Goal: Task Accomplishment & Management: Complete application form

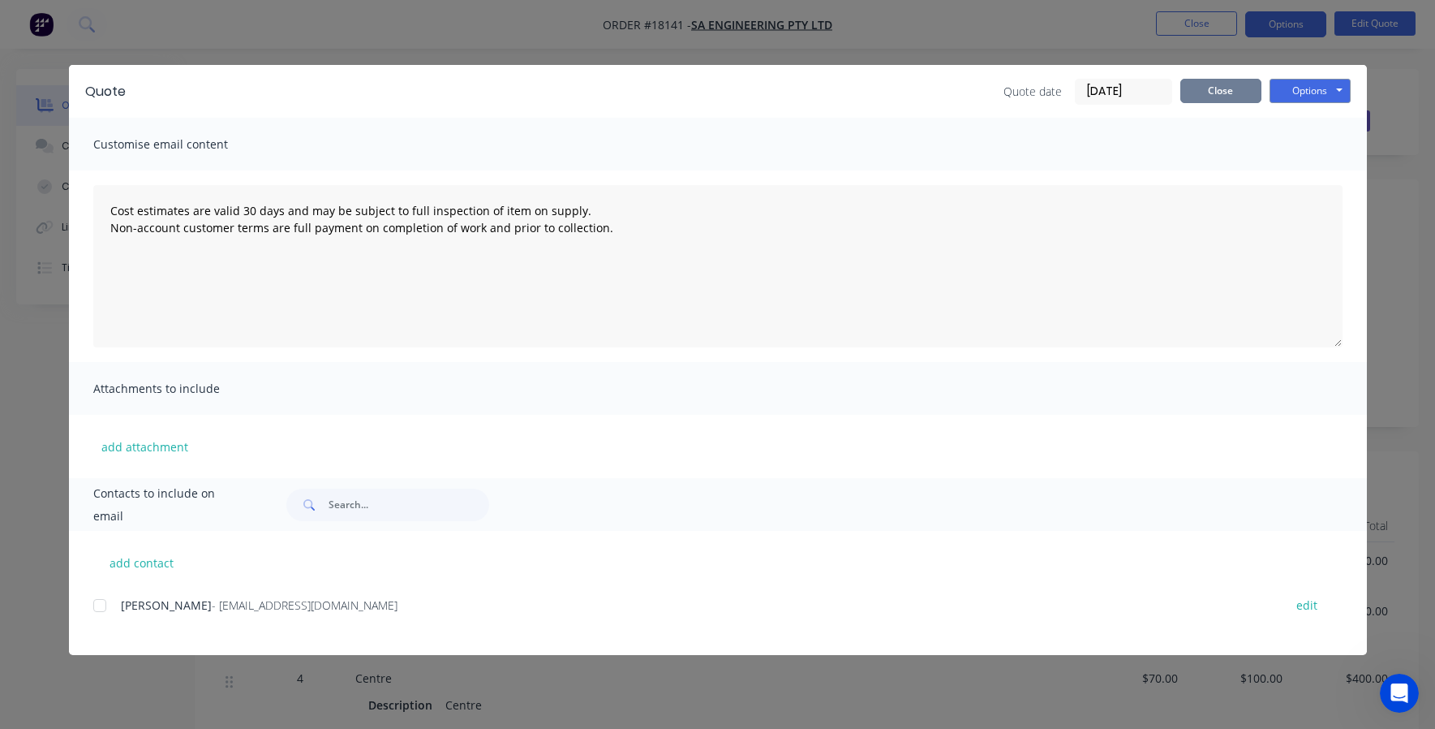
click at [1226, 101] on button "Close" at bounding box center [1220, 91] width 81 height 24
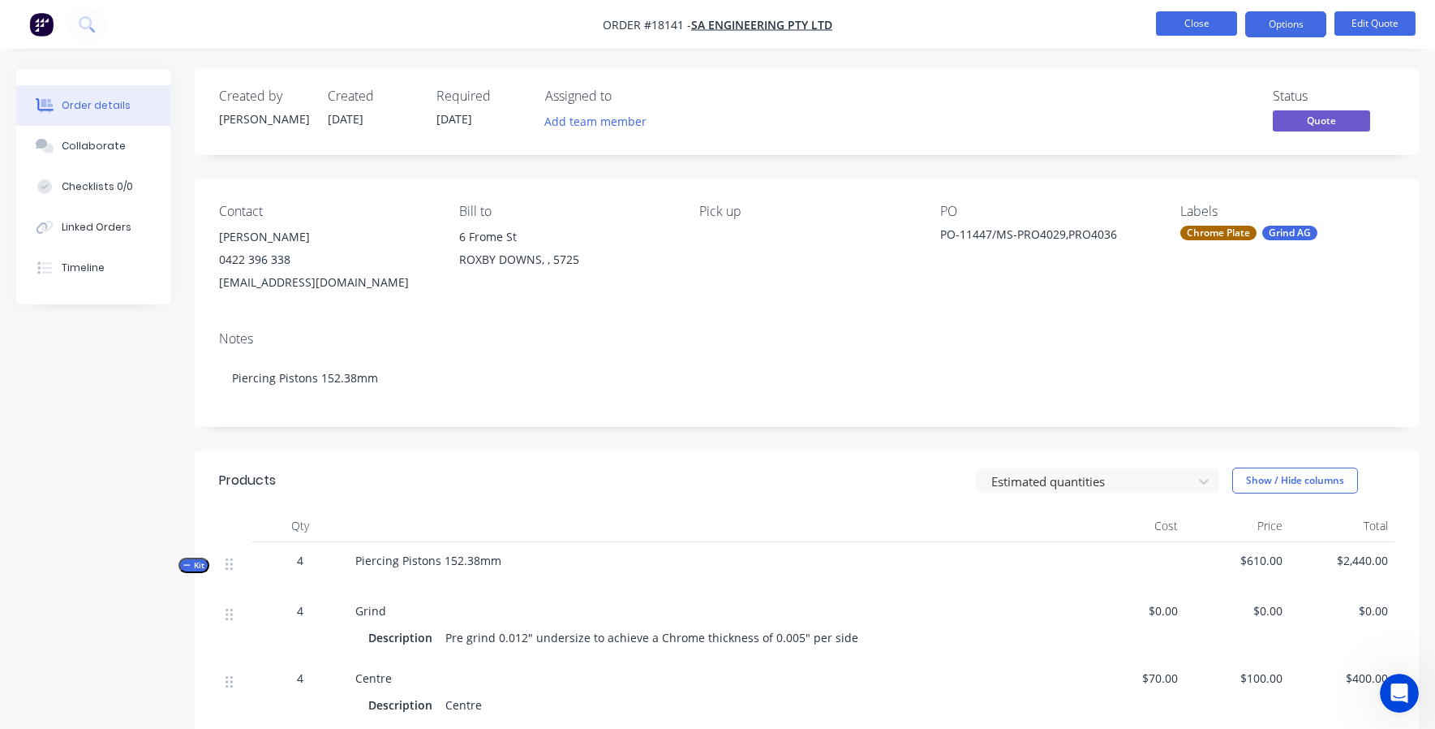
click at [1202, 20] on button "Close" at bounding box center [1196, 23] width 81 height 24
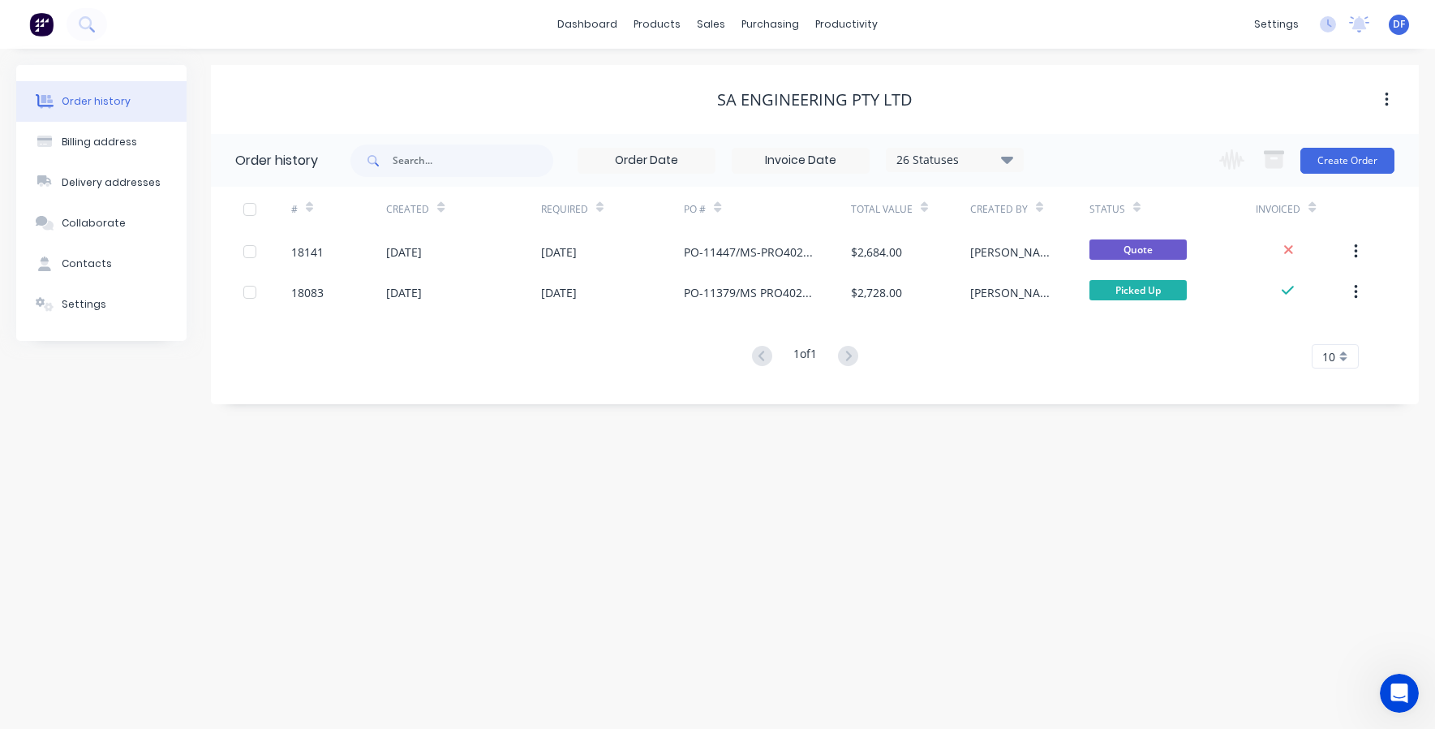
click at [1062, 0] on div "dashboard products sales purchasing productivity dashboard products Product Cat…" at bounding box center [717, 24] width 1435 height 49
click at [729, 105] on div at bounding box center [722, 110] width 24 height 15
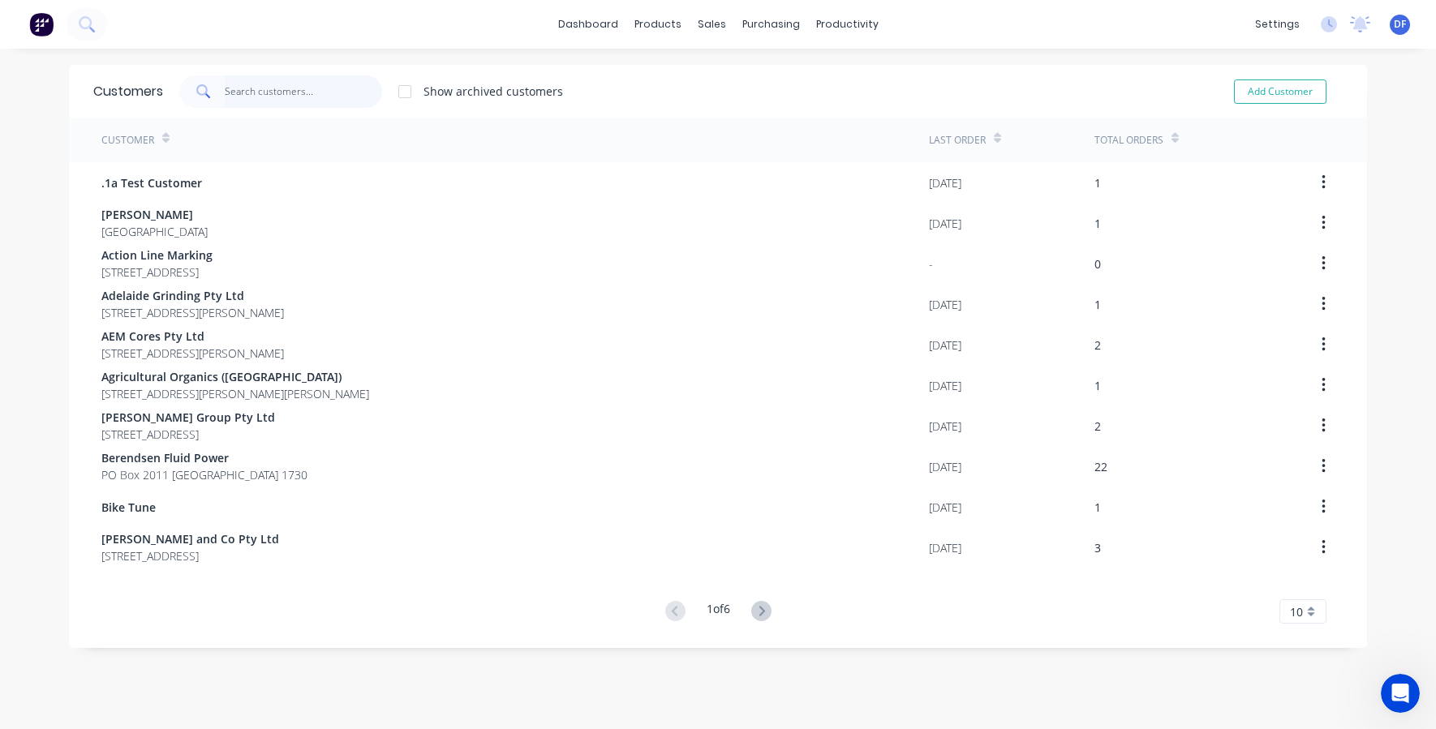
click at [310, 91] on input "text" at bounding box center [304, 91] width 158 height 32
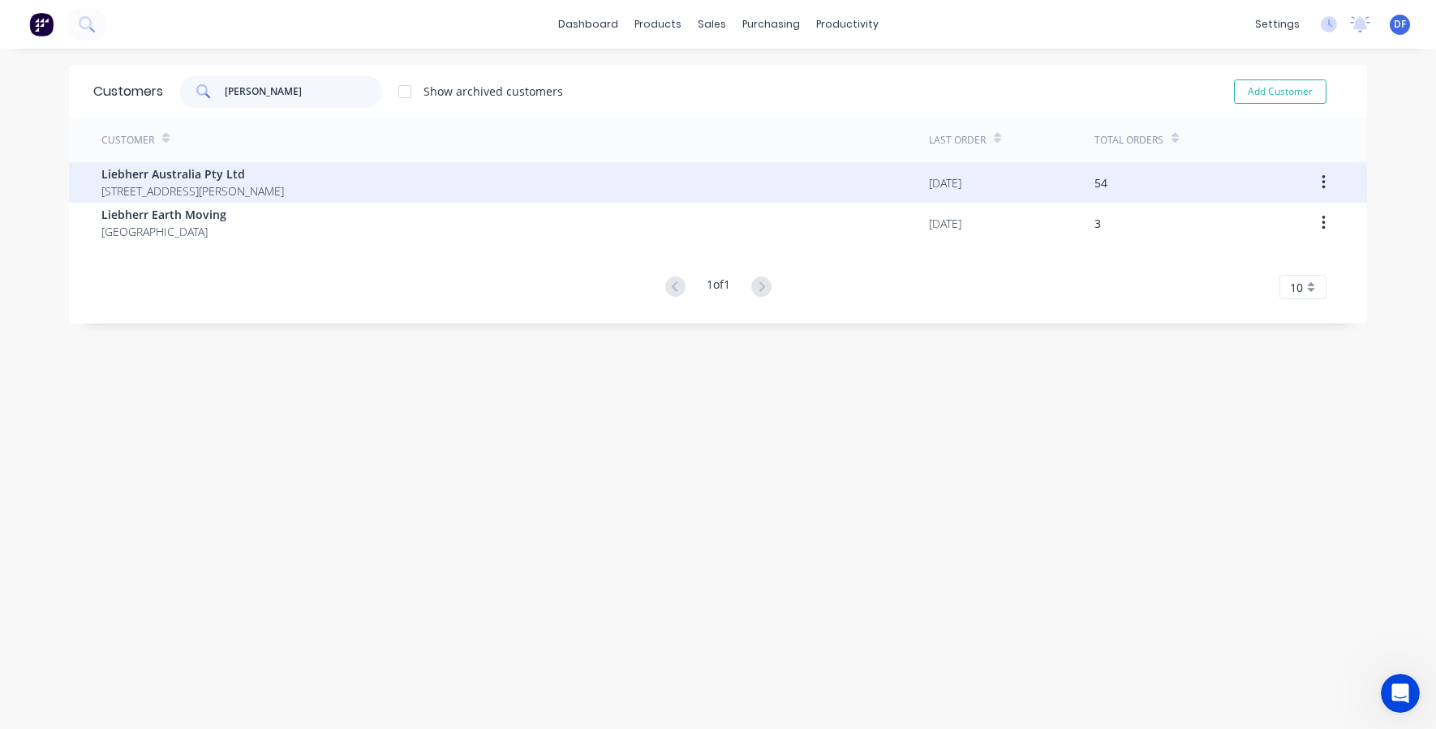
type input "[PERSON_NAME]"
click at [155, 202] on div "Liebherr Australia Pty Ltd [STREET_ADDRESS][PERSON_NAME]" at bounding box center [515, 182] width 828 height 41
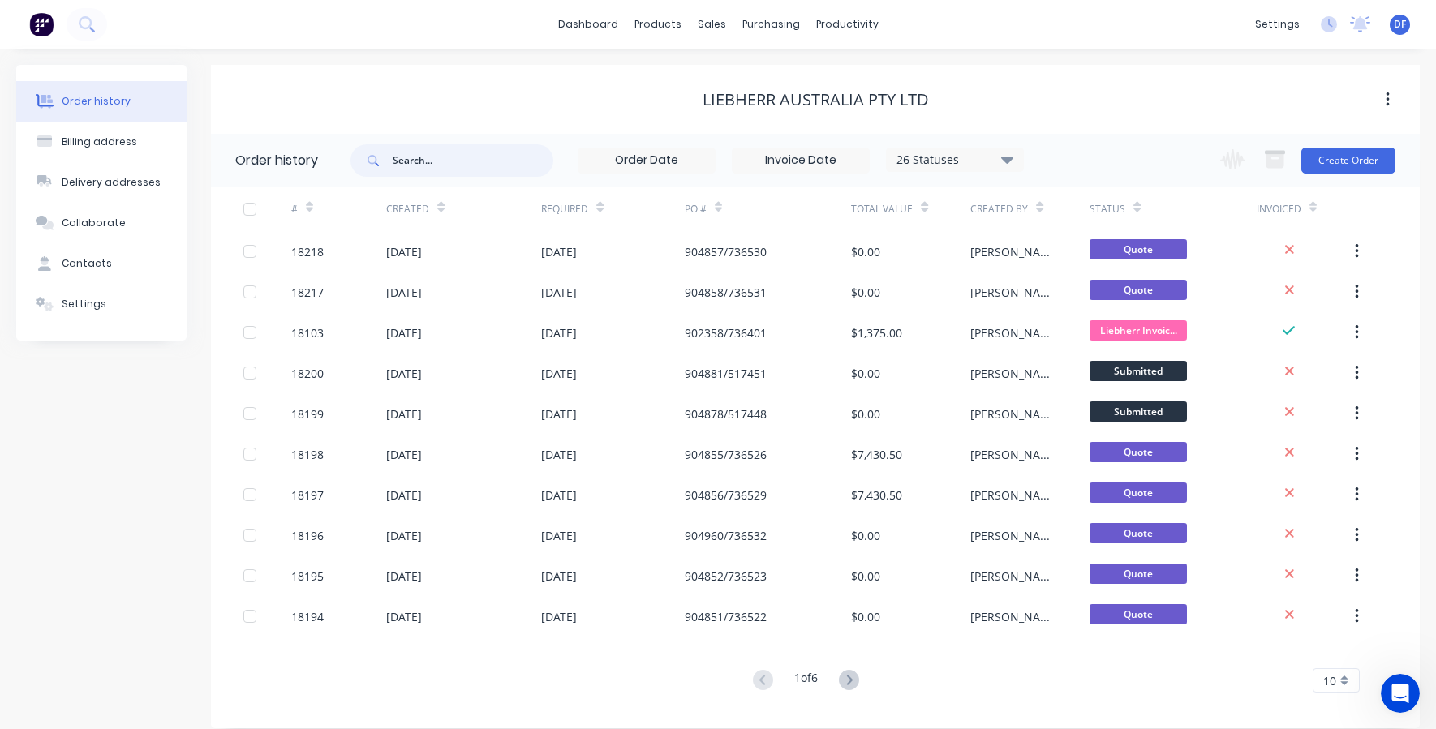
click at [445, 164] on input "text" at bounding box center [473, 160] width 161 height 32
paste input "736450"
type input "736450"
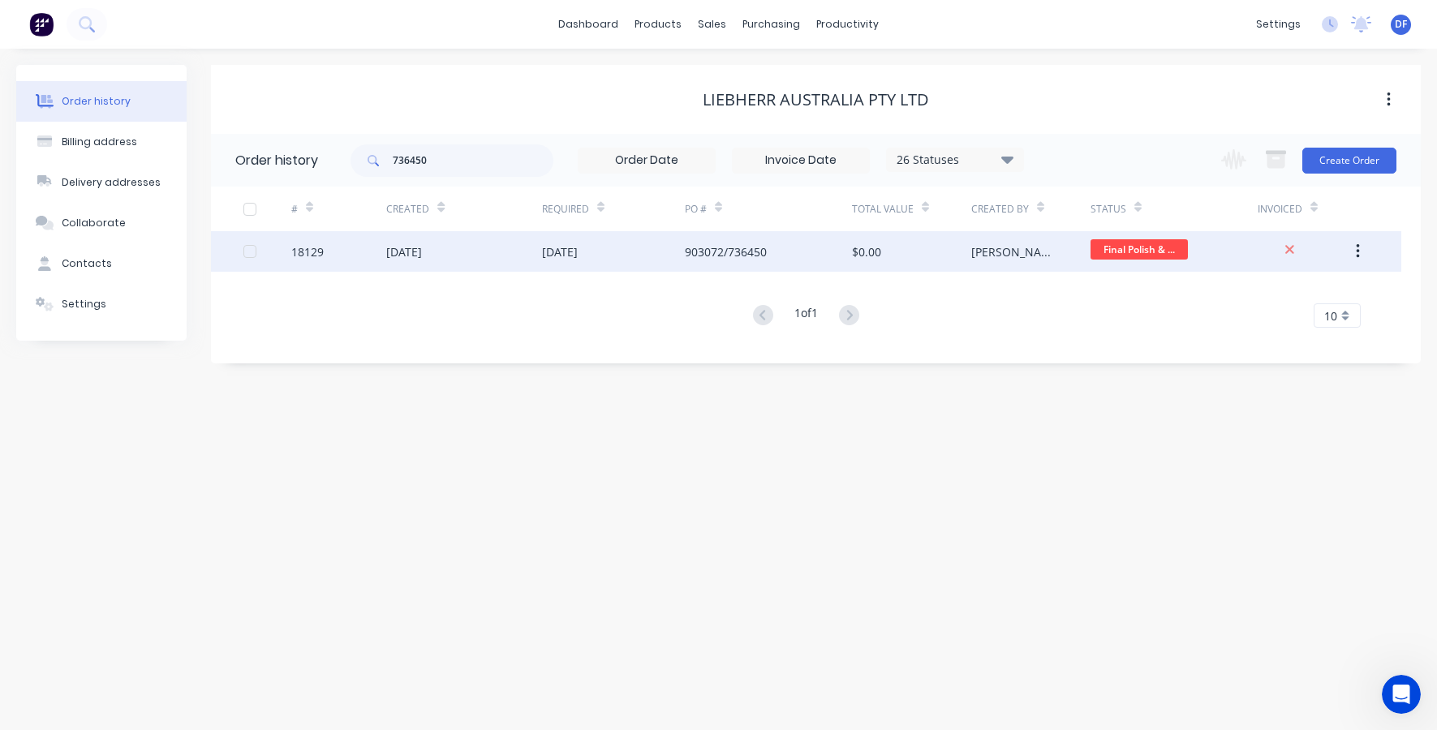
click at [410, 247] on div "[DATE]" at bounding box center [404, 251] width 36 height 17
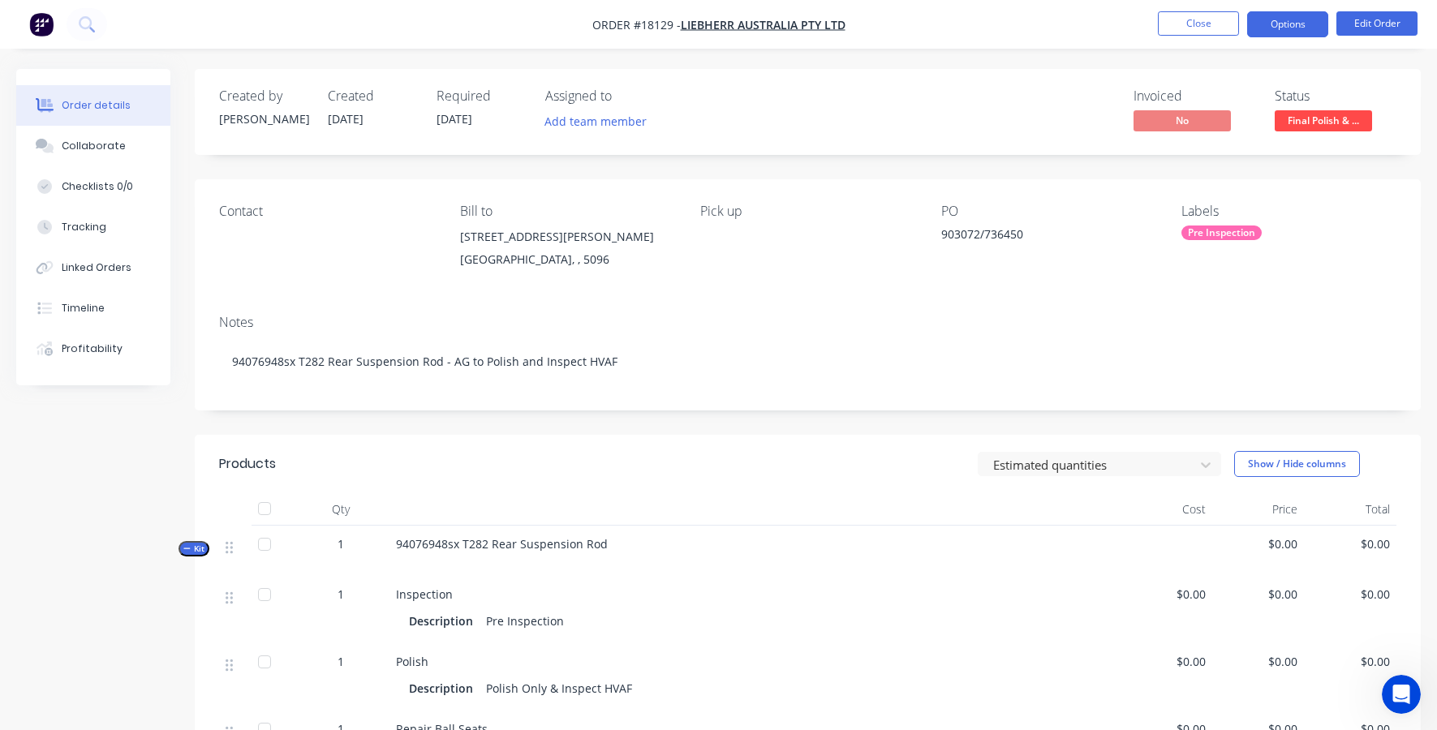
click at [1283, 25] on button "Options" at bounding box center [1287, 24] width 81 height 26
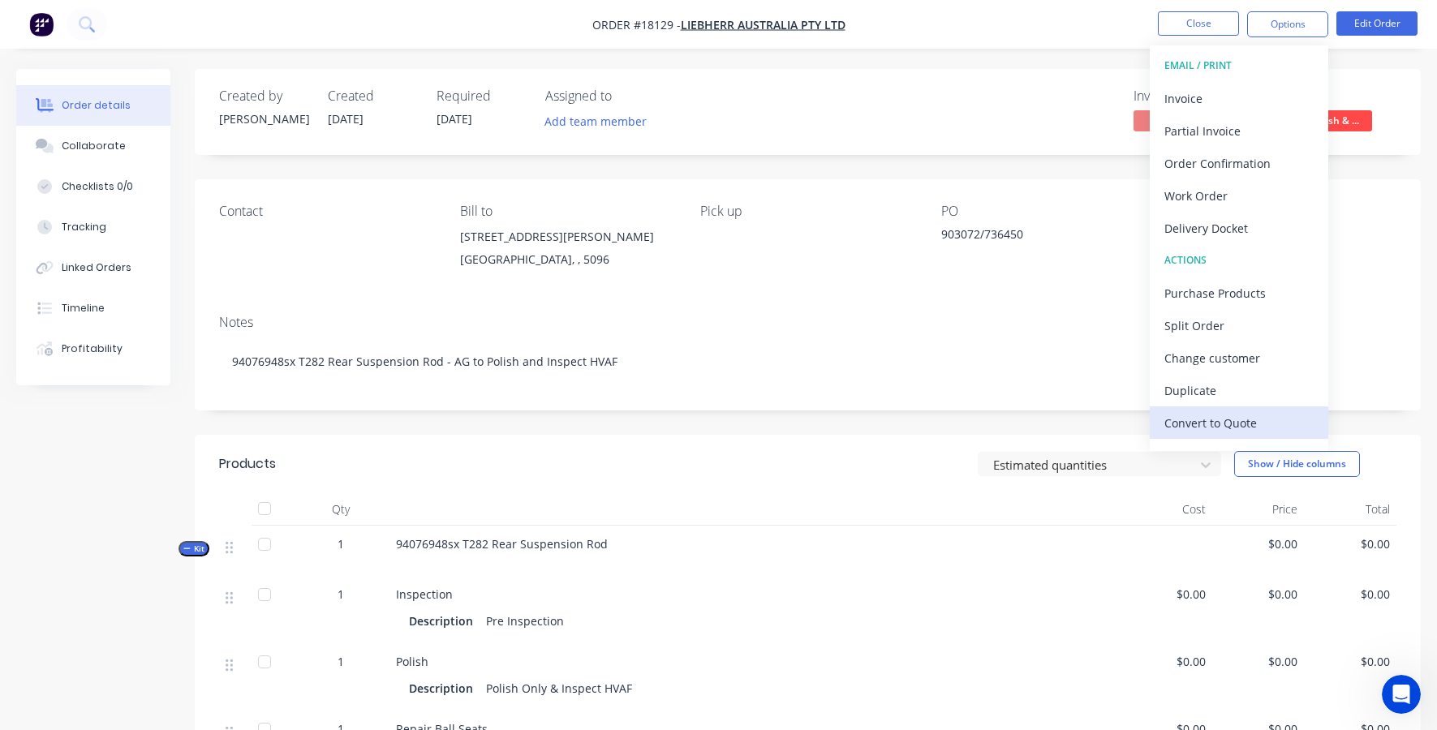
click at [1200, 430] on div "Convert to Quote" at bounding box center [1238, 423] width 149 height 24
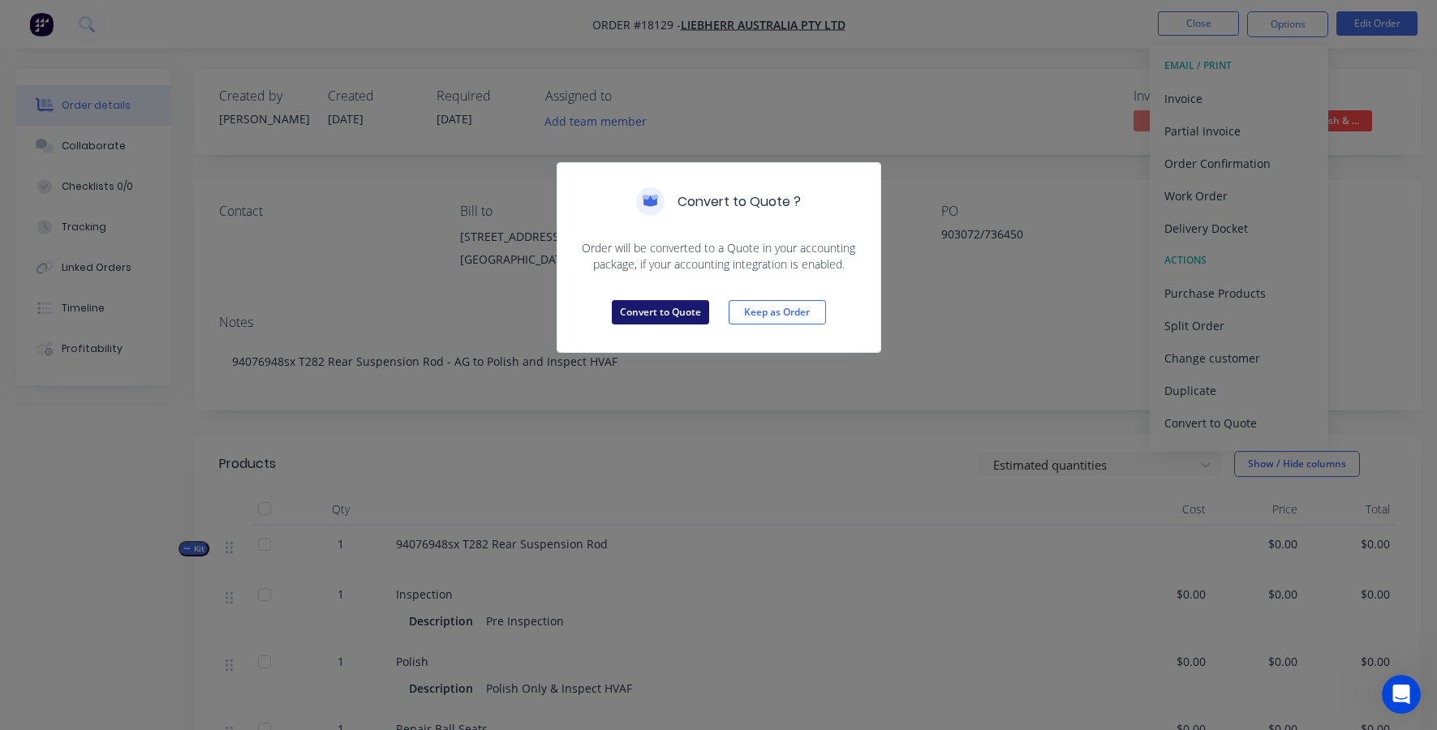
click at [670, 311] on button "Convert to Quote" at bounding box center [660, 312] width 97 height 24
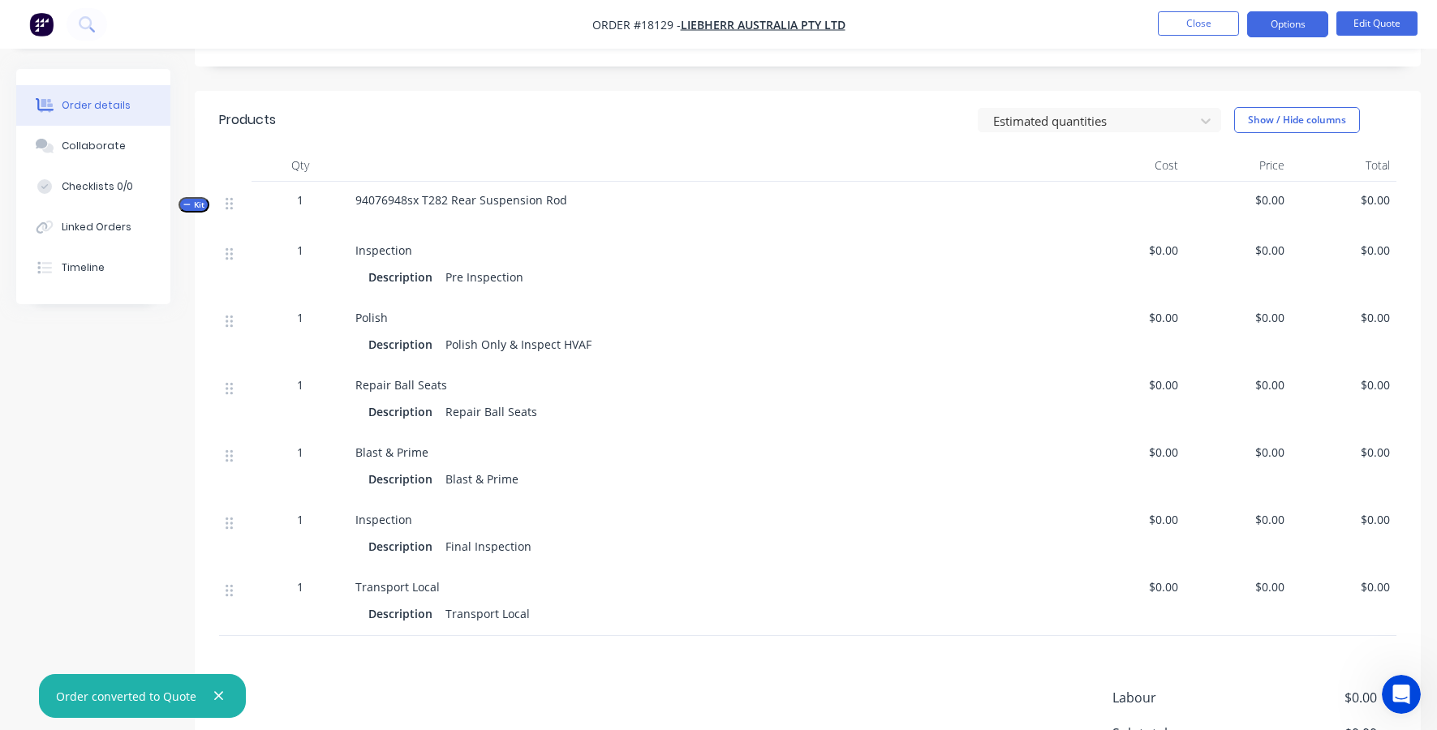
scroll to position [349, 0]
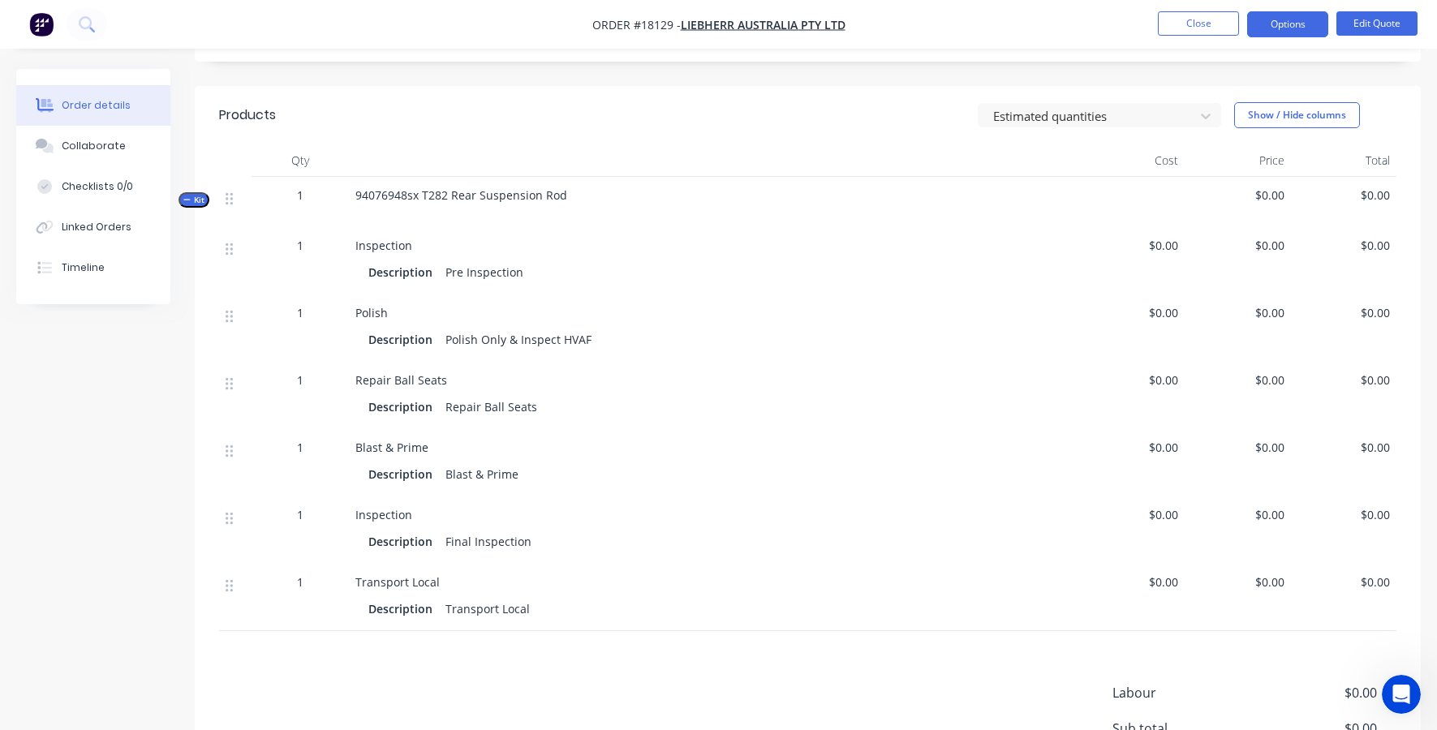
click at [1262, 379] on span "$0.00" at bounding box center [1237, 380] width 92 height 17
click at [1375, 23] on button "Edit Quote" at bounding box center [1376, 23] width 81 height 24
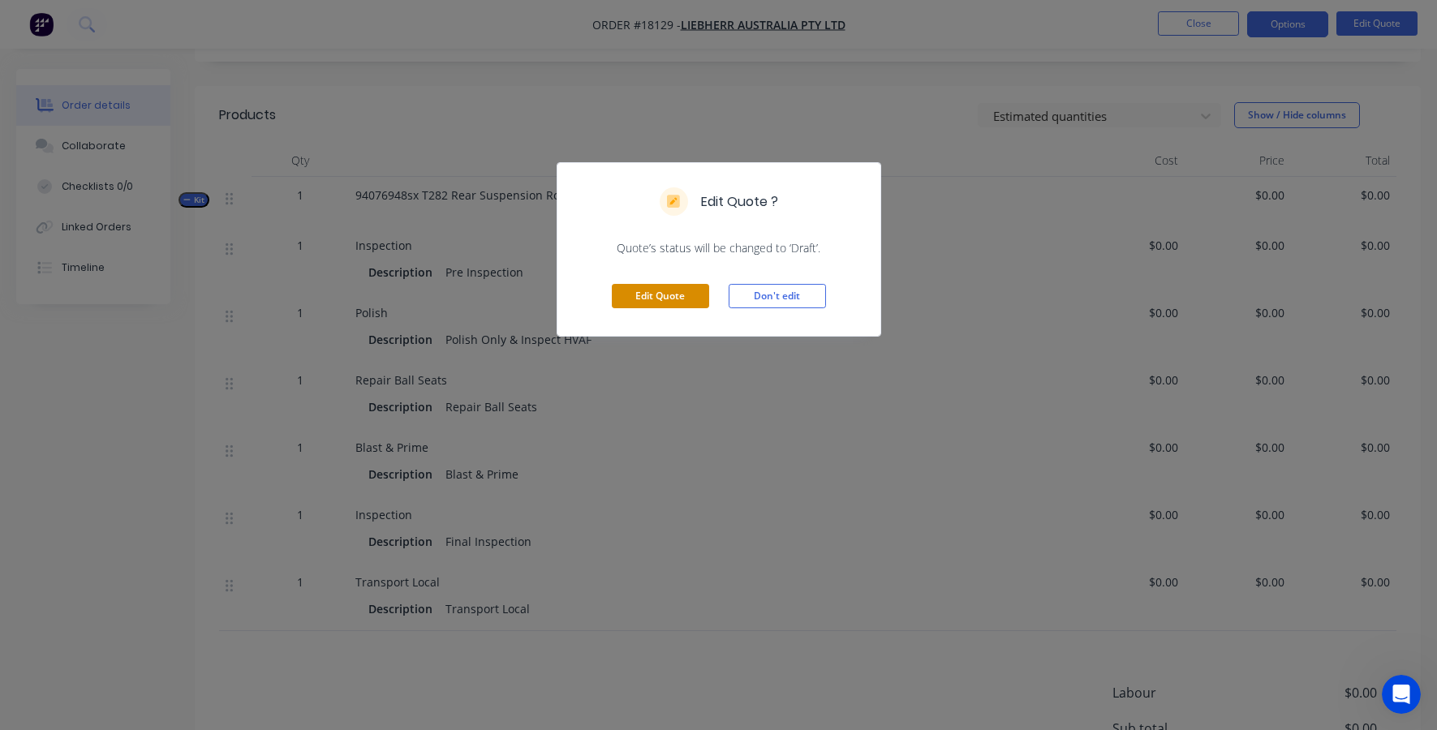
click at [652, 286] on button "Edit Quote" at bounding box center [660, 296] width 97 height 24
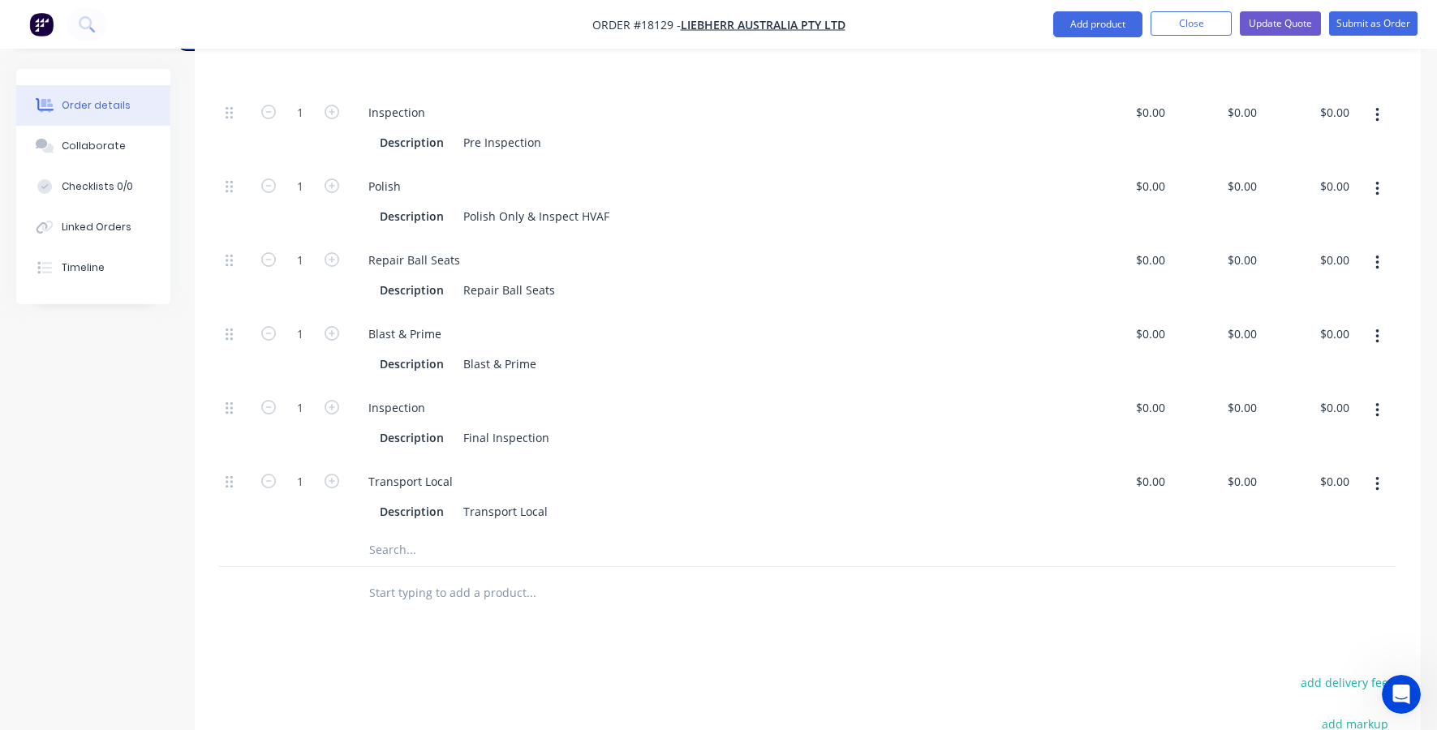
scroll to position [475, 0]
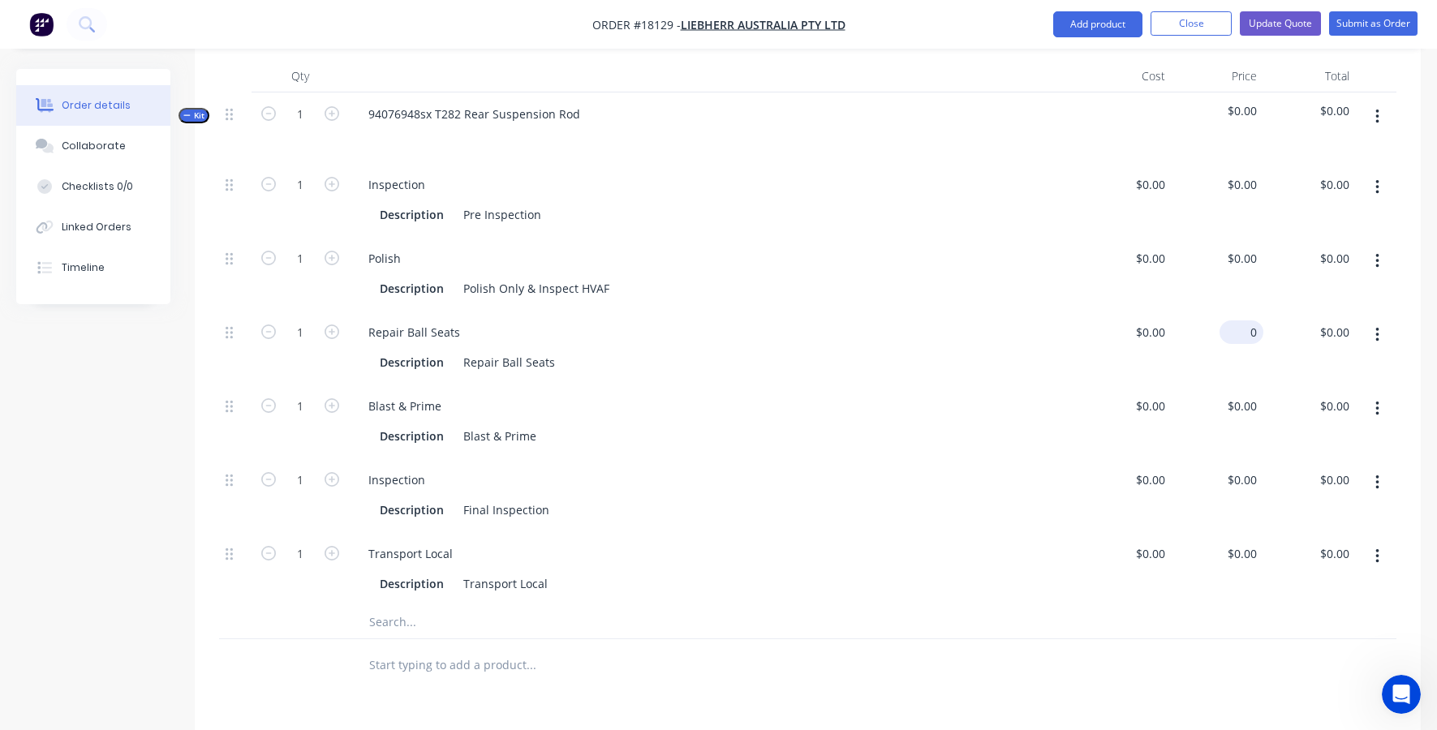
click at [1247, 320] on input "0" at bounding box center [1244, 332] width 37 height 24
type input "$400.00"
click at [1049, 468] on div "Inspection" at bounding box center [713, 480] width 717 height 24
click at [391, 606] on input "text" at bounding box center [530, 622] width 325 height 32
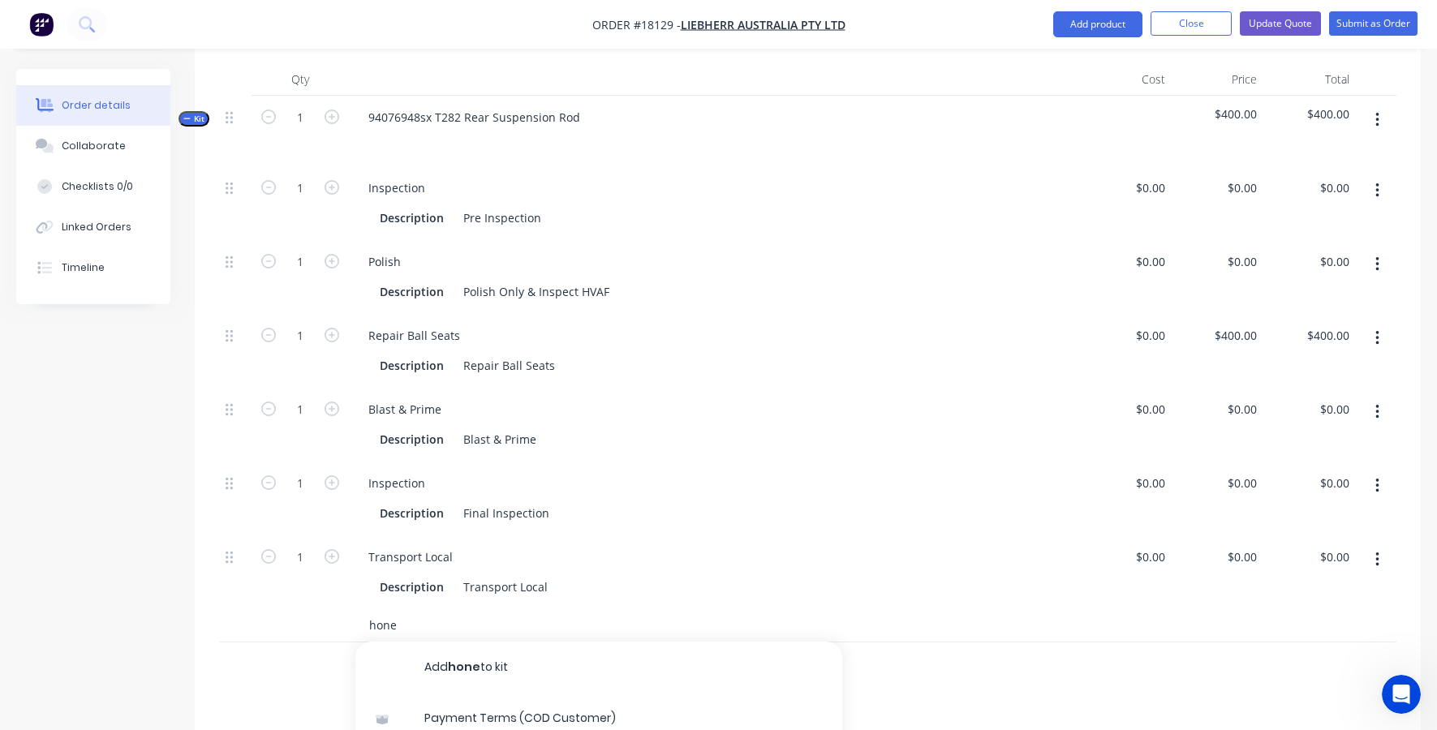
scroll to position [393, 0]
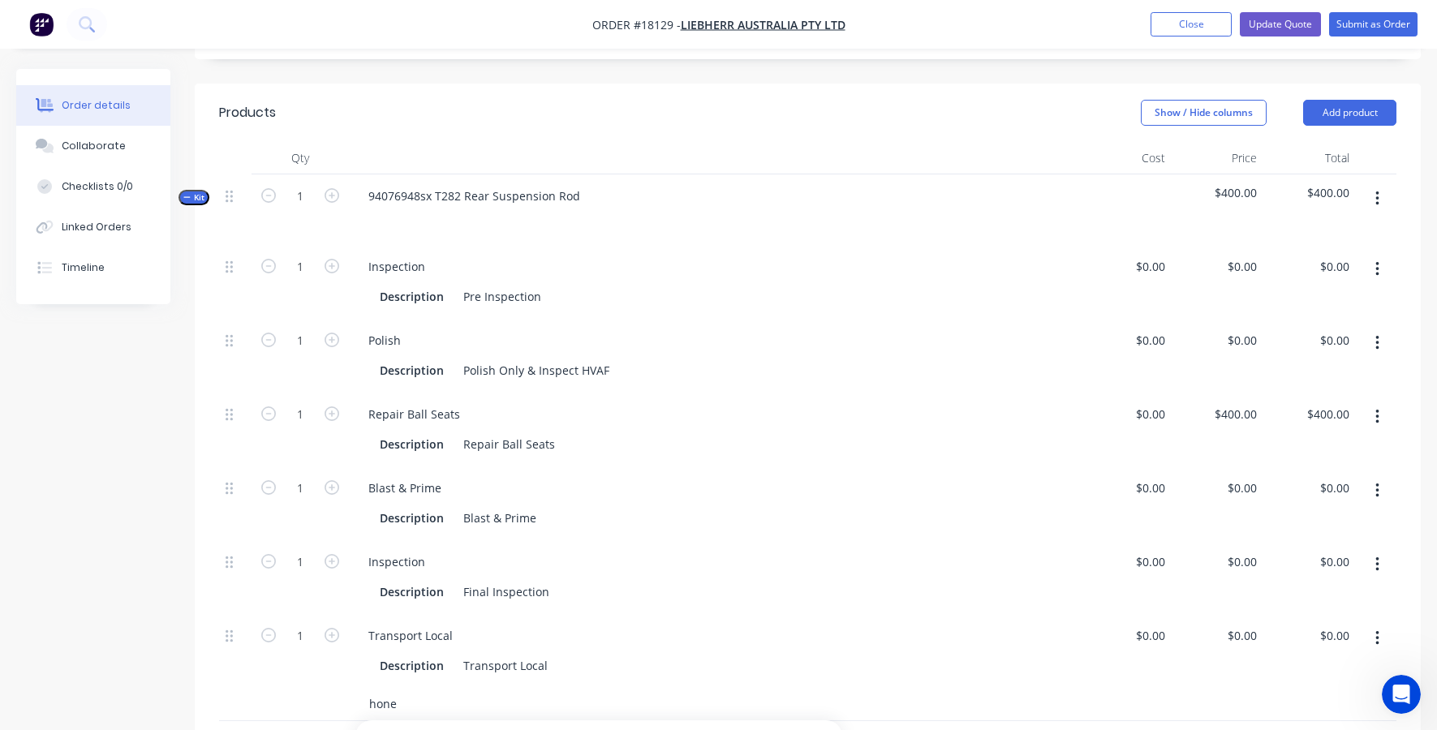
click at [387, 688] on input "hone" at bounding box center [530, 704] width 325 height 32
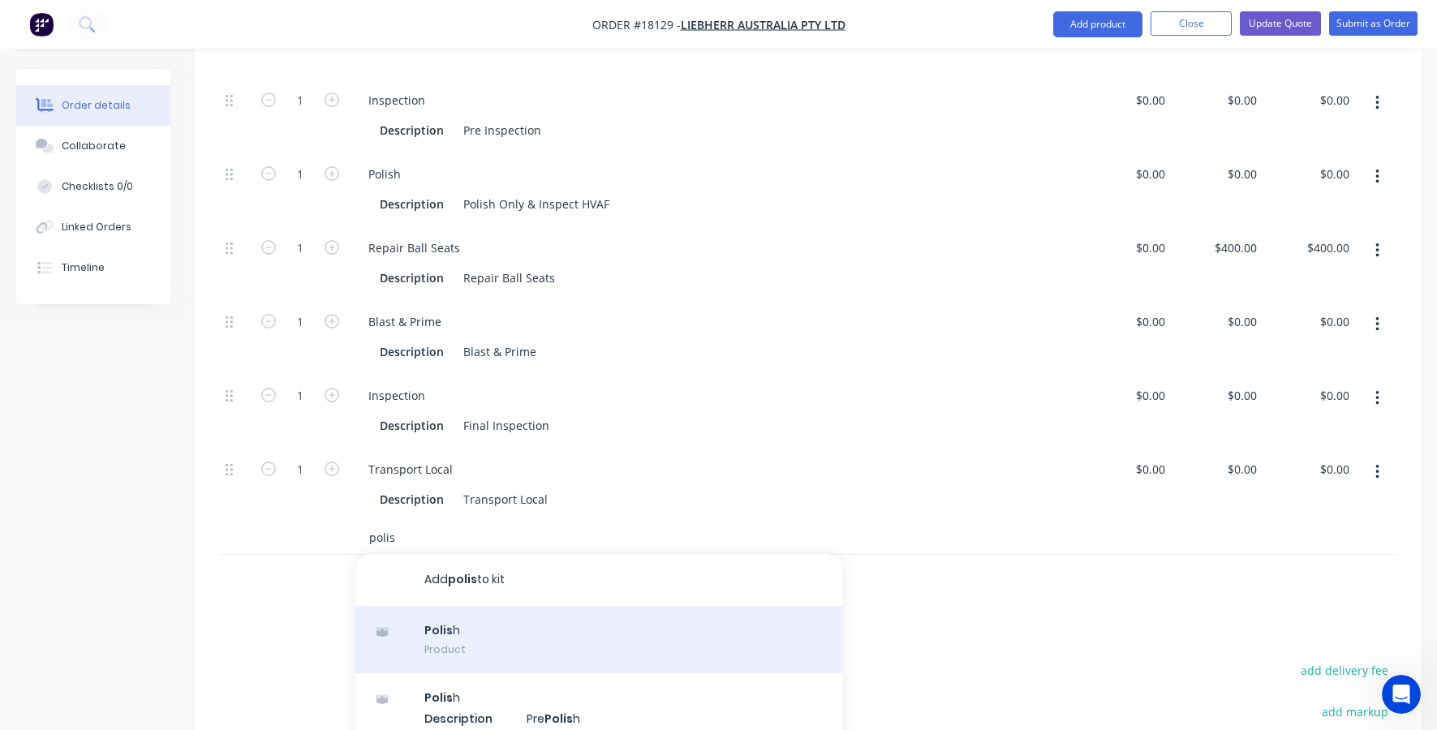
scroll to position [572, 0]
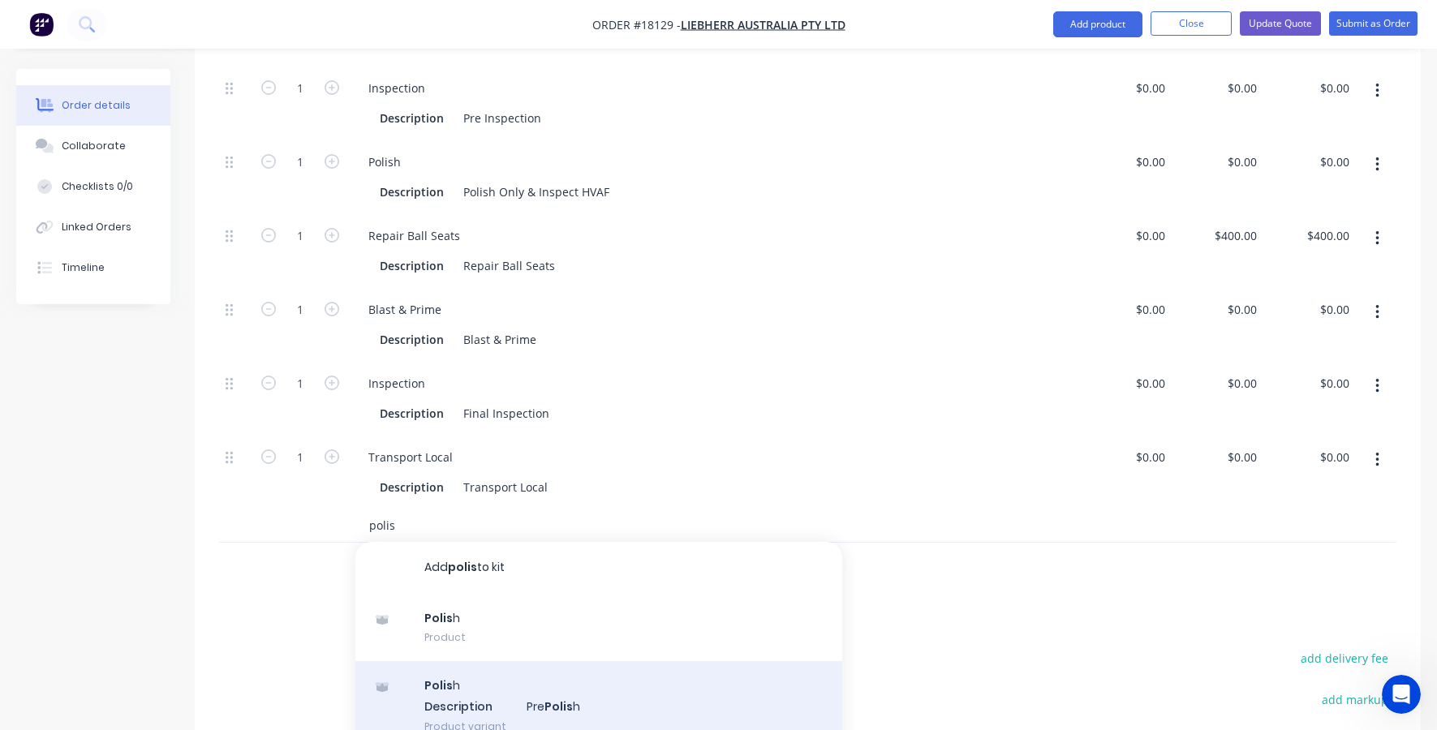
type input "polis"
click at [454, 662] on div "Polis h Description Pre Polis h Product variant" at bounding box center [598, 705] width 487 height 89
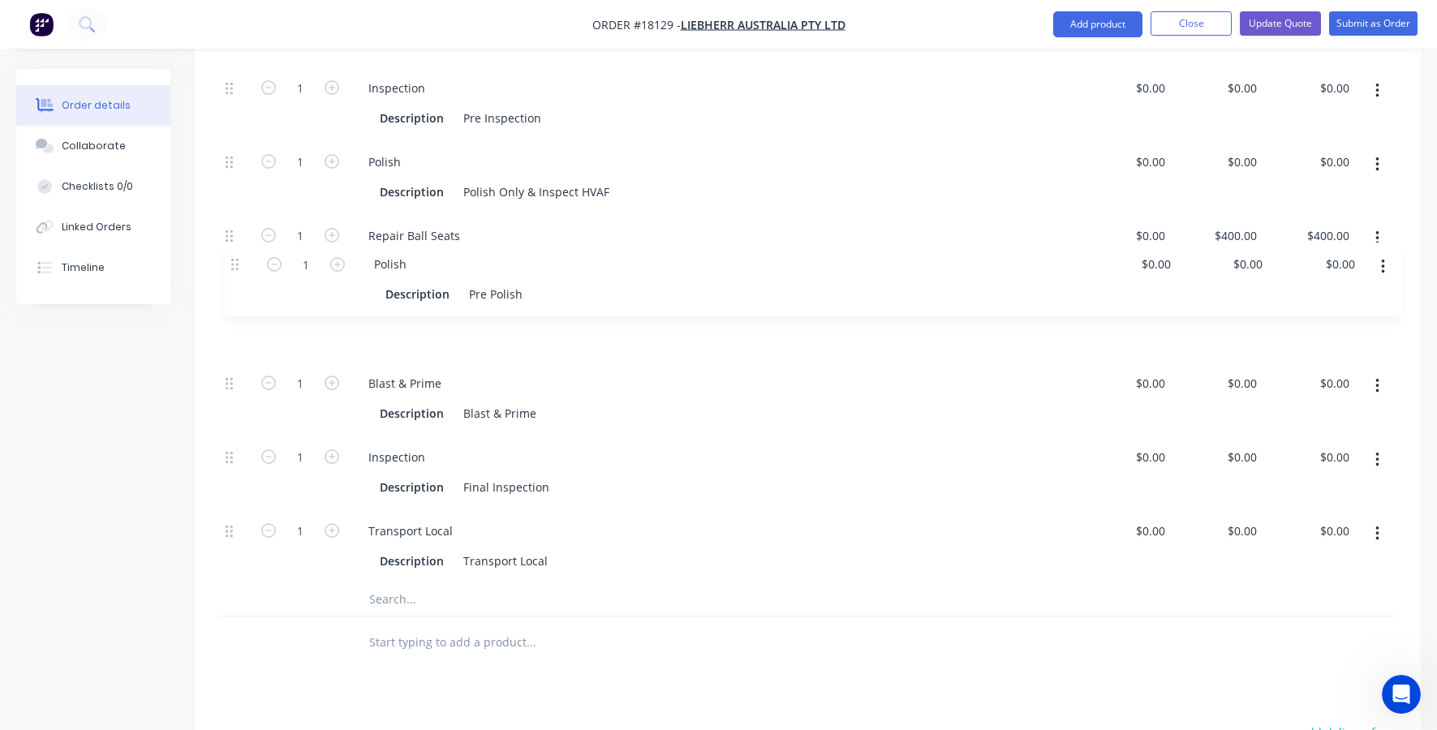
drag, startPoint x: 227, startPoint y: 490, endPoint x: 233, endPoint y: 259, distance: 231.3
click at [233, 259] on div "1 Inspection Description Pre Inspection $0.00 $0.00 $0.00 $0.00 $0.00 $0.00 1 P…" at bounding box center [807, 325] width 1177 height 517
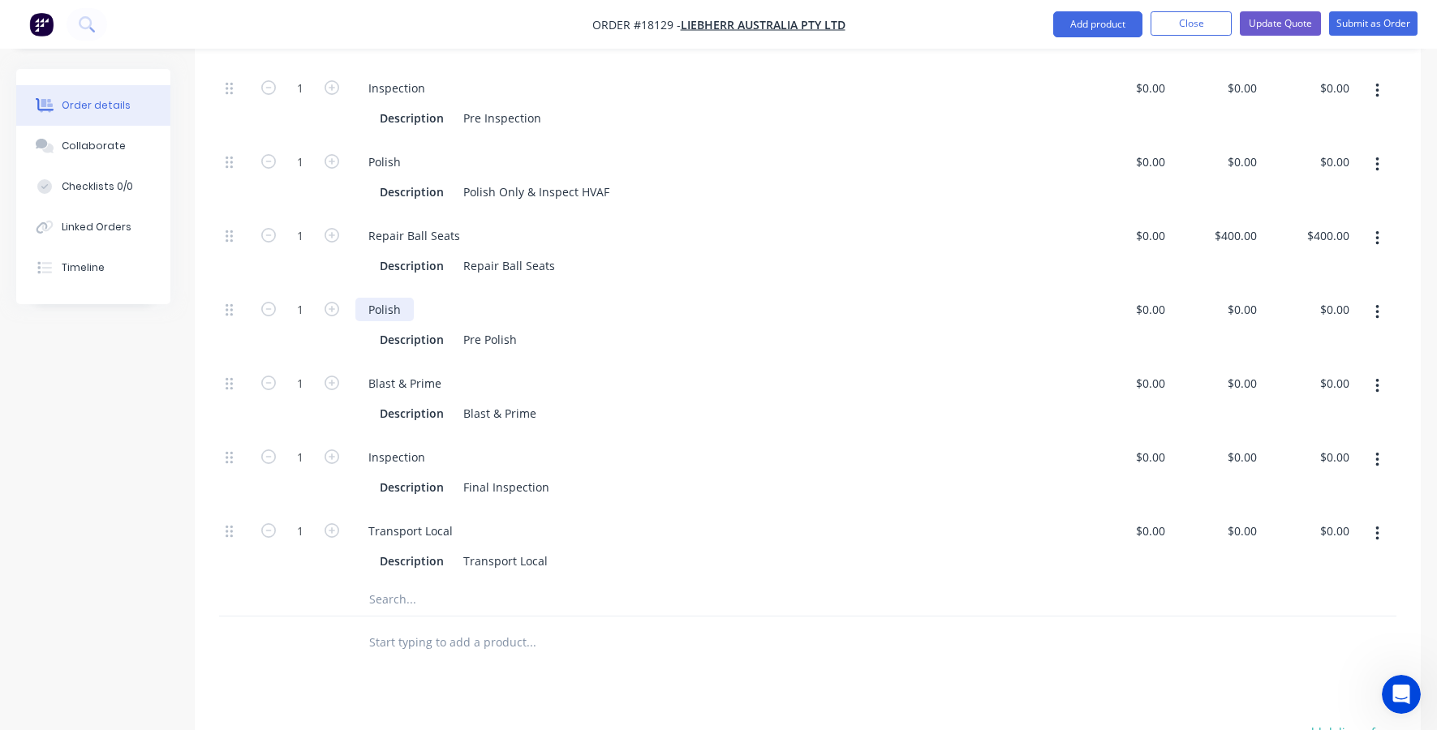
click at [382, 298] on div "Polish" at bounding box center [384, 310] width 58 height 24
drag, startPoint x: 516, startPoint y: 296, endPoint x: 428, endPoint y: 297, distance: 87.6
click at [432, 328] on div "Description Pre Polish" at bounding box center [710, 340] width 675 height 24
click at [466, 328] on div "Hone Bore" at bounding box center [492, 340] width 70 height 24
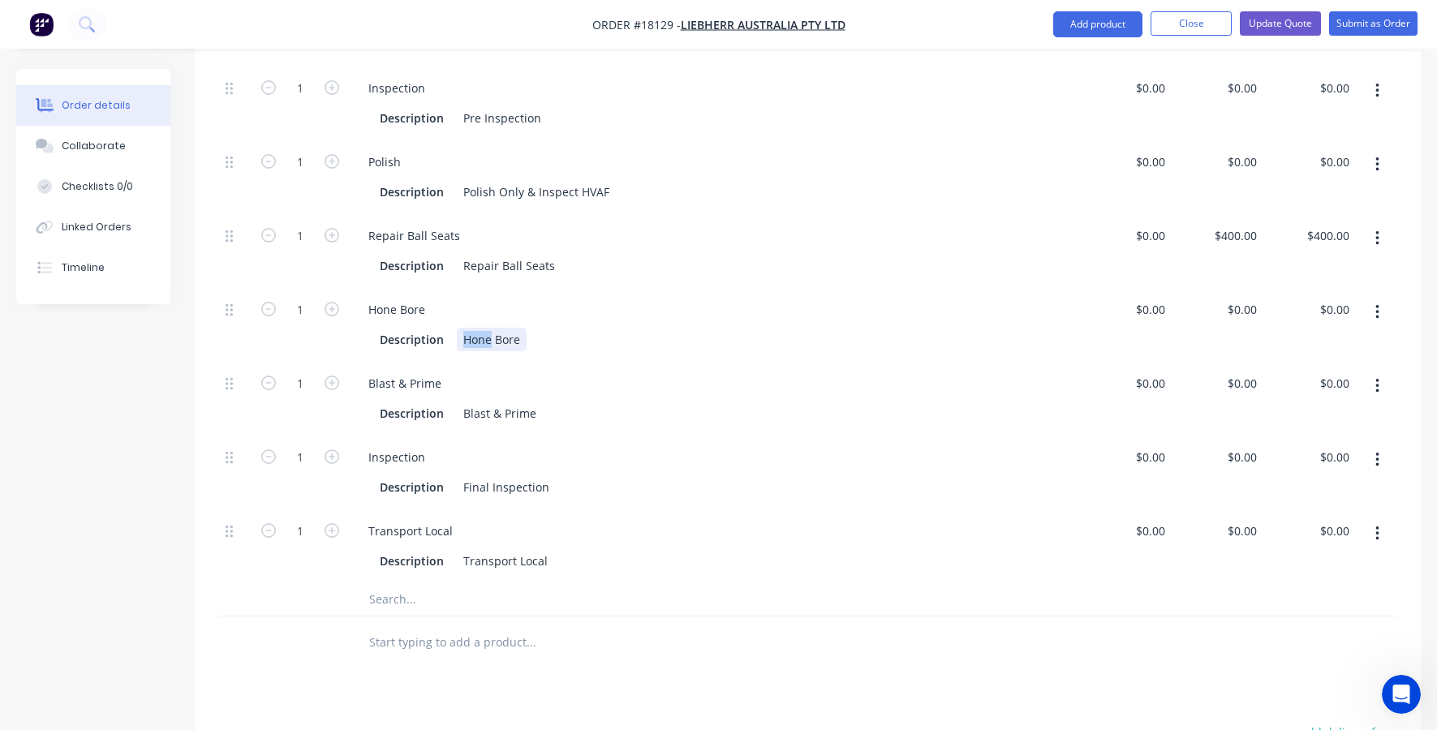
click at [466, 328] on div "Hone Bore" at bounding box center [492, 340] width 70 height 24
click at [1235, 288] on div "0 $0.00" at bounding box center [1217, 325] width 92 height 74
type input "$200.00"
click at [926, 372] on div "Blast & Prime" at bounding box center [713, 384] width 717 height 24
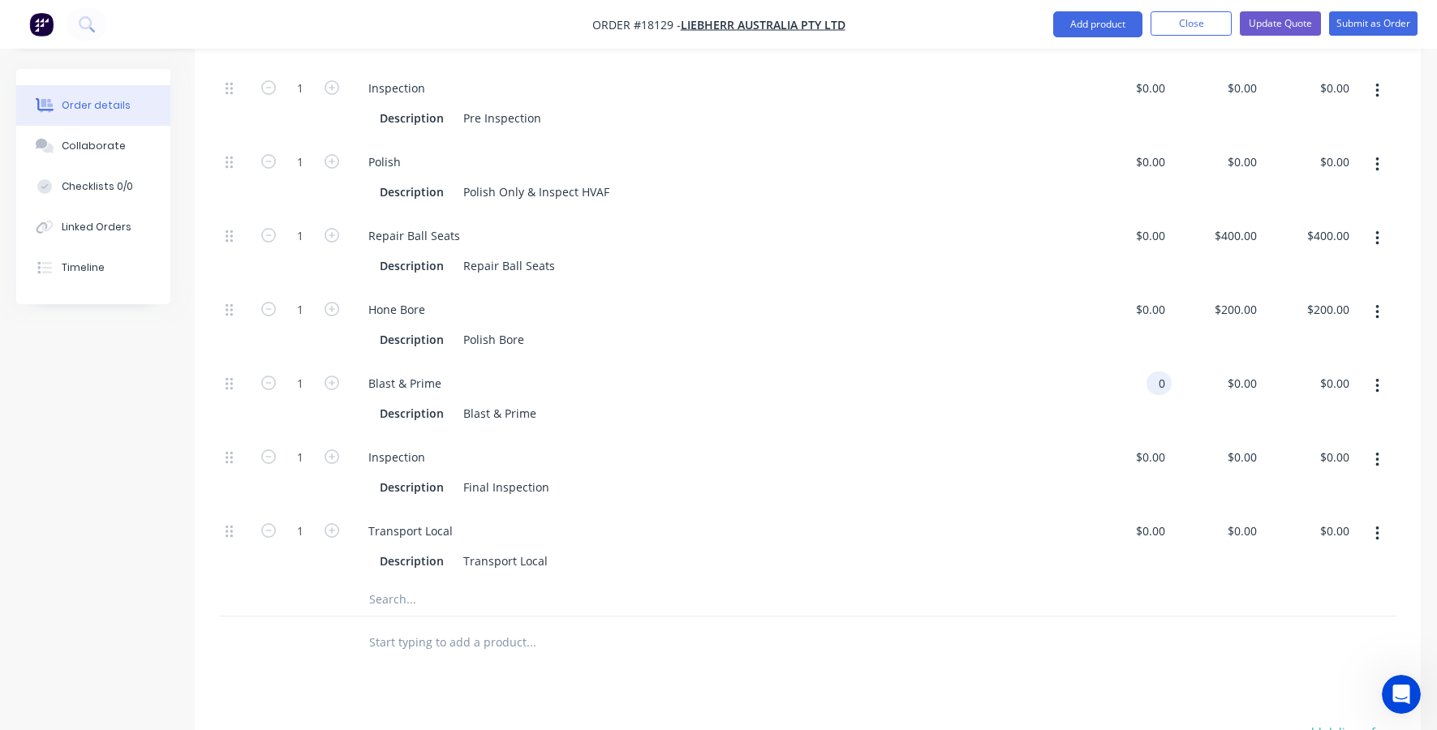
click at [1140, 362] on div "0 0" at bounding box center [1125, 399] width 92 height 74
type input "$50.00"
type input "50"
type input "$50.00"
click at [1241, 372] on div "50 0" at bounding box center [1250, 384] width 25 height 24
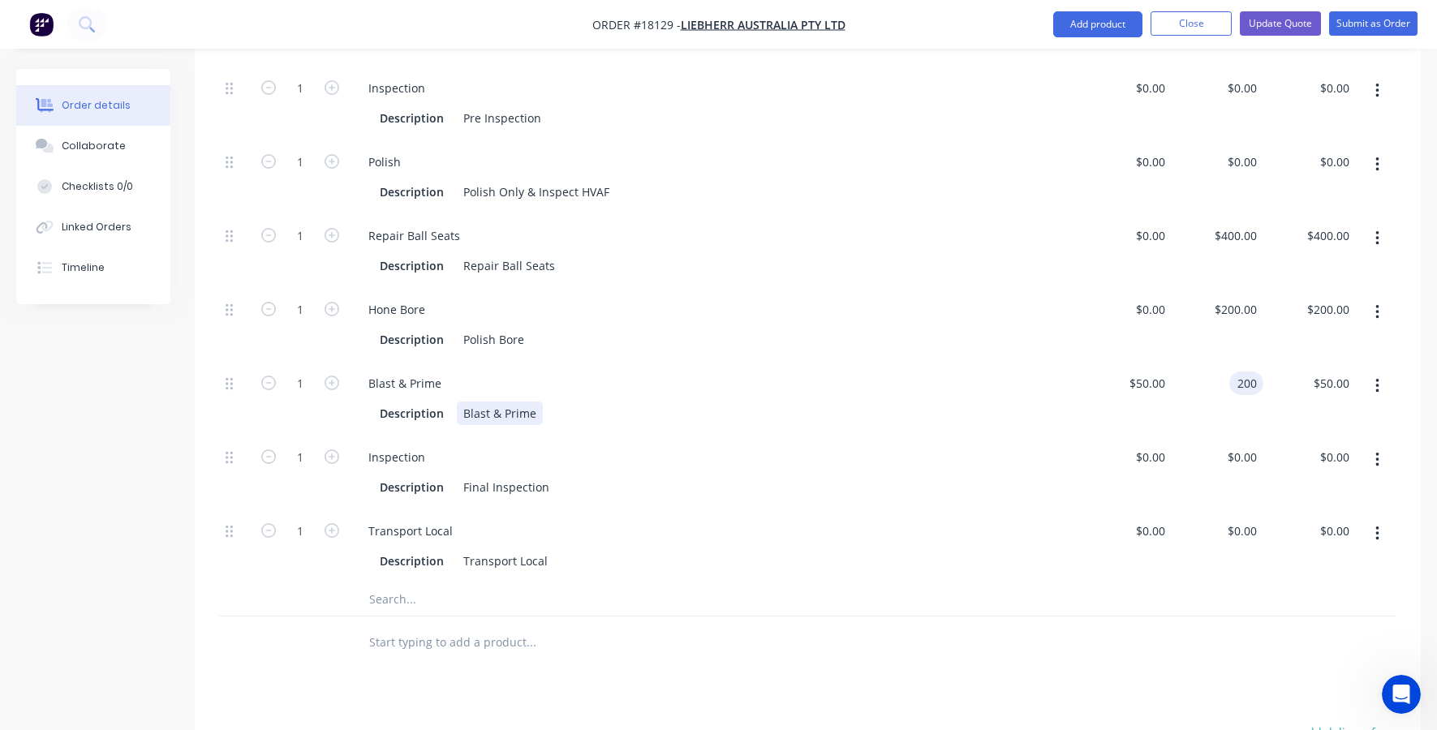
type input "$200.00"
click at [1028, 398] on div "Description Blast & Prime" at bounding box center [713, 411] width 717 height 27
click at [1237, 140] on div "0 $0.00" at bounding box center [1217, 177] width 92 height 74
type input "350"
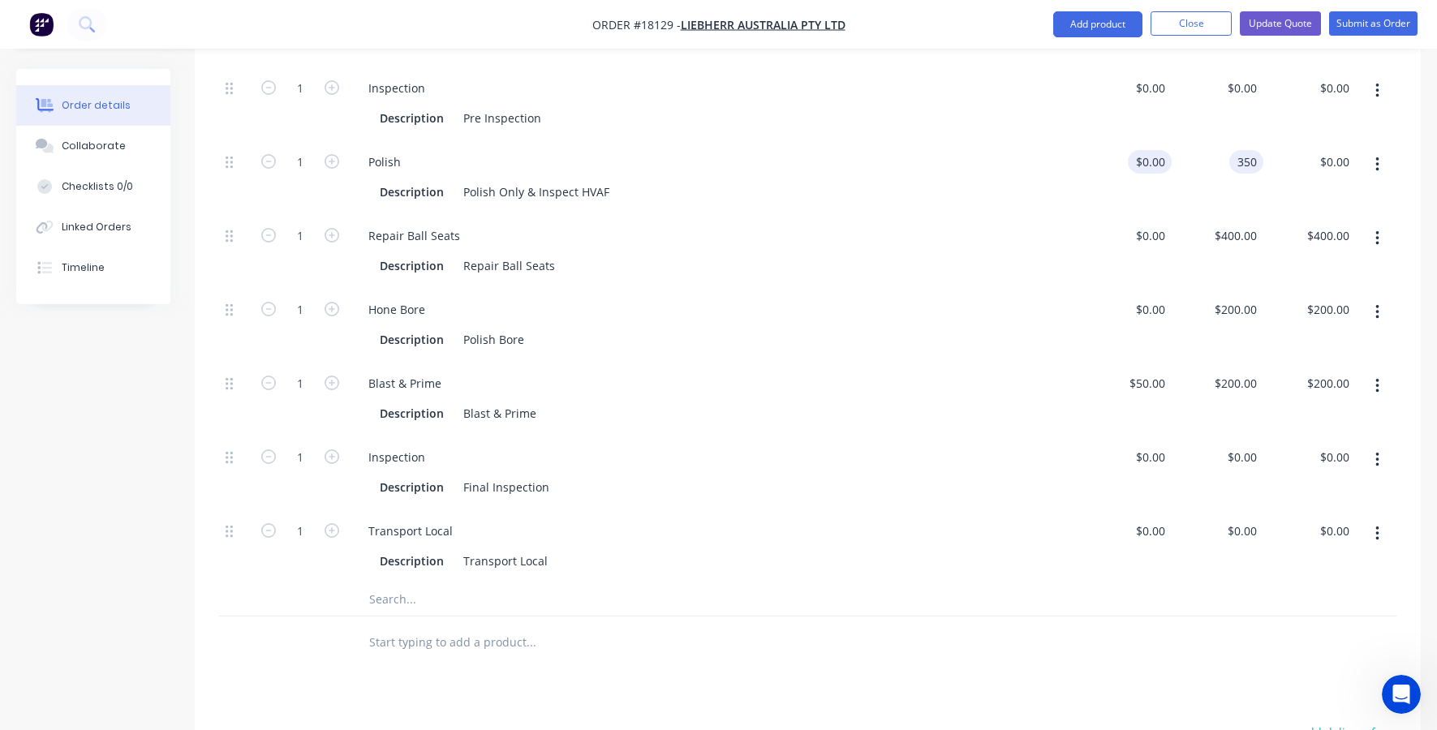
type input "0"
type input "$350.00"
click at [1144, 140] on div "0 $0.00" at bounding box center [1125, 177] width 92 height 74
type input "$350.00"
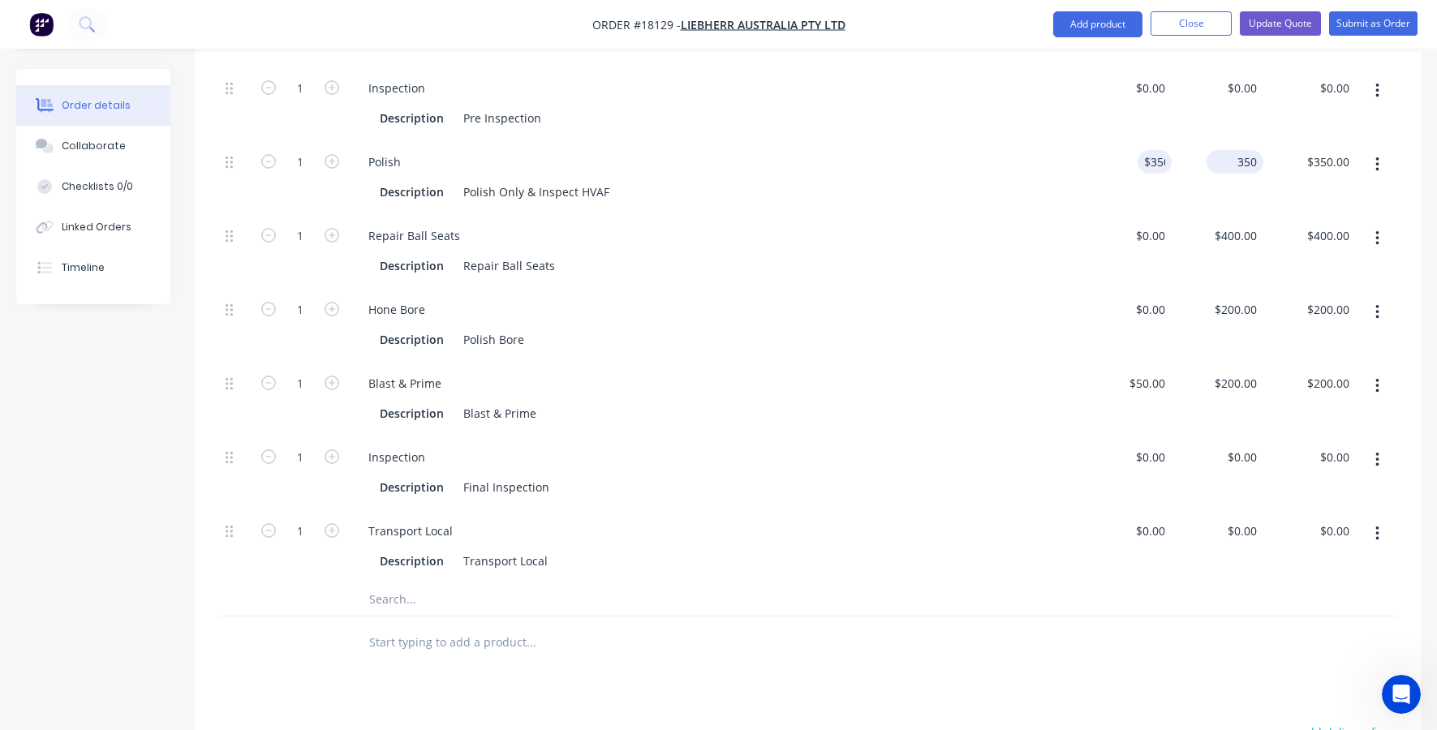
click at [1225, 140] on div "350 $350.00" at bounding box center [1217, 177] width 92 height 74
type input "$450.00"
click at [1007, 254] on div "Description Repair Ball Seats" at bounding box center [710, 266] width 675 height 24
click at [1247, 519] on input "0" at bounding box center [1254, 531] width 19 height 24
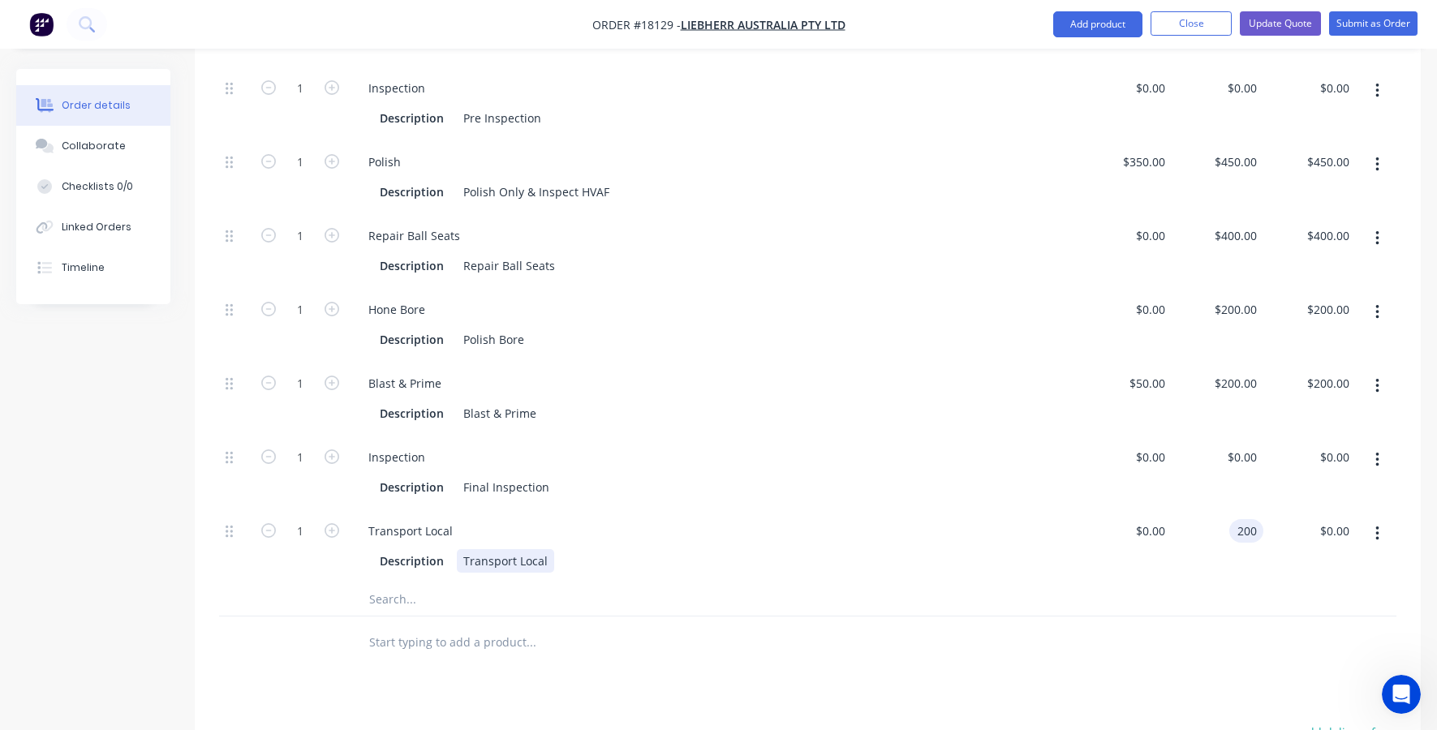
type input "$200.00"
click at [967, 549] on div "Description Transport Local" at bounding box center [710, 561] width 675 height 24
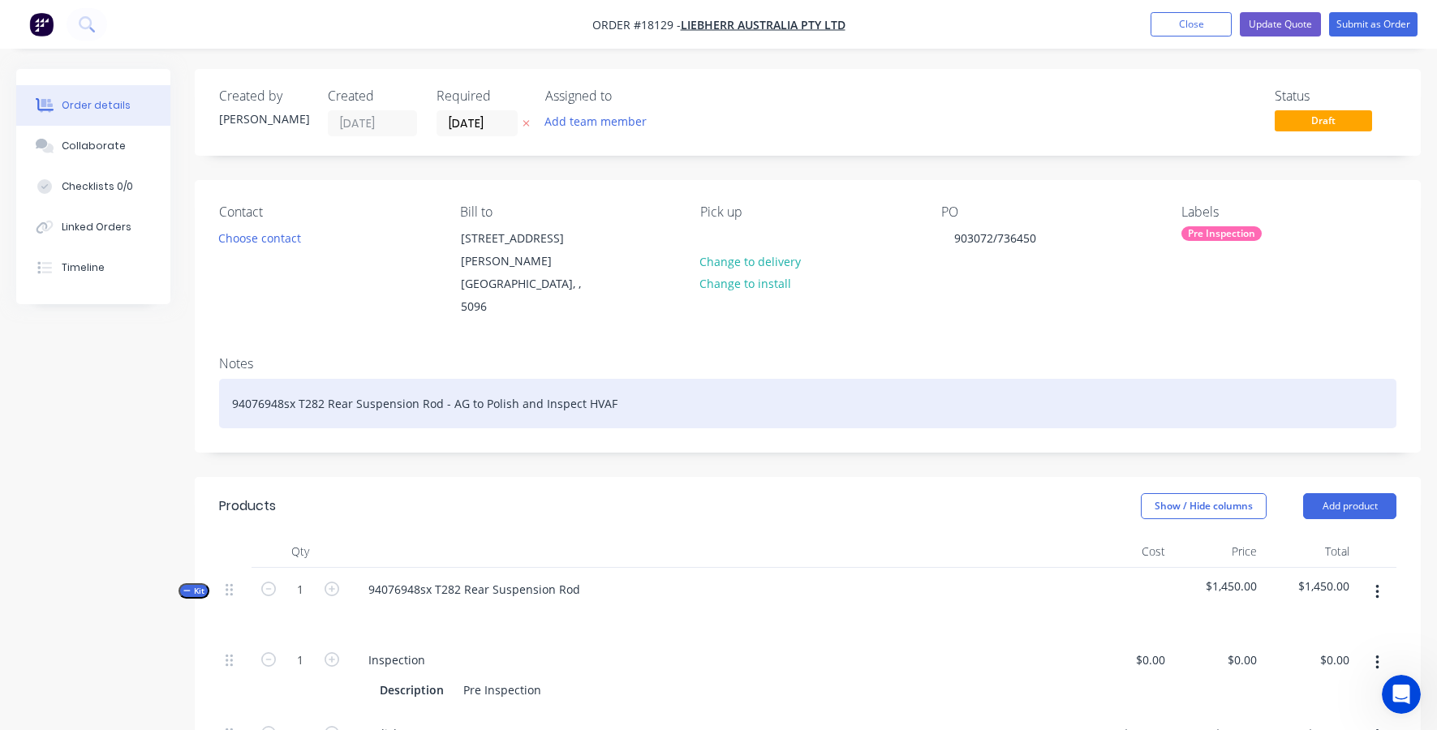
scroll to position [0, 0]
click at [660, 379] on div "94076948sx T282 Rear Suspension Rod - AG to Polish and Inspect HVAF" at bounding box center [807, 403] width 1177 height 49
drag, startPoint x: 443, startPoint y: 363, endPoint x: 629, endPoint y: 363, distance: 185.8
click at [629, 379] on div "94076948sx T282 Rear Suspension Rod - AG to Polish and Inspect HVAF" at bounding box center [807, 403] width 1177 height 49
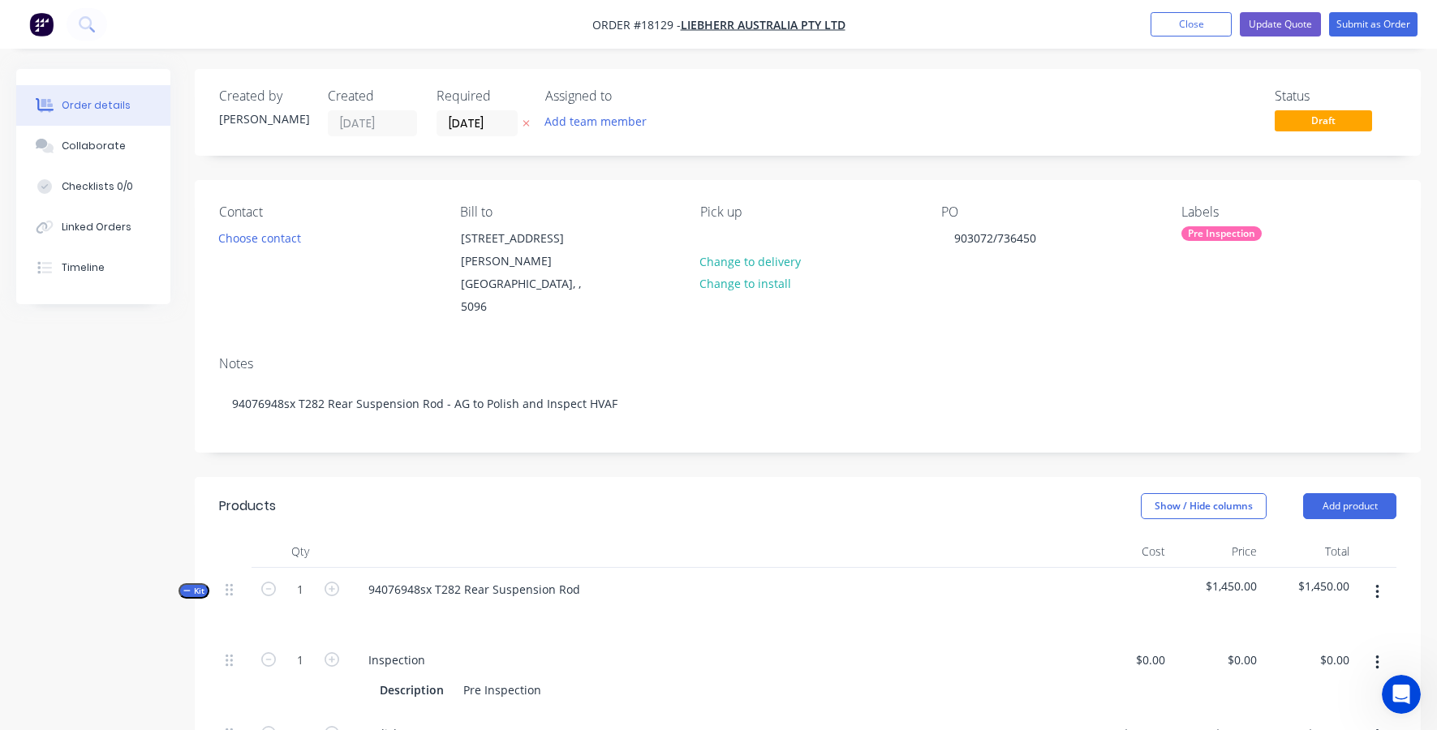
click at [509, 392] on div "Notes 94076948sx T282 Rear Suspension Rod - AG to Polish and Inspect HVAF" at bounding box center [808, 397] width 1226 height 109
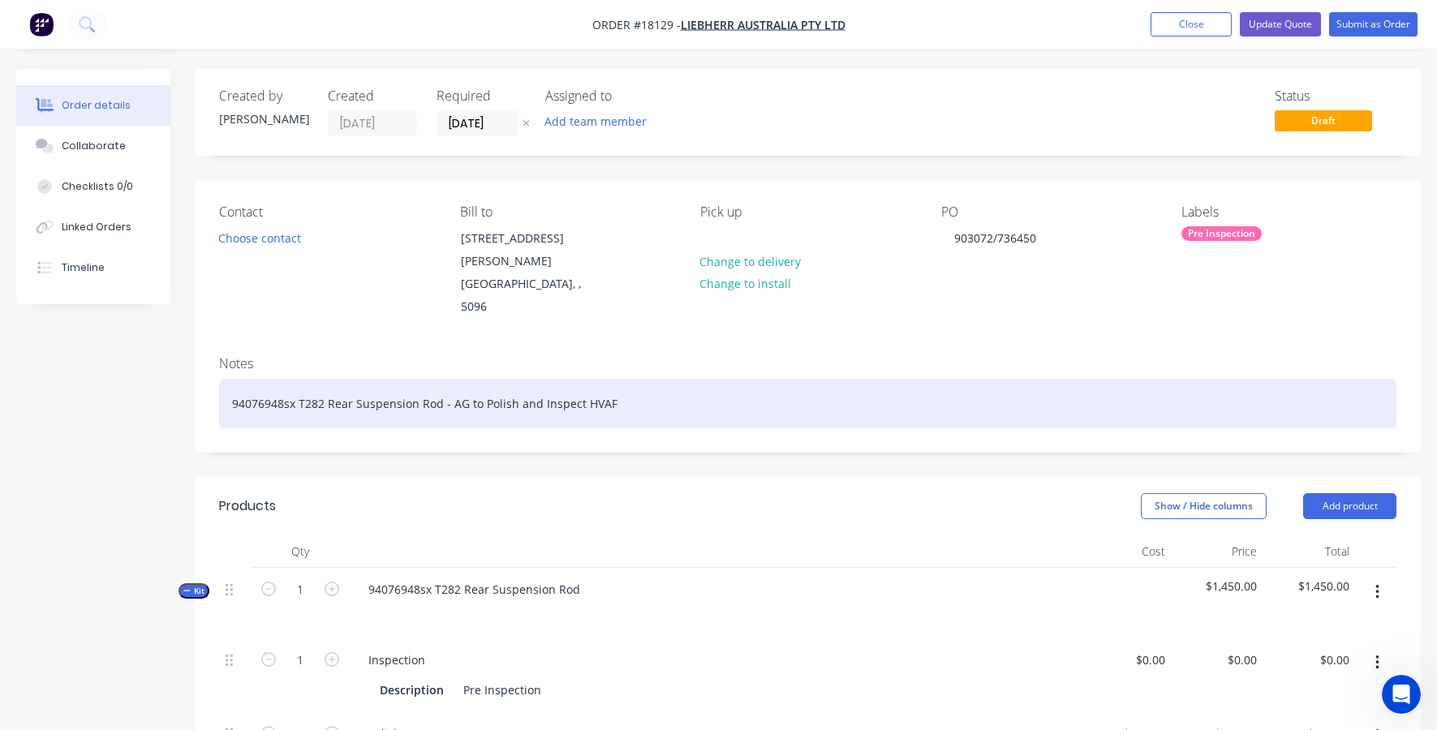
click at [484, 379] on div "94076948sx T282 Rear Suspension Rod - AG to Polish and Inspect HVAF" at bounding box center [807, 403] width 1177 height 49
click at [441, 379] on div "94076948sx T282 Rear Suspension Rod - Polish and Inspect HVAF" at bounding box center [807, 403] width 1177 height 49
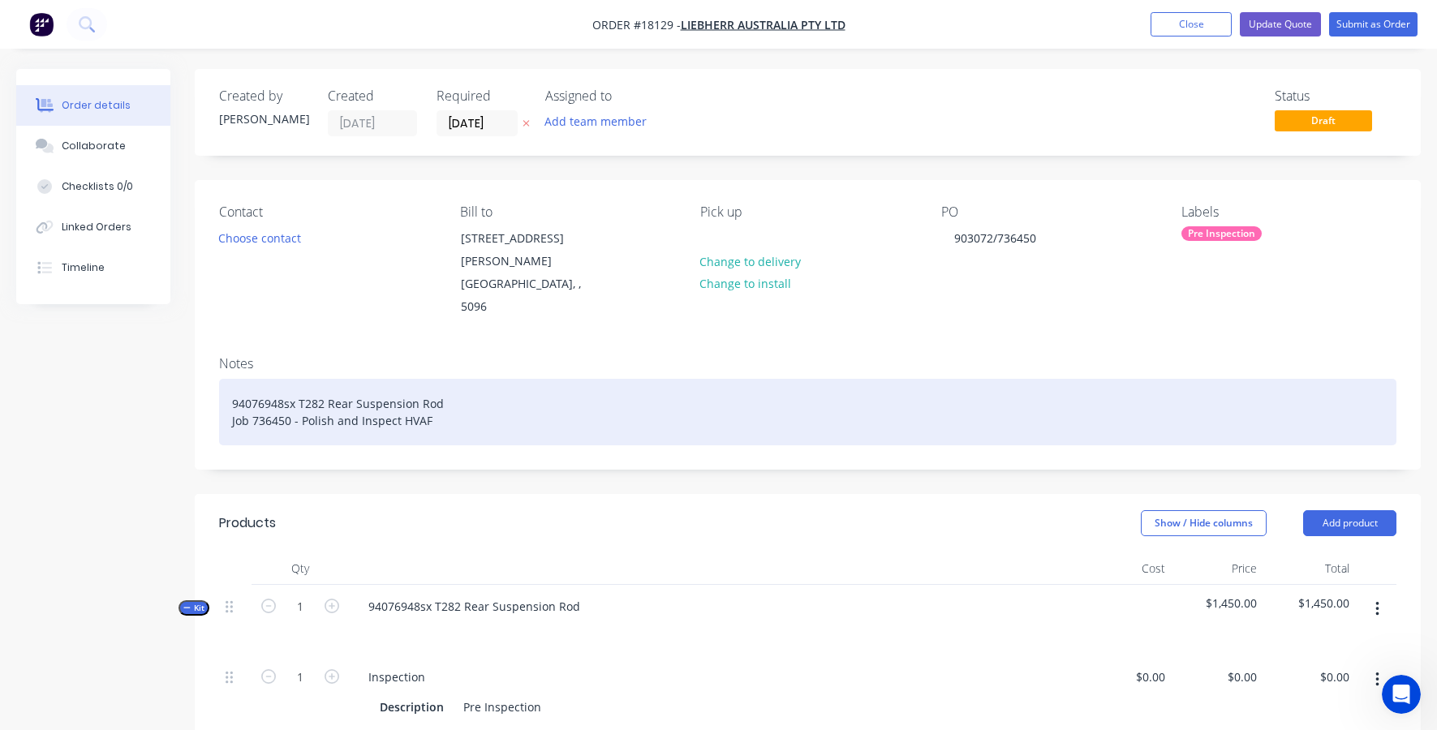
click at [477, 385] on div "94076948sx T282 Rear Suspension Rod Job 736450 - Polish and Inspect HVAF" at bounding box center [807, 412] width 1177 height 67
click at [301, 379] on div "94076948sx T282 Rear Suspension Rod Job 736450 - Polish and Inspect HVAF, Repai…" at bounding box center [807, 412] width 1177 height 67
drag, startPoint x: 455, startPoint y: 381, endPoint x: 396, endPoint y: 381, distance: 59.2
click at [396, 381] on div "94076948sx T282 Rear Suspension Rod Job 736450 - Inspect condition, Polish and …" at bounding box center [807, 412] width 1177 height 67
click at [464, 379] on div "94076948sx T282 Rear Suspension Rod Job 736450 - Inspect condition, Inspect HVA…" at bounding box center [807, 412] width 1177 height 67
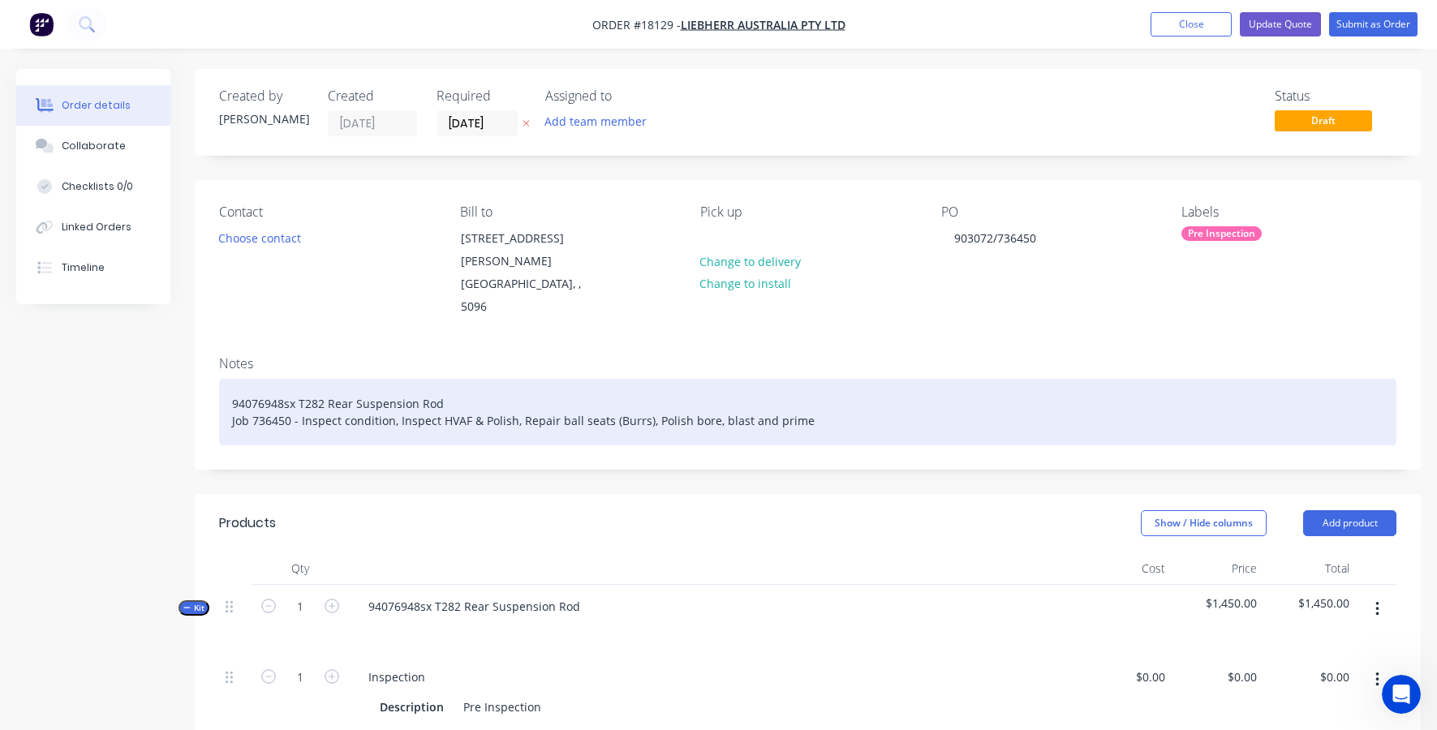
click at [436, 380] on div "94076948sx T282 Rear Suspension Rod Job 736450 - Inspect condition, Inspect HVA…" at bounding box center [807, 412] width 1177 height 67
click at [655, 379] on div "94076948sx T282 Rear Suspension Rod Job 736450 - Inspect condition, Inspect Fac…" at bounding box center [807, 412] width 1177 height 67
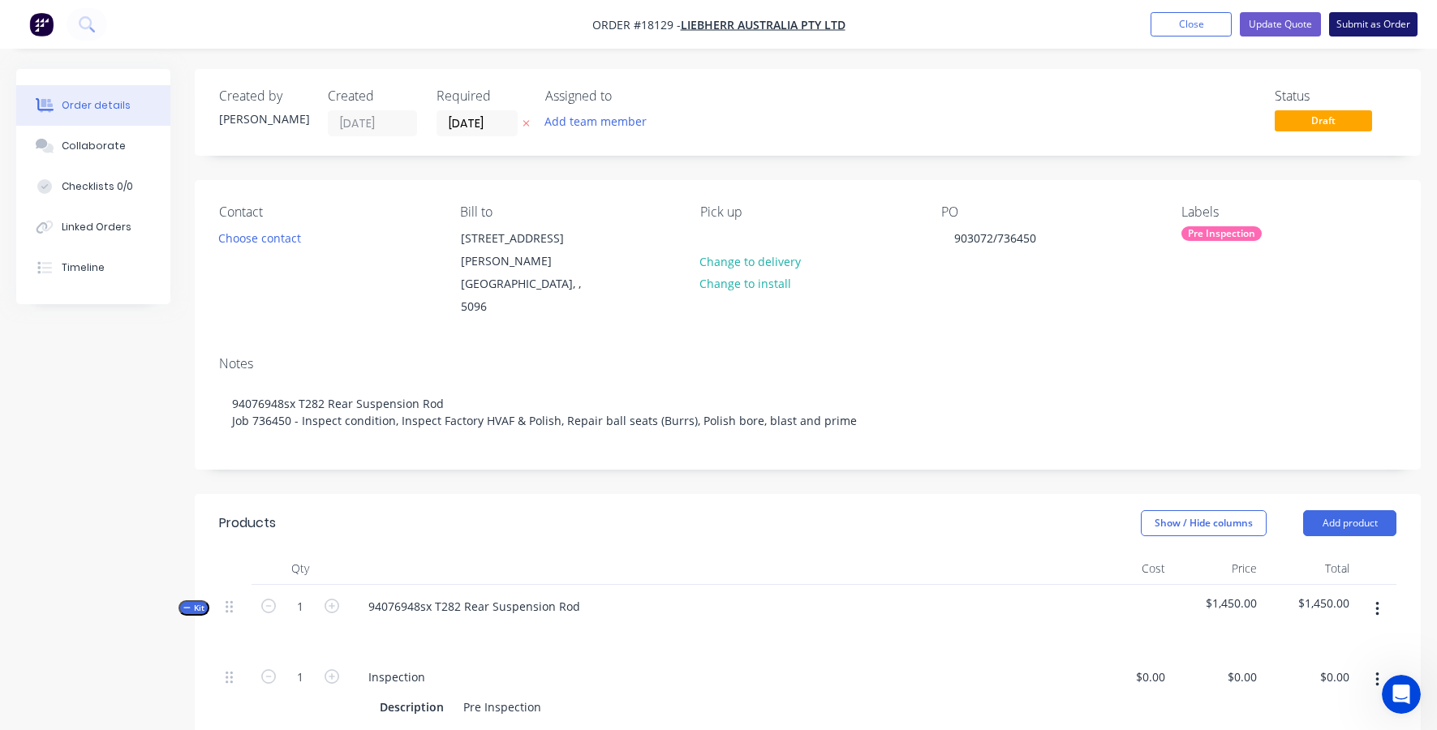
click at [1364, 15] on button "Submit as Order" at bounding box center [1373, 24] width 88 height 24
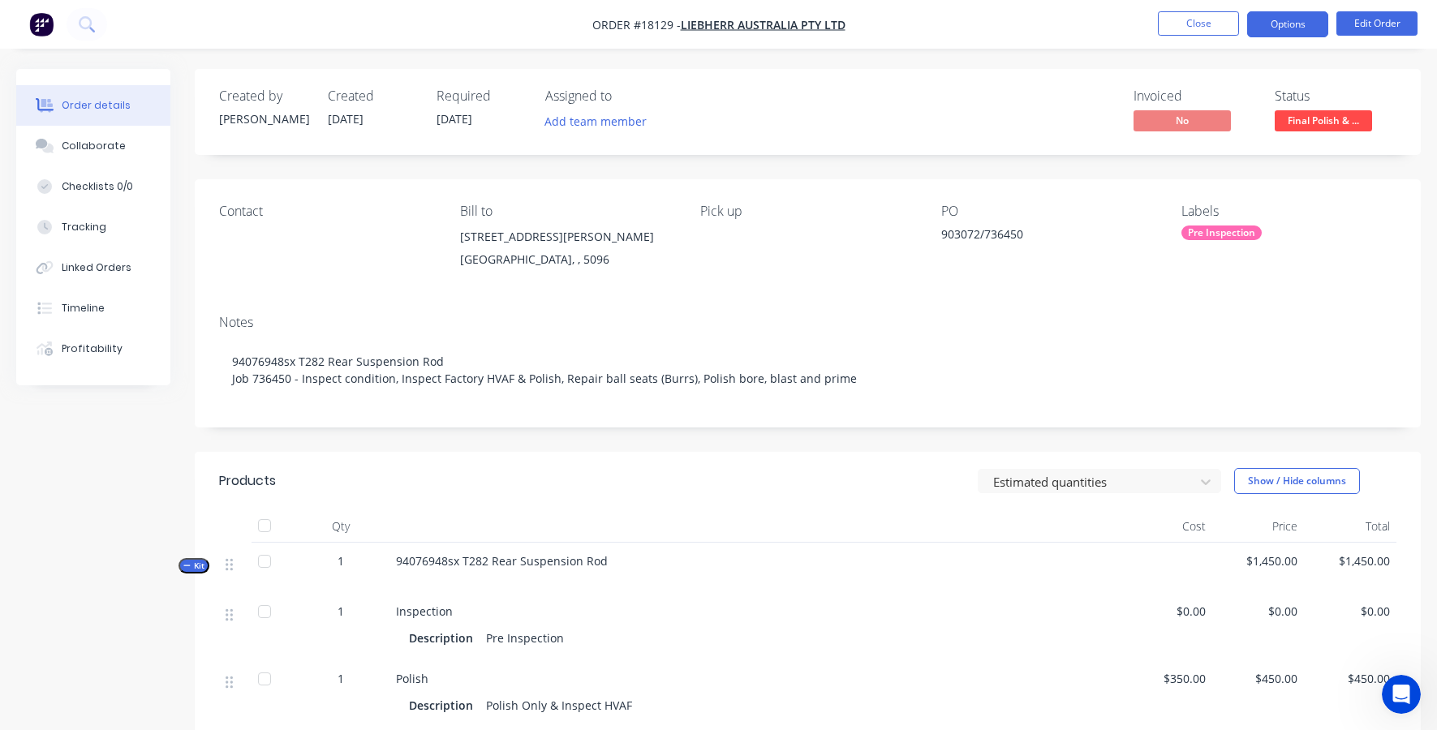
click at [1271, 20] on button "Options" at bounding box center [1287, 24] width 81 height 26
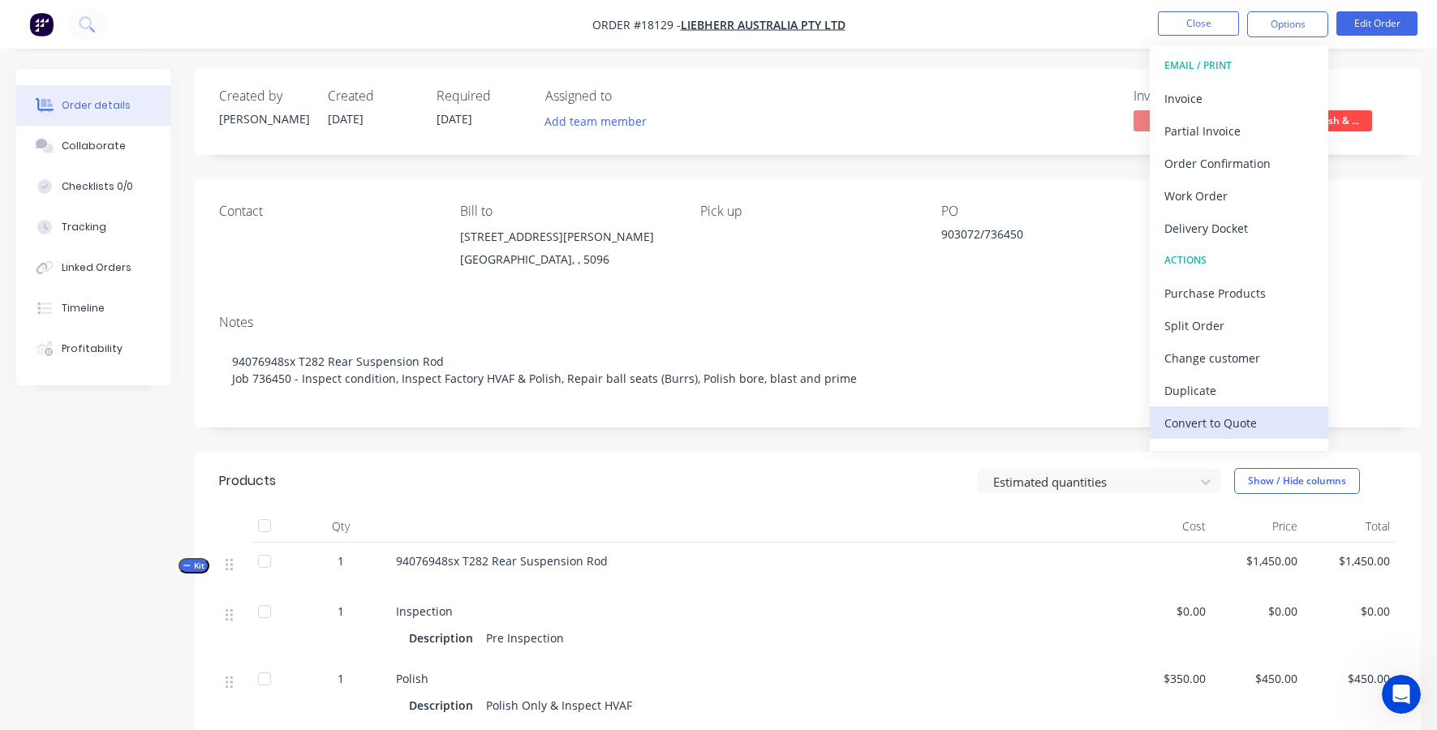
click at [1232, 428] on div "Convert to Quote" at bounding box center [1238, 423] width 149 height 24
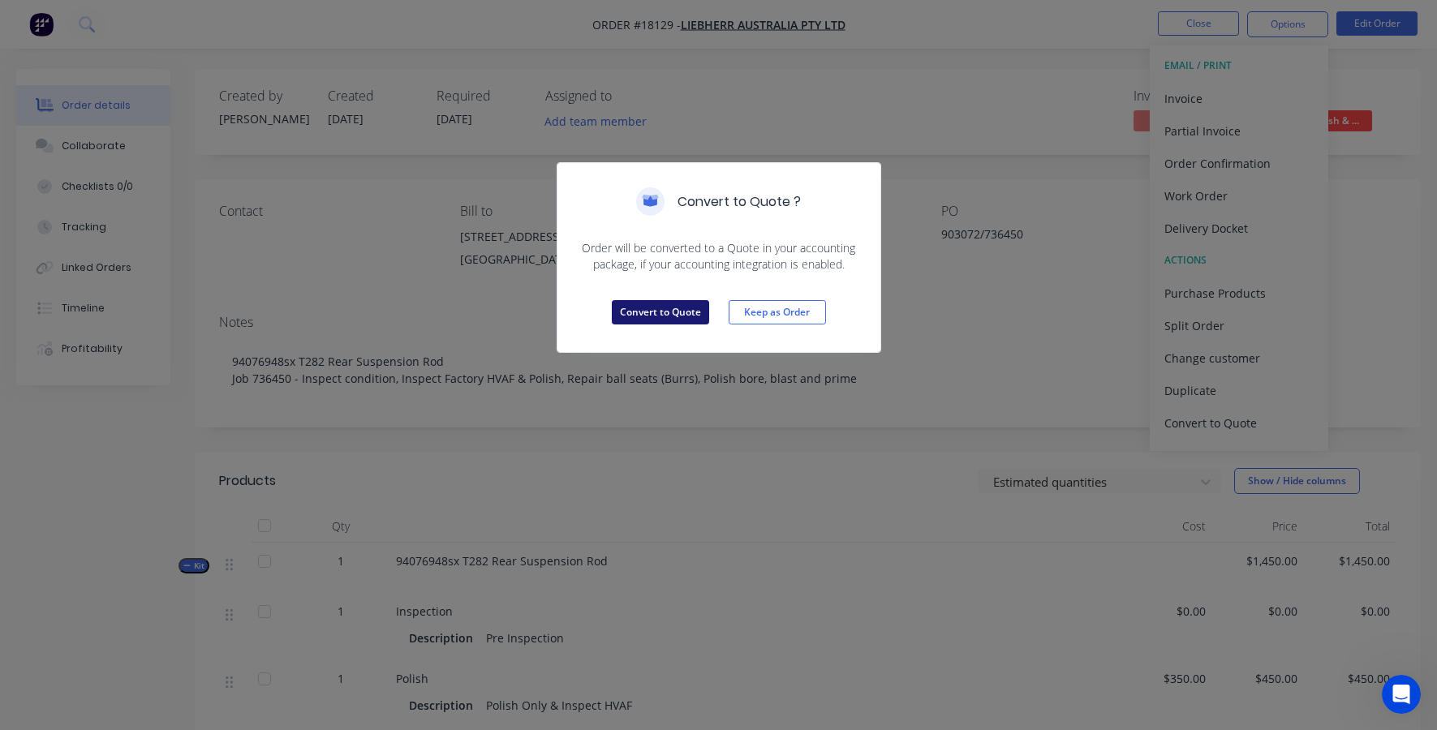
click at [634, 311] on button "Convert to Quote" at bounding box center [660, 312] width 97 height 24
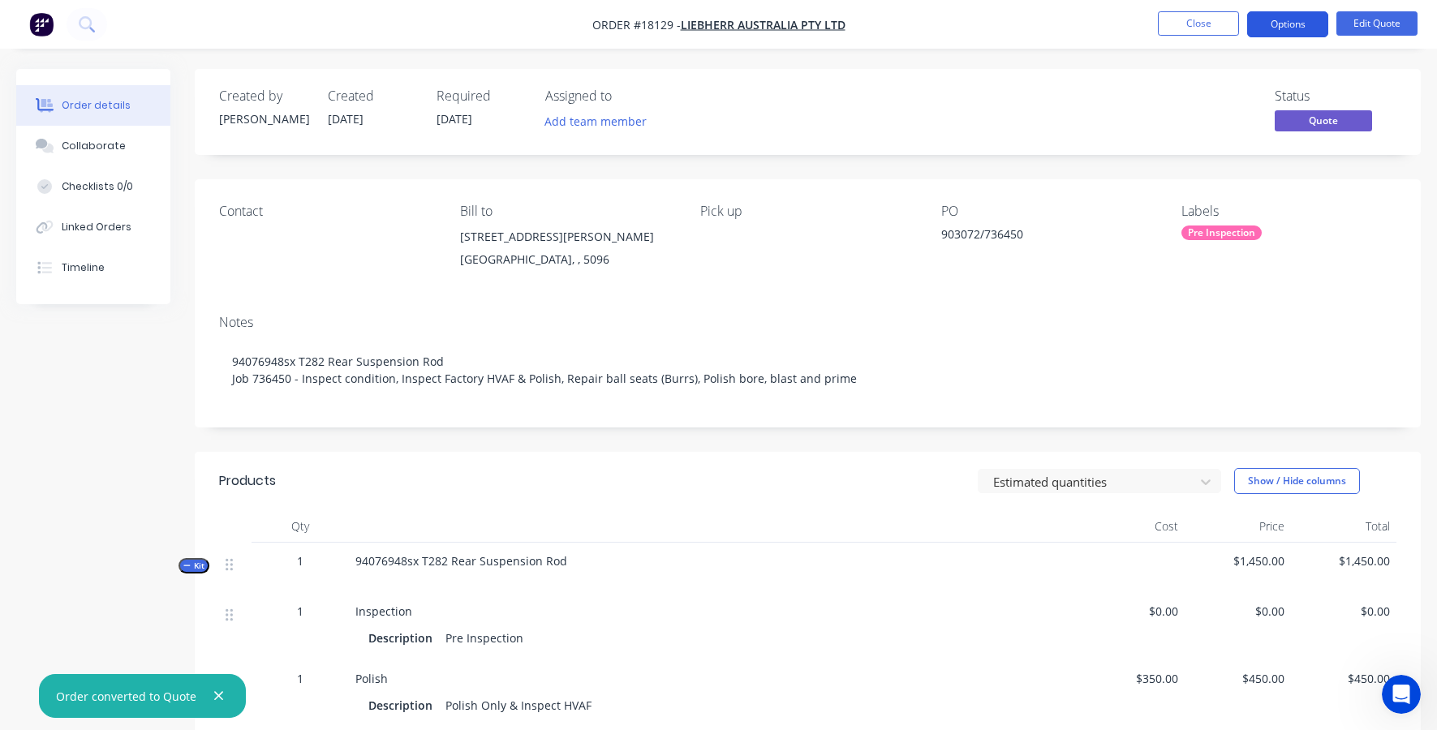
click at [1274, 32] on button "Options" at bounding box center [1287, 24] width 81 height 26
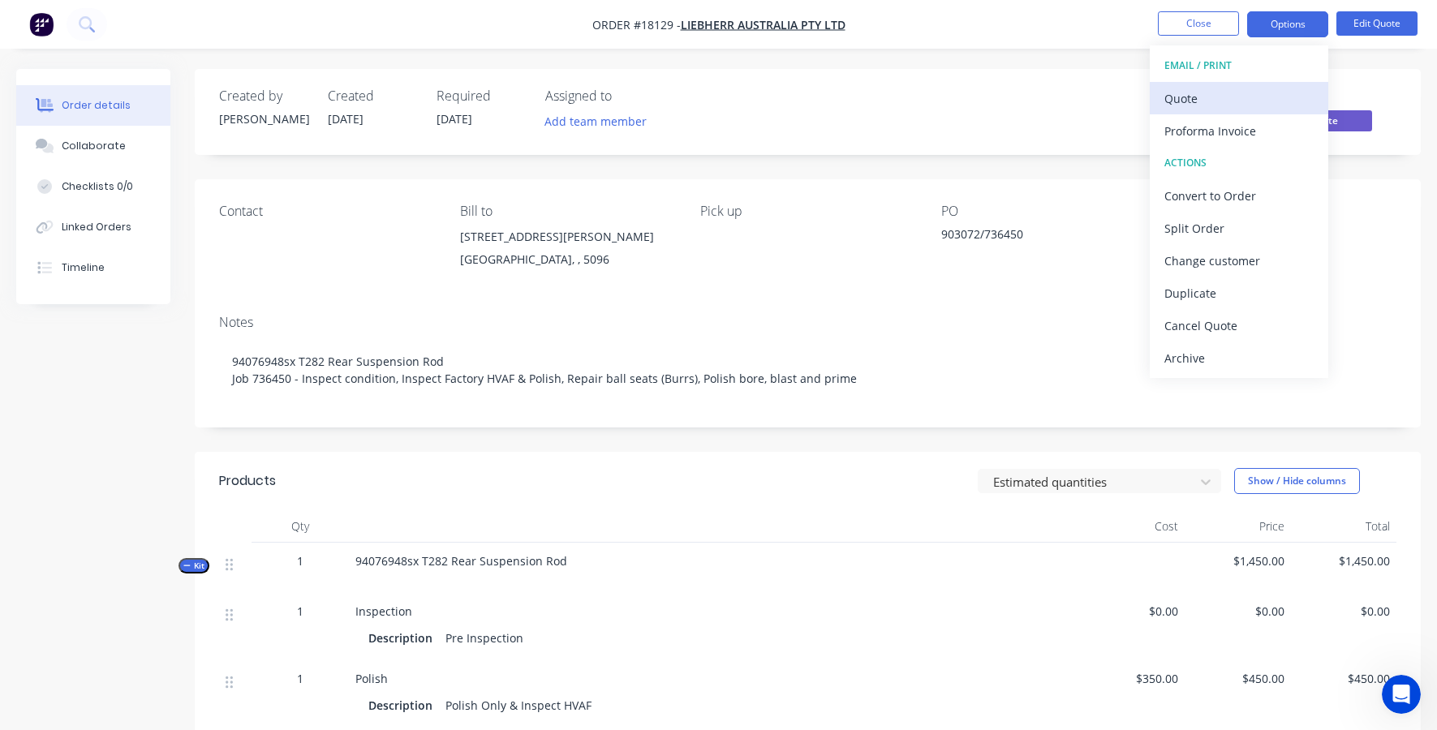
click at [1173, 98] on div "Quote" at bounding box center [1238, 99] width 149 height 24
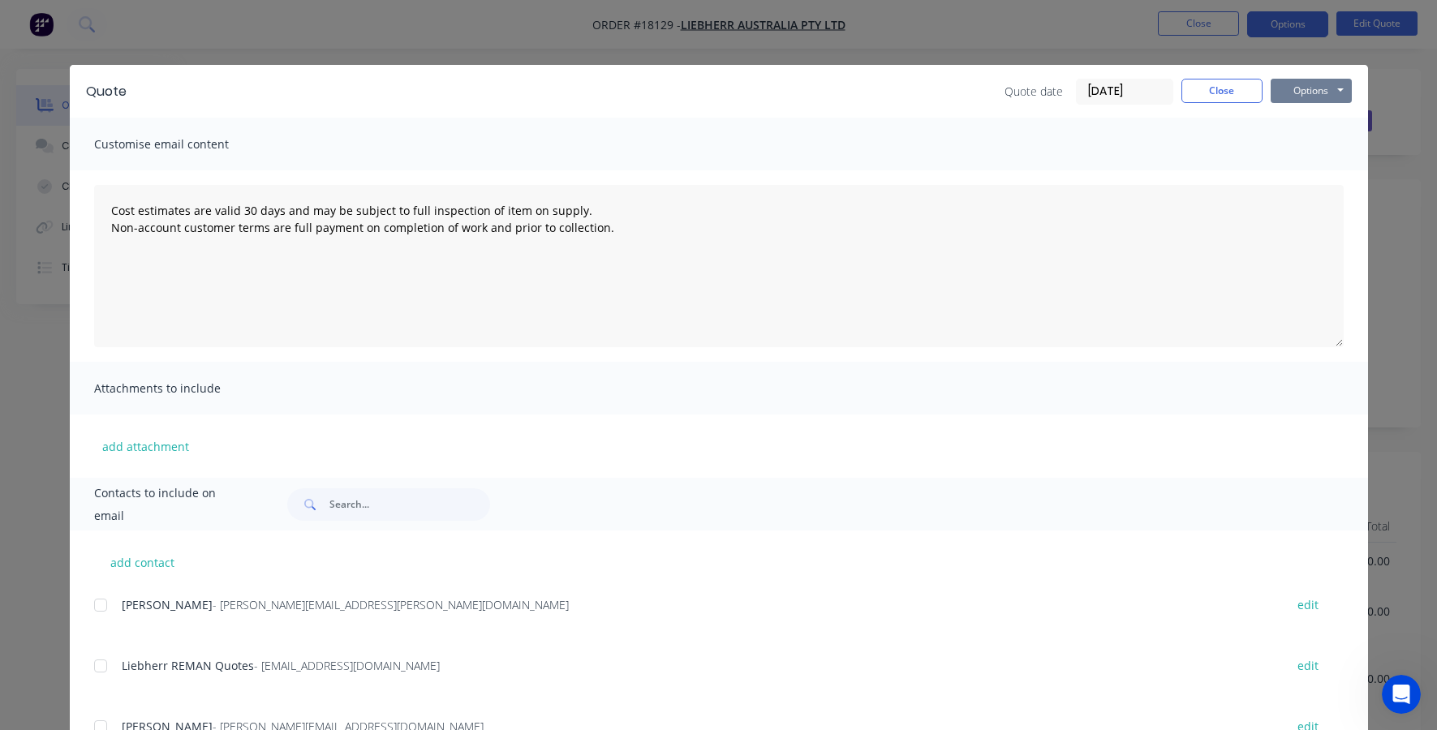
click at [1308, 96] on button "Options" at bounding box center [1310, 91] width 81 height 24
click at [105, 608] on div at bounding box center [100, 605] width 32 height 32
click at [1328, 90] on button "Options" at bounding box center [1310, 91] width 81 height 24
click at [1323, 174] on button "Email" at bounding box center [1322, 173] width 104 height 27
click at [1281, 87] on button "Options" at bounding box center [1310, 91] width 81 height 24
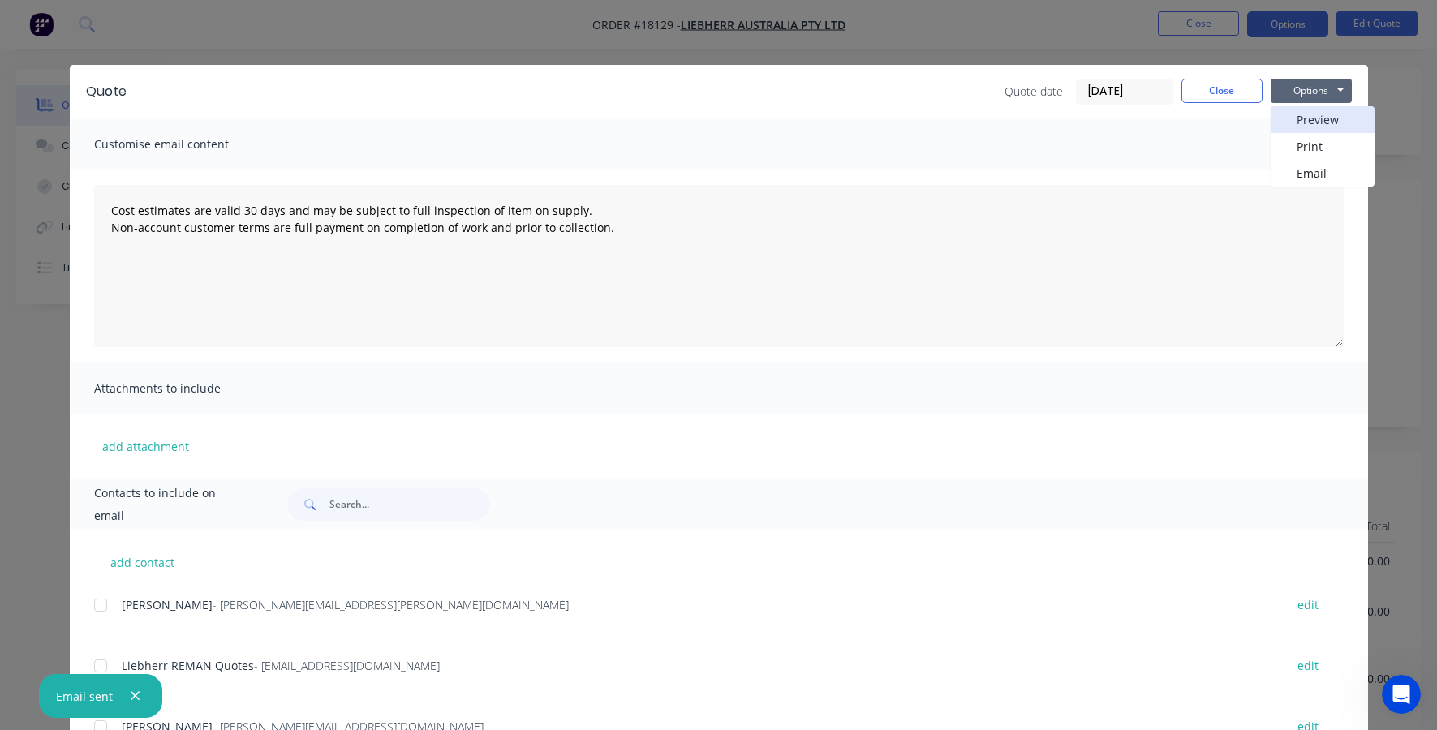
click at [1286, 130] on button "Preview" at bounding box center [1322, 119] width 104 height 27
type textarea "Cost estimates are valid 30 days and may be subject to full inspection of item …"
click at [1210, 88] on button "Close" at bounding box center [1221, 91] width 81 height 24
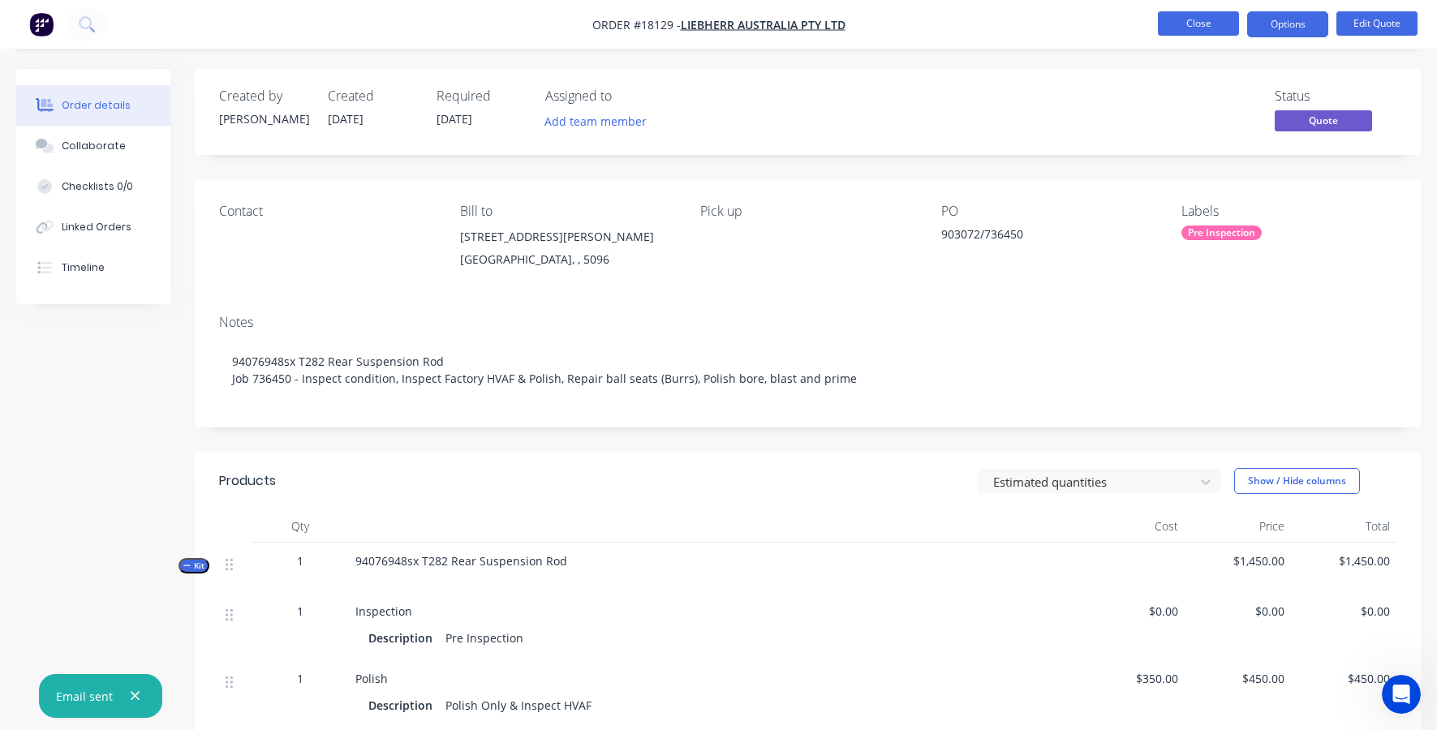
click at [1188, 24] on button "Close" at bounding box center [1198, 23] width 81 height 24
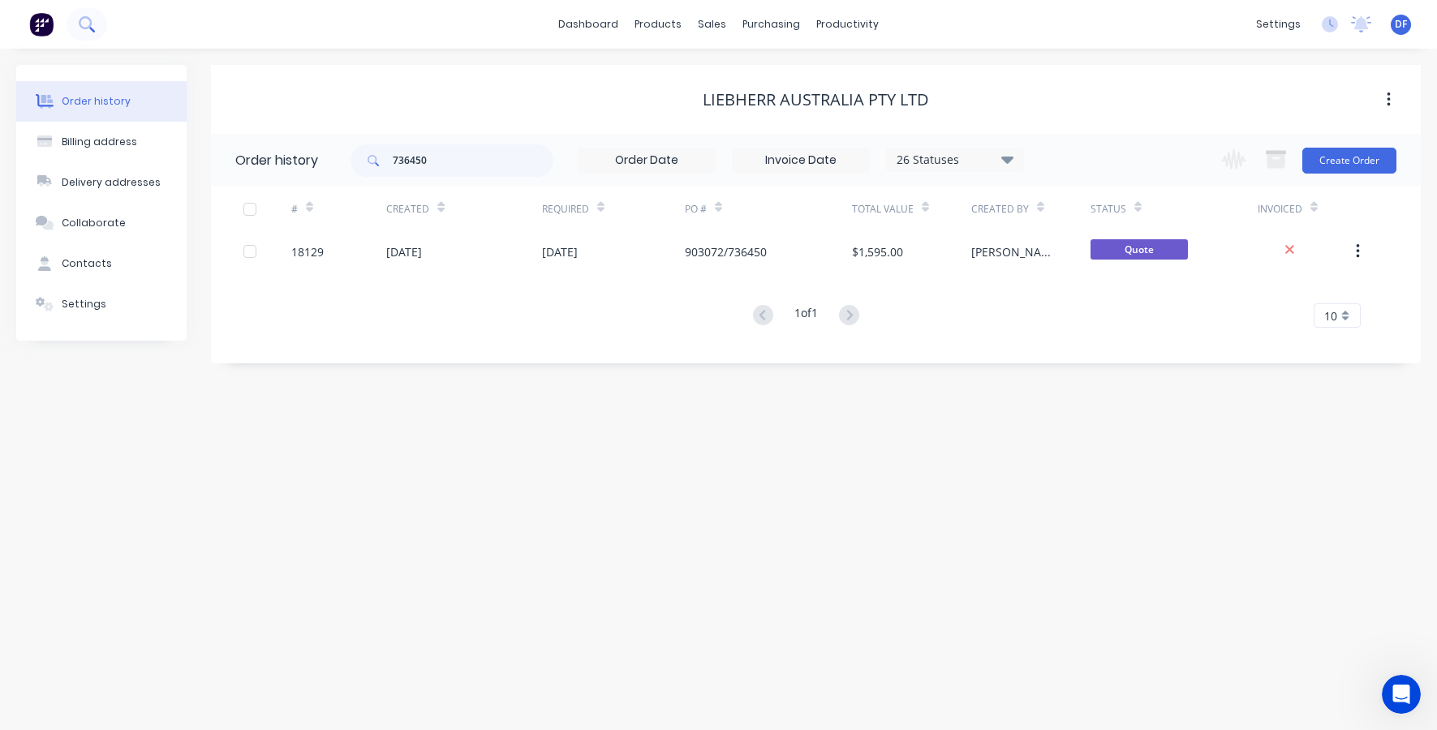
click at [83, 21] on icon at bounding box center [86, 23] width 15 height 15
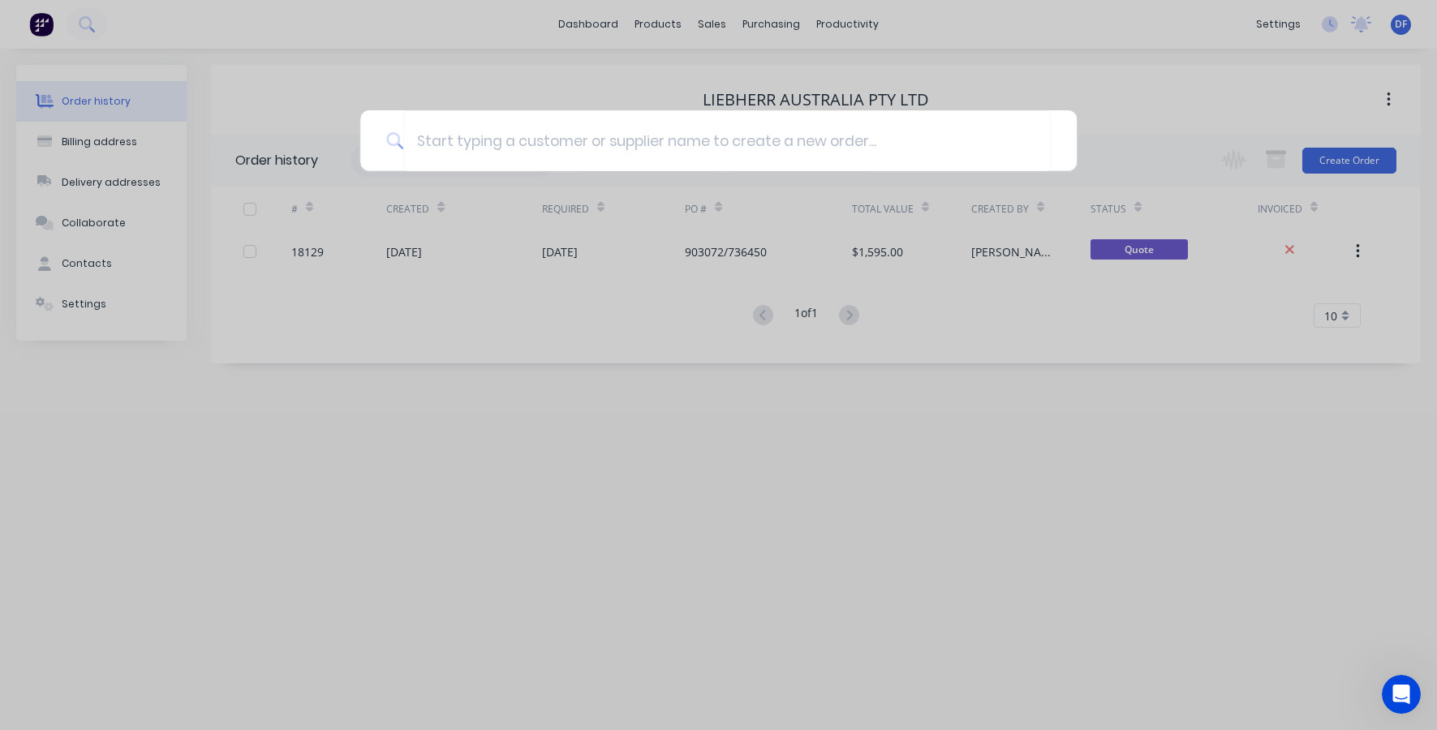
click at [707, 24] on div at bounding box center [718, 365] width 1437 height 730
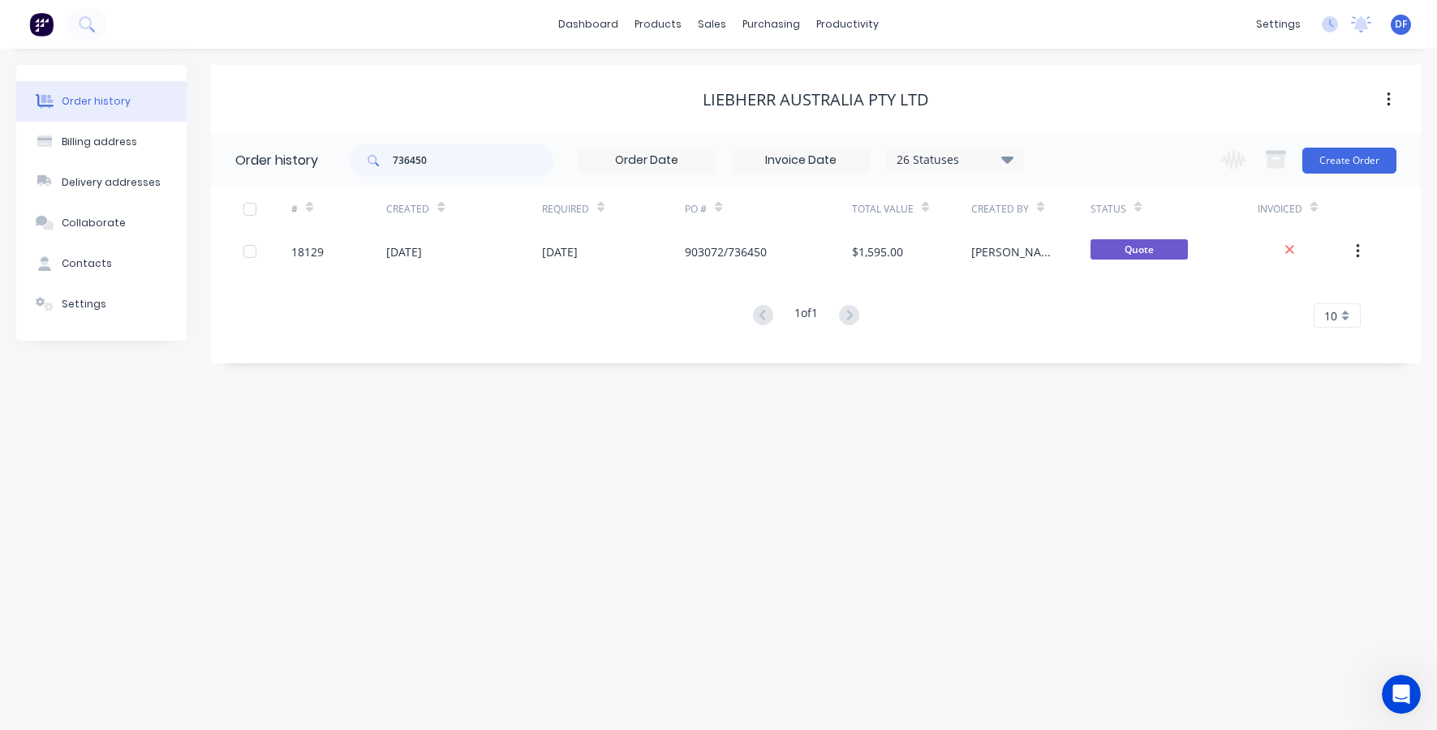
click at [707, 24] on div "sales" at bounding box center [712, 24] width 45 height 24
click at [733, 110] on div at bounding box center [722, 110] width 24 height 15
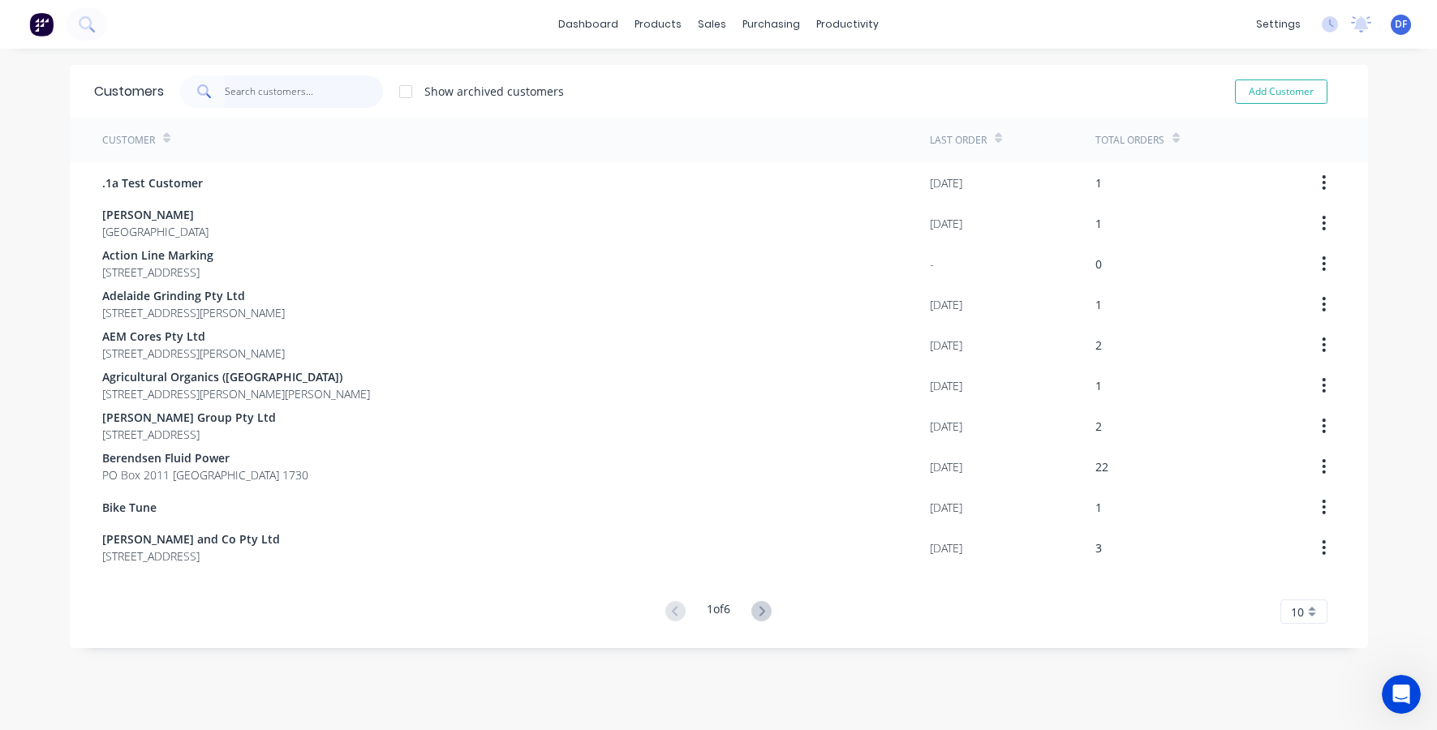
click at [267, 93] on input "text" at bounding box center [304, 91] width 158 height 32
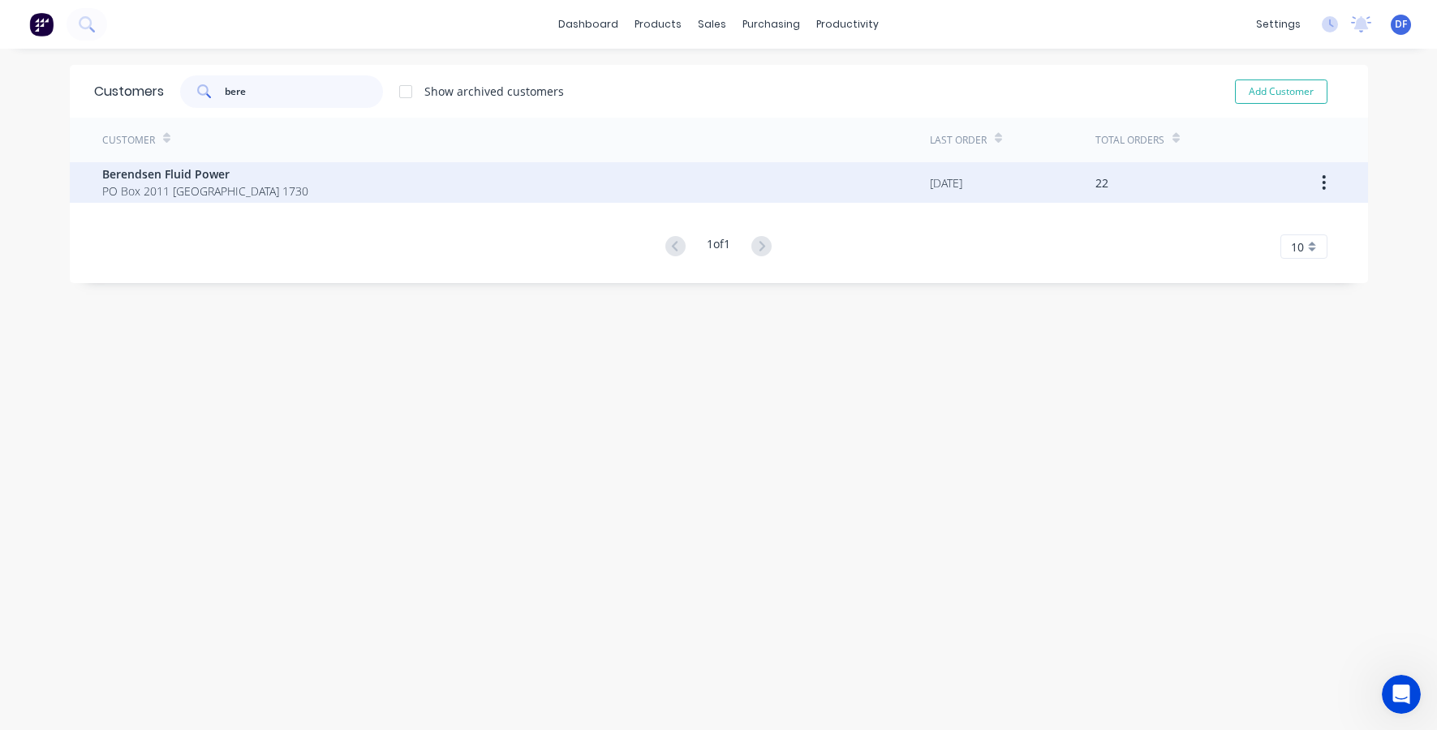
type input "bere"
click at [157, 181] on span "Berendsen Fluid Power" at bounding box center [205, 174] width 206 height 17
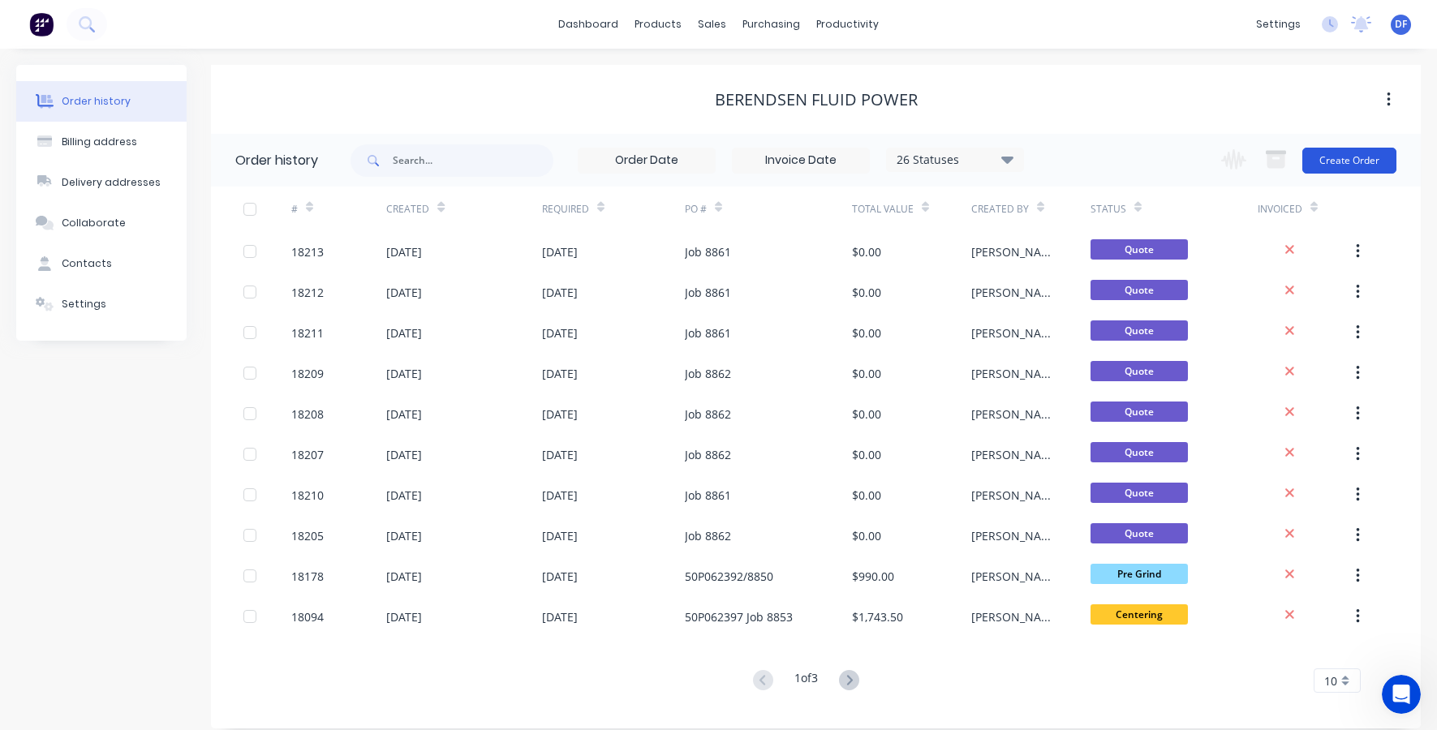
click at [1363, 160] on button "Create Order" at bounding box center [1349, 161] width 94 height 26
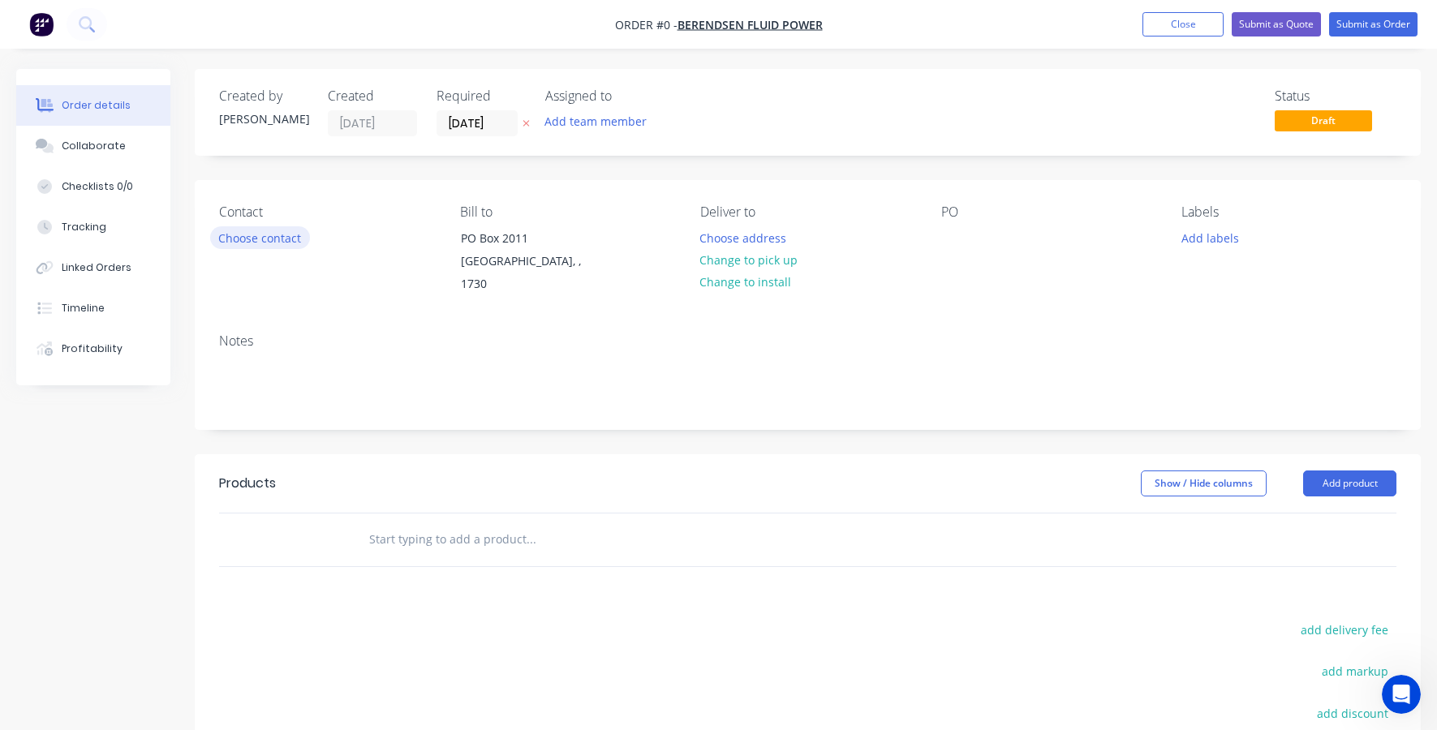
click at [245, 239] on button "Choose contact" at bounding box center [260, 237] width 100 height 22
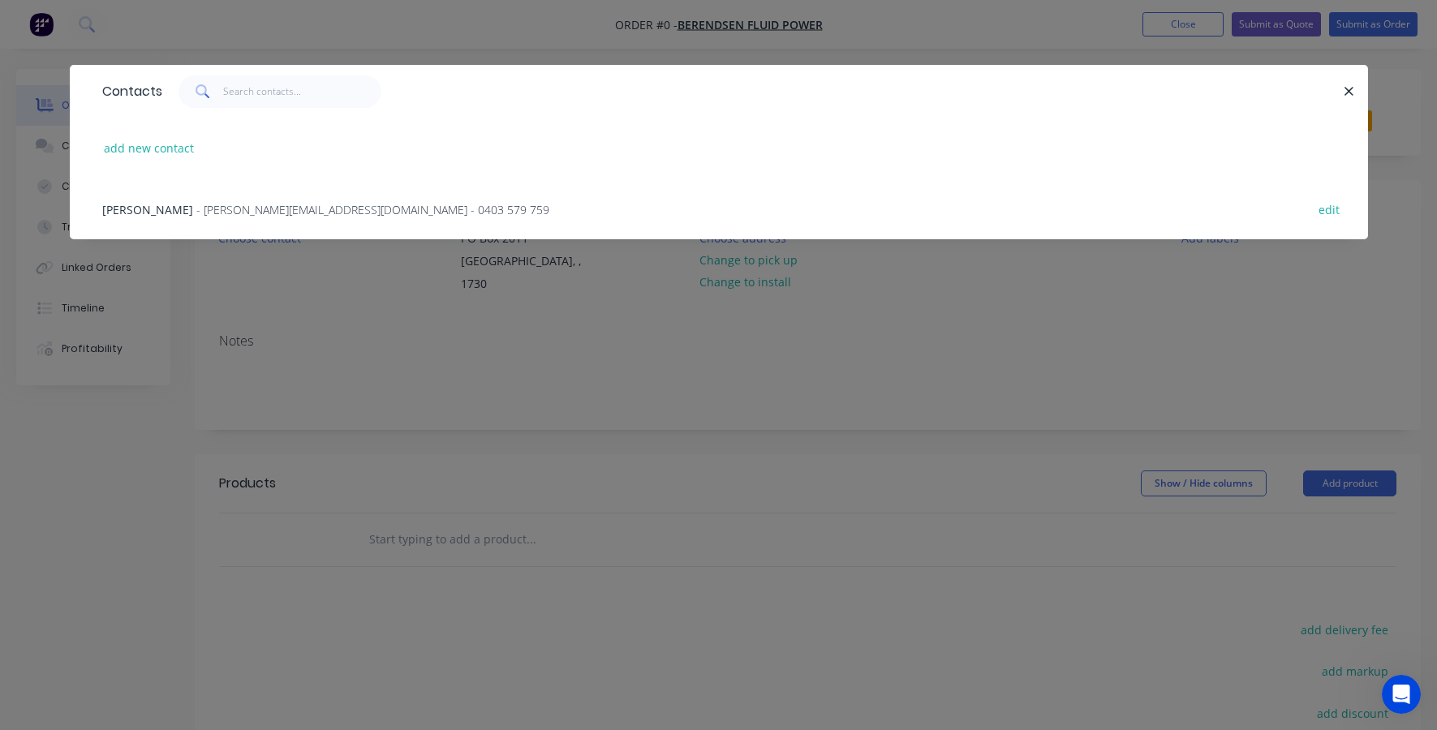
click at [212, 200] on div "[PERSON_NAME] - [PERSON_NAME][EMAIL_ADDRESS][PERSON_NAME][DOMAIN_NAME] - 0403 5…" at bounding box center [718, 208] width 1249 height 61
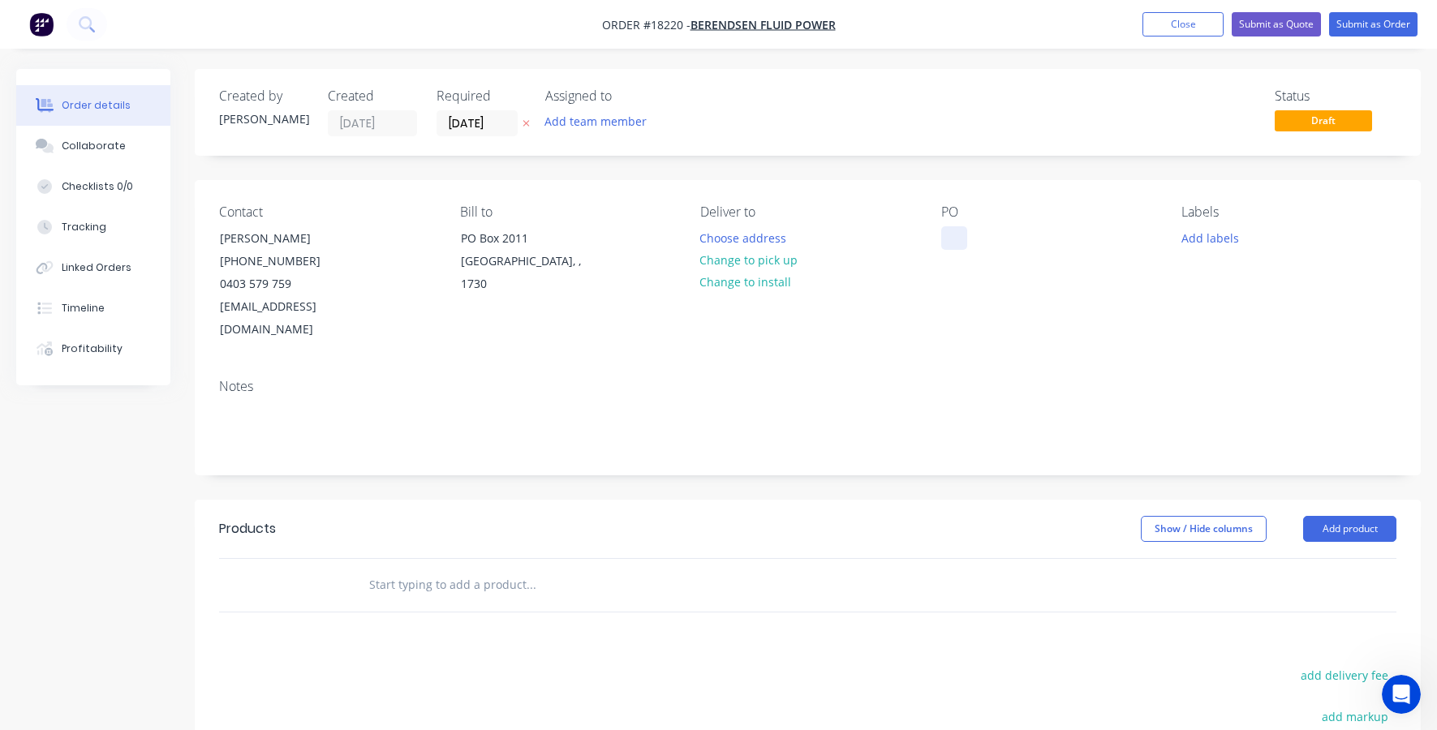
click at [957, 235] on div at bounding box center [954, 238] width 26 height 24
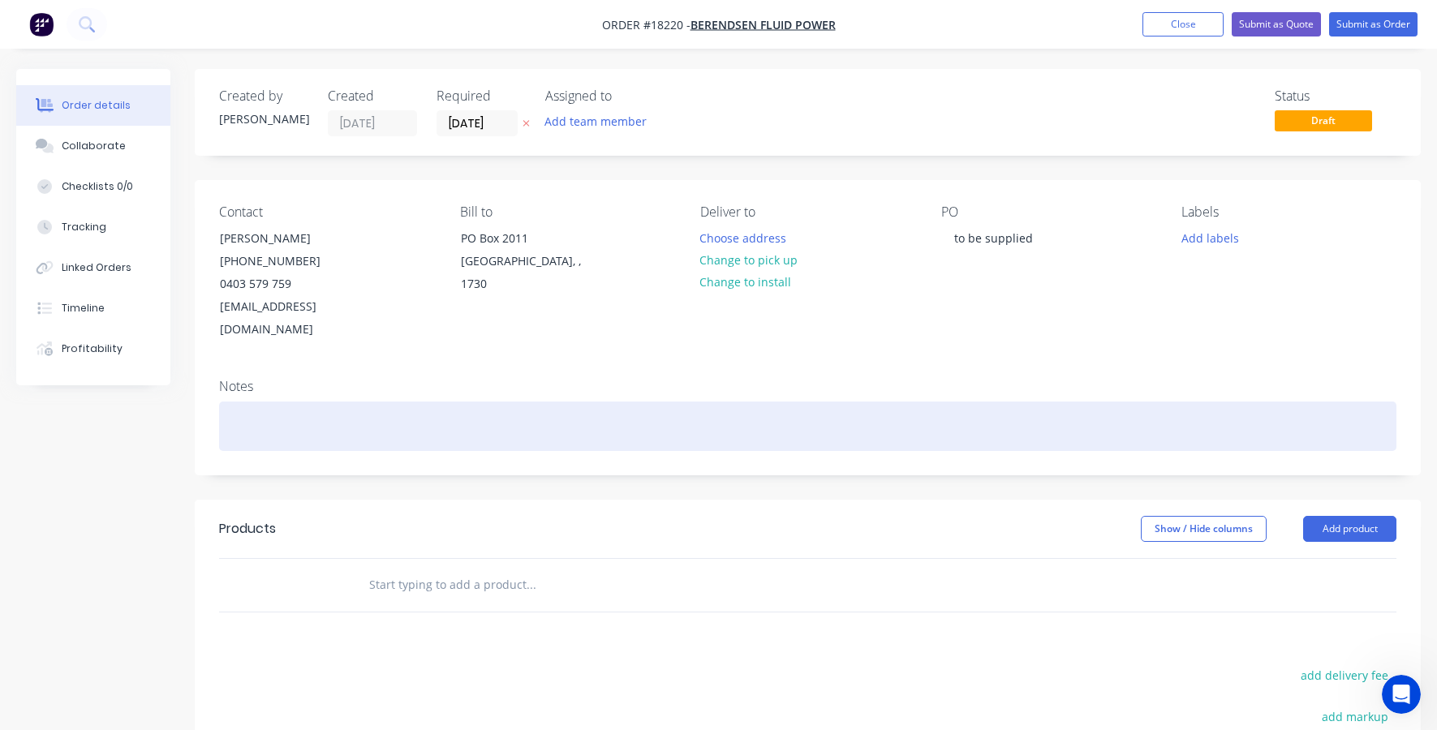
click at [259, 402] on div at bounding box center [807, 426] width 1177 height 49
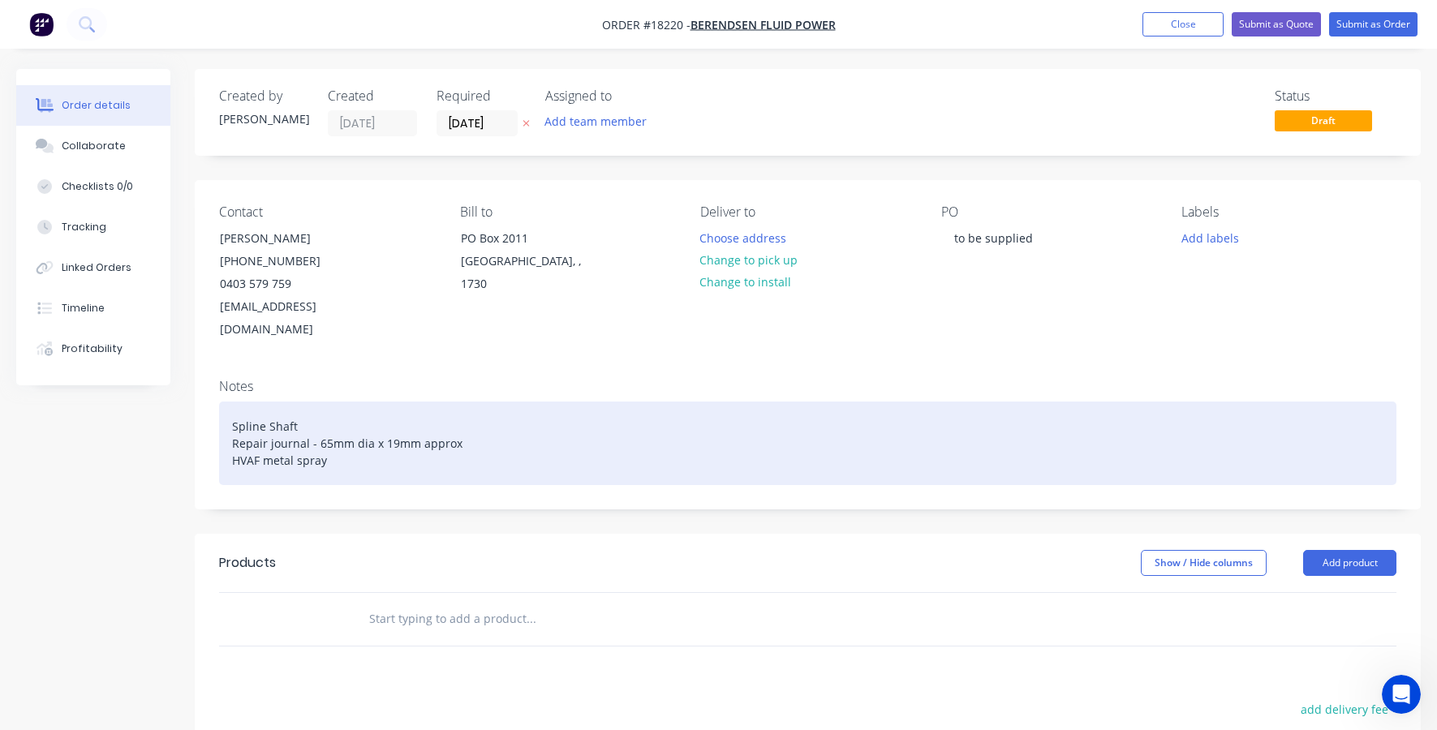
click at [234, 442] on div "Spline Shaft Repair journal - 65mm dia x 19mm approx HVAF metal spray" at bounding box center [807, 444] width 1177 height 84
click at [350, 437] on div "Spline Shaft Repair journal - 65mm dia x 19mm approx HVAF metal spray" at bounding box center [807, 444] width 1177 height 84
click at [233, 434] on div "Spline Shaft Repair journal - 65mm dia x 19mm approx HVAF metal spray and" at bounding box center [807, 444] width 1177 height 84
click at [385, 441] on div "Spline Shaft Repair journal - 65mm dia x 19mm approx Pre-grind, HVAF metal spra…" at bounding box center [807, 444] width 1177 height 84
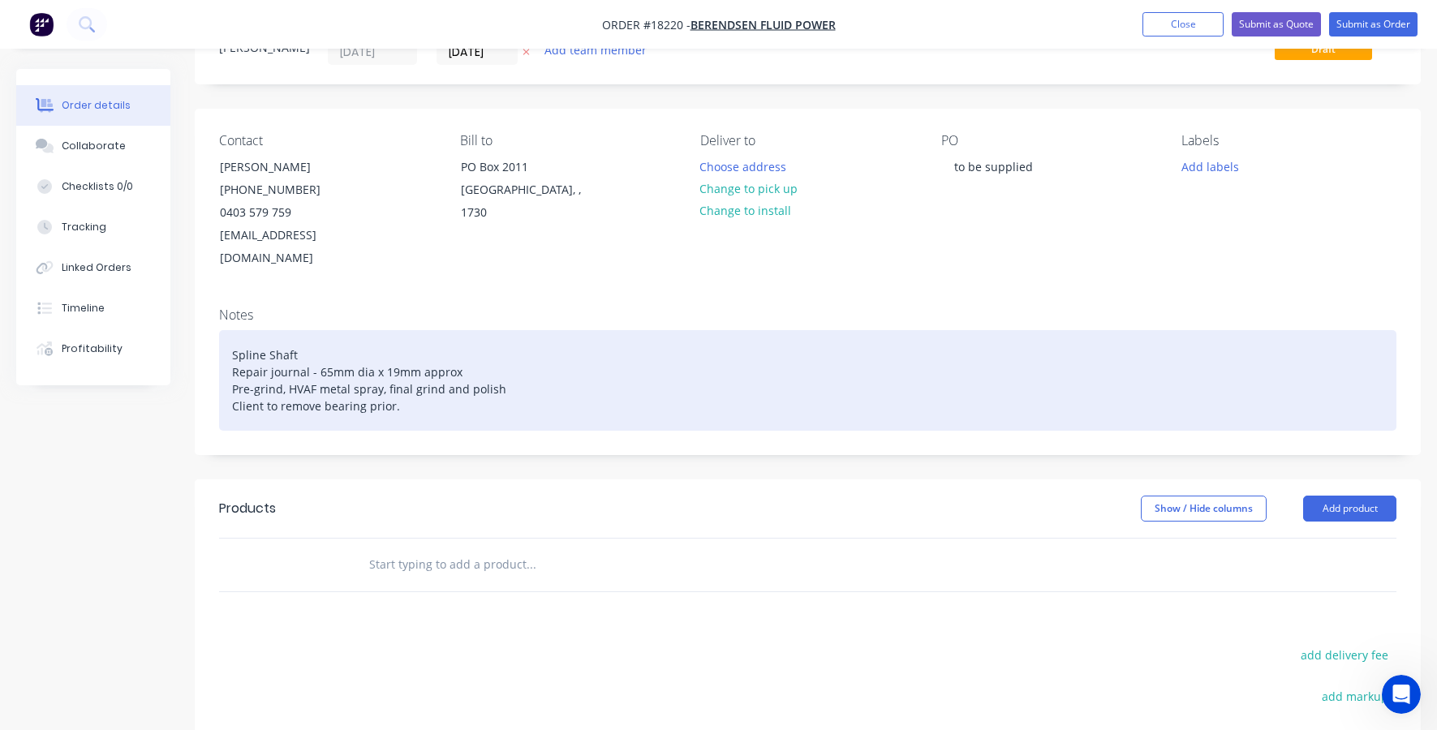
scroll to position [73, 0]
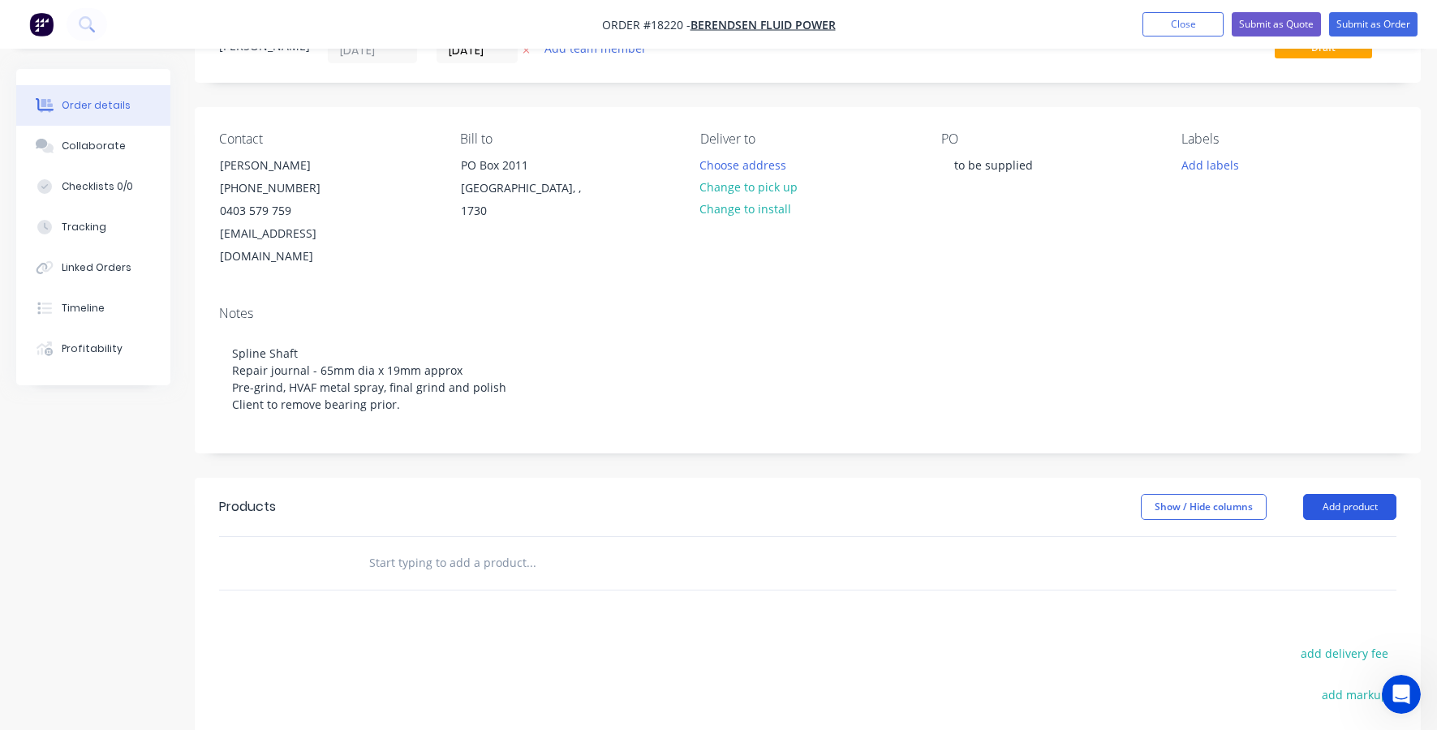
click at [1356, 494] on button "Add product" at bounding box center [1349, 507] width 93 height 26
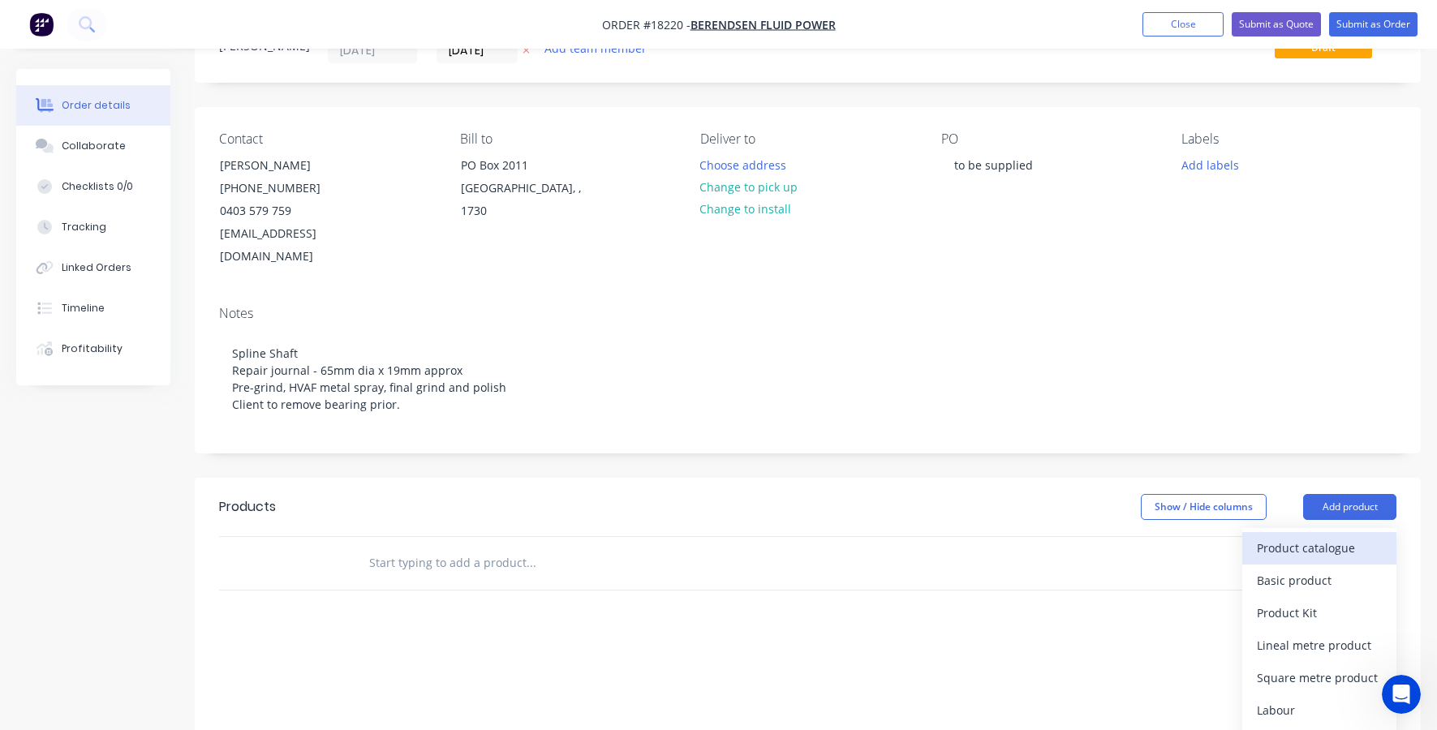
click at [1273, 536] on div "Product catalogue" at bounding box center [1319, 548] width 125 height 24
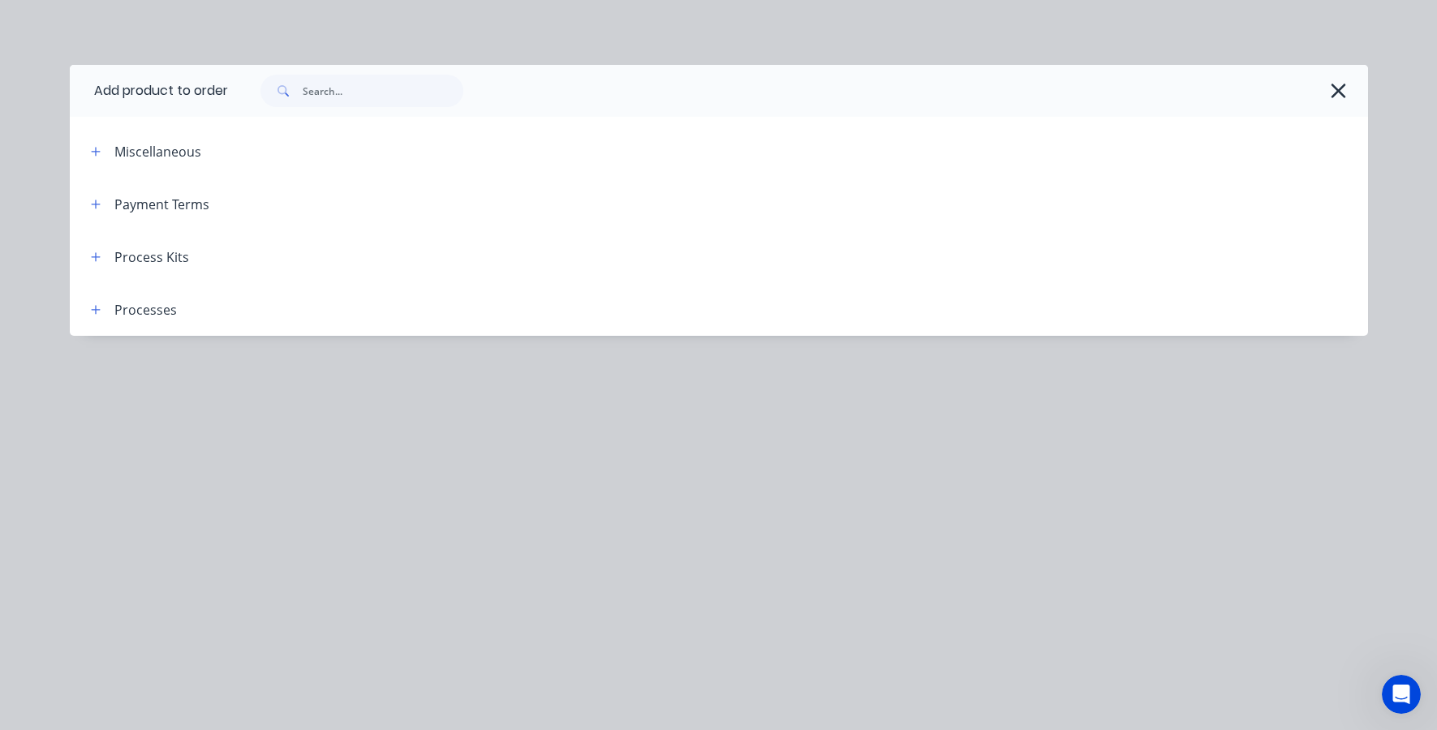
click at [110, 255] on div "Process Kits" at bounding box center [133, 257] width 111 height 20
click at [88, 255] on button "button" at bounding box center [96, 257] width 20 height 20
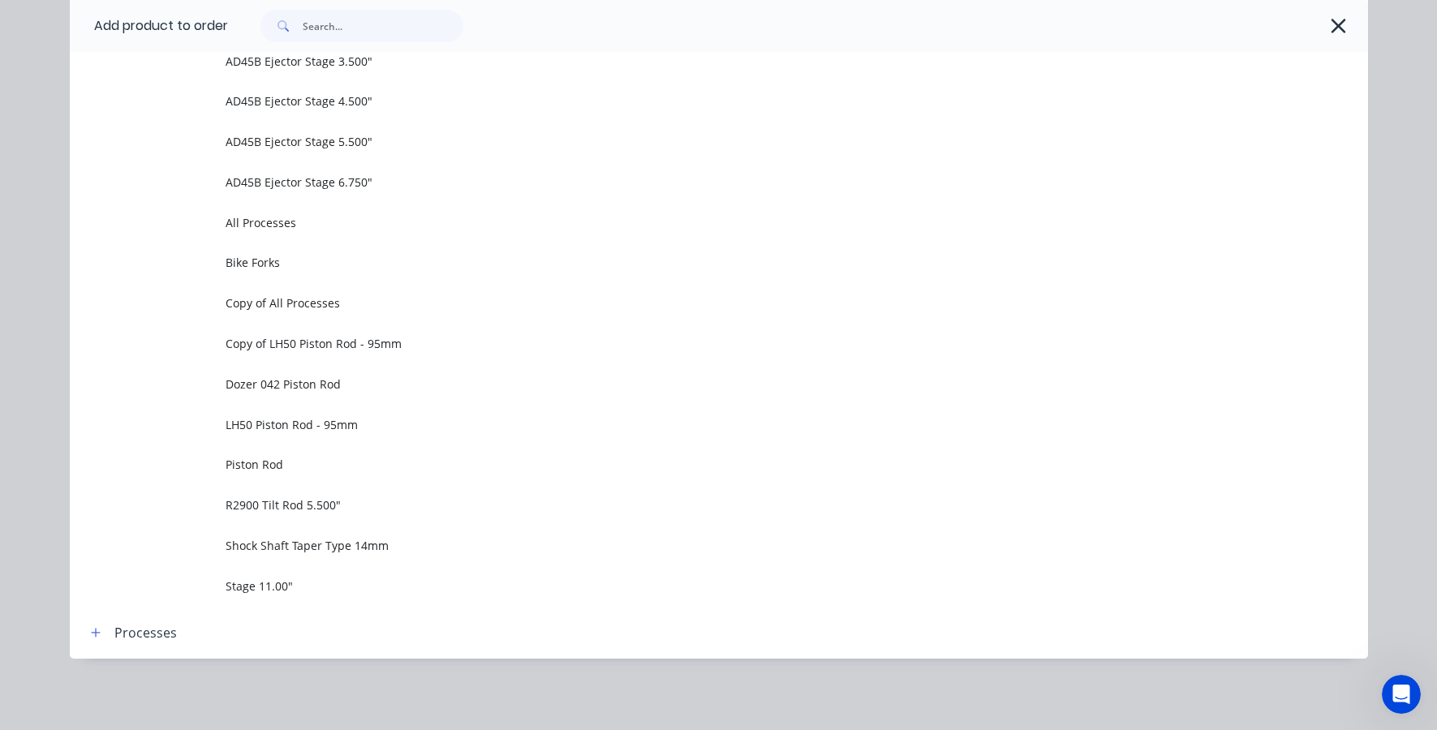
scroll to position [1131, 0]
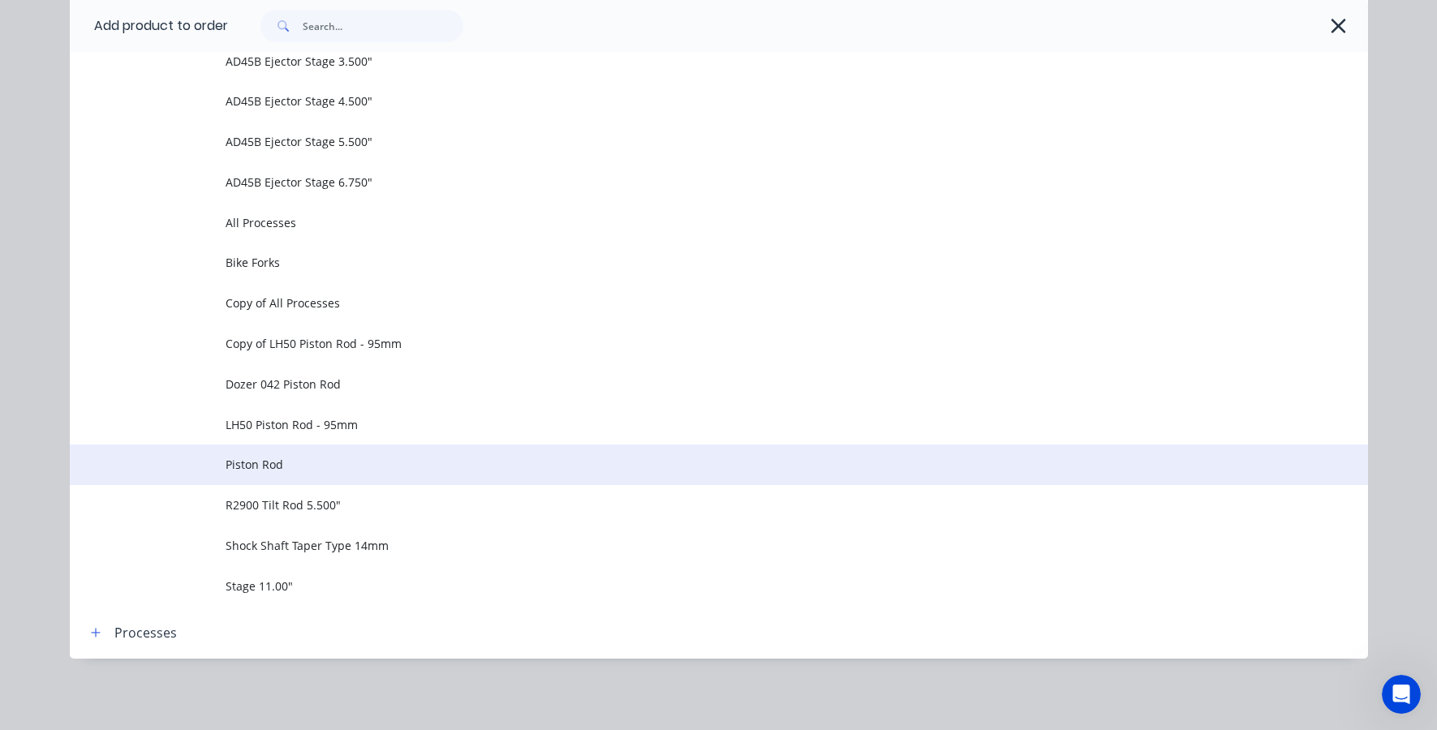
click at [272, 467] on span "Piston Rod" at bounding box center [683, 464] width 914 height 17
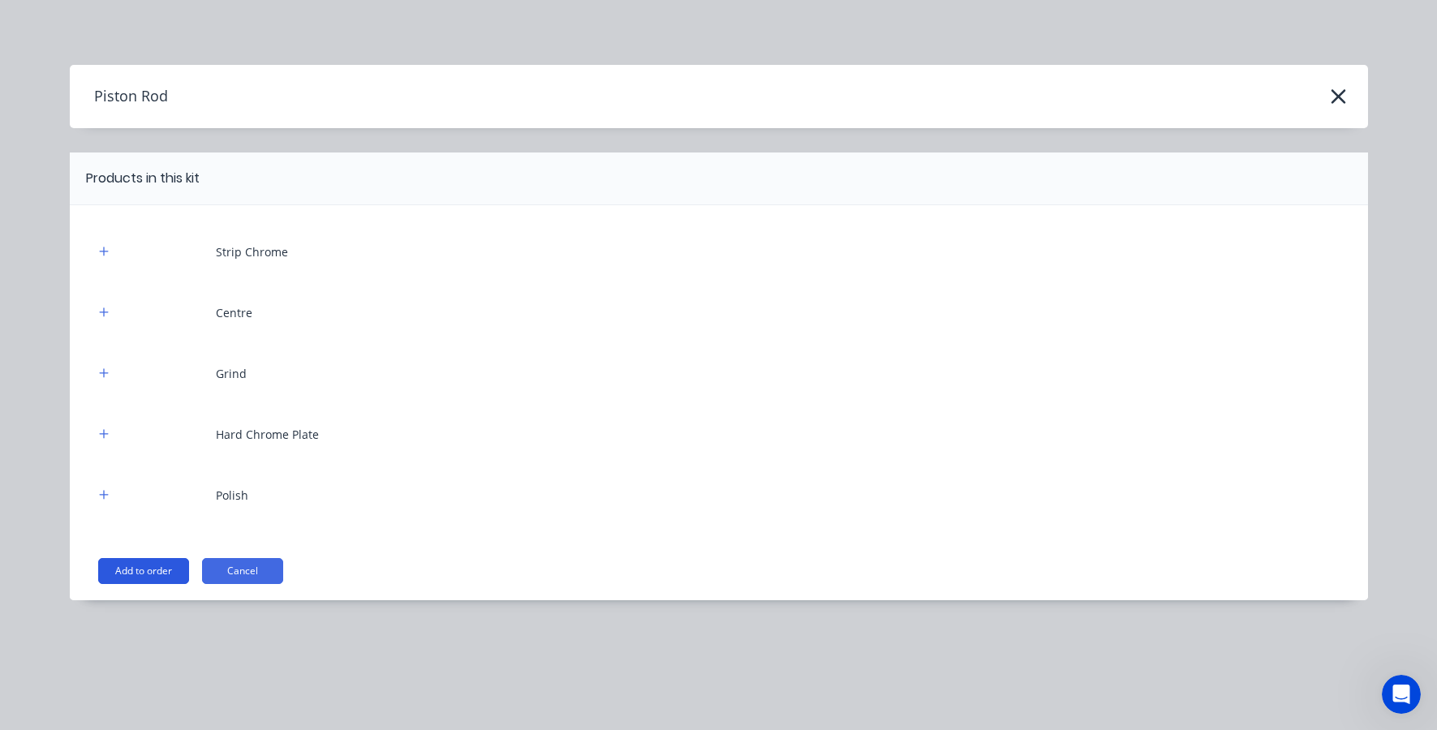
click at [142, 569] on button "Add to order" at bounding box center [143, 571] width 91 height 26
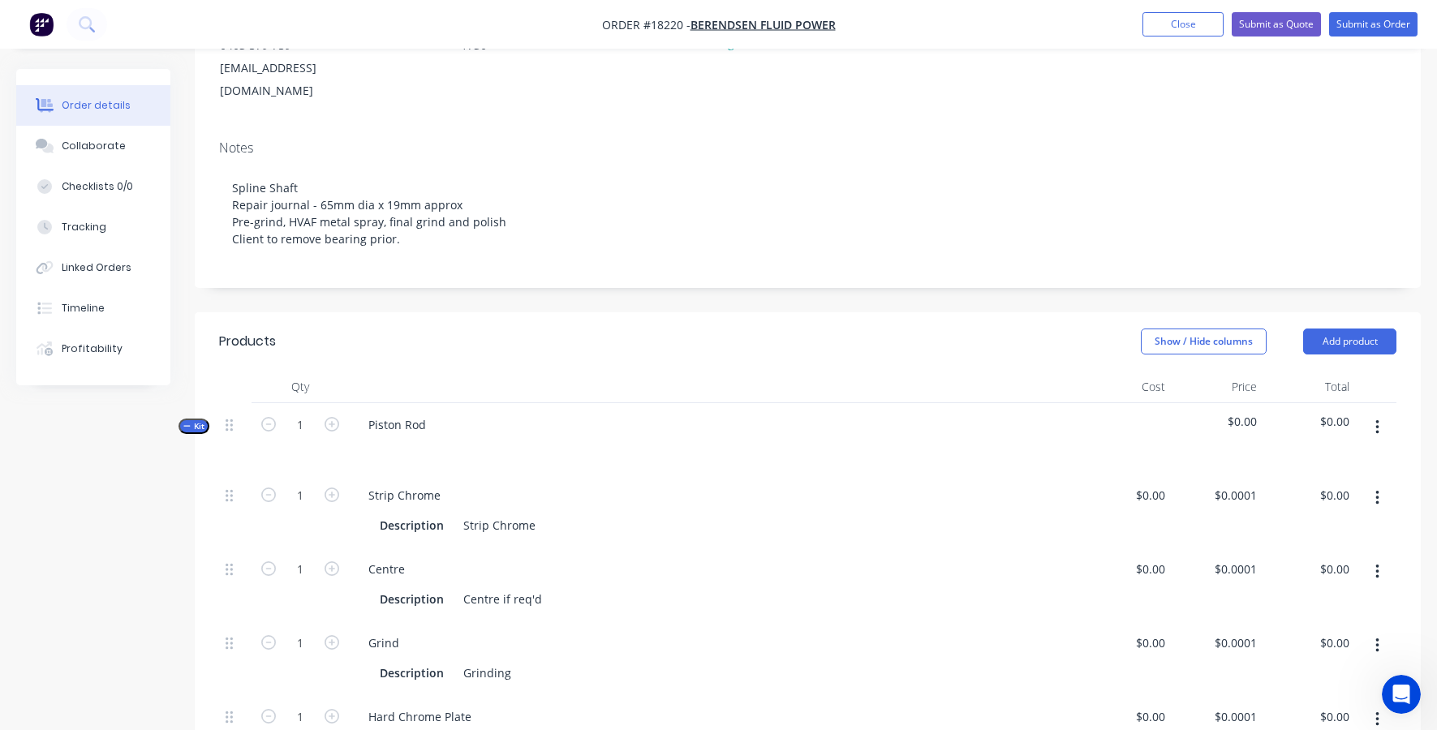
scroll to position [336, 0]
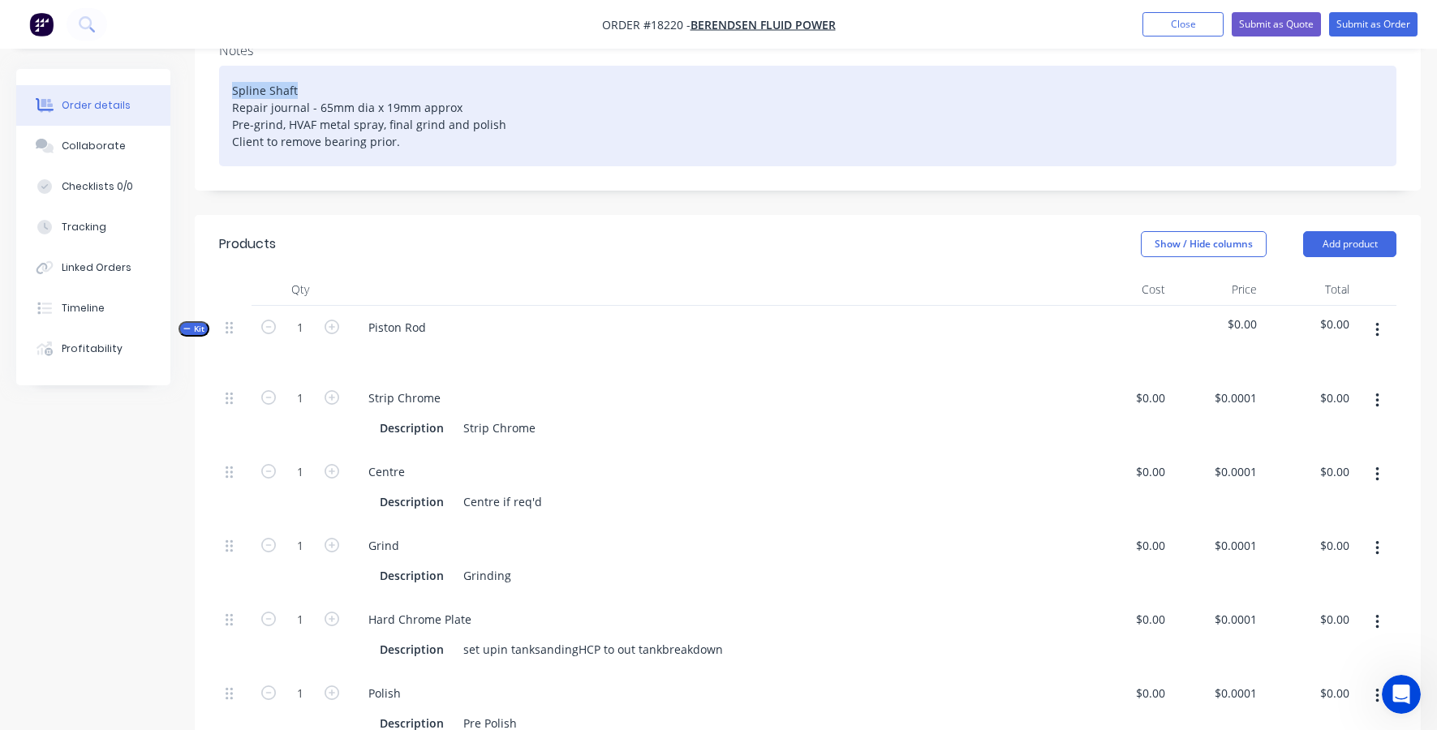
drag, startPoint x: 307, startPoint y: 66, endPoint x: 213, endPoint y: 67, distance: 94.1
click at [213, 67] on div "Notes Spline Shaft Repair journal - 65mm dia x 19mm approx Pre-grind, HVAF meta…" at bounding box center [808, 110] width 1226 height 160
copy div "Spline Shaft"
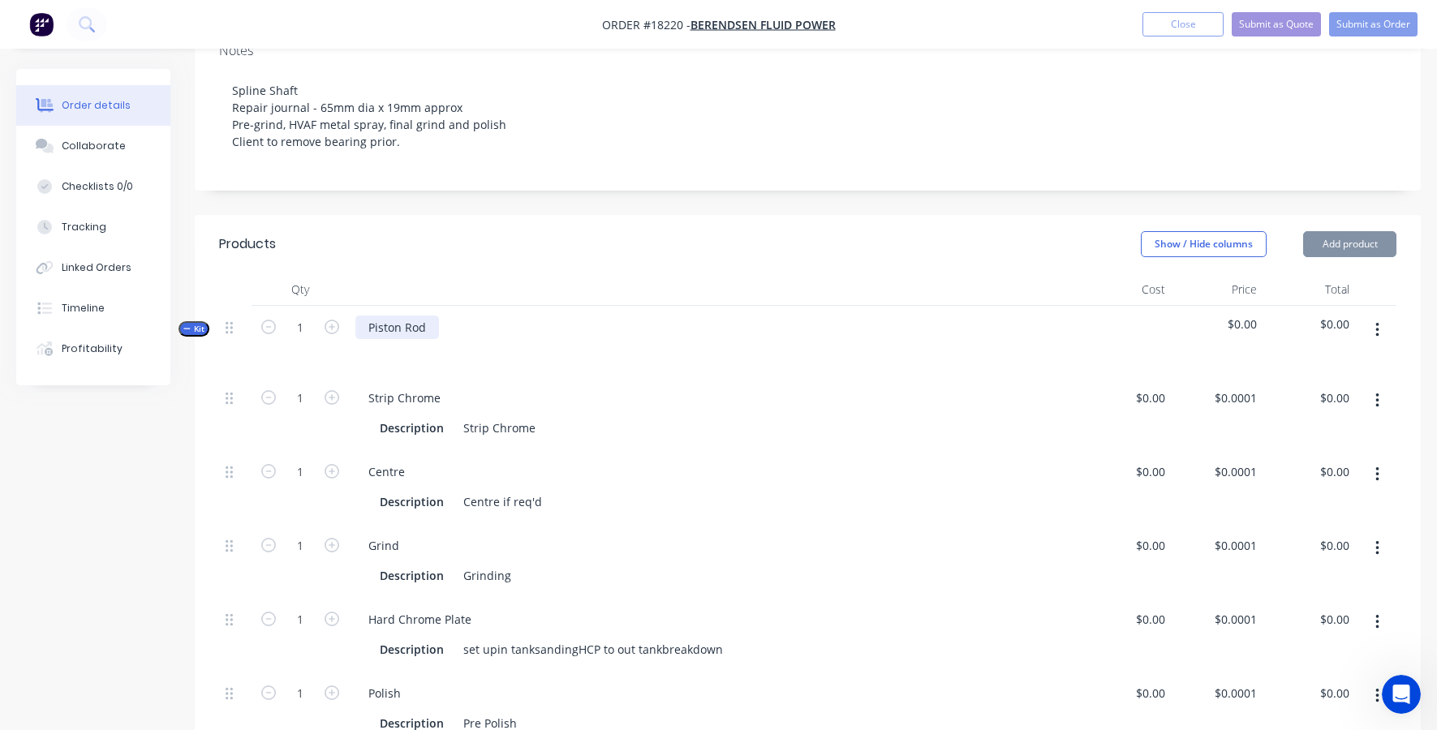
click at [396, 316] on div "Piston Rod" at bounding box center [397, 328] width 84 height 24
paste div
click at [1372, 386] on button "button" at bounding box center [1377, 400] width 38 height 29
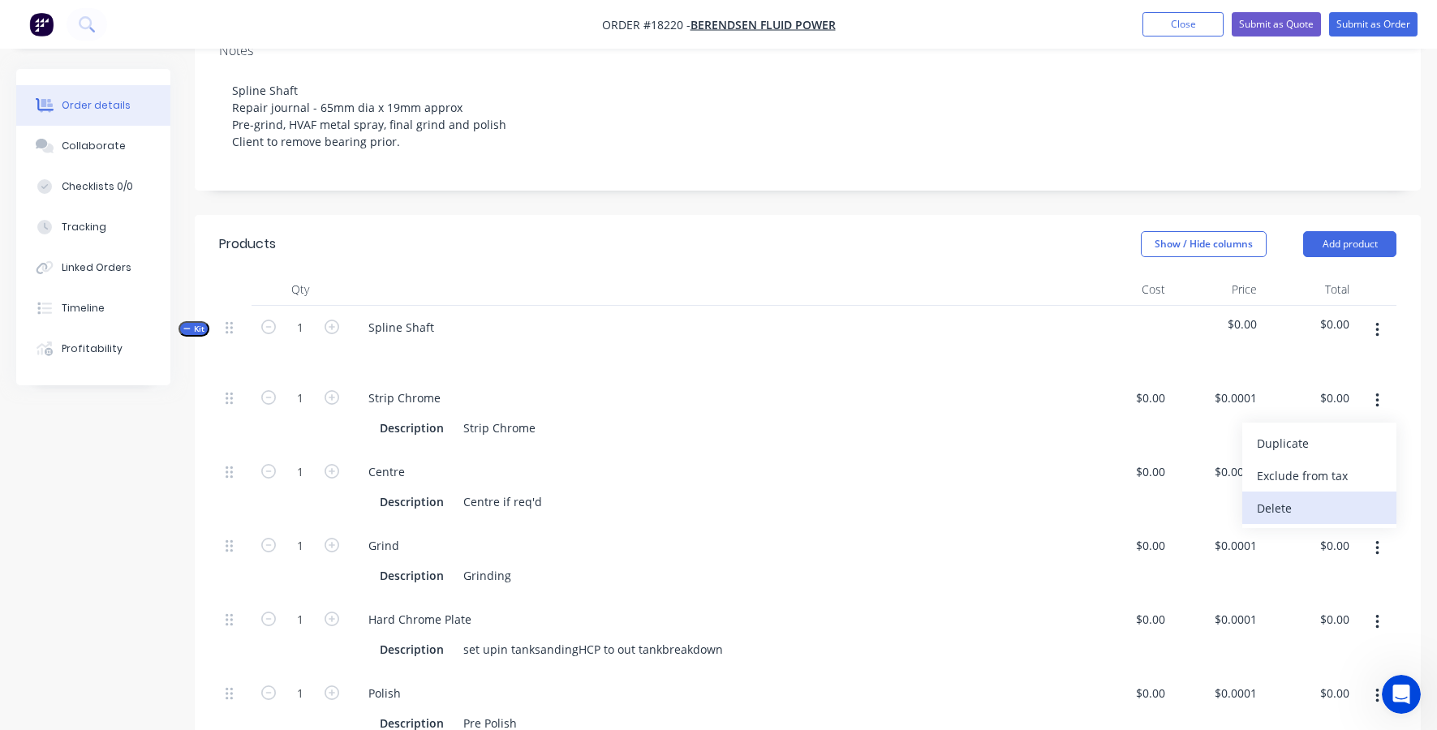
click at [1288, 497] on div "Delete" at bounding box center [1319, 509] width 125 height 24
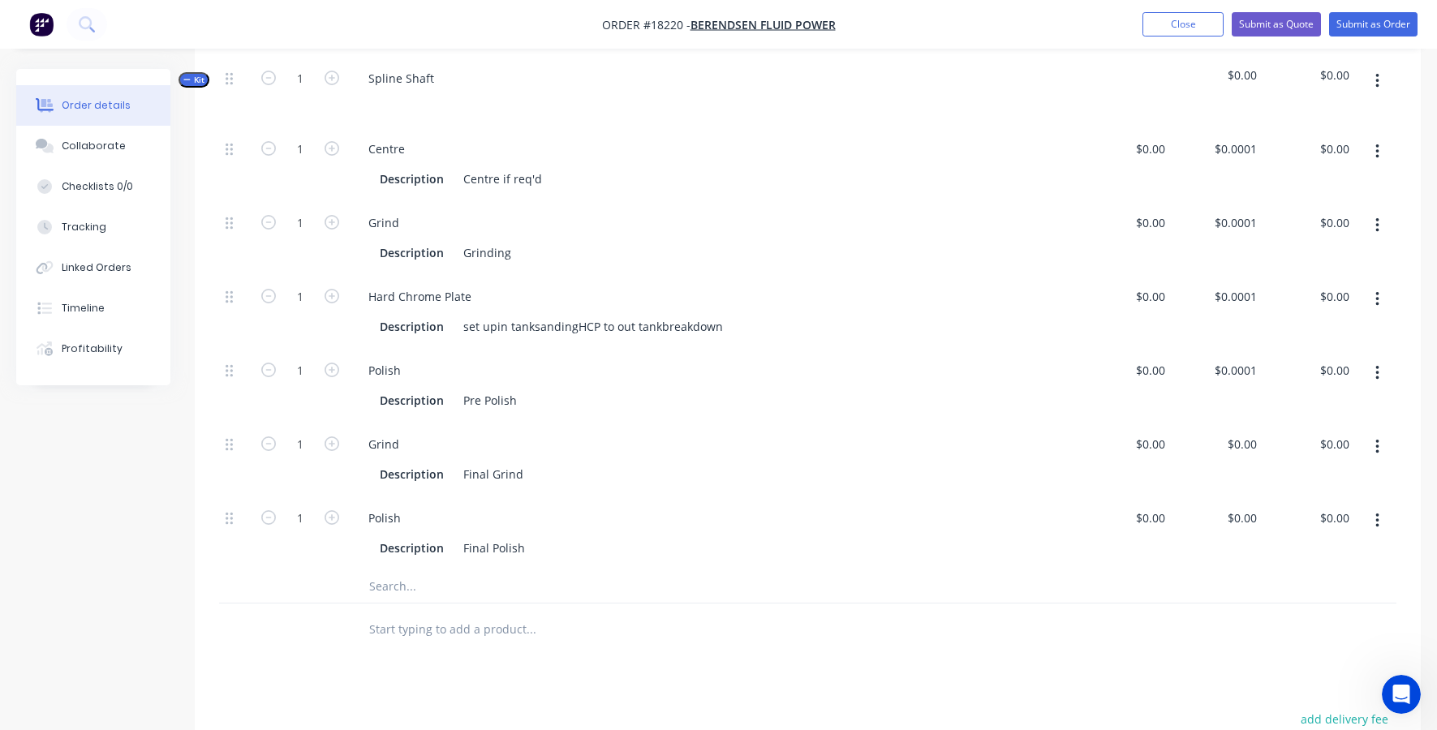
scroll to position [672, 0]
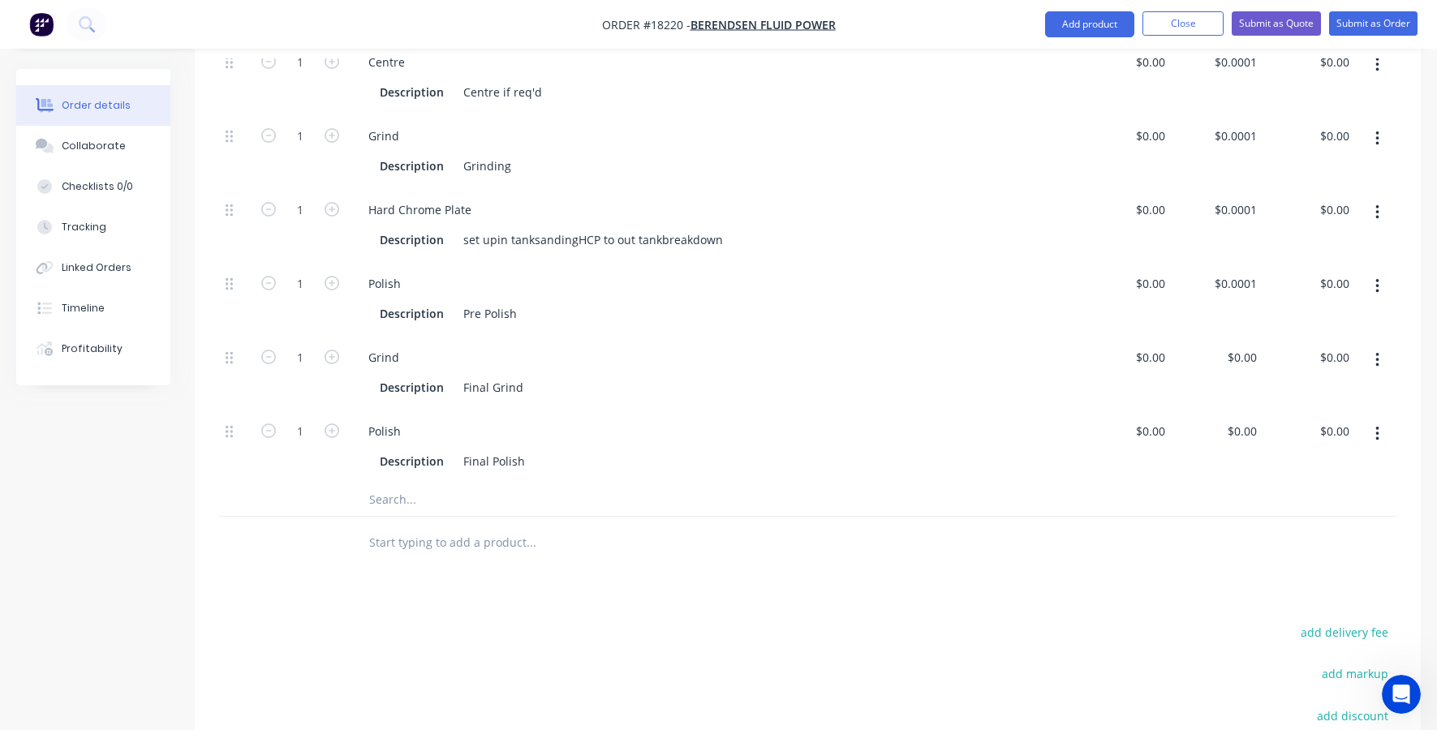
click at [389, 484] on input "text" at bounding box center [530, 500] width 325 height 32
type input "h"
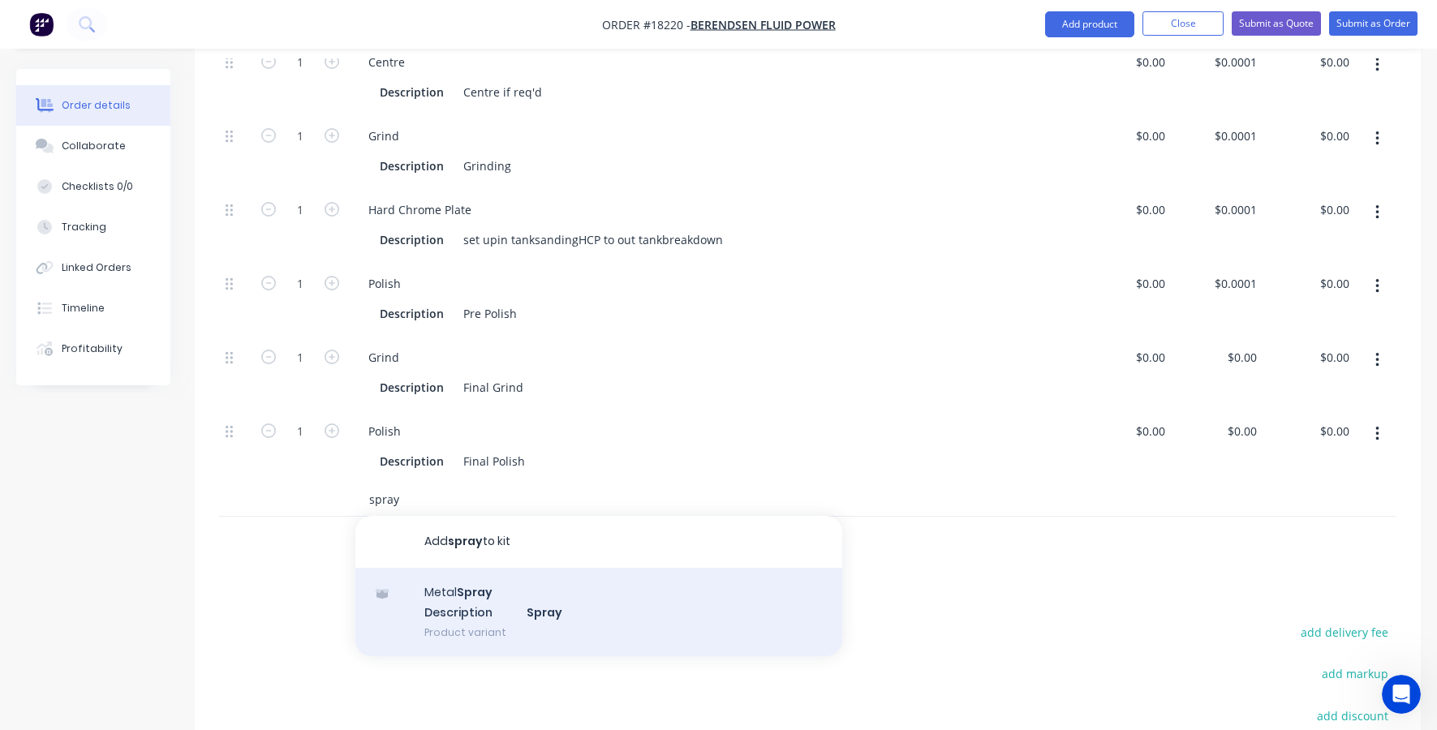
type input "spray"
click at [464, 587] on div "Metal Spray Description Spray Product variant" at bounding box center [598, 612] width 487 height 89
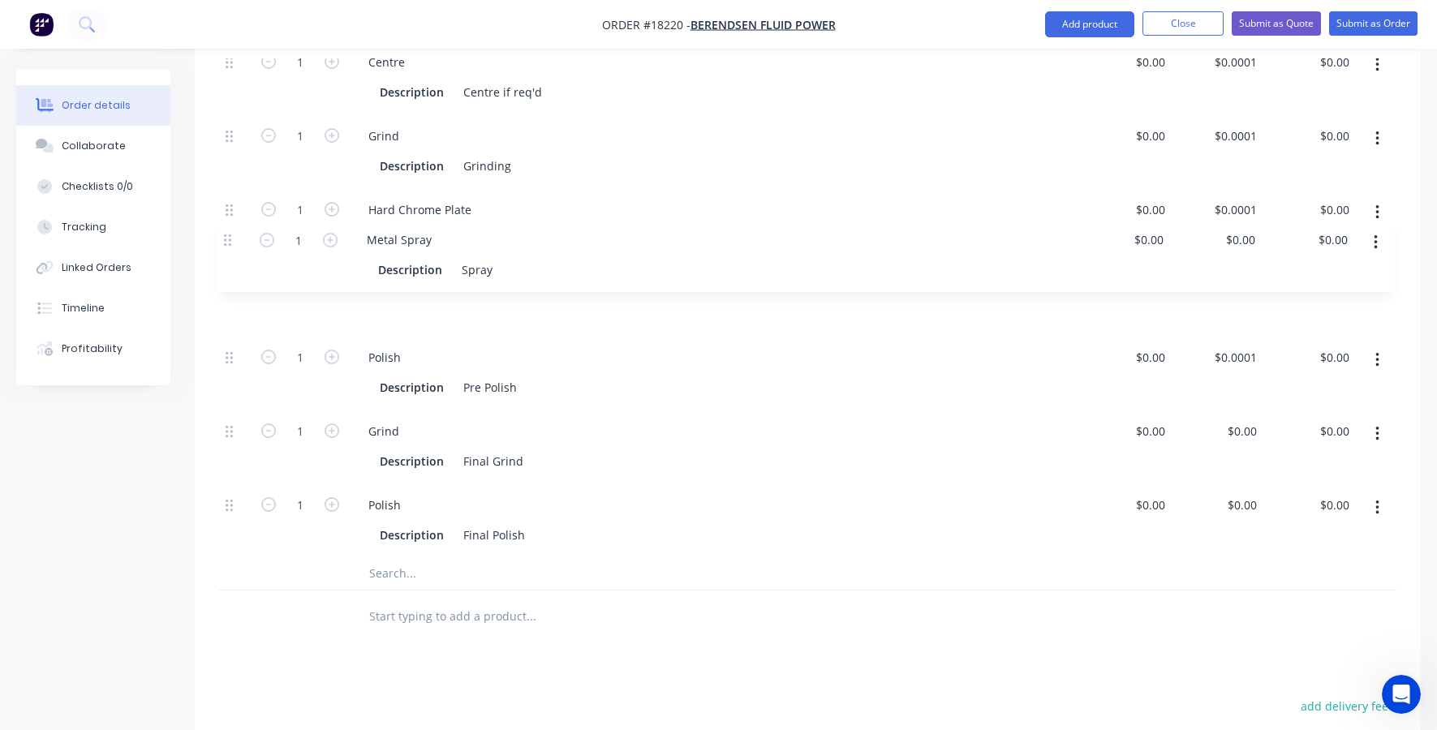
drag, startPoint x: 229, startPoint y: 481, endPoint x: 227, endPoint y: 235, distance: 245.8
click at [227, 235] on div "1 Centre Description Centre if req'd $0.00 $0.00 $0.0001 $0.0001 $0.00 $0.00 1 …" at bounding box center [807, 299] width 1177 height 517
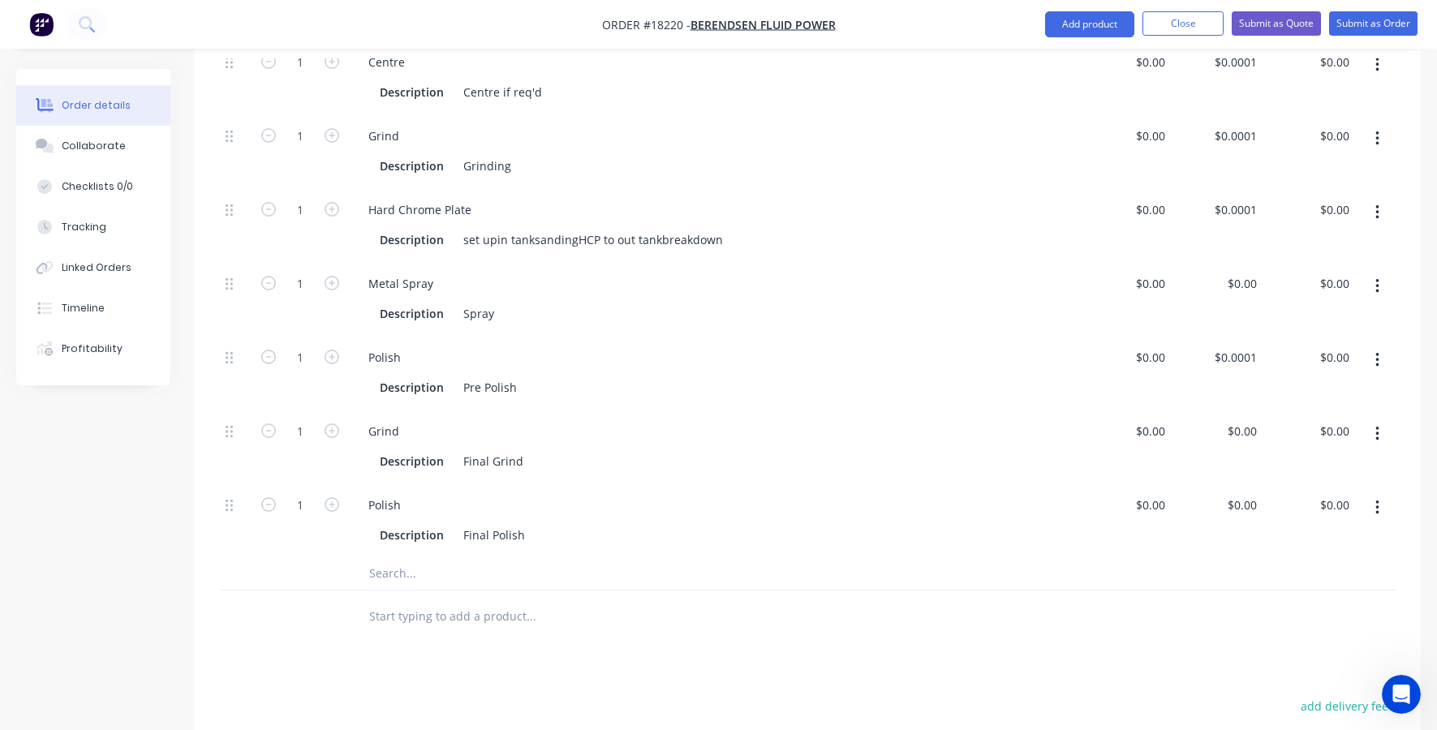
click at [1378, 205] on icon "button" at bounding box center [1376, 212] width 3 height 15
click at [1290, 308] on div "Delete" at bounding box center [1319, 320] width 125 height 24
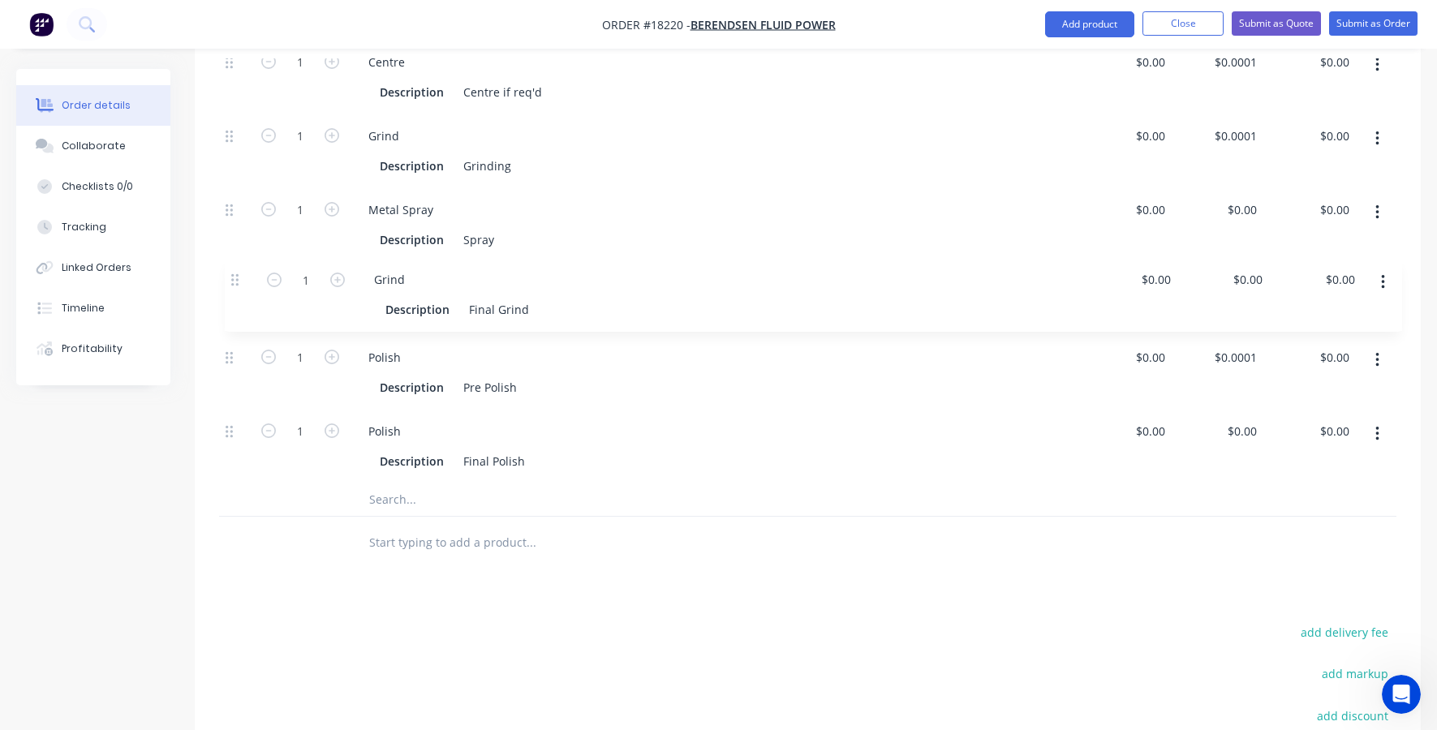
drag, startPoint x: 226, startPoint y: 340, endPoint x: 231, endPoint y: 278, distance: 61.9
click at [231, 278] on div "1 Centre Description Centre if req'd $0.00 $0.00 $0.0001 $0.0001 $0.00 $0.00 1 …" at bounding box center [807, 262] width 1177 height 443
click at [1374, 346] on button "button" at bounding box center [1377, 360] width 38 height 29
click at [1297, 456] on div "Delete" at bounding box center [1319, 468] width 125 height 24
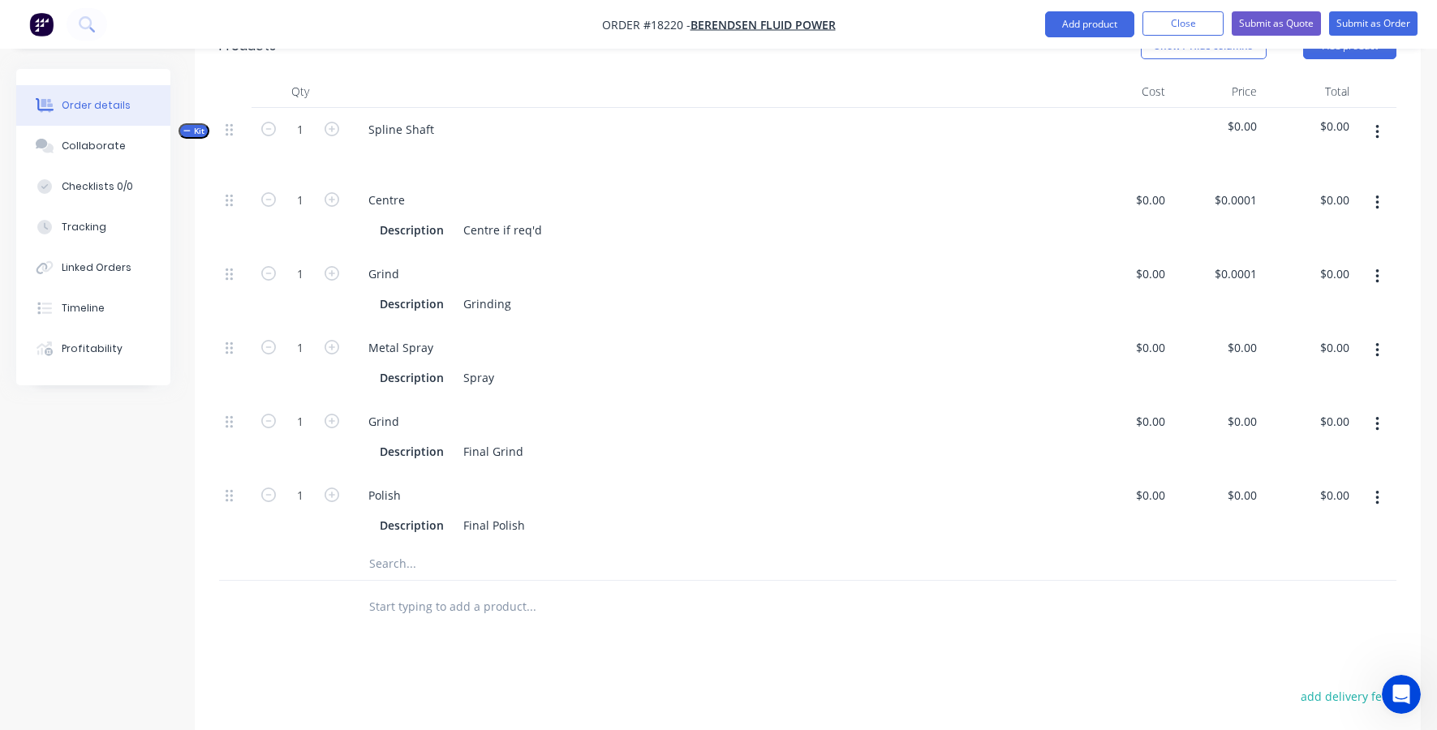
scroll to position [453, 0]
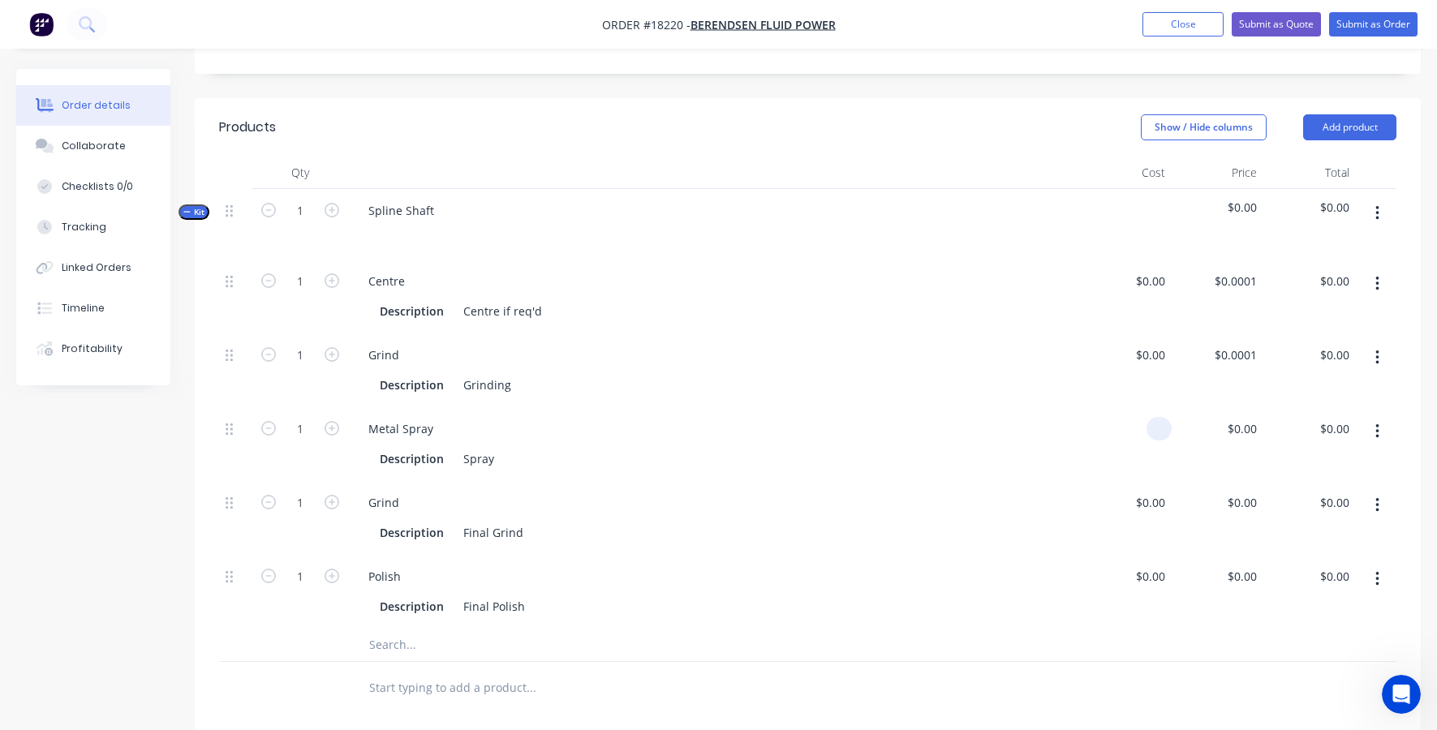
click at [1153, 417] on input at bounding box center [1162, 429] width 19 height 24
type input "$260.00"
click at [826, 447] on div "Description Spray" at bounding box center [710, 459] width 675 height 24
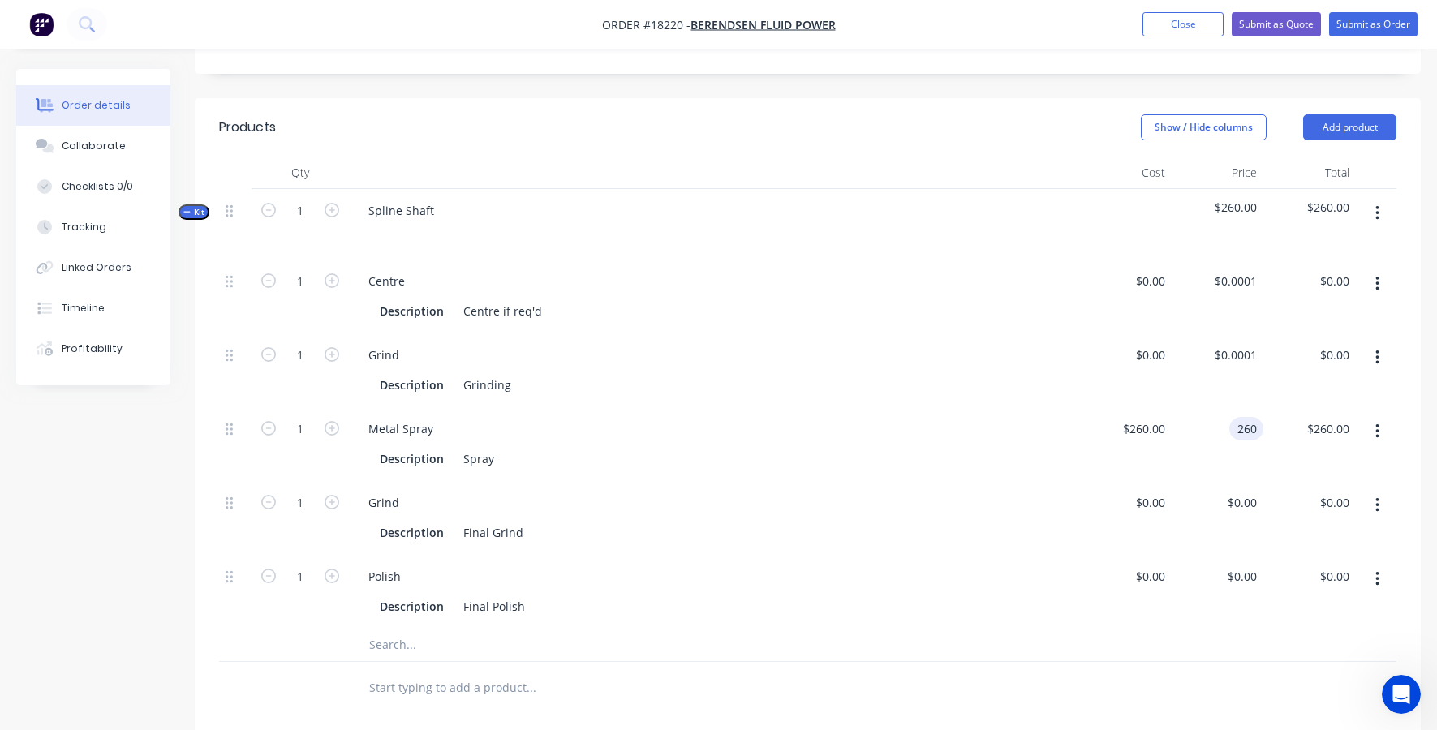
click at [1219, 407] on div "260 260" at bounding box center [1217, 444] width 92 height 74
type input "$360.00"
click at [736, 629] on div at bounding box center [598, 645] width 487 height 32
click at [1233, 417] on div "360 360" at bounding box center [1246, 429] width 34 height 24
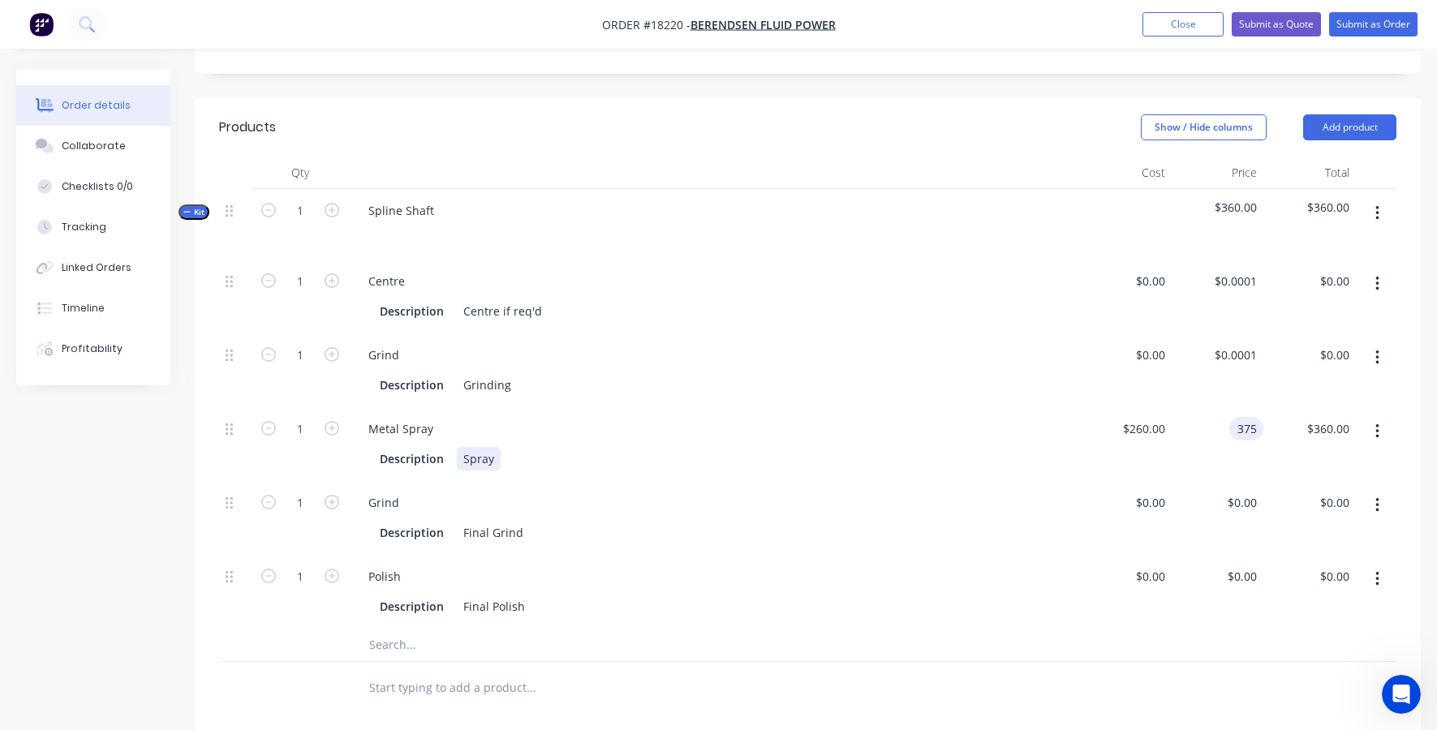
type input "$375.00"
click at [1076, 449] on div "Metal Spray Description Spray" at bounding box center [714, 444] width 730 height 74
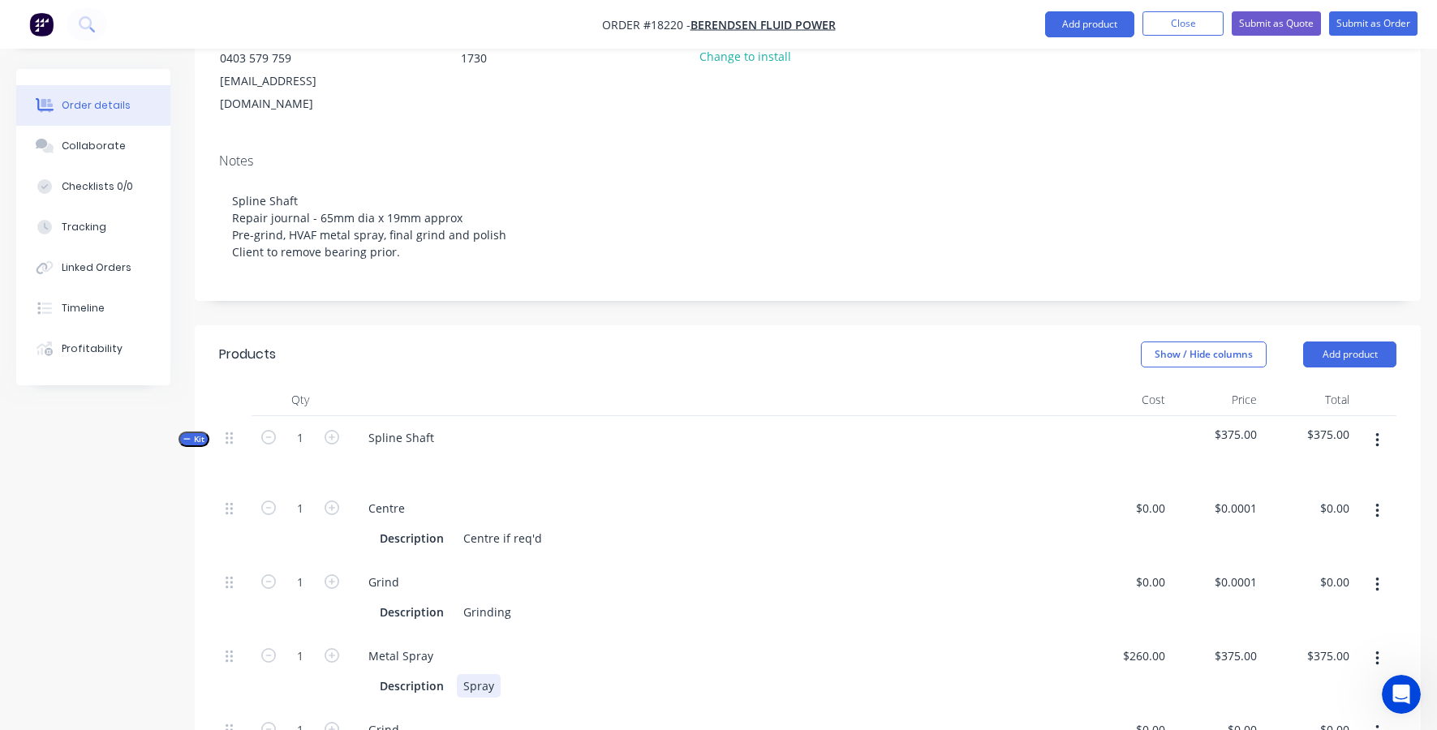
scroll to position [188, 0]
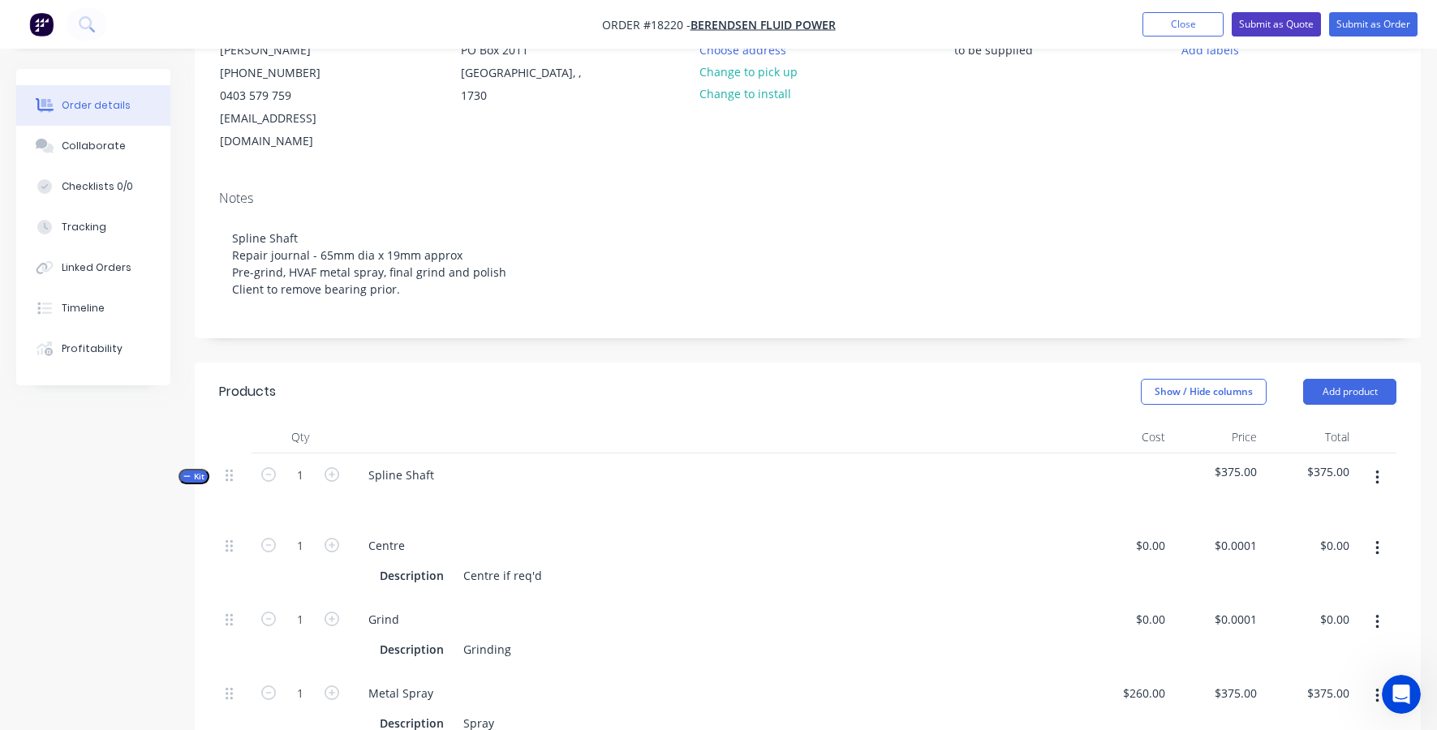
click at [1268, 22] on button "Submit as Quote" at bounding box center [1276, 24] width 89 height 24
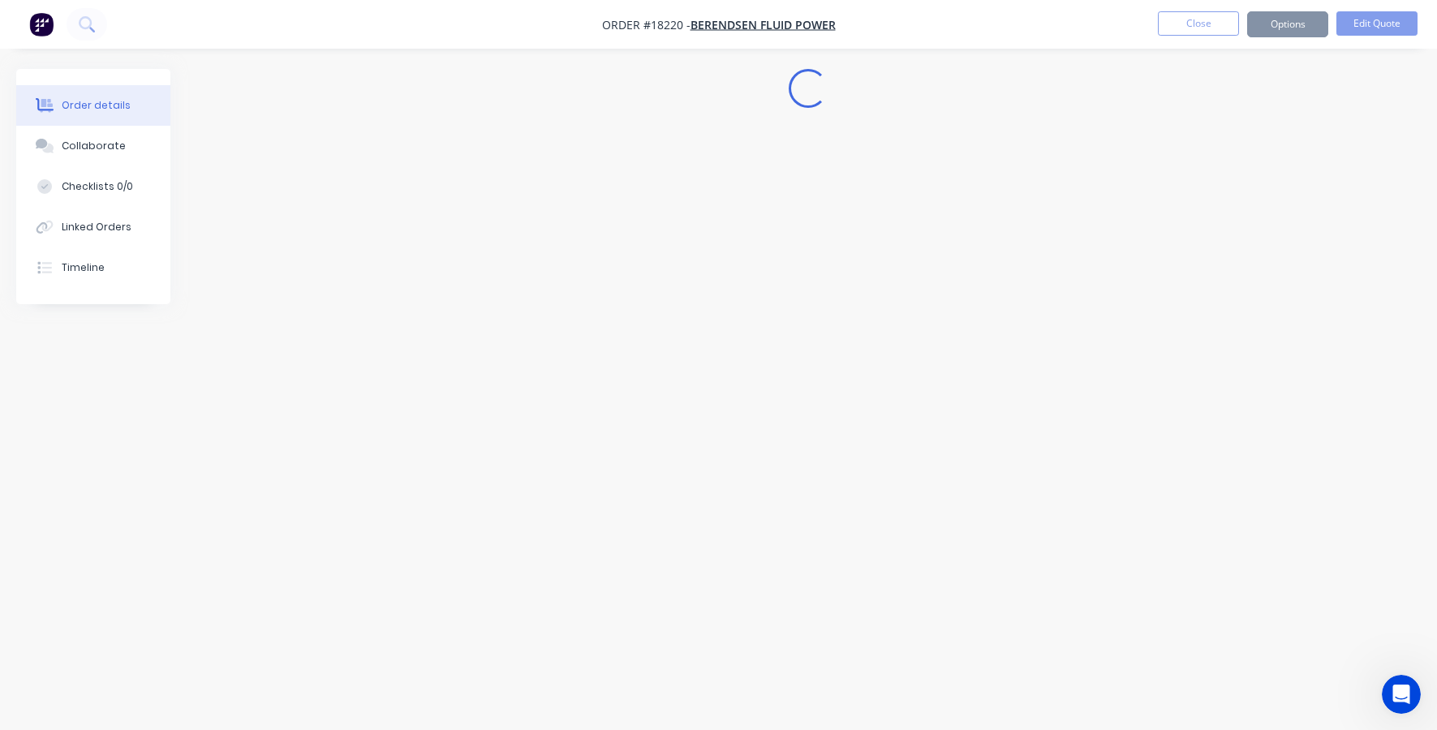
scroll to position [0, 0]
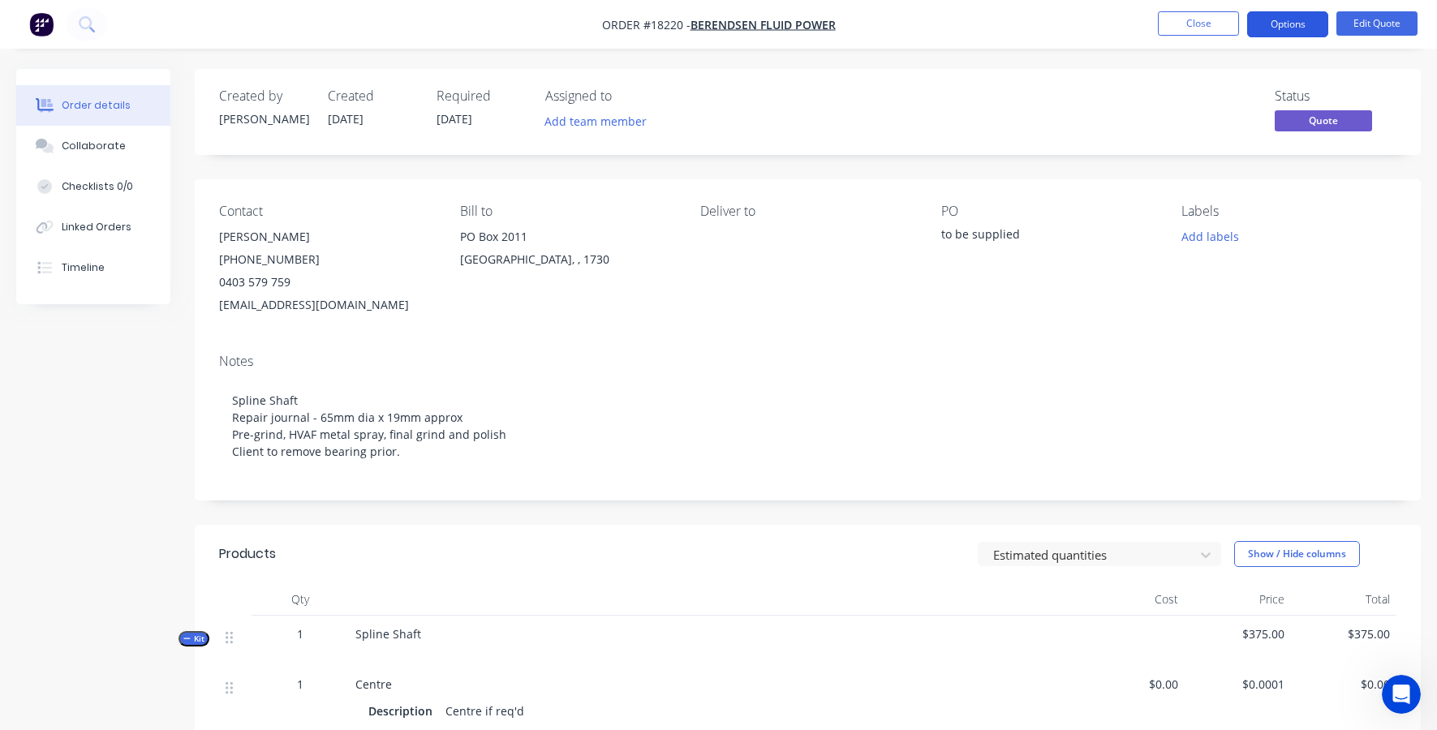
click at [1285, 21] on button "Options" at bounding box center [1287, 24] width 81 height 26
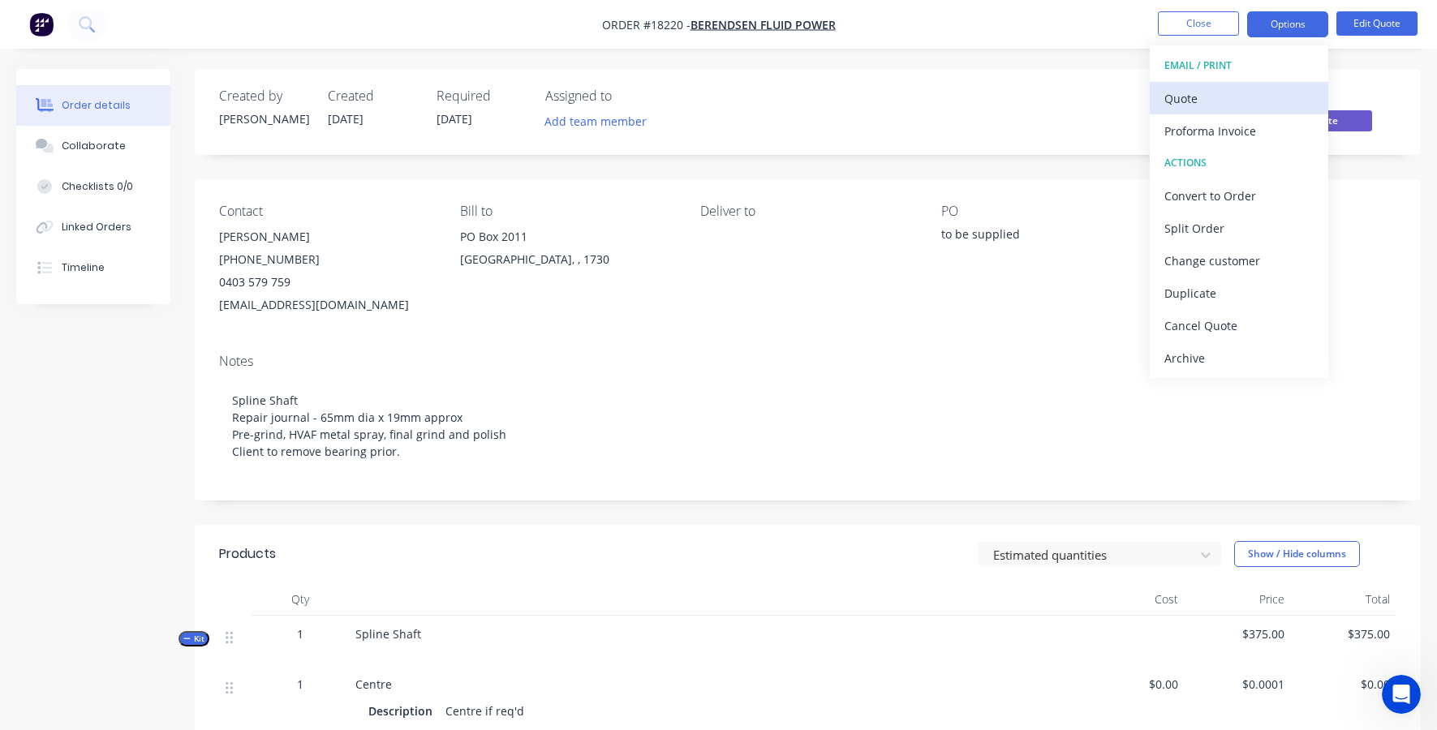
click at [1199, 91] on div "Quote" at bounding box center [1238, 99] width 149 height 24
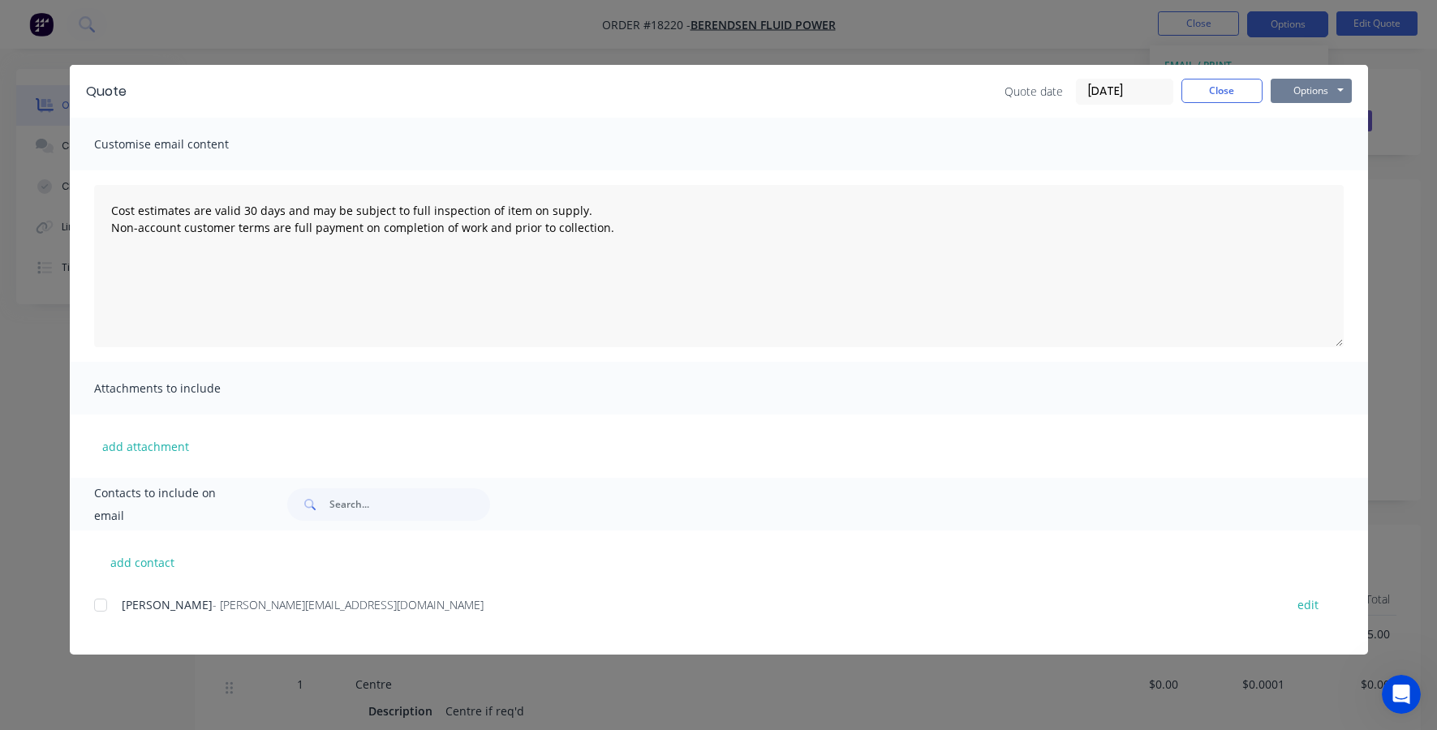
click at [1322, 88] on button "Options" at bounding box center [1310, 91] width 81 height 24
click at [1300, 142] on button "Print" at bounding box center [1322, 146] width 104 height 27
click at [104, 608] on div at bounding box center [100, 605] width 32 height 32
click at [1306, 89] on button "Options" at bounding box center [1310, 91] width 81 height 24
click at [1297, 183] on button "Email" at bounding box center [1322, 173] width 104 height 27
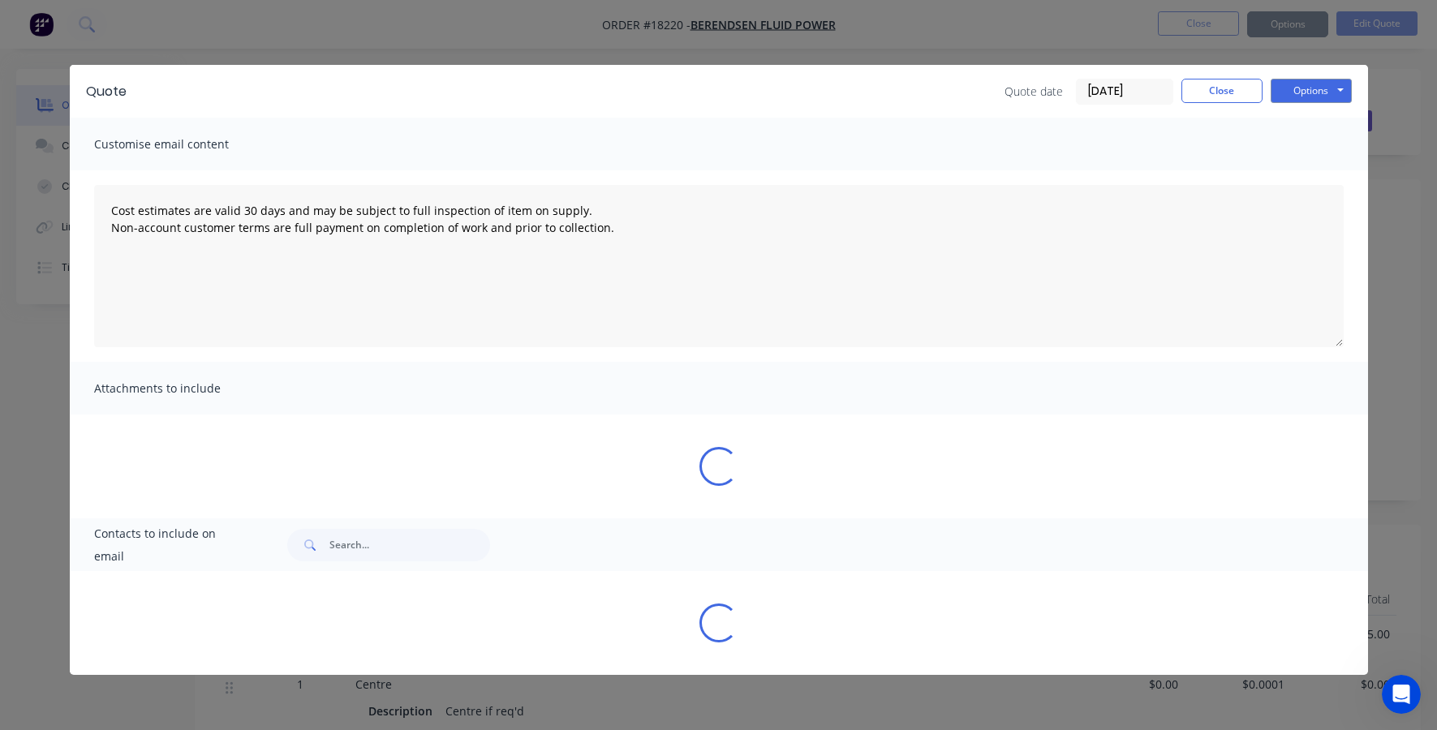
type textarea "Cost estimates are valid 30 days and may be subject to full inspection of item …"
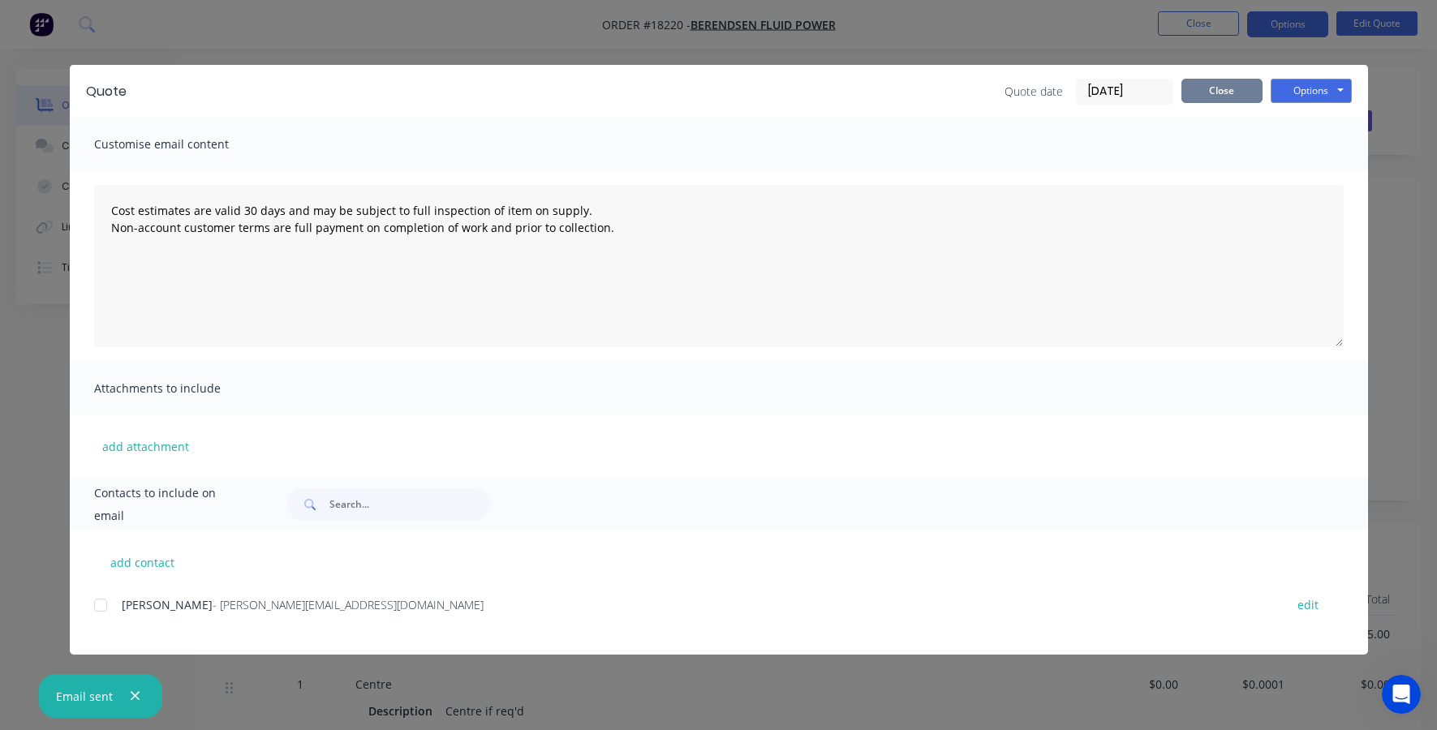
click at [1232, 91] on button "Close" at bounding box center [1221, 91] width 81 height 24
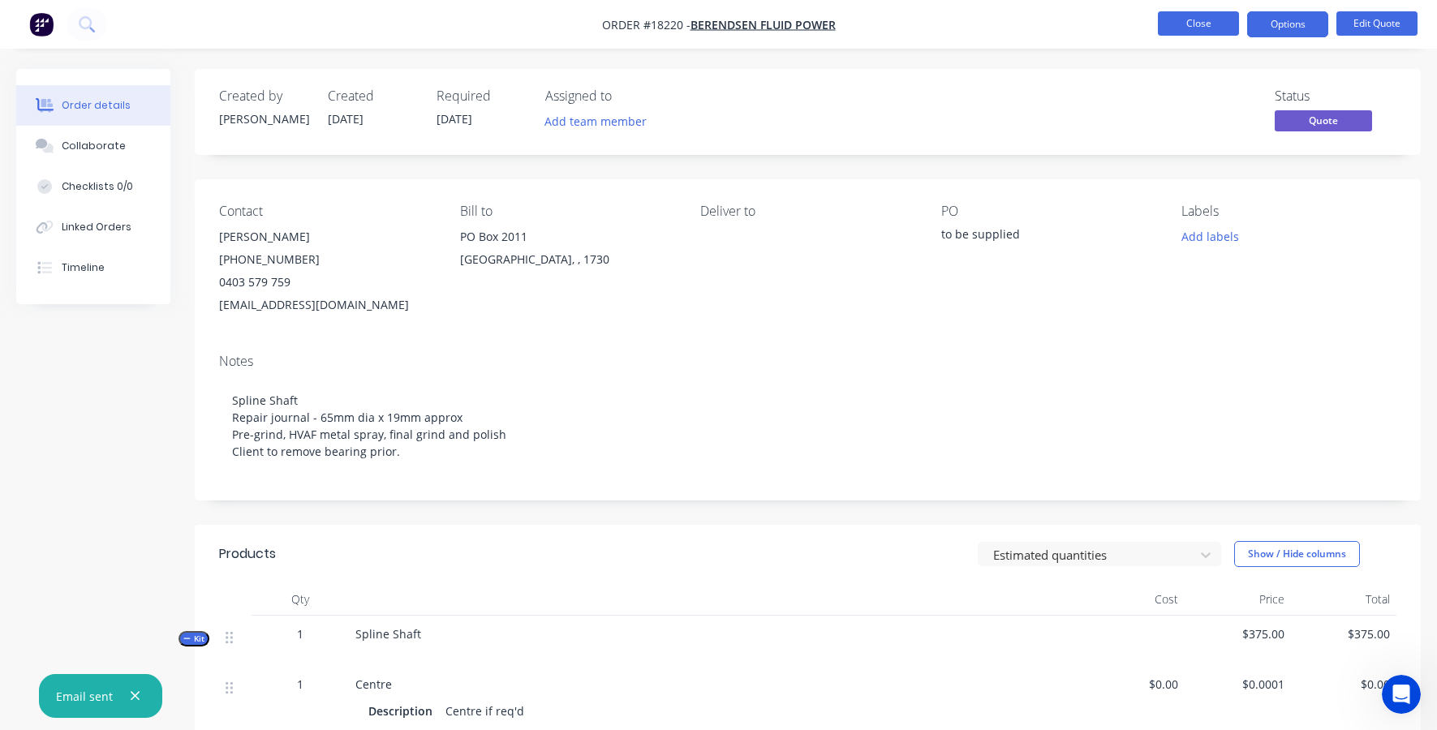
click at [1199, 23] on button "Close" at bounding box center [1198, 23] width 81 height 24
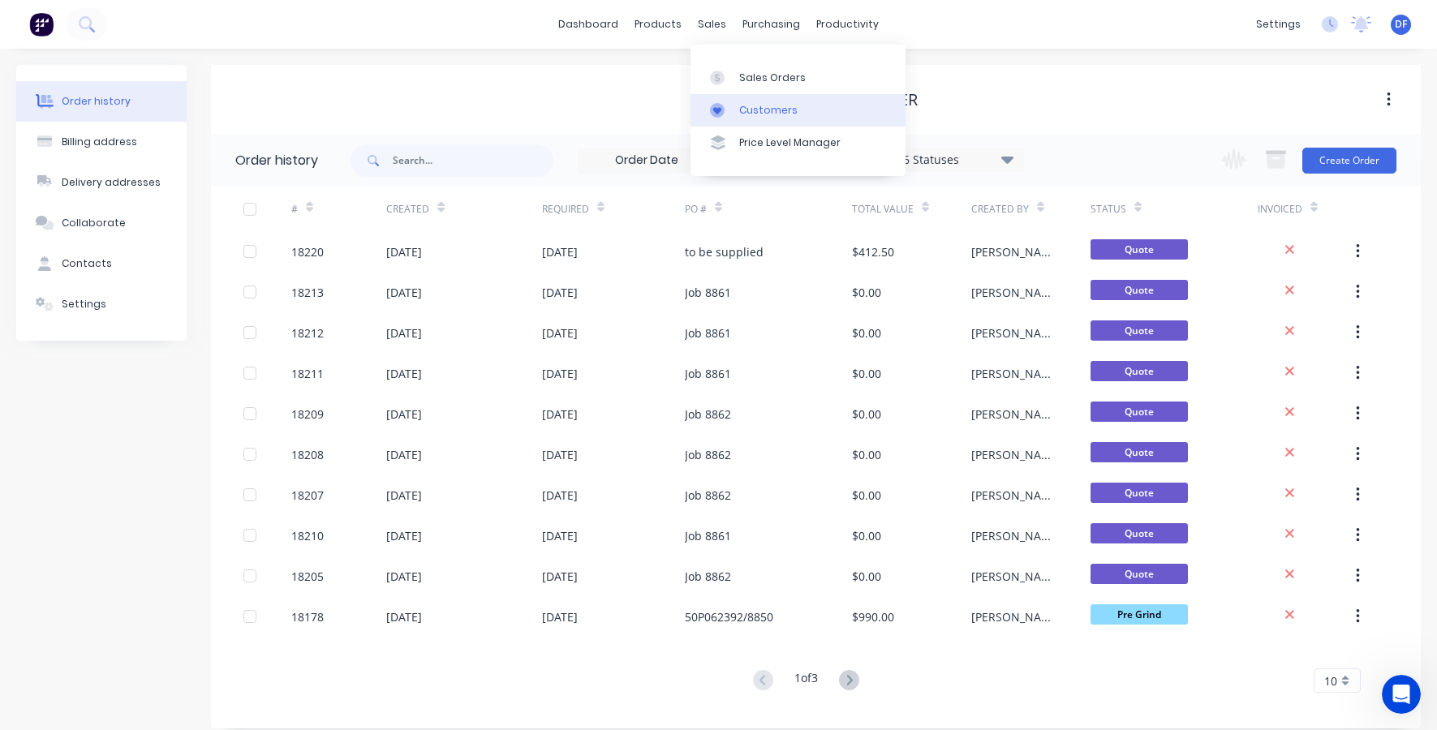
click at [746, 111] on div "Customers" at bounding box center [768, 110] width 58 height 15
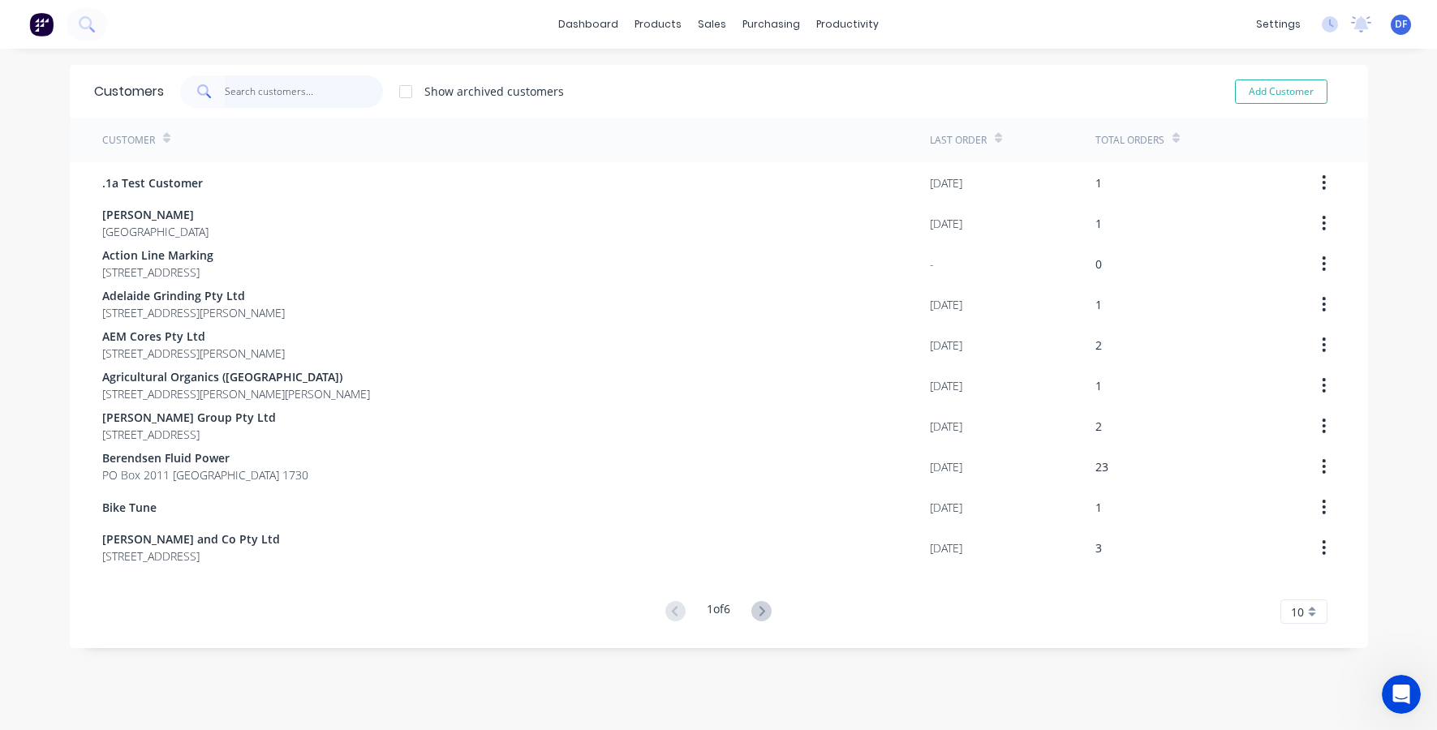
click at [256, 87] on input "text" at bounding box center [304, 91] width 158 height 32
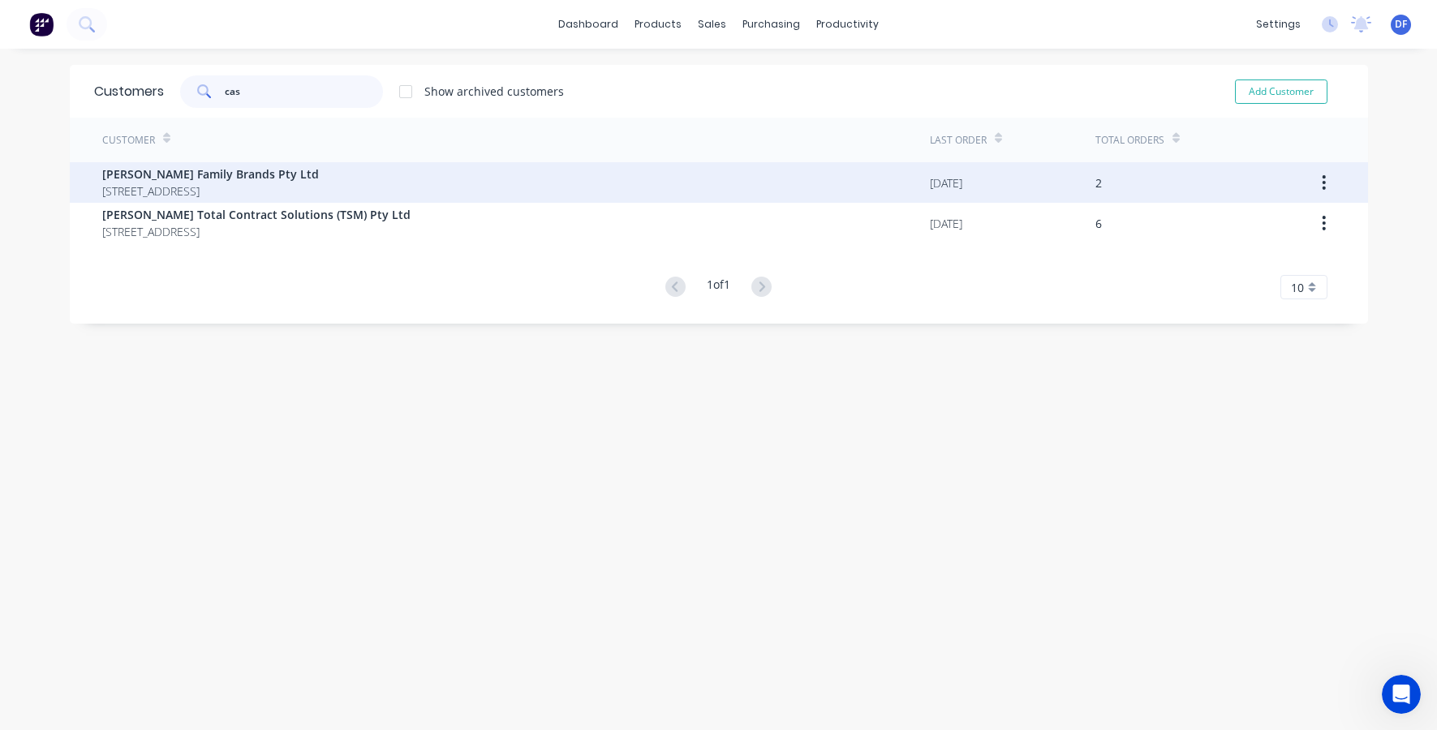
type input "cas"
click at [167, 178] on span "[PERSON_NAME] Family Brands Pty Ltd" at bounding box center [210, 174] width 217 height 17
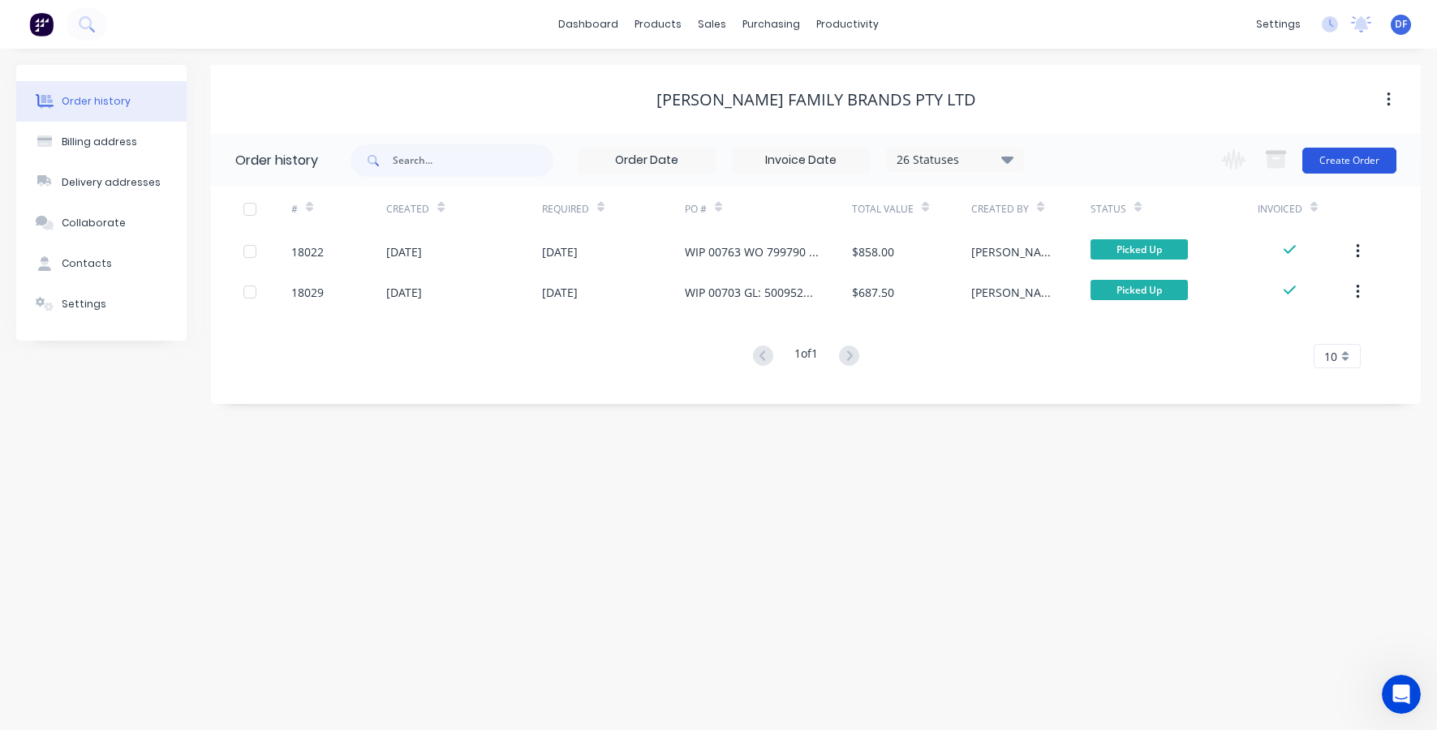
click at [1366, 158] on button "Create Order" at bounding box center [1349, 161] width 94 height 26
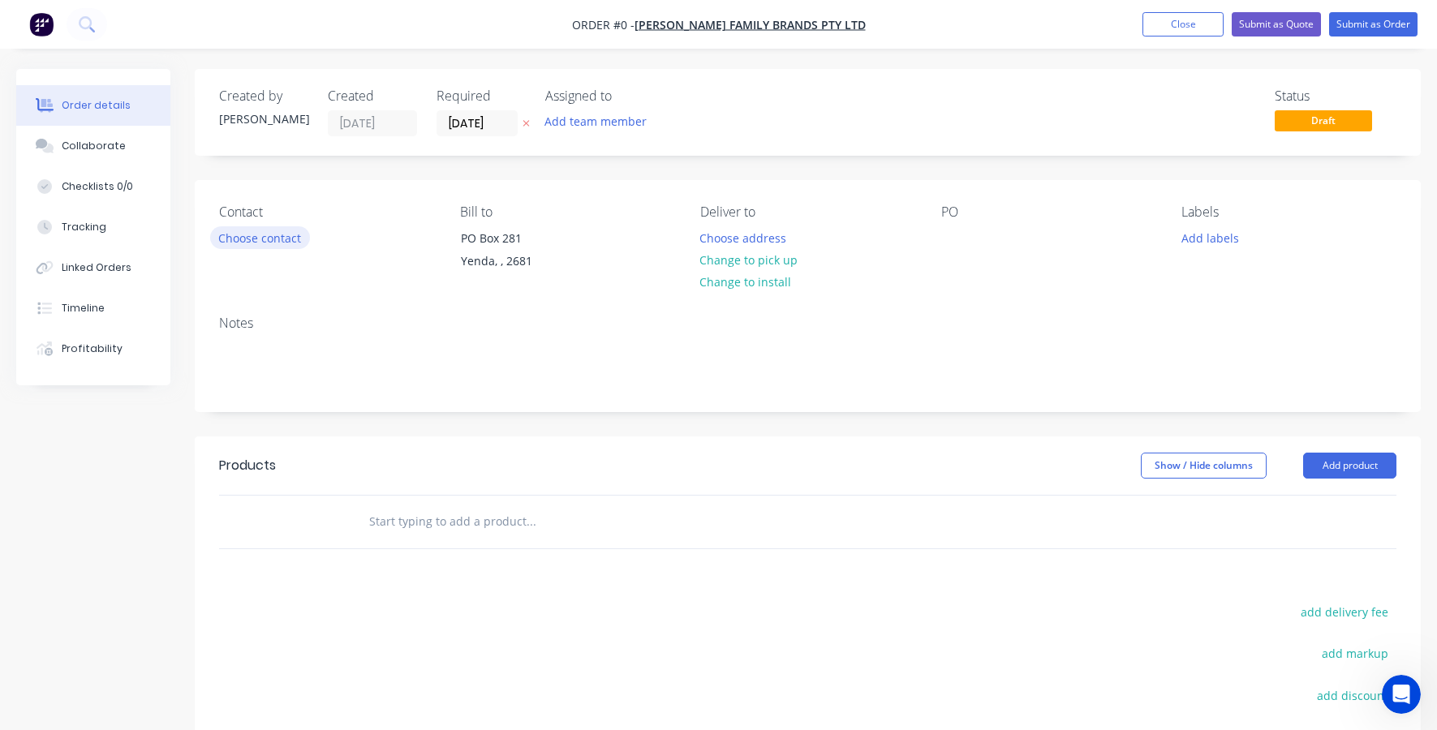
click at [264, 240] on button "Choose contact" at bounding box center [260, 237] width 100 height 22
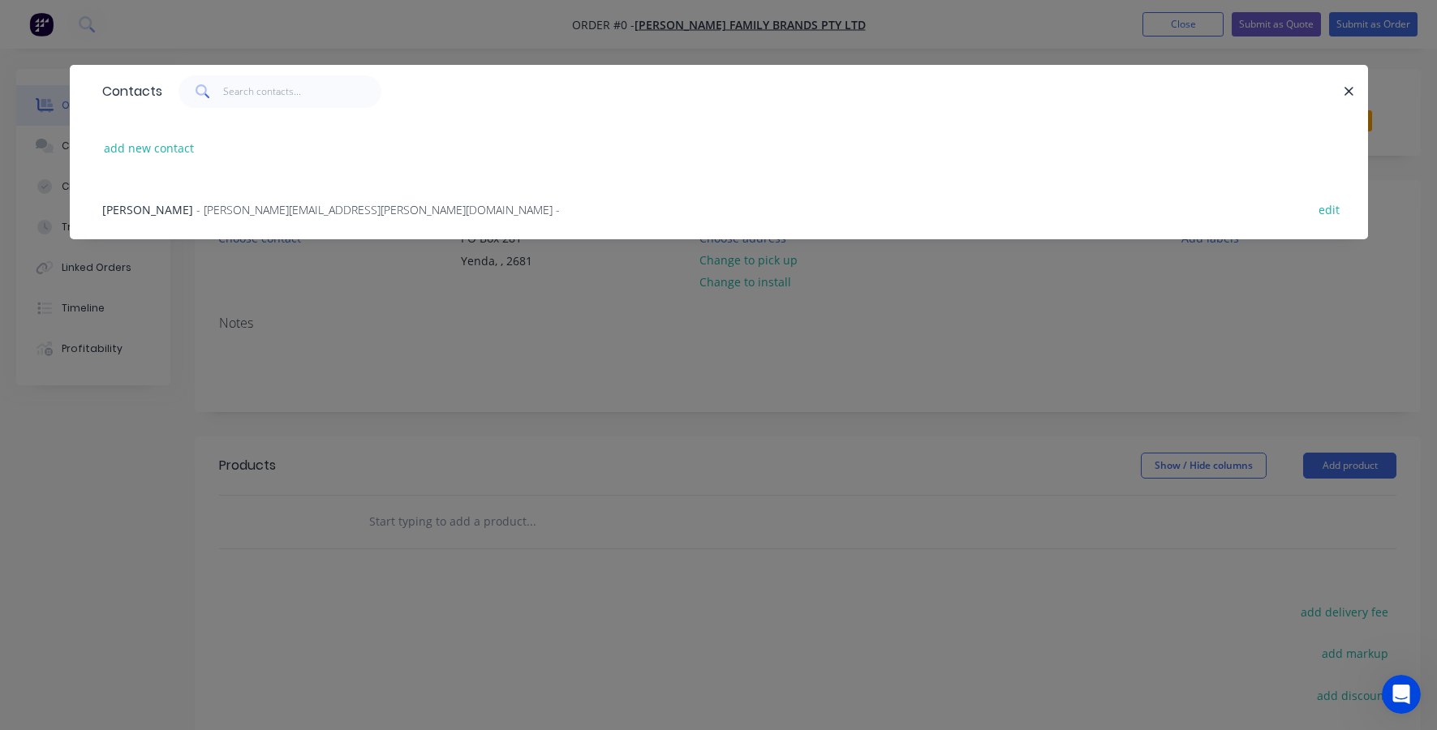
click at [259, 210] on span "- [PERSON_NAME][EMAIL_ADDRESS][PERSON_NAME][DOMAIN_NAME] -" at bounding box center [377, 209] width 363 height 15
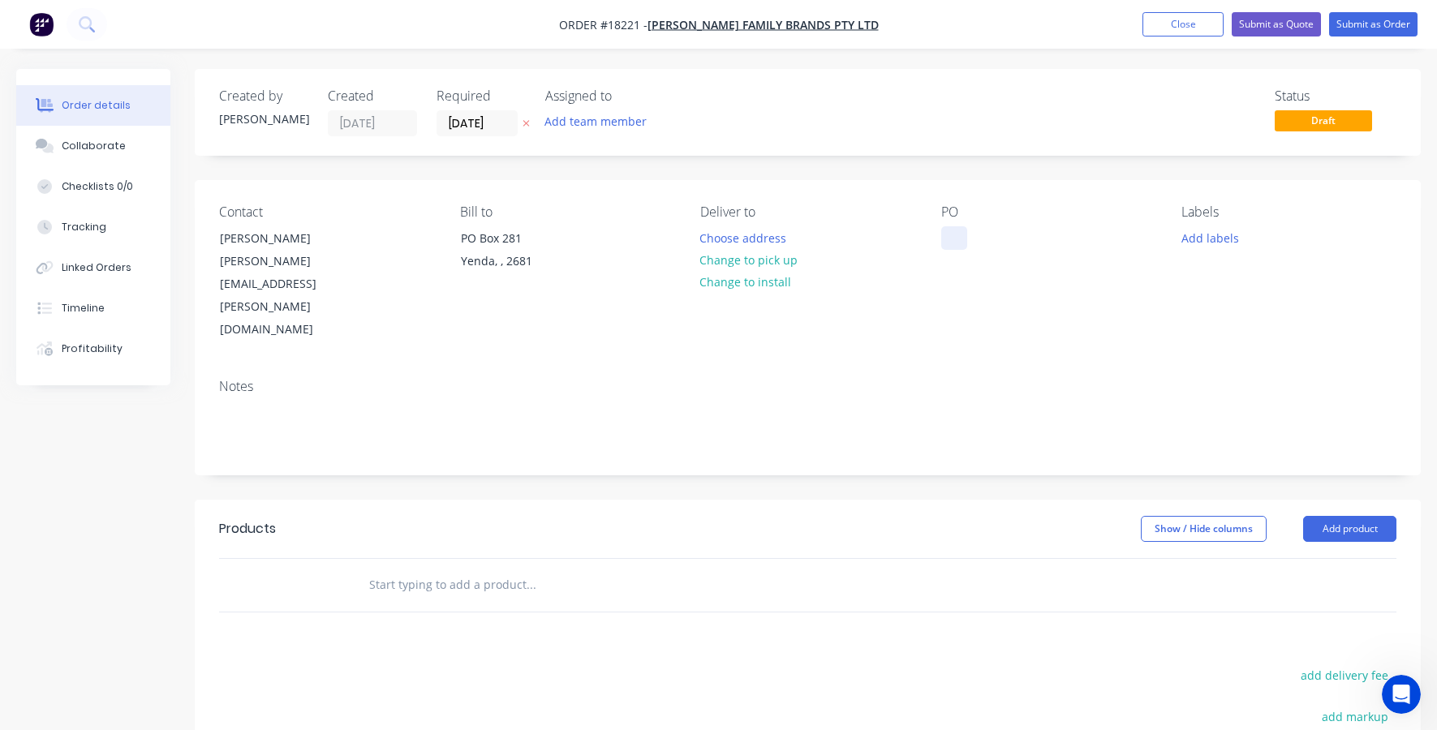
click at [942, 237] on div at bounding box center [954, 238] width 26 height 24
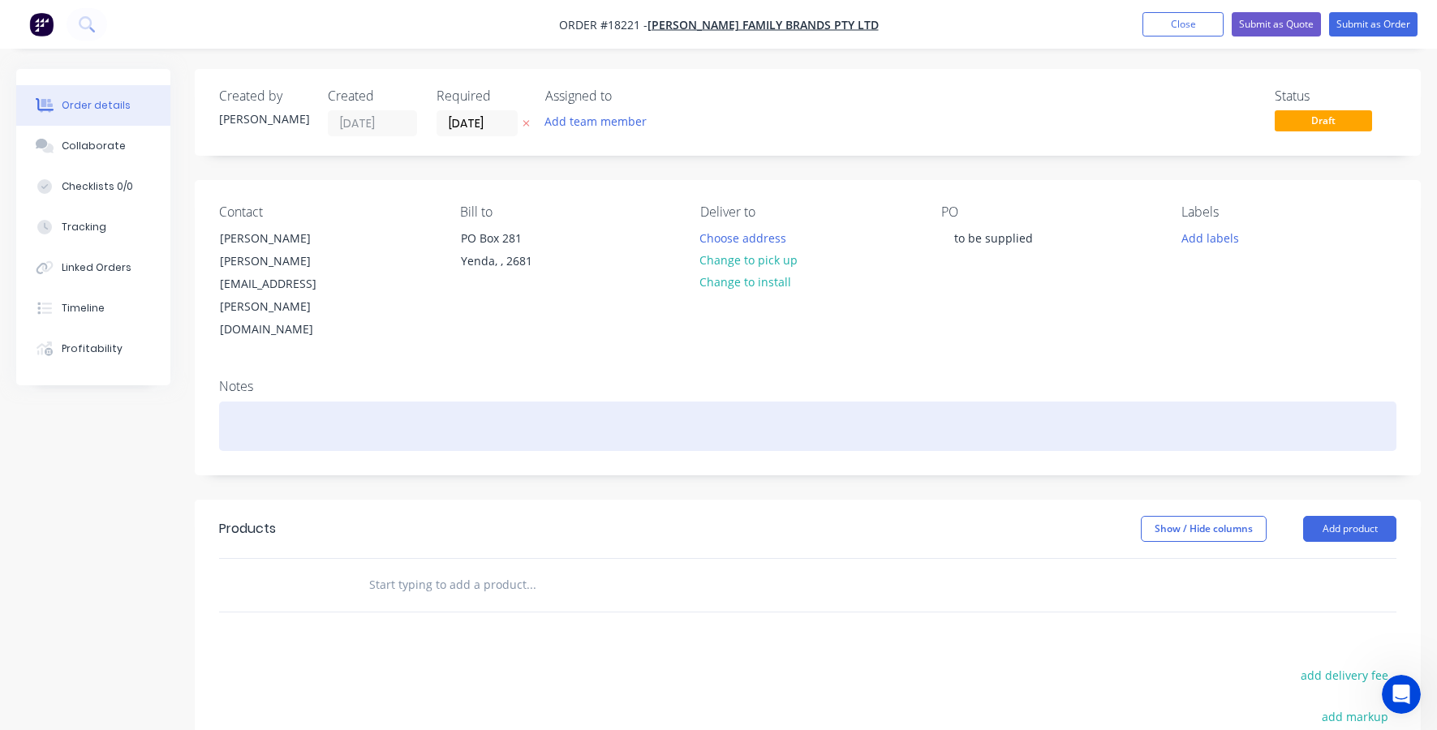
click at [301, 402] on div at bounding box center [807, 426] width 1177 height 49
click at [250, 402] on div at bounding box center [807, 426] width 1177 height 49
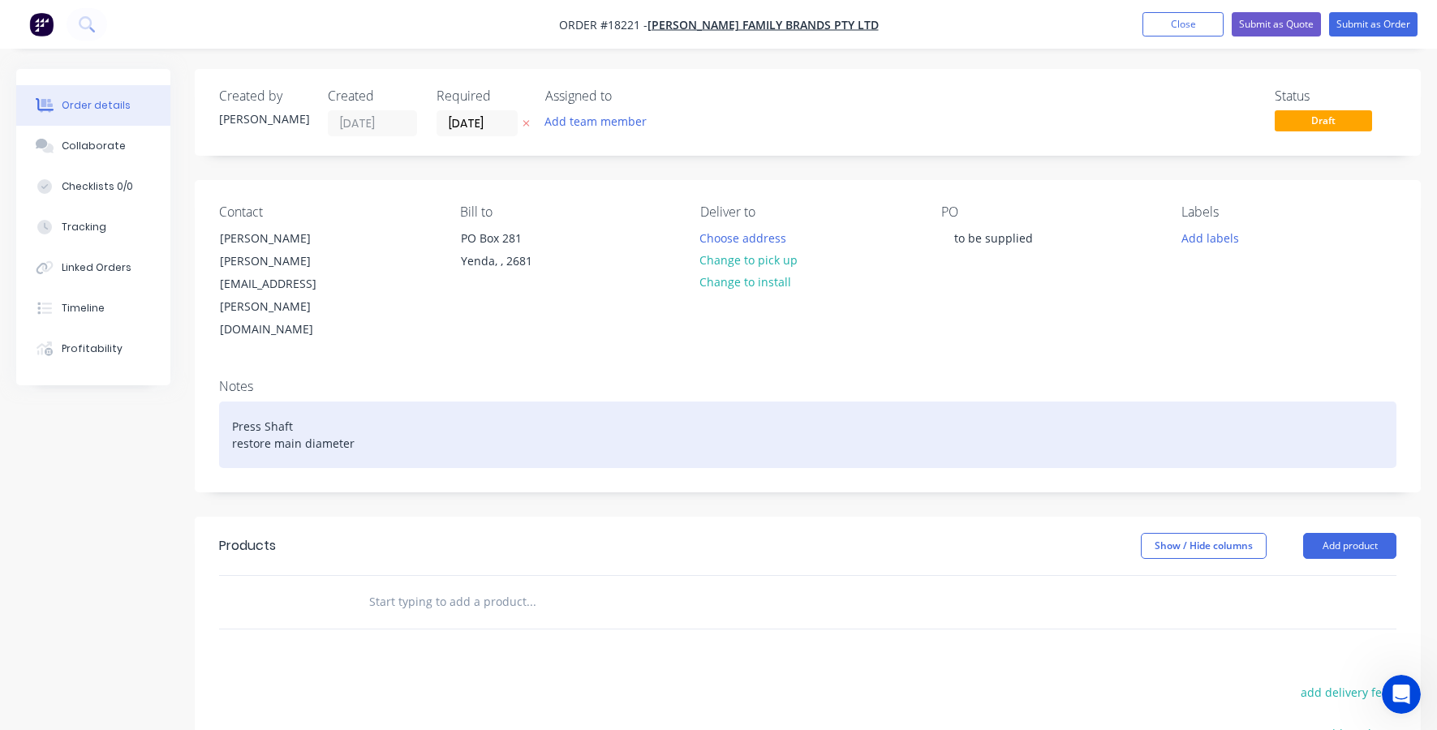
click at [238, 402] on div "Press Shaft restore main diameter" at bounding box center [807, 435] width 1177 height 67
click at [389, 402] on div "Press Shaft Restore main diameter" at bounding box center [807, 435] width 1177 height 67
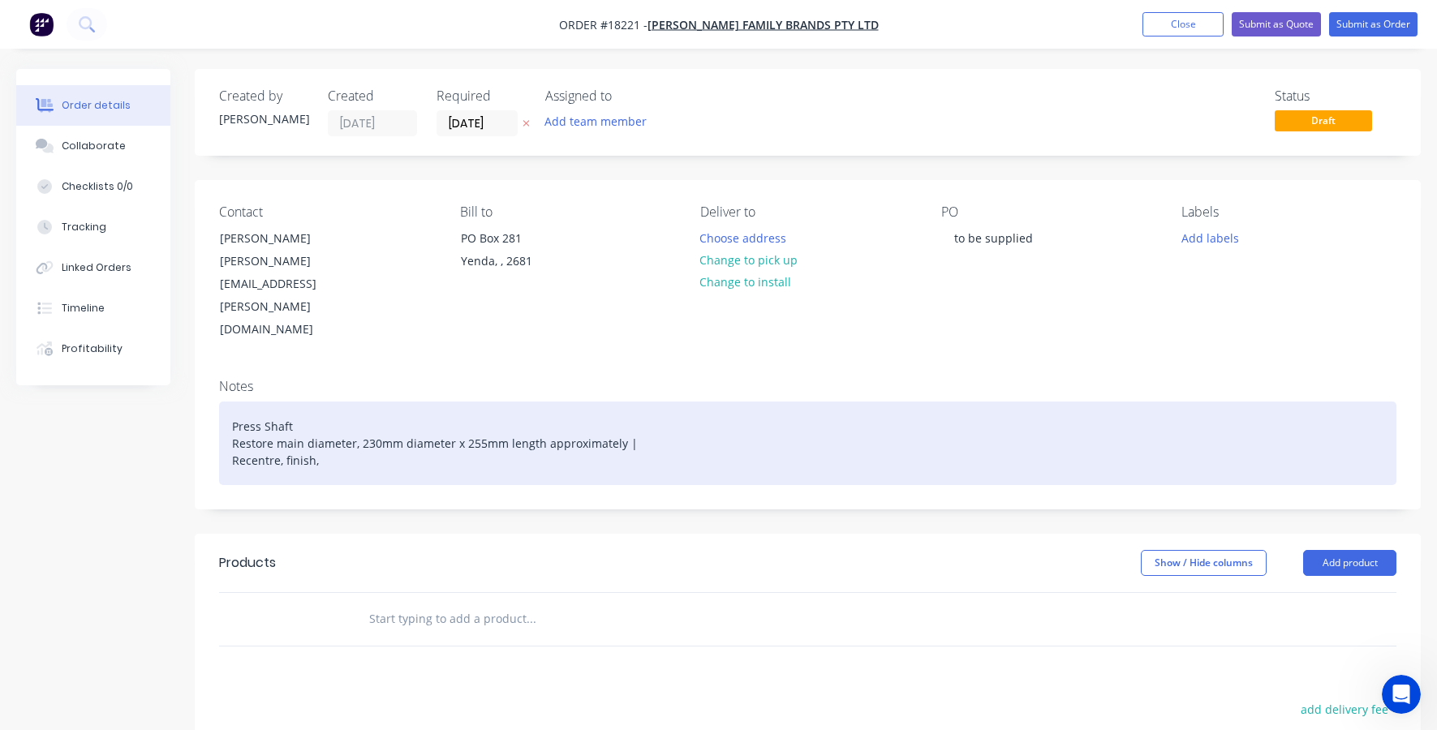
click at [287, 402] on div "Press Shaft Restore main diameter, 230mm diameter x 255mm length approximately …" at bounding box center [807, 444] width 1177 height 84
click at [360, 402] on div "Press Shaft Restore main diameter, 230mm diameter x 255mm length approximately …" at bounding box center [807, 444] width 1177 height 84
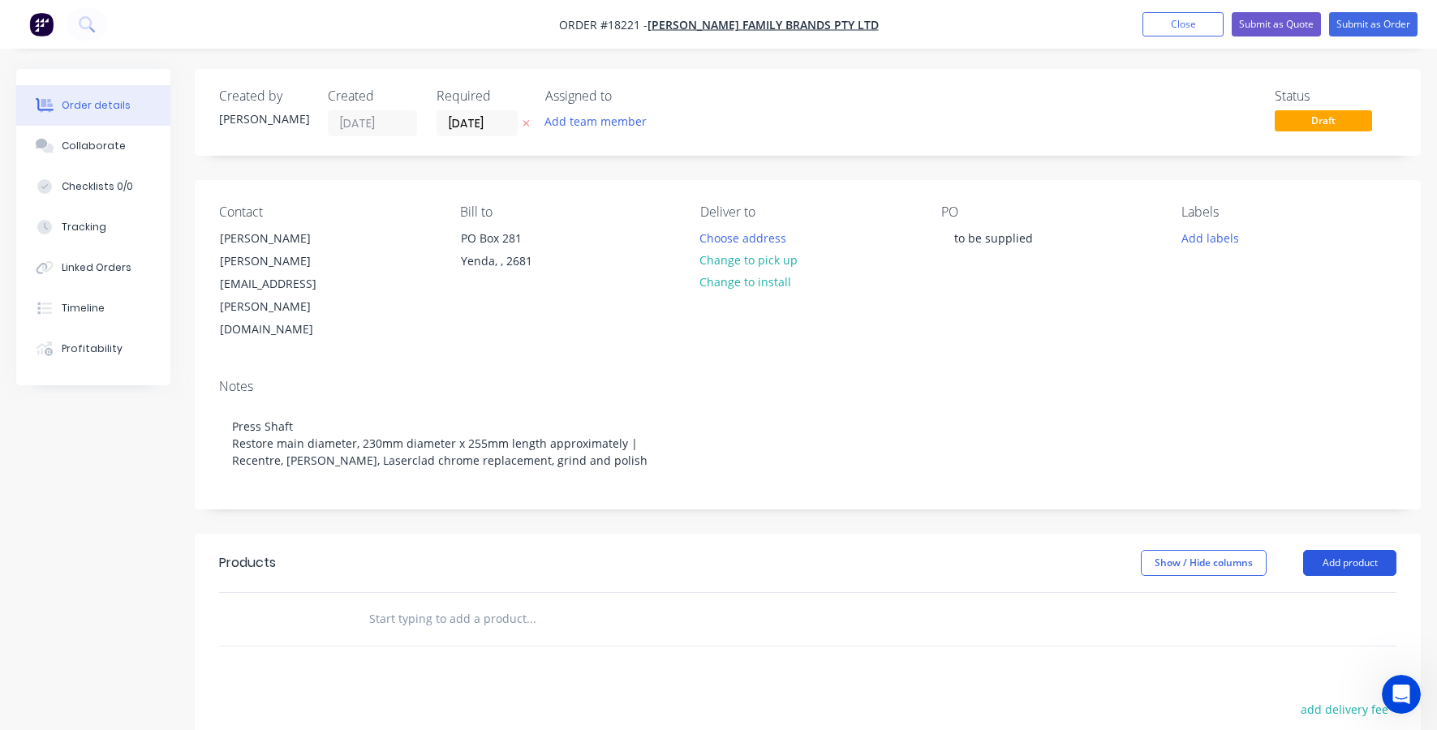
click at [1348, 550] on button "Add product" at bounding box center [1349, 563] width 93 height 26
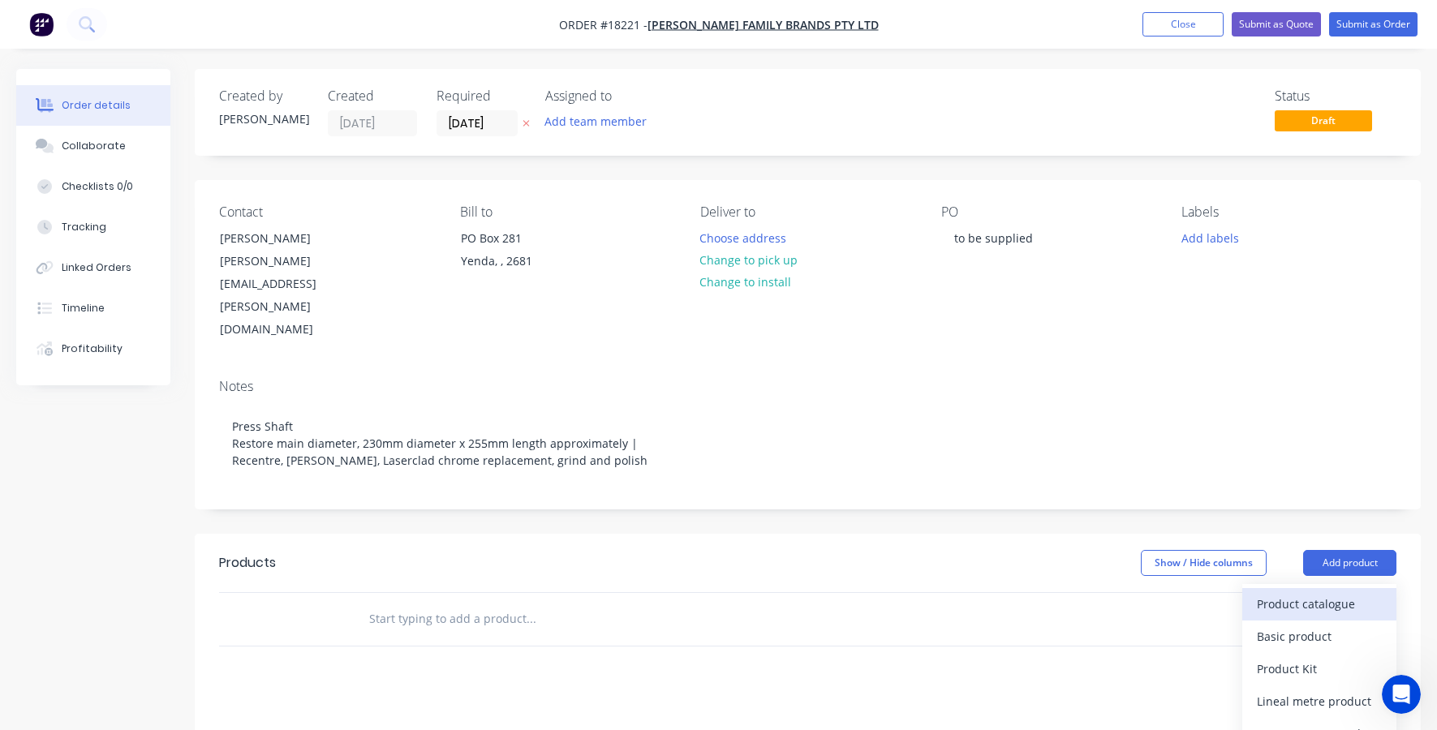
click at [1320, 592] on div "Product catalogue" at bounding box center [1319, 604] width 125 height 24
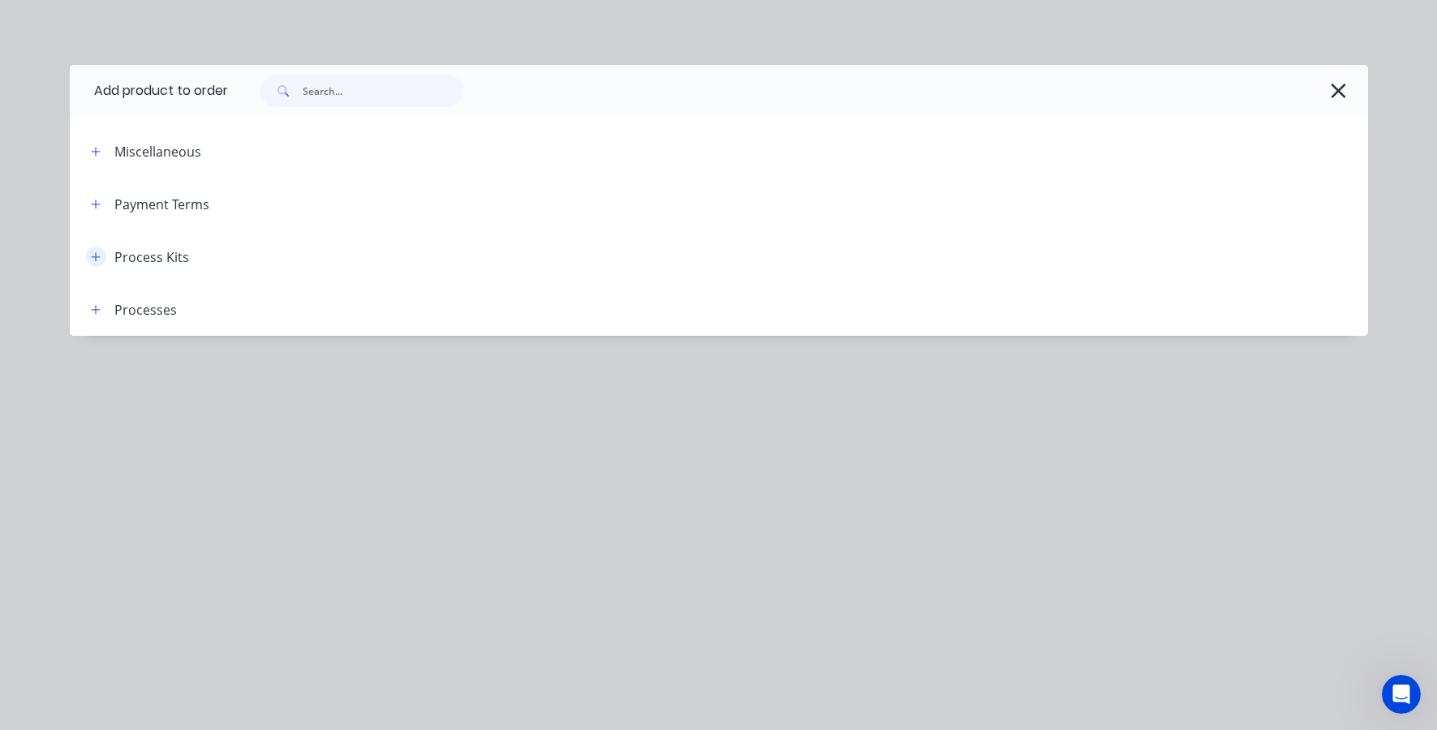
click at [97, 256] on icon "button" at bounding box center [95, 256] width 9 height 9
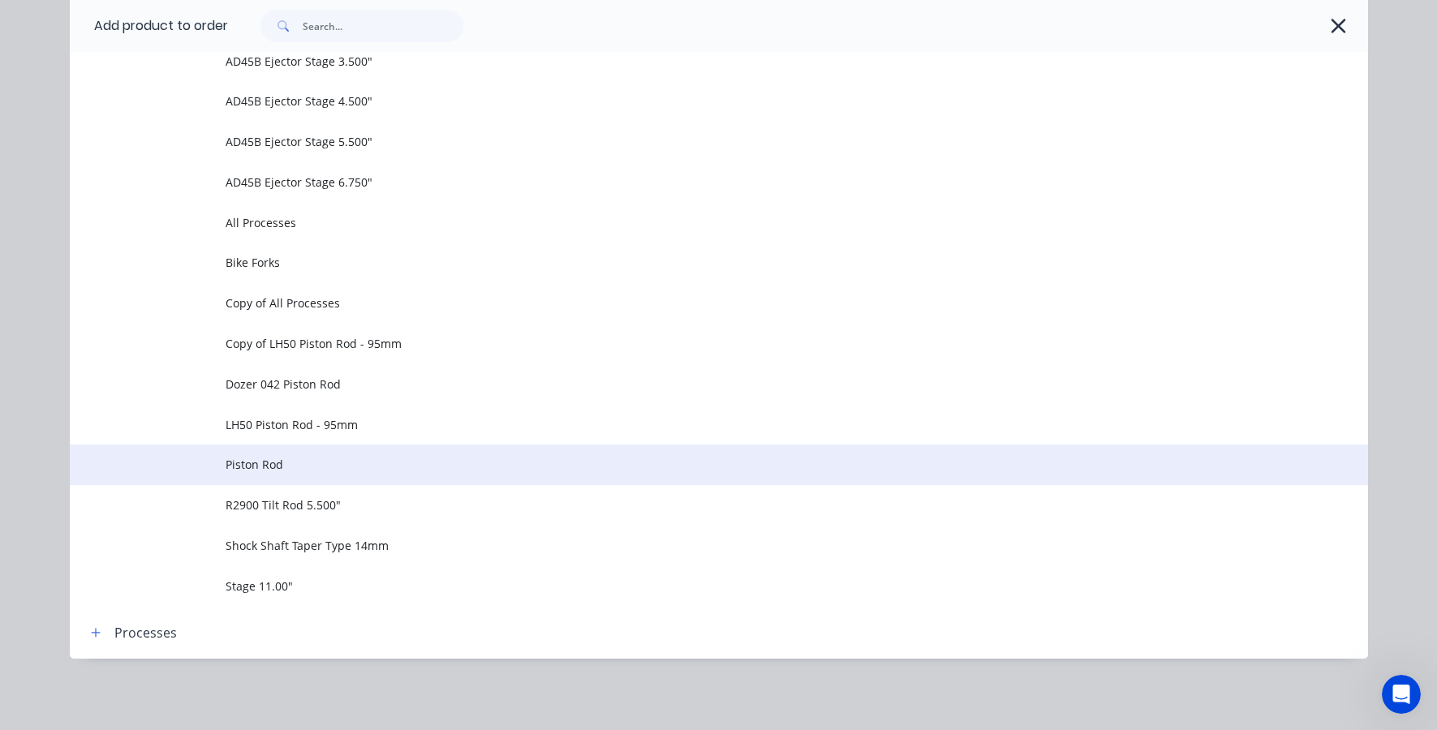
scroll to position [1131, 0]
click at [245, 466] on span "Piston Rod" at bounding box center [683, 464] width 914 height 17
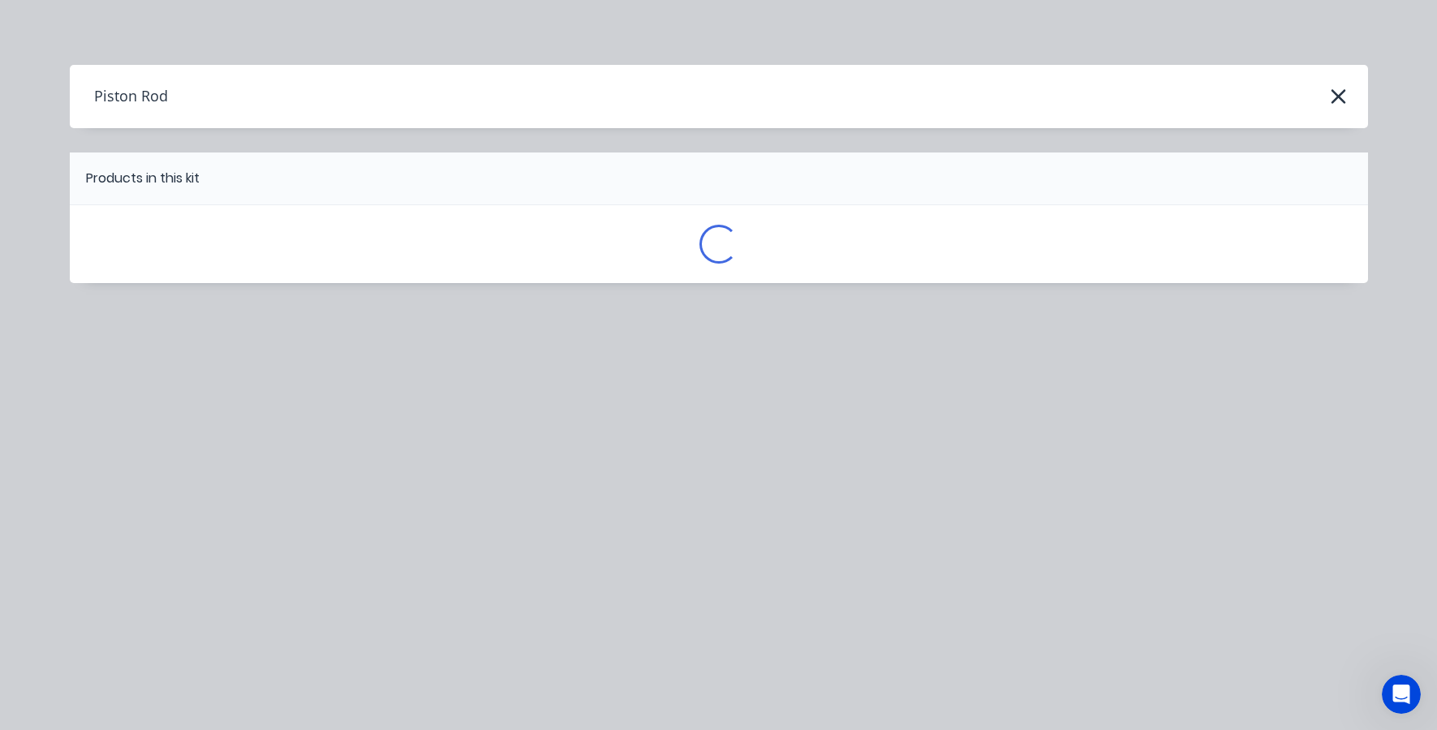
scroll to position [0, 0]
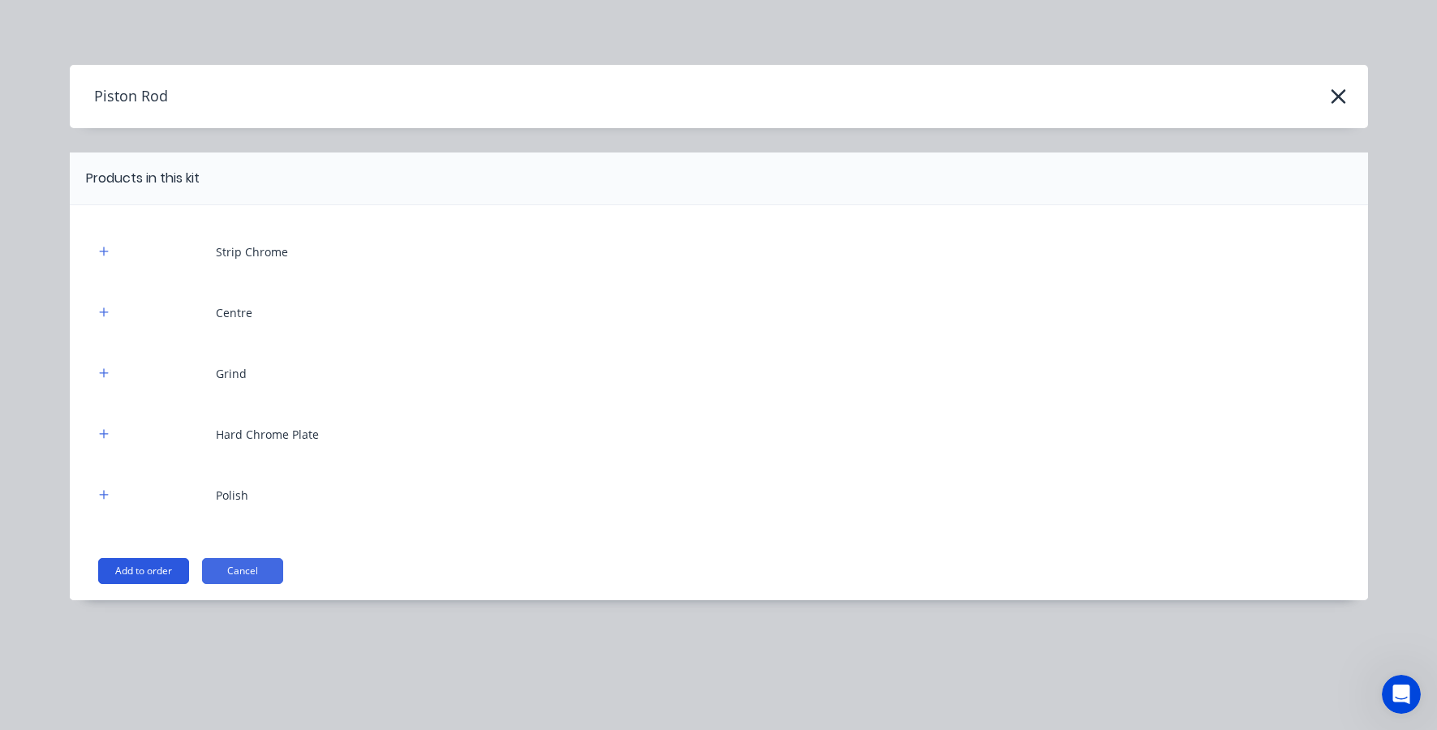
click at [135, 574] on button "Add to order" at bounding box center [143, 571] width 91 height 26
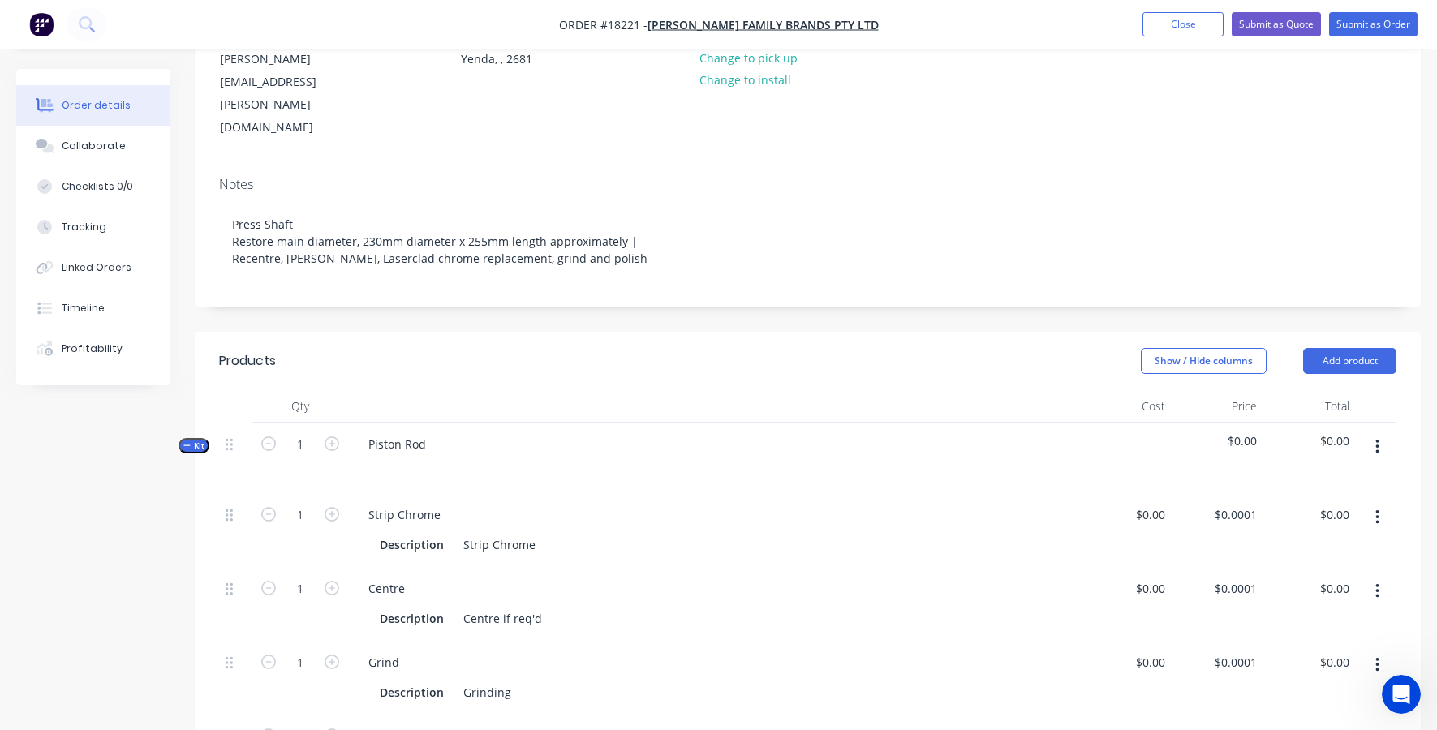
scroll to position [217, 0]
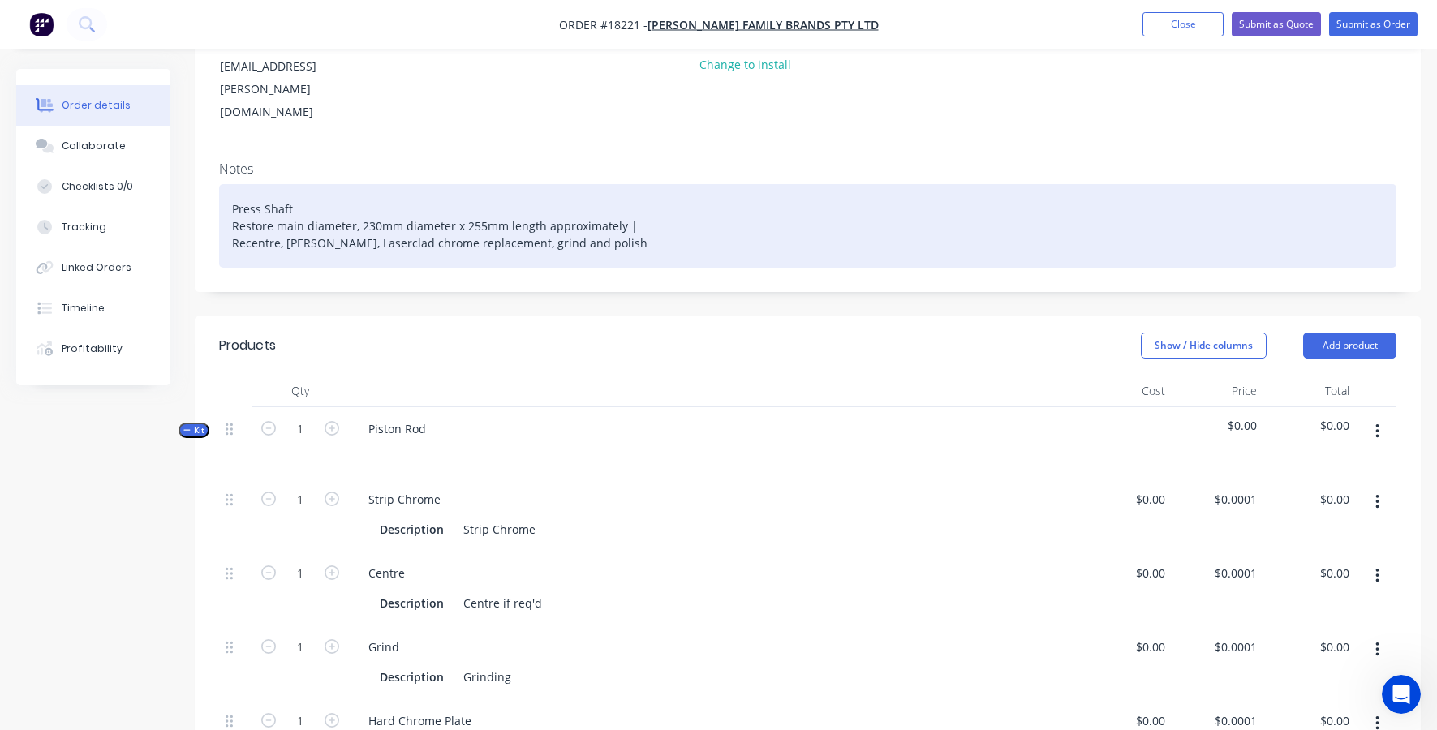
click at [244, 184] on div "Press Shaft Restore main diameter, 230mm diameter x 255mm length approximately …" at bounding box center [807, 226] width 1177 height 84
copy div "Press Shaft"
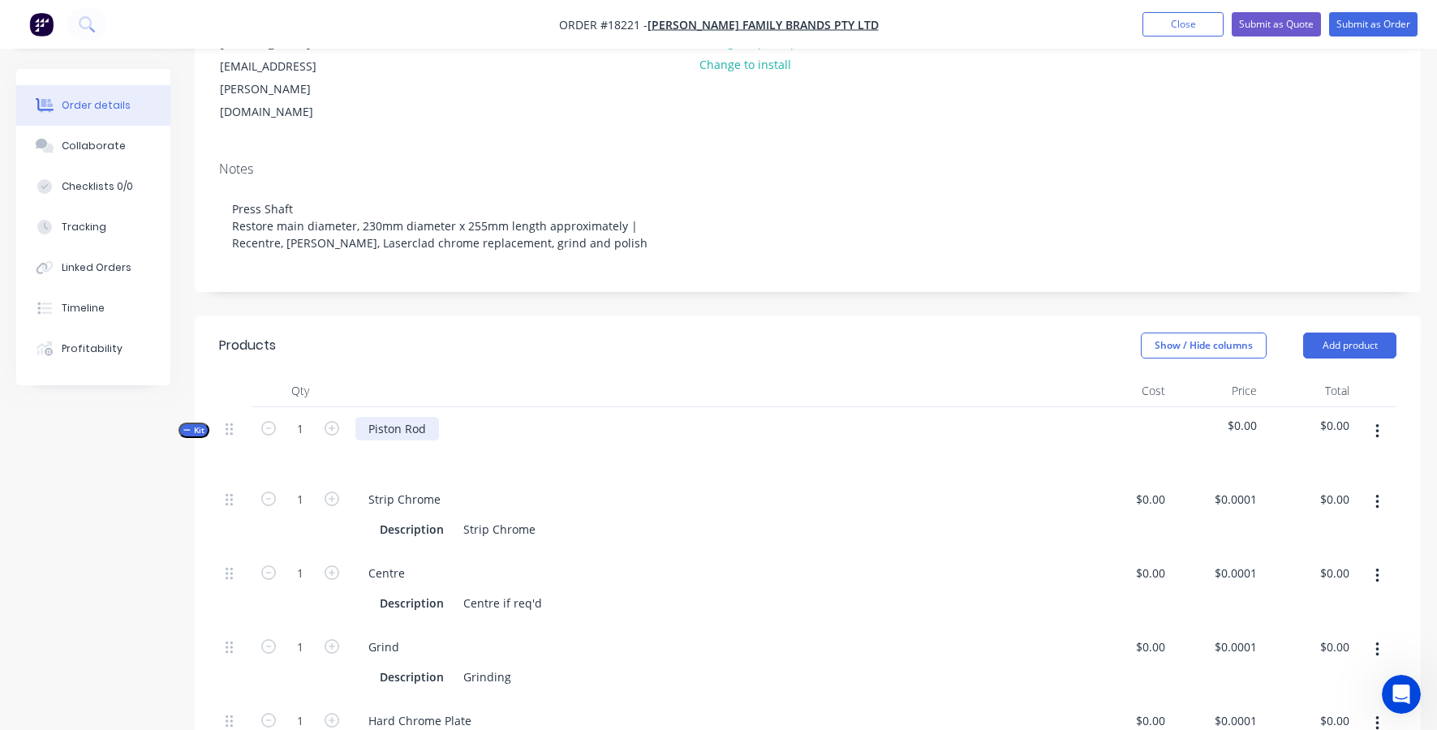
click at [414, 417] on div "Piston Rod" at bounding box center [397, 429] width 84 height 24
drag, startPoint x: 369, startPoint y: 363, endPoint x: 552, endPoint y: 363, distance: 183.4
click at [552, 407] on div "Piston Rod" at bounding box center [714, 442] width 730 height 71
paste div
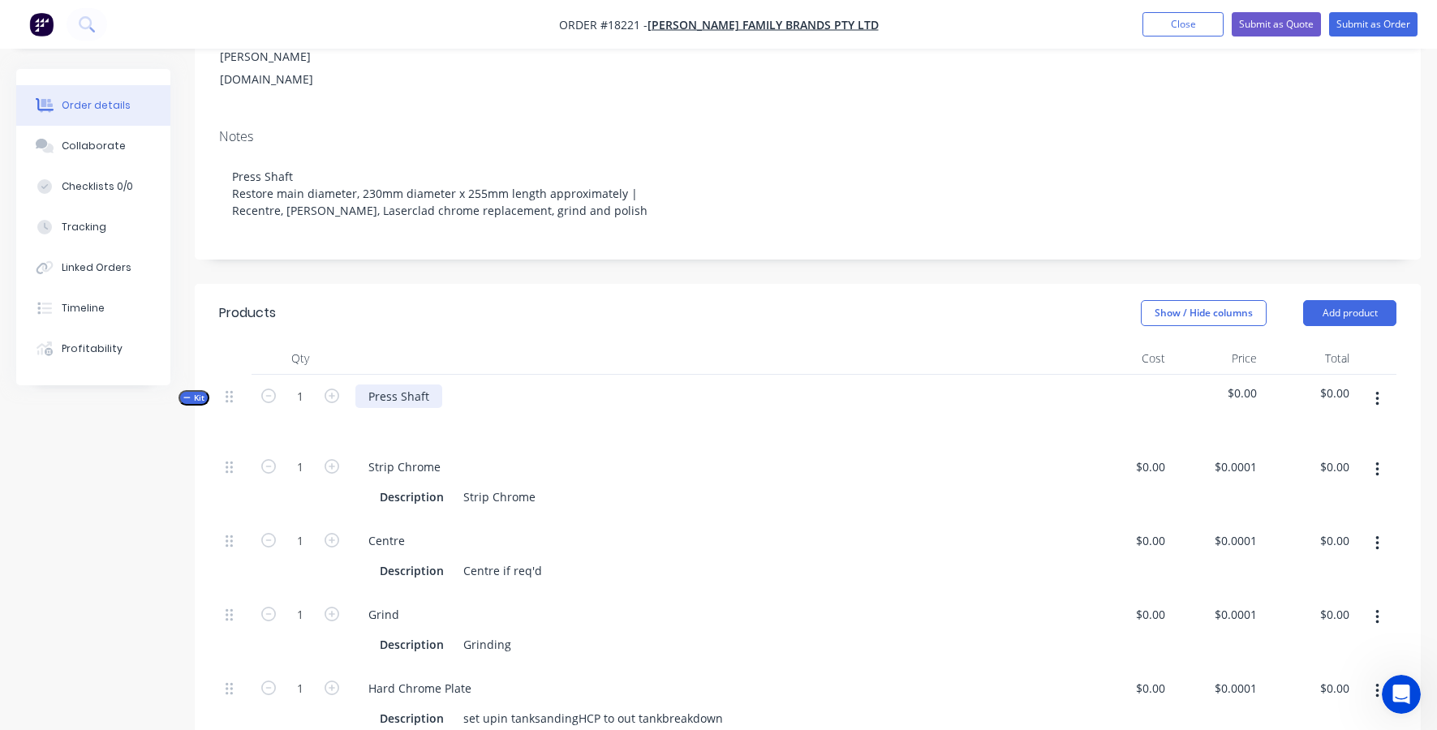
scroll to position [253, 0]
click at [1378, 458] on icon "button" at bounding box center [1377, 467] width 4 height 18
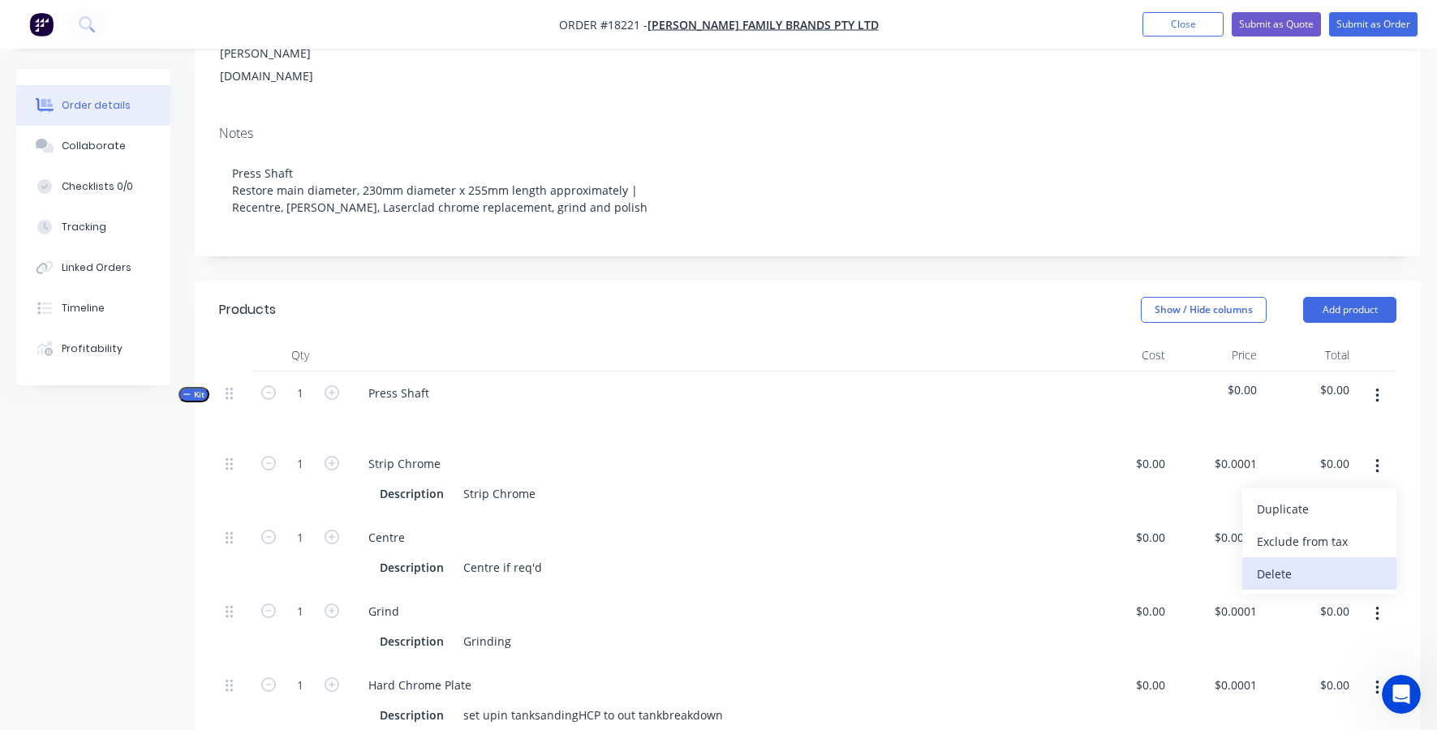
click at [1280, 562] on div "Delete" at bounding box center [1319, 574] width 125 height 24
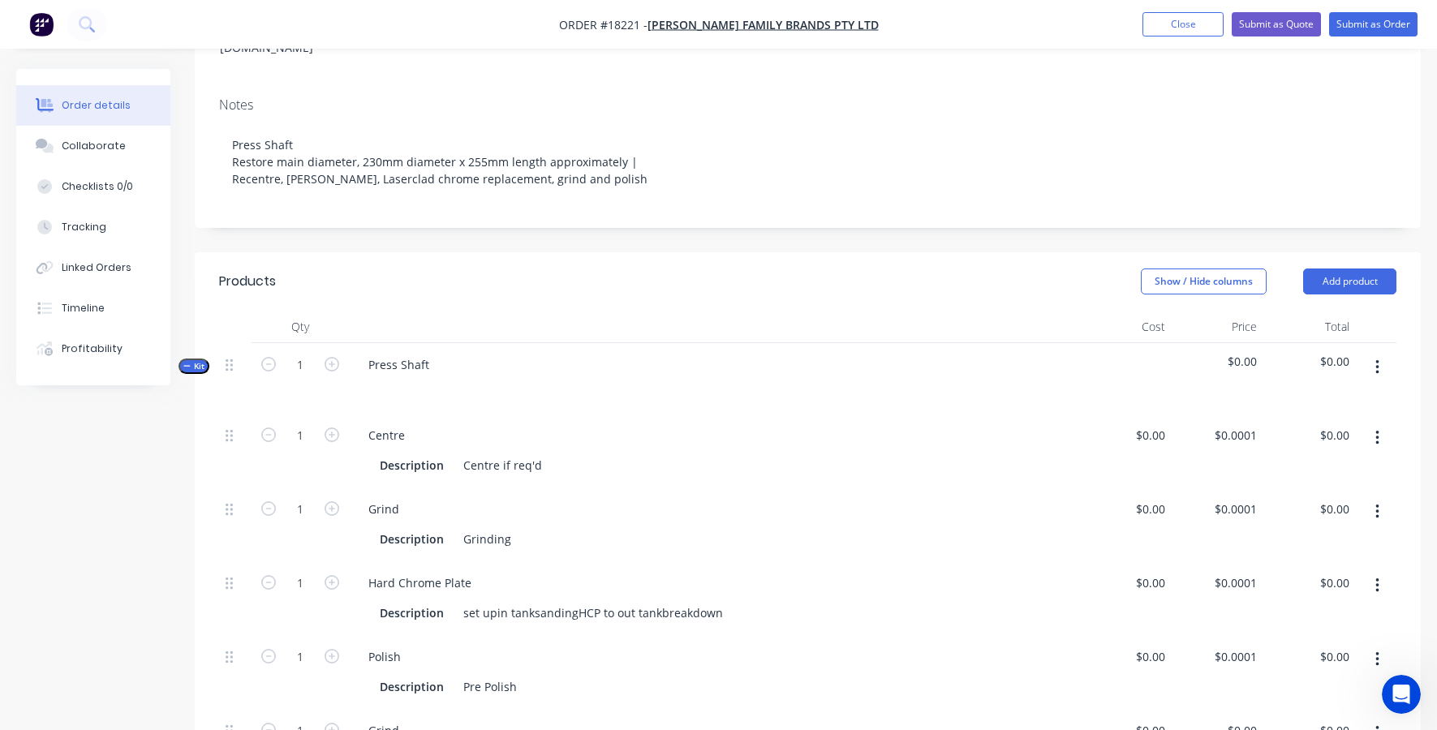
scroll to position [287, 0]
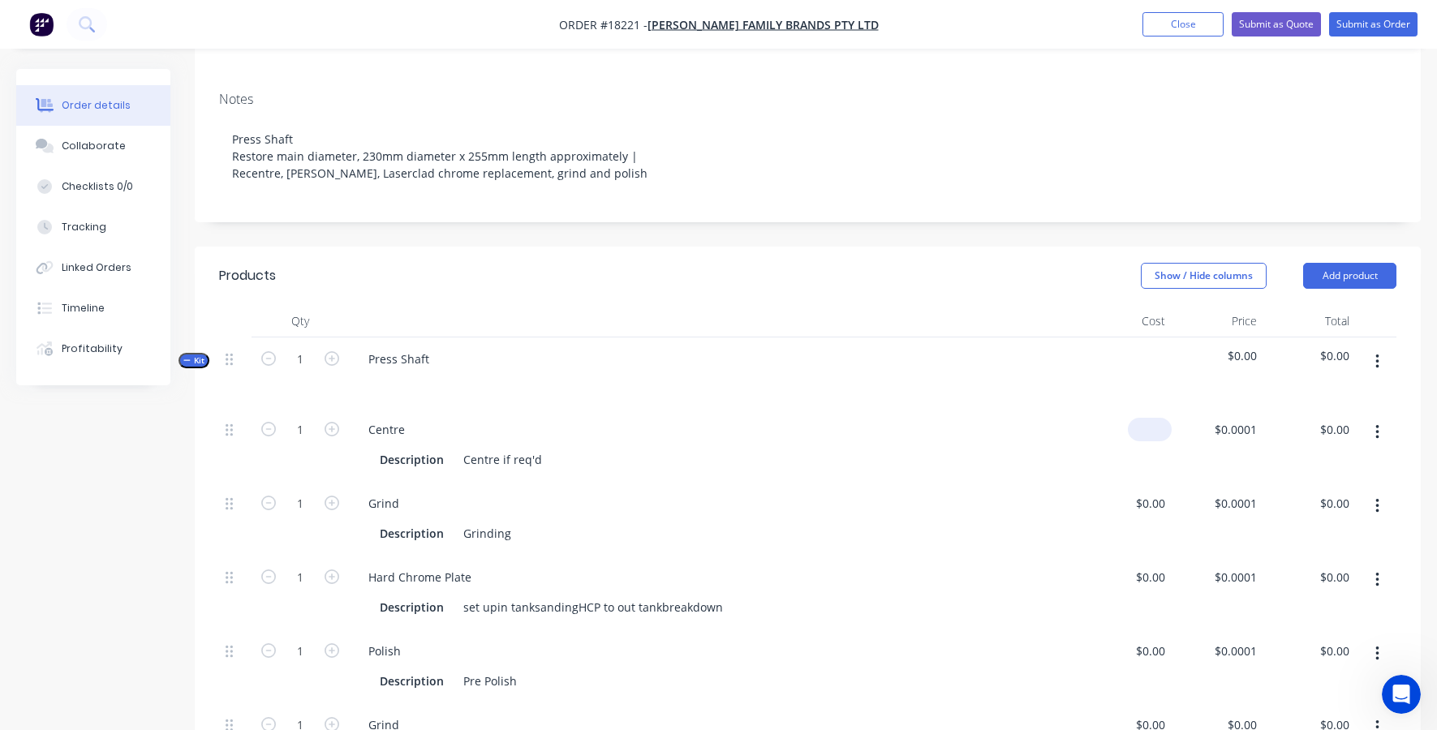
click at [1144, 408] on div "$0.00" at bounding box center [1125, 445] width 92 height 74
type input "$140.00"
type input "140"
type input "$140.00"
click at [1234, 418] on div "140 $0.0001" at bounding box center [1234, 430] width 57 height 24
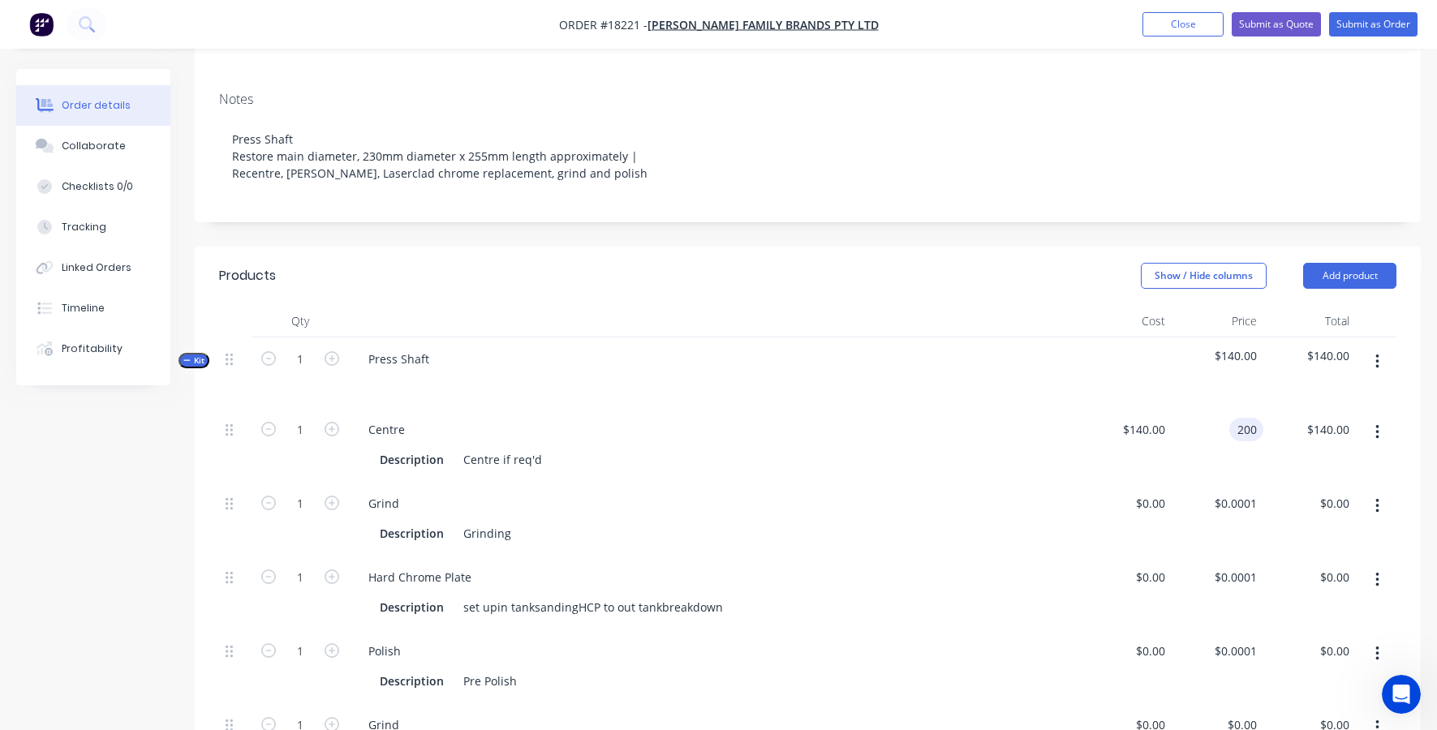
type input "$200.00"
click at [1001, 492] on div "Grind" at bounding box center [713, 504] width 717 height 24
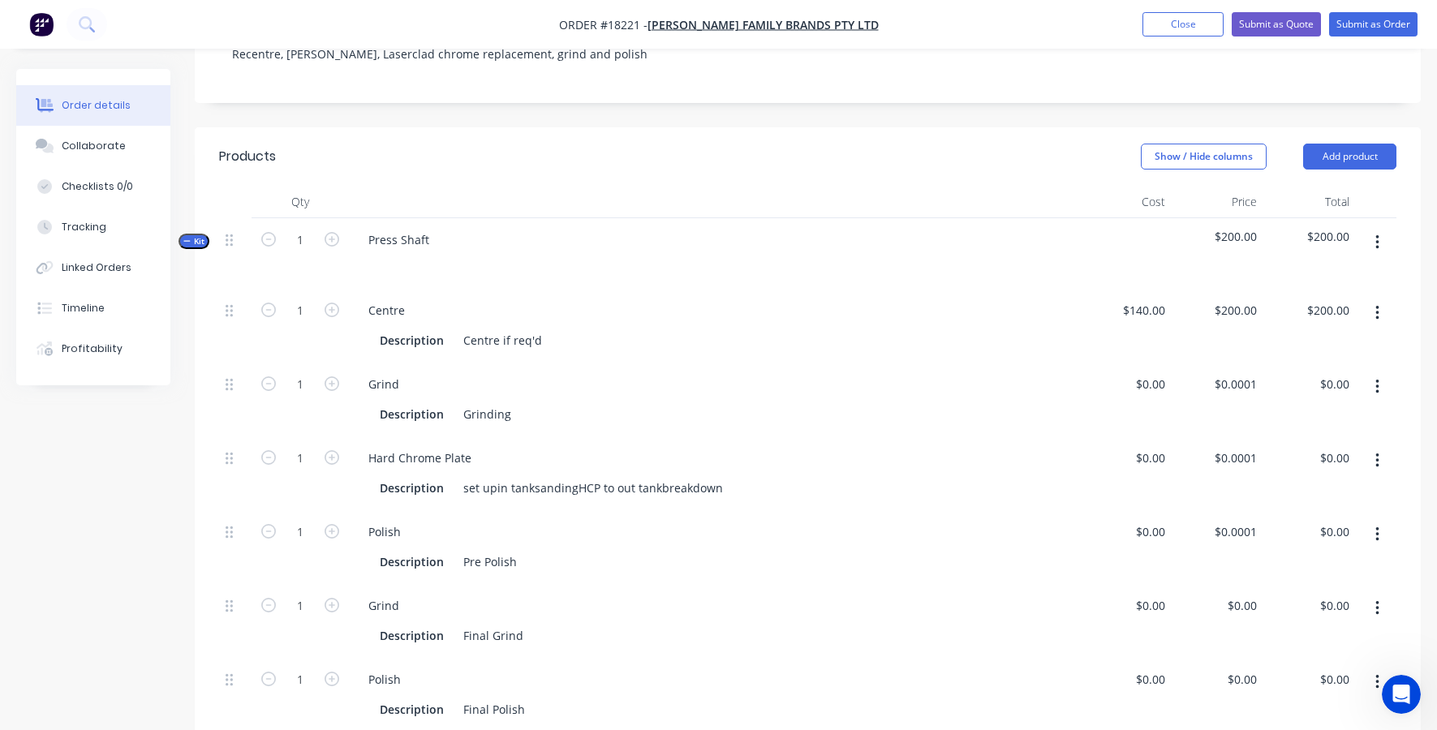
scroll to position [414, 0]
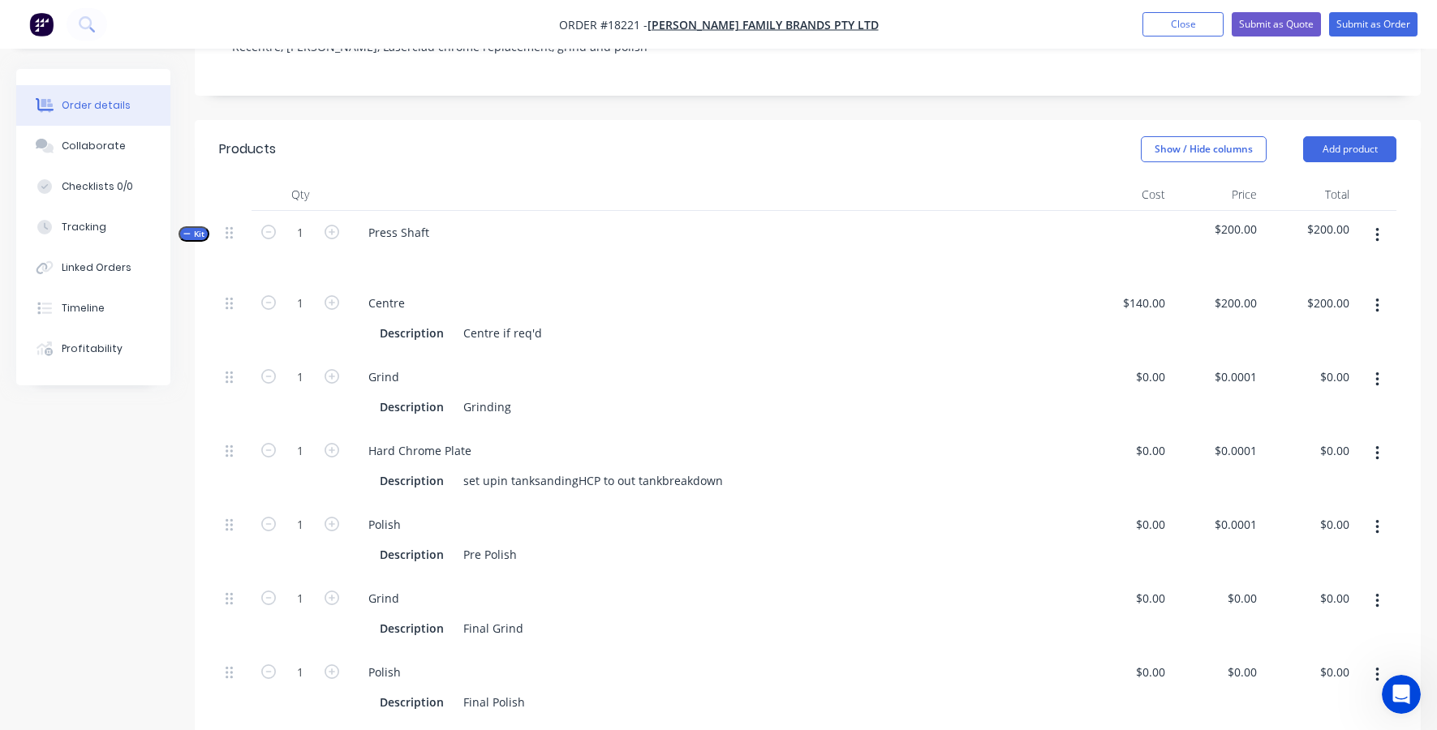
click at [225, 503] on div at bounding box center [235, 540] width 32 height 74
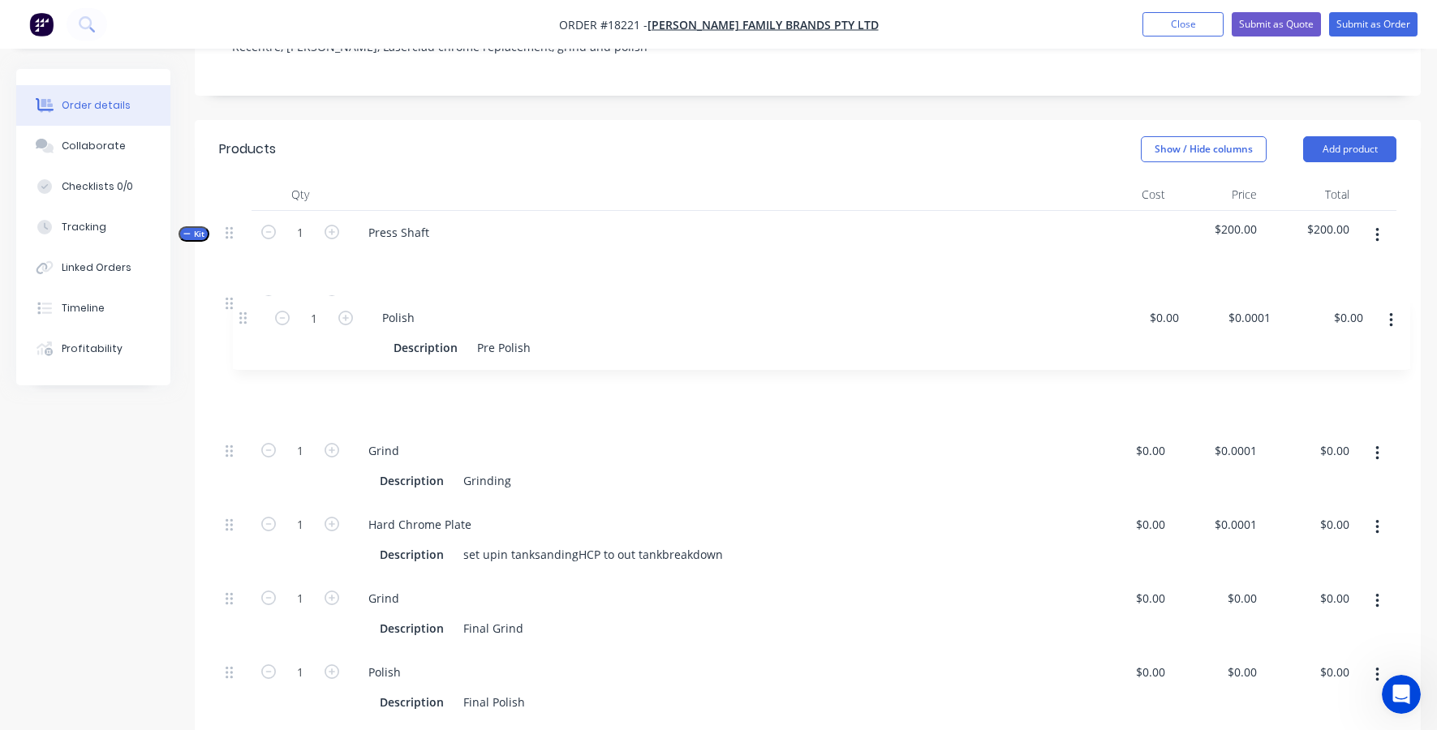
drag, startPoint x: 231, startPoint y: 466, endPoint x: 244, endPoint y: 319, distance: 148.2
click at [244, 319] on div "1 Centre Description Centre if req'd $140.00 $140.00 $200.00 $200.00 $200.00 $2…" at bounding box center [807, 503] width 1177 height 443
click at [1378, 445] on icon "button" at bounding box center [1377, 454] width 4 height 18
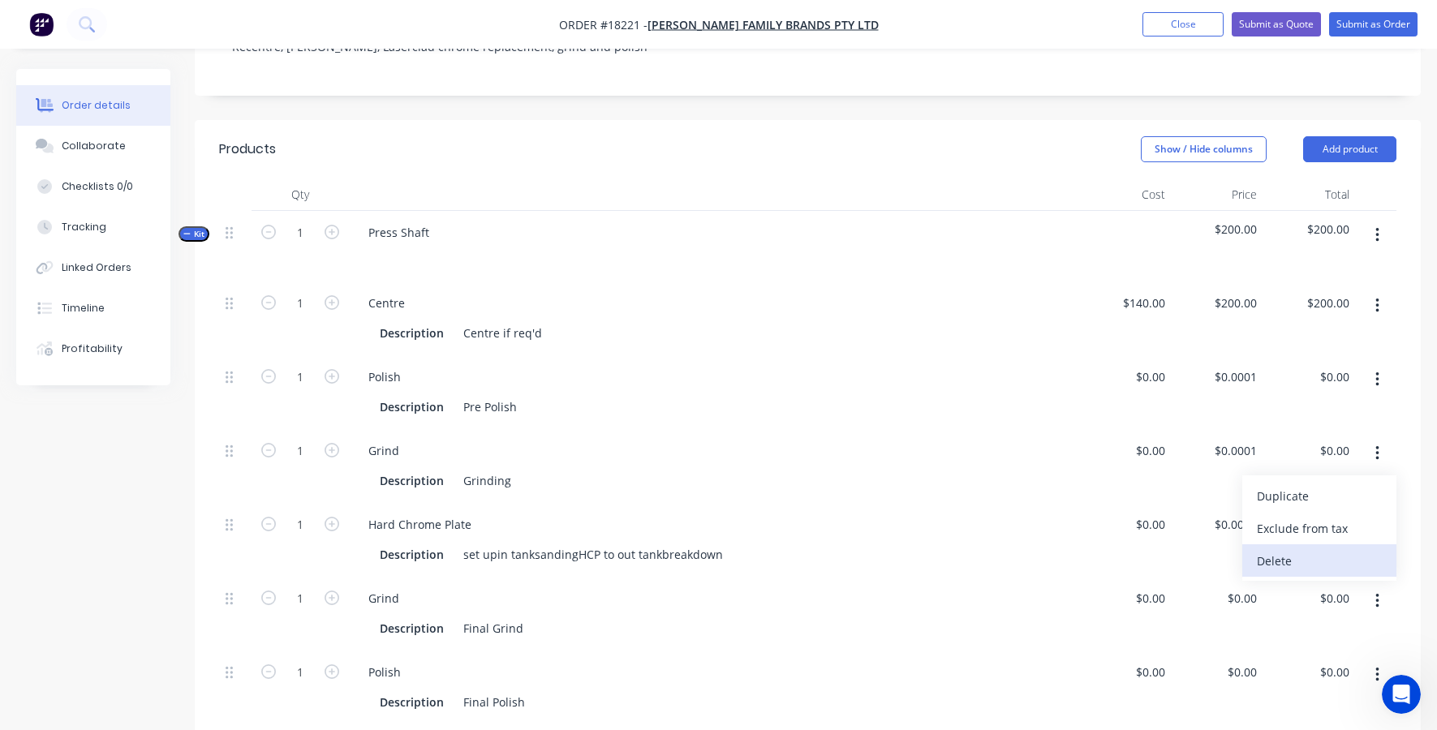
click at [1281, 549] on div "Delete" at bounding box center [1319, 561] width 125 height 24
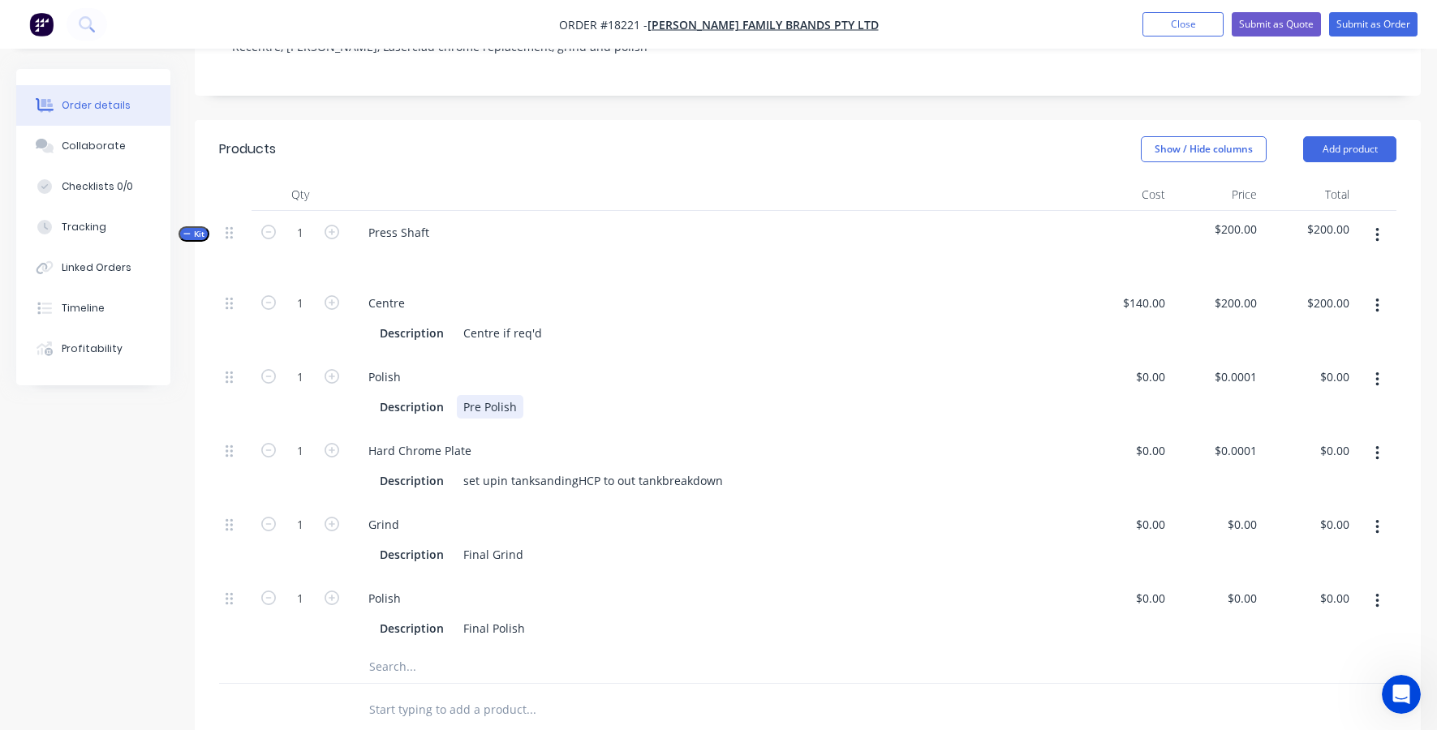
click at [488, 395] on div "Pre Polish" at bounding box center [490, 407] width 67 height 24
click at [386, 365] on div "Polish" at bounding box center [384, 377] width 58 height 24
click at [475, 395] on div "Pre Polish" at bounding box center [490, 407] width 67 height 24
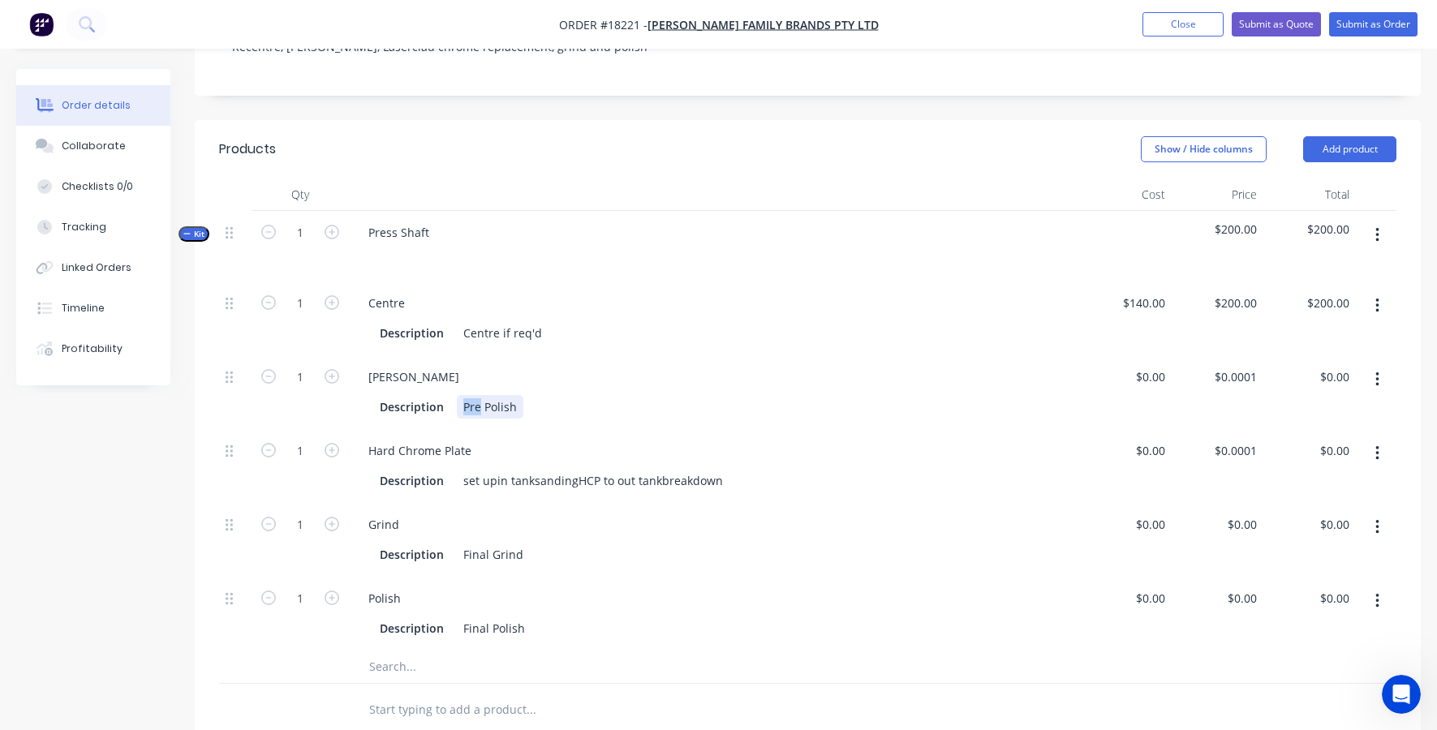
click at [475, 395] on div "Pre Polish" at bounding box center [490, 407] width 67 height 24
click at [1095, 355] on div "$0.00 $0.00" at bounding box center [1125, 392] width 92 height 74
click at [1202, 355] on div "$0.0001 $0.0001" at bounding box center [1217, 392] width 92 height 74
click at [1237, 365] on input "0.0001" at bounding box center [1238, 377] width 50 height 24
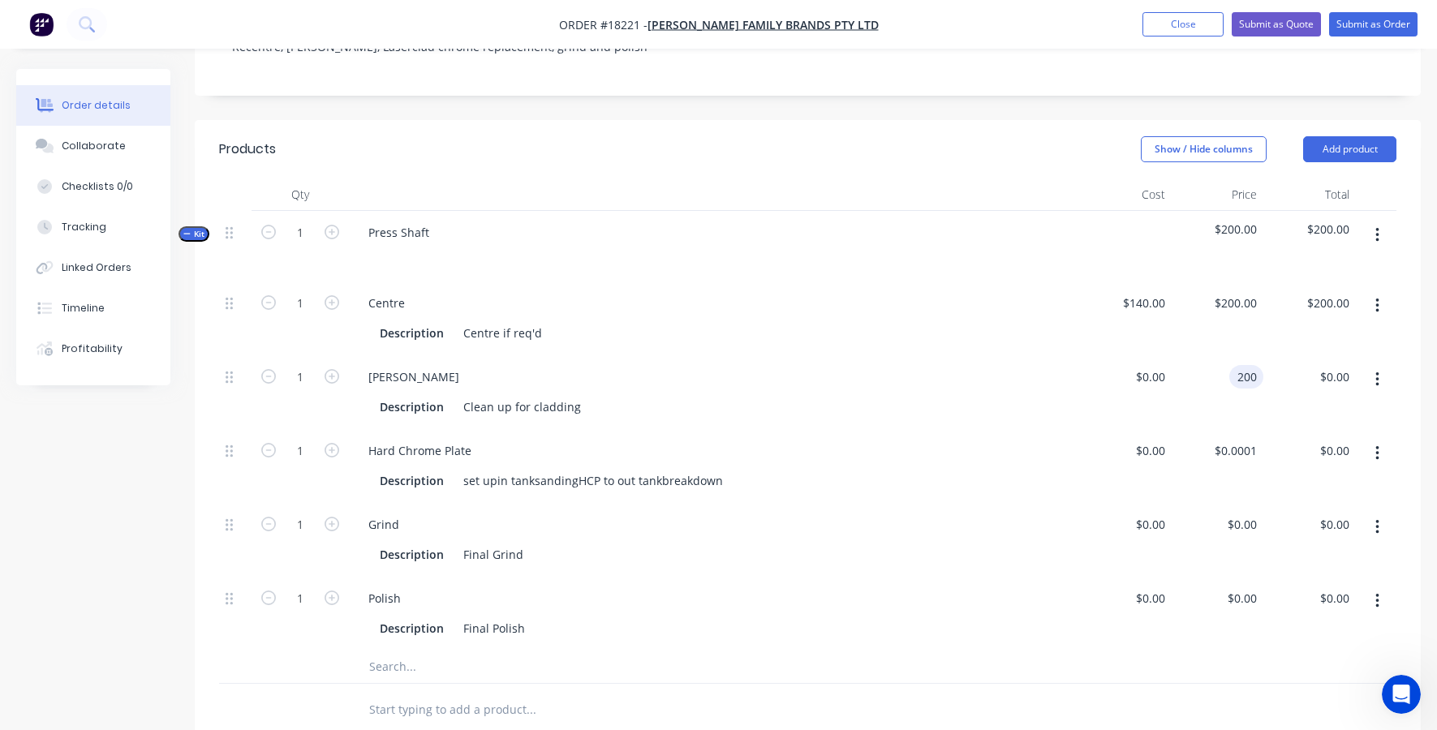
type input "$200.00"
click at [1159, 363] on div "$0.00 $0.00" at bounding box center [1125, 392] width 92 height 74
click at [385, 651] on input "text" at bounding box center [530, 667] width 325 height 32
type input "laser"
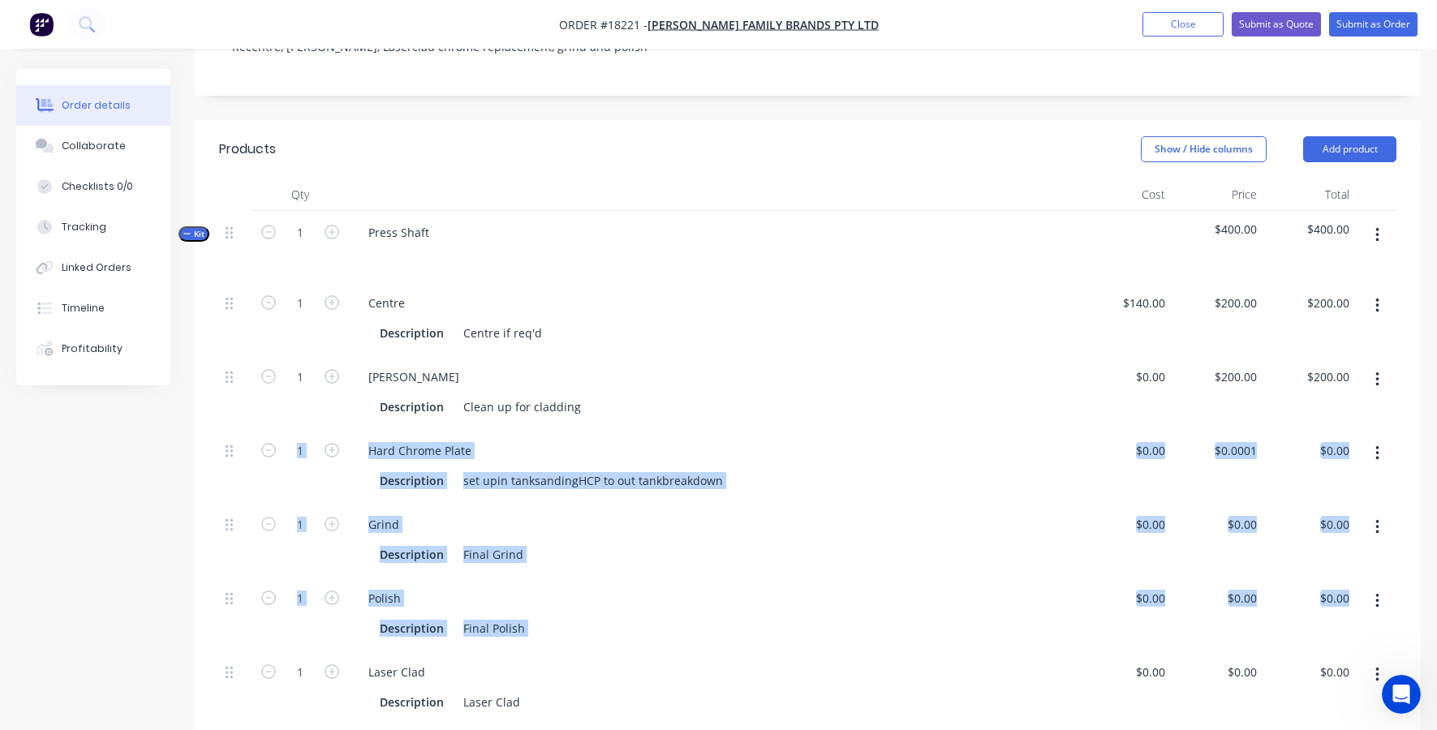
drag, startPoint x: 224, startPoint y: 608, endPoint x: 284, endPoint y: 405, distance: 212.3
click at [284, 405] on div "1 Centre Description Centre if req'd $140.00 $140.00 $200.00 $200.00 $200.00 $2…" at bounding box center [807, 503] width 1177 height 443
click at [312, 577] on div "1" at bounding box center [299, 614] width 97 height 74
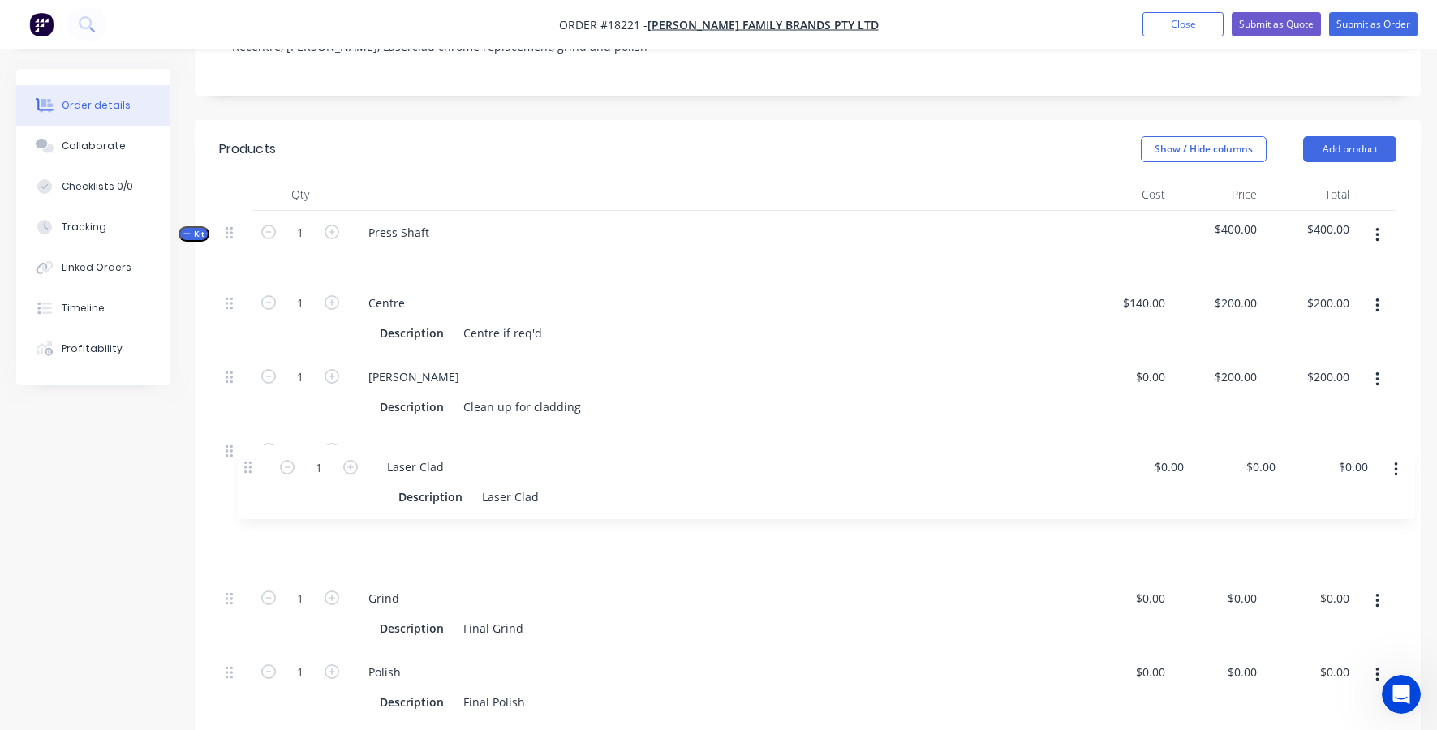
scroll to position [415, 0]
drag, startPoint x: 229, startPoint y: 604, endPoint x: 250, endPoint y: 439, distance: 166.0
click at [250, 439] on div "1 Centre Description Centre if req'd $140.00 $140.00 $200.00 $200.00 $200.00 $2…" at bounding box center [807, 501] width 1177 height 443
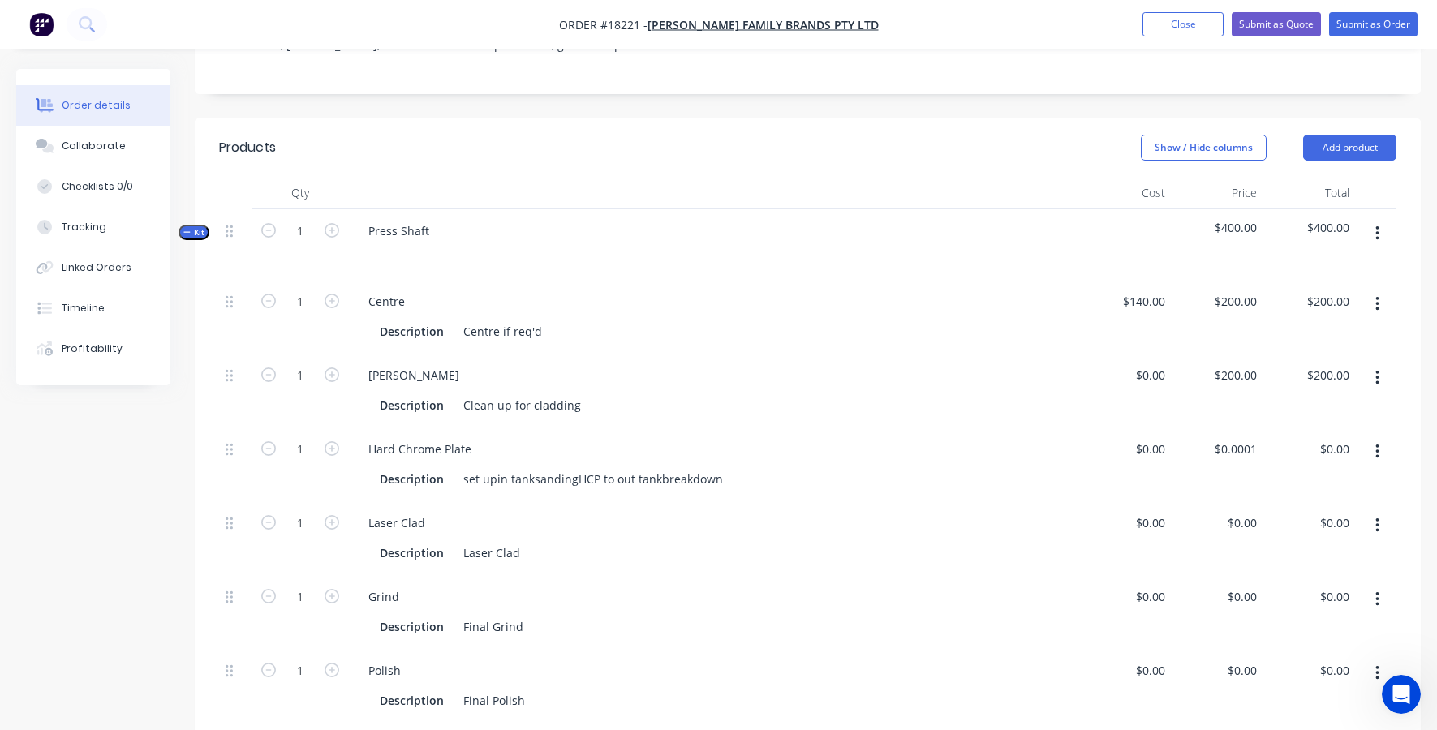
click at [1380, 437] on button "button" at bounding box center [1377, 451] width 38 height 29
click at [1322, 548] on div "Delete" at bounding box center [1319, 560] width 125 height 24
click at [1236, 428] on div "0 $0.00" at bounding box center [1217, 465] width 92 height 74
type input "$1,000.00"
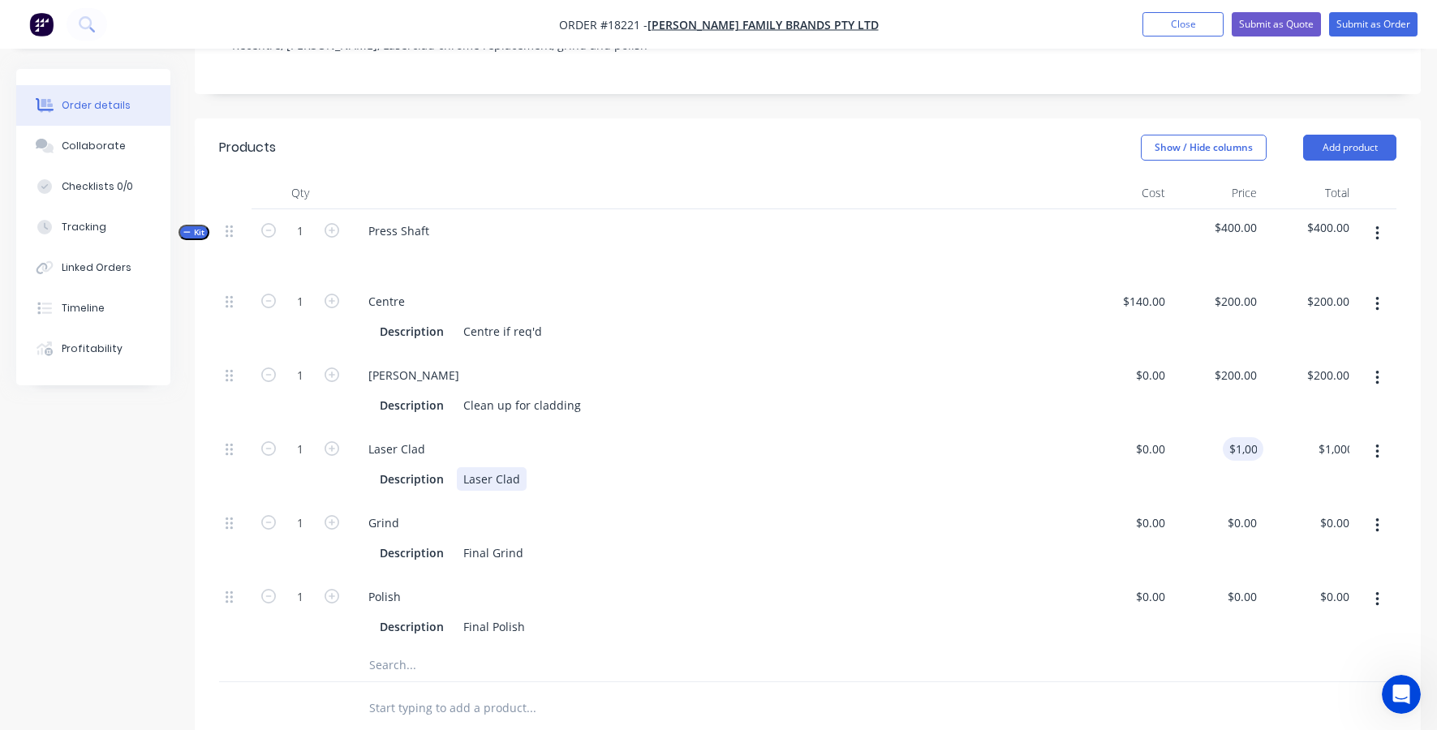
click at [1029, 434] on div "Laser Clad Description Laser Clad" at bounding box center [714, 465] width 730 height 74
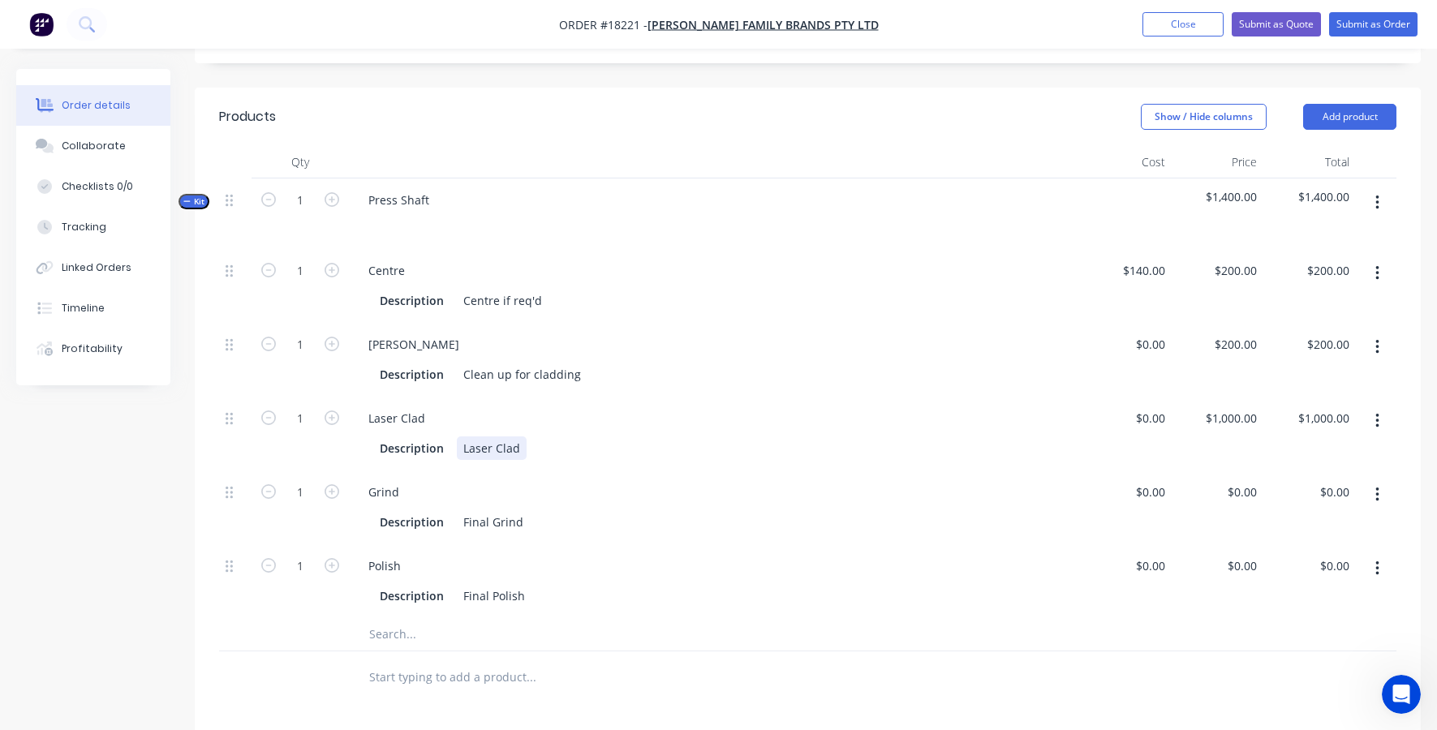
scroll to position [454, 0]
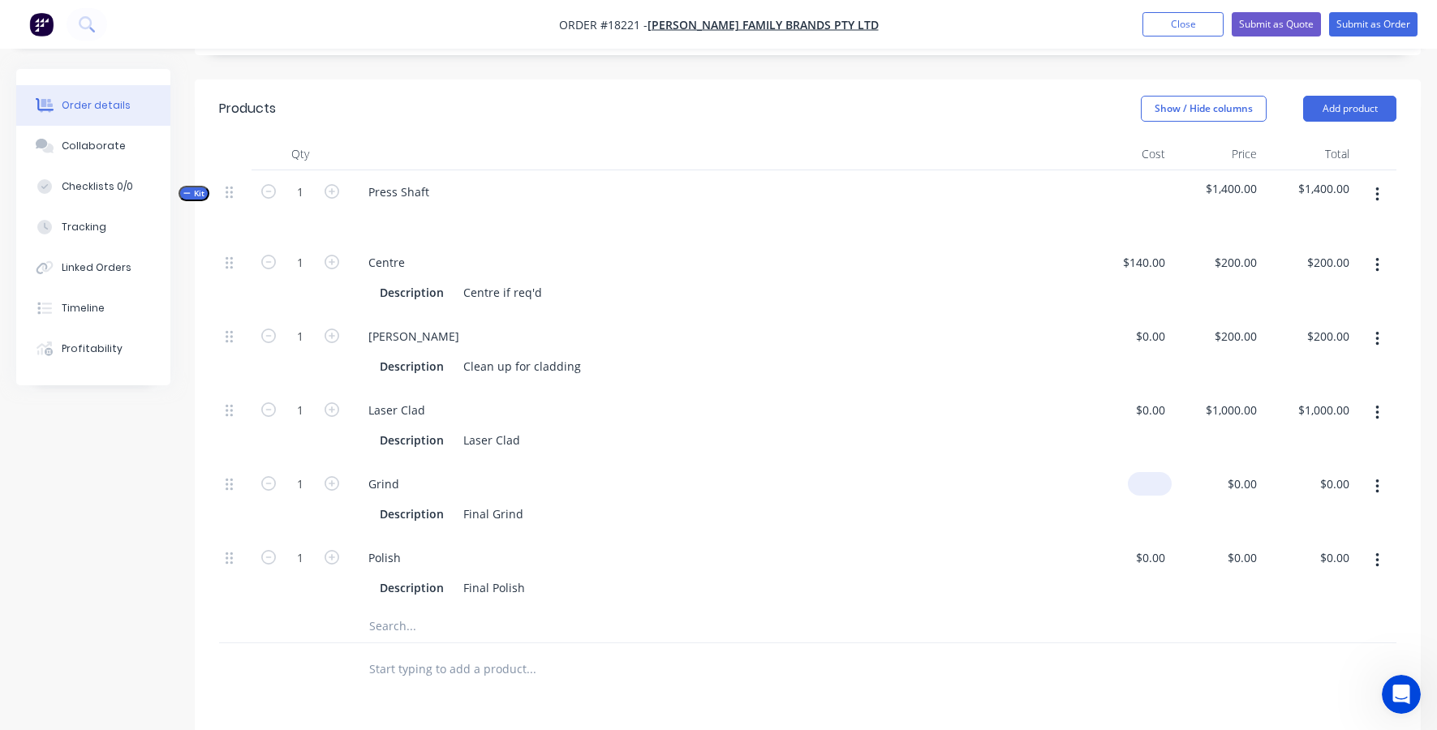
click at [1153, 472] on input at bounding box center [1152, 484] width 37 height 24
type input "$250.00"
type input "250"
type input "$250.00"
click at [1228, 462] on div "250 $0.00" at bounding box center [1217, 499] width 92 height 74
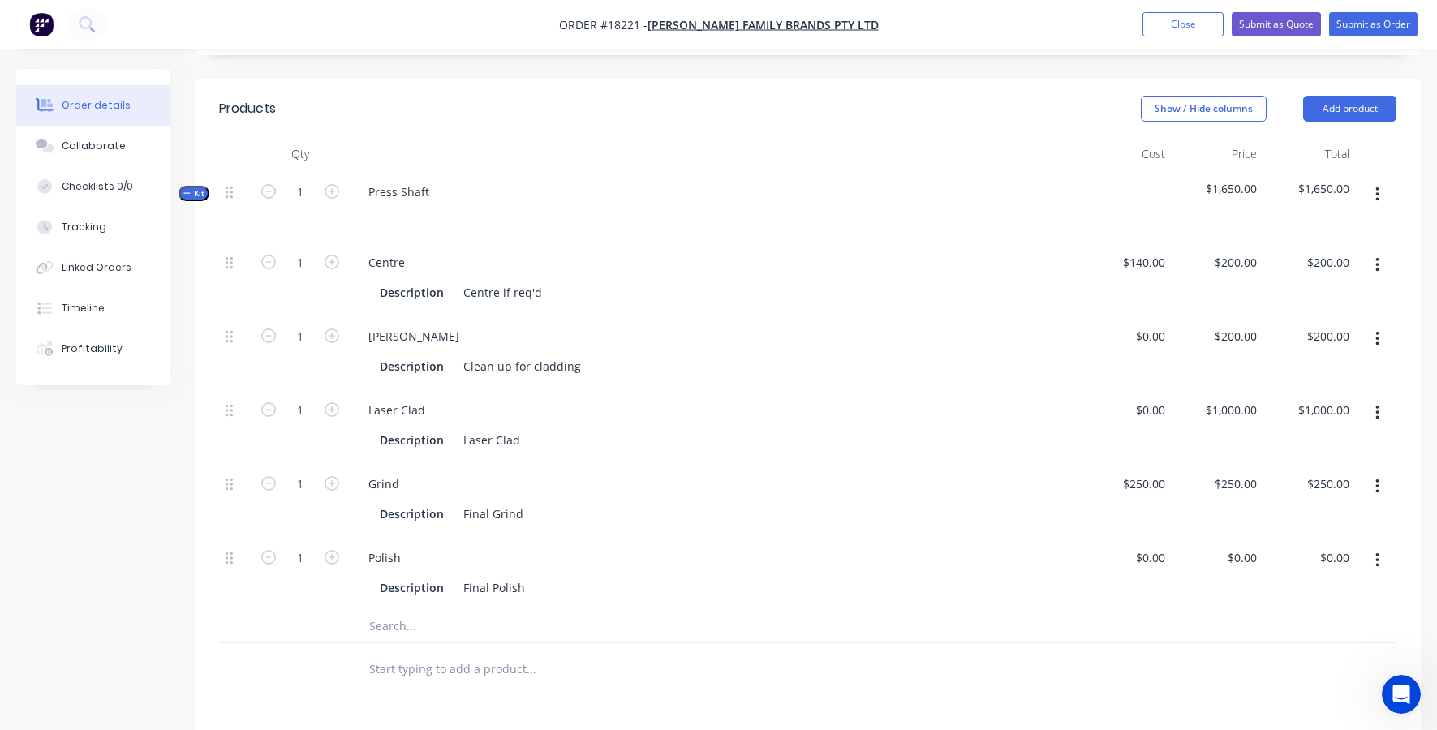
click at [1227, 462] on div "$250.00 $250.00" at bounding box center [1217, 499] width 92 height 74
click at [1245, 472] on input "250" at bounding box center [1238, 484] width 50 height 24
click at [1245, 472] on input "250" at bounding box center [1250, 484] width 28 height 24
type input "$325.00"
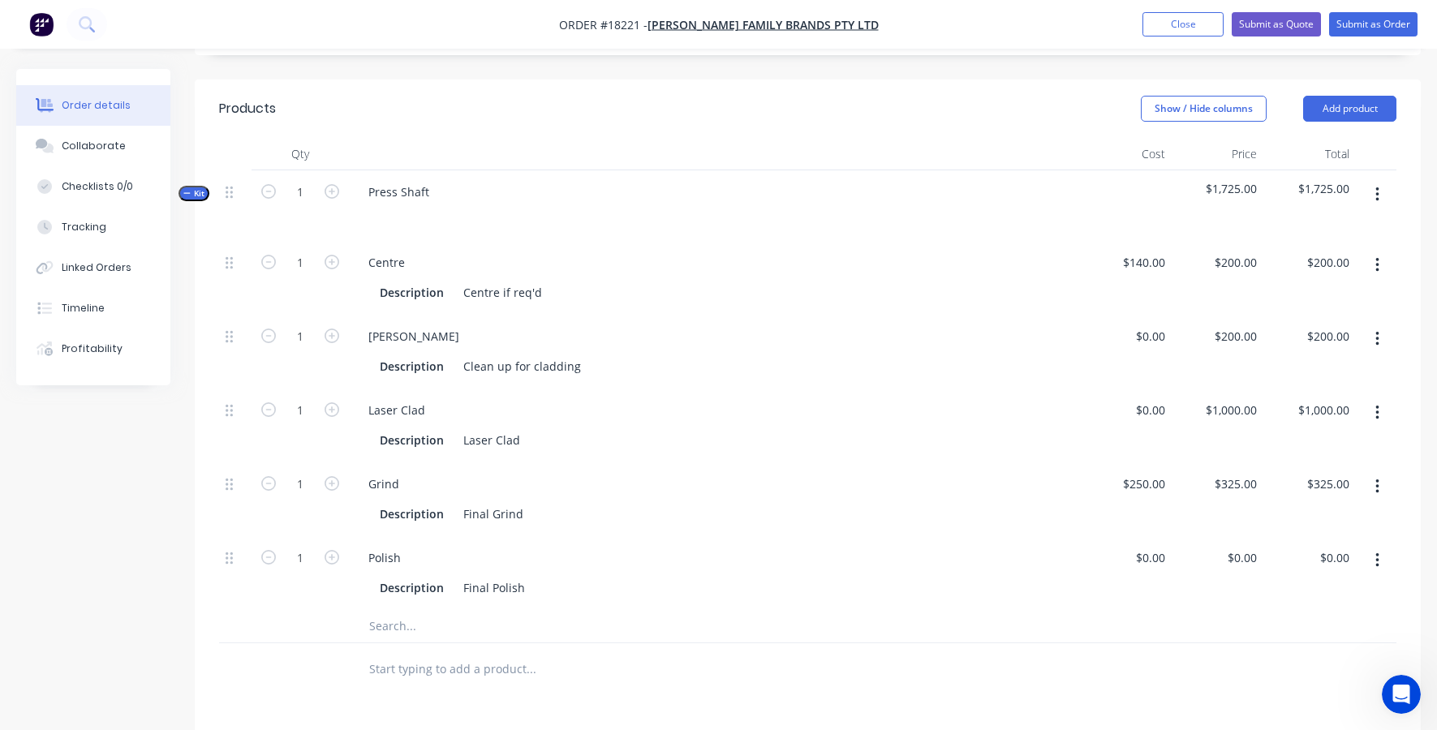
click at [1055, 546] on div "Polish" at bounding box center [713, 558] width 717 height 24
click at [1245, 546] on input "0" at bounding box center [1254, 558] width 19 height 24
type input "$200.00"
click at [1047, 576] on div "Description Final Polish" at bounding box center [710, 588] width 675 height 24
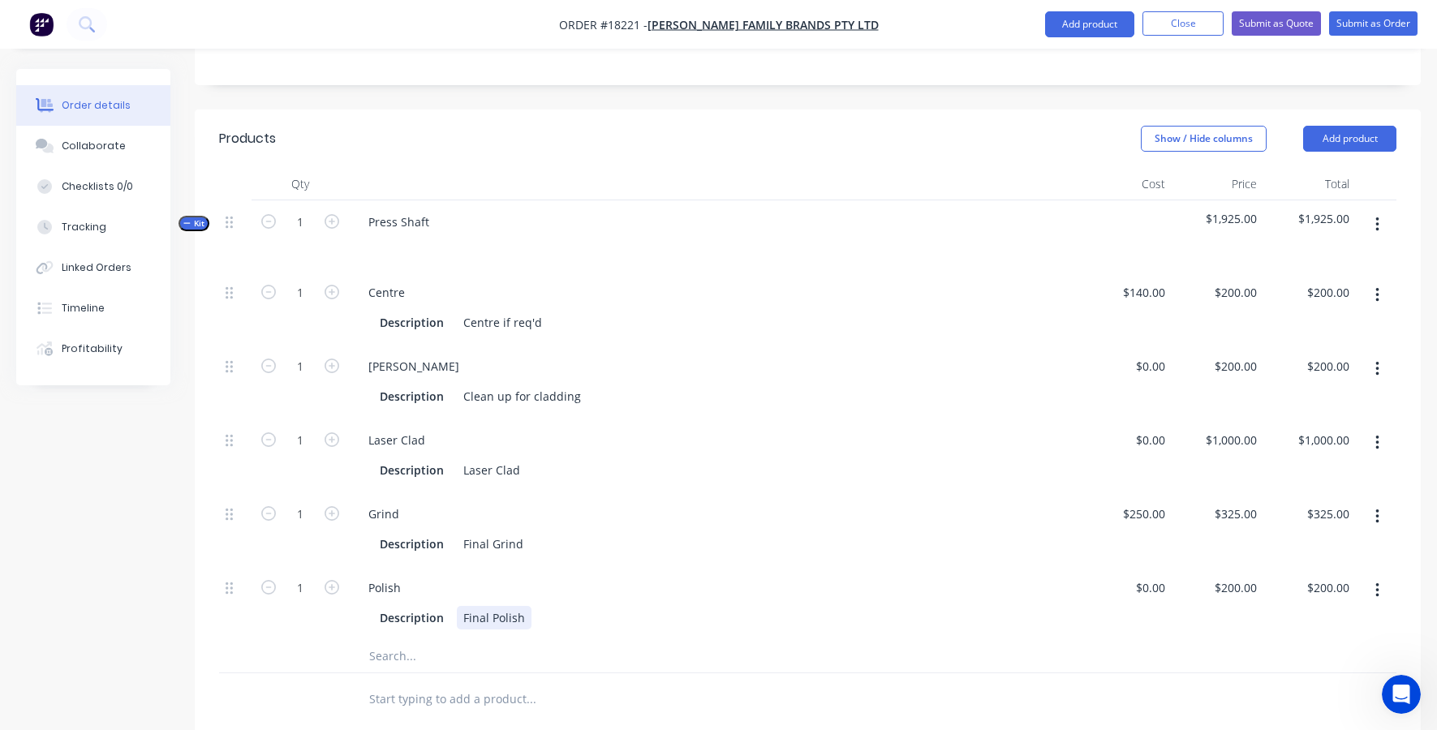
scroll to position [214, 0]
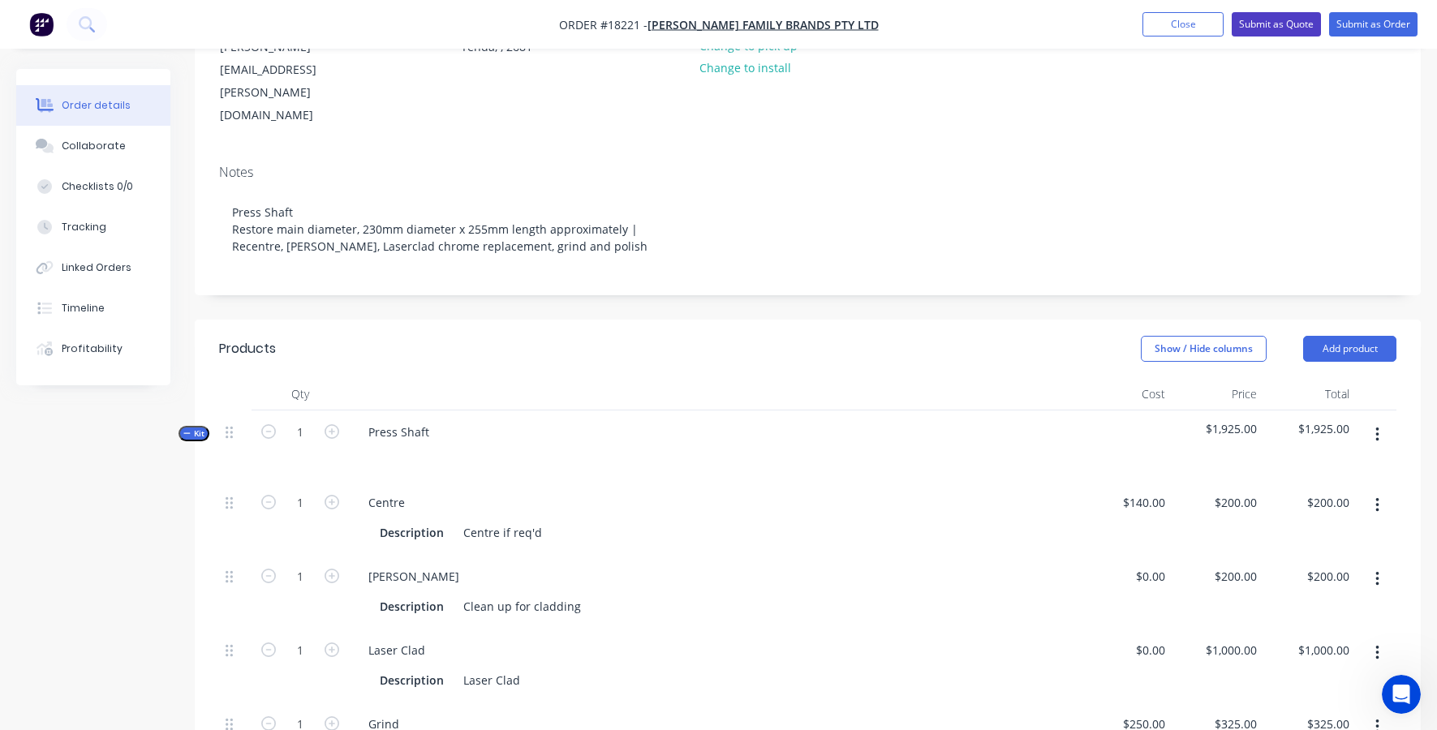
click at [1266, 19] on button "Submit as Quote" at bounding box center [1276, 24] width 89 height 24
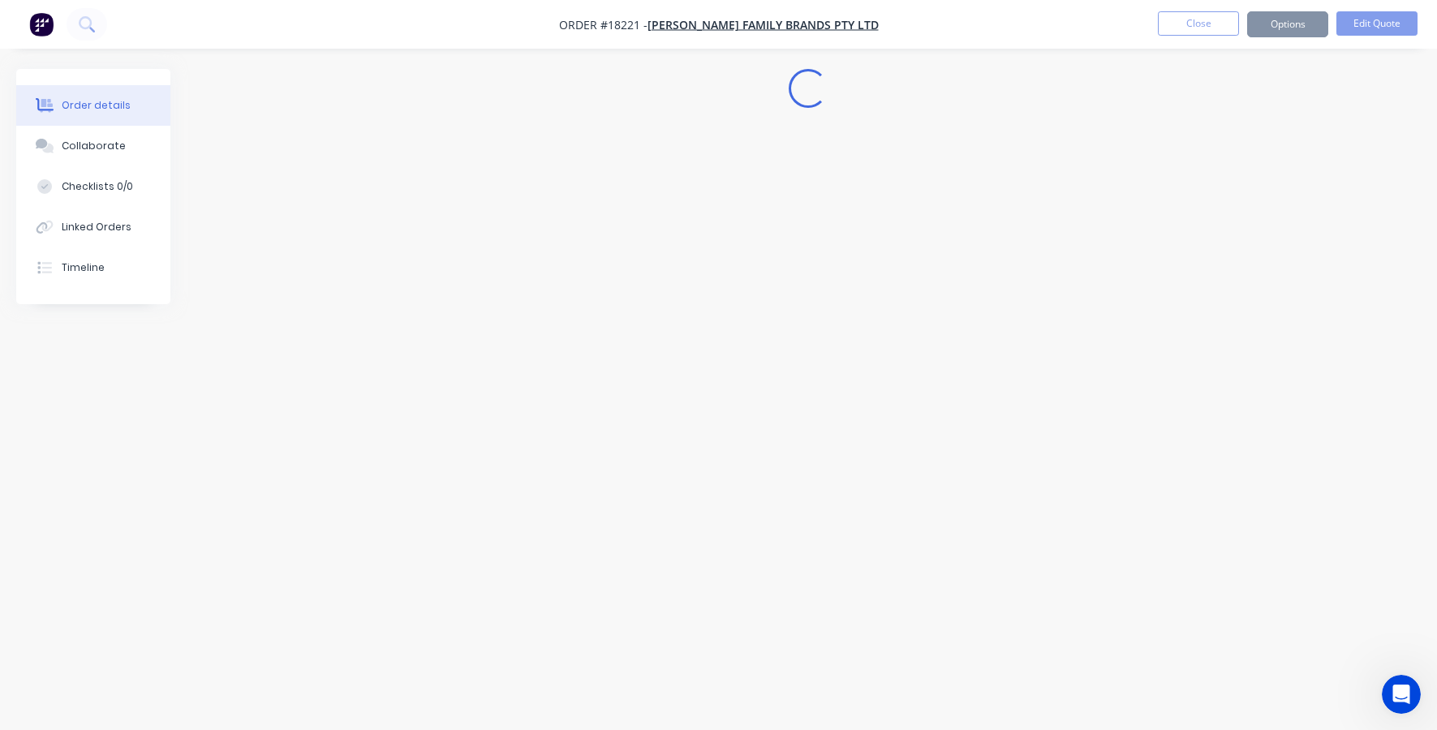
scroll to position [0, 0]
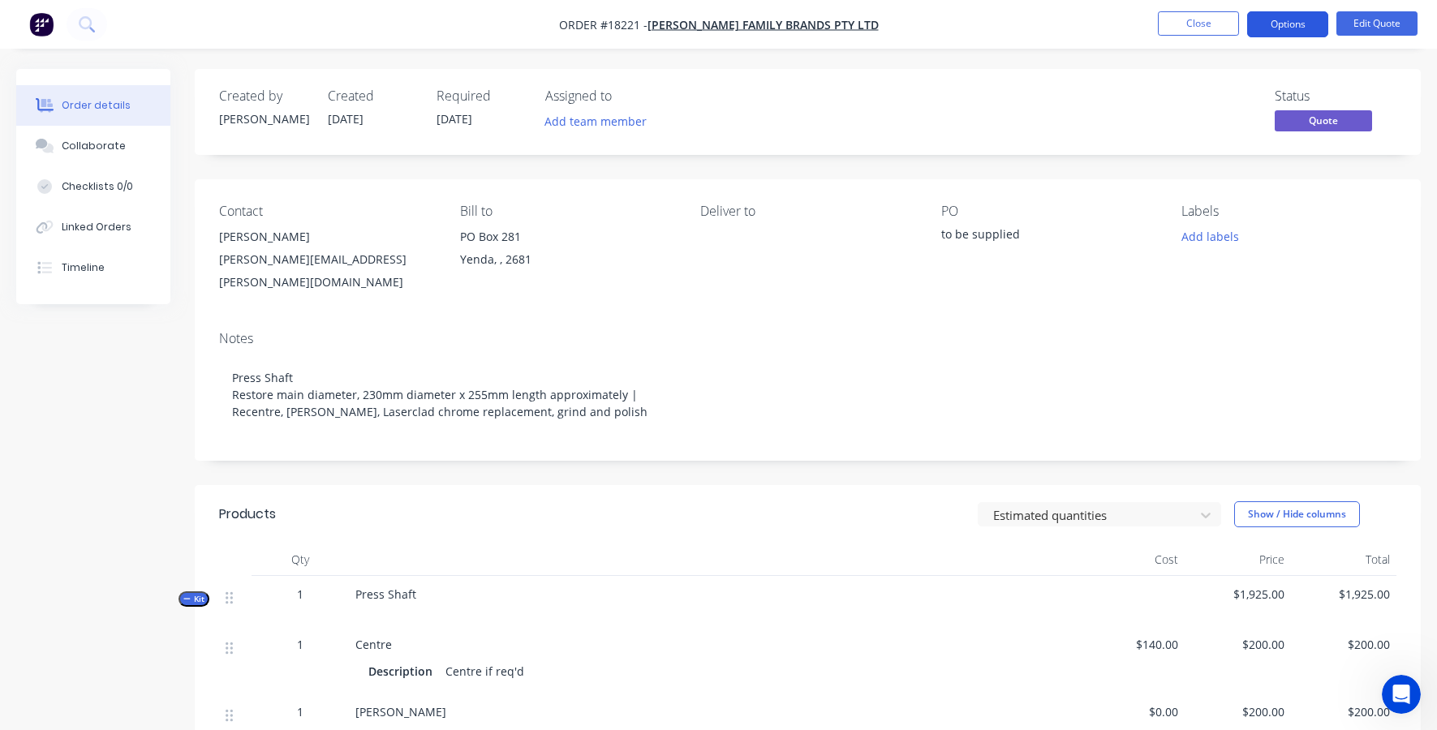
click at [1295, 28] on button "Options" at bounding box center [1287, 24] width 81 height 26
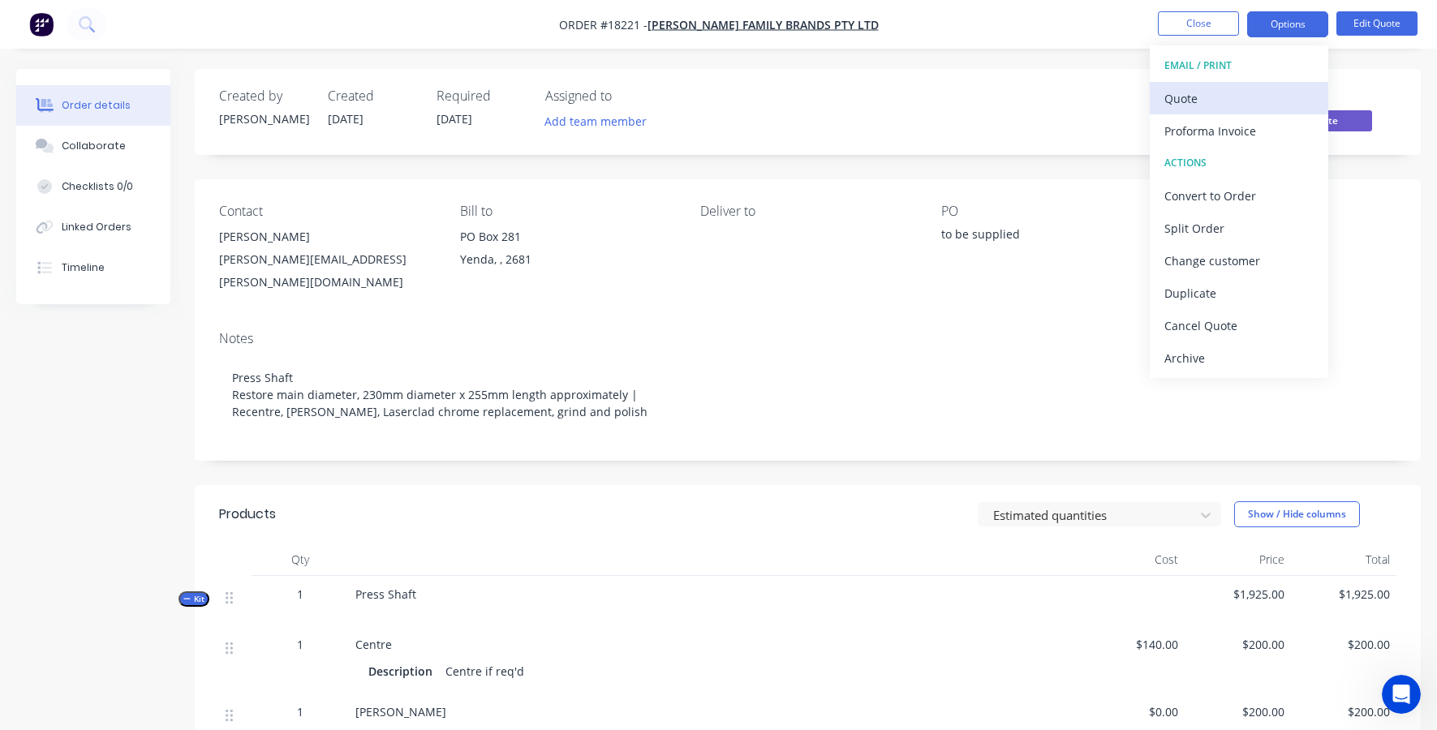
click at [1193, 101] on div "Quote" at bounding box center [1238, 99] width 149 height 24
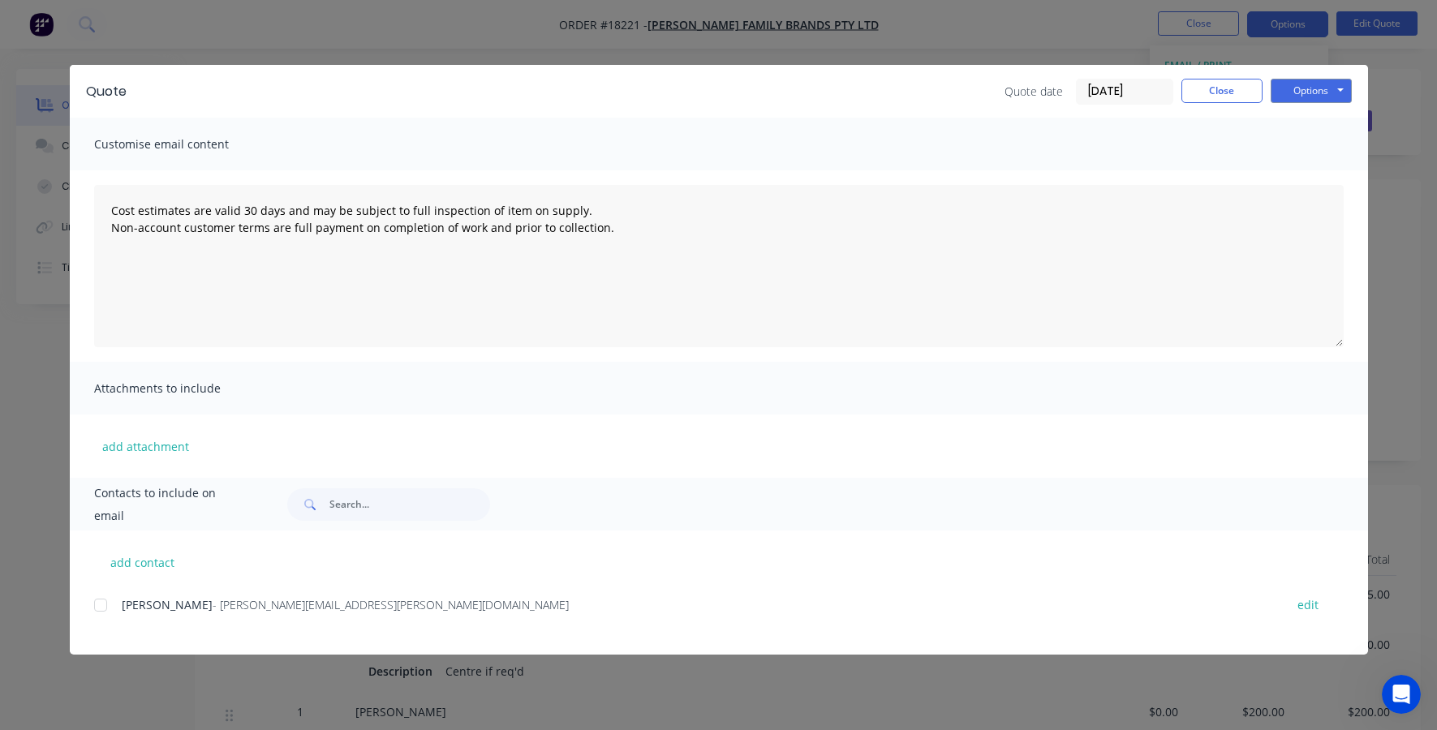
click at [97, 606] on div at bounding box center [100, 605] width 32 height 32
click at [1307, 88] on button "Options" at bounding box center [1310, 91] width 81 height 24
click at [1316, 173] on button "Email" at bounding box center [1322, 173] width 104 height 27
click at [1308, 93] on button "Options" at bounding box center [1310, 91] width 81 height 24
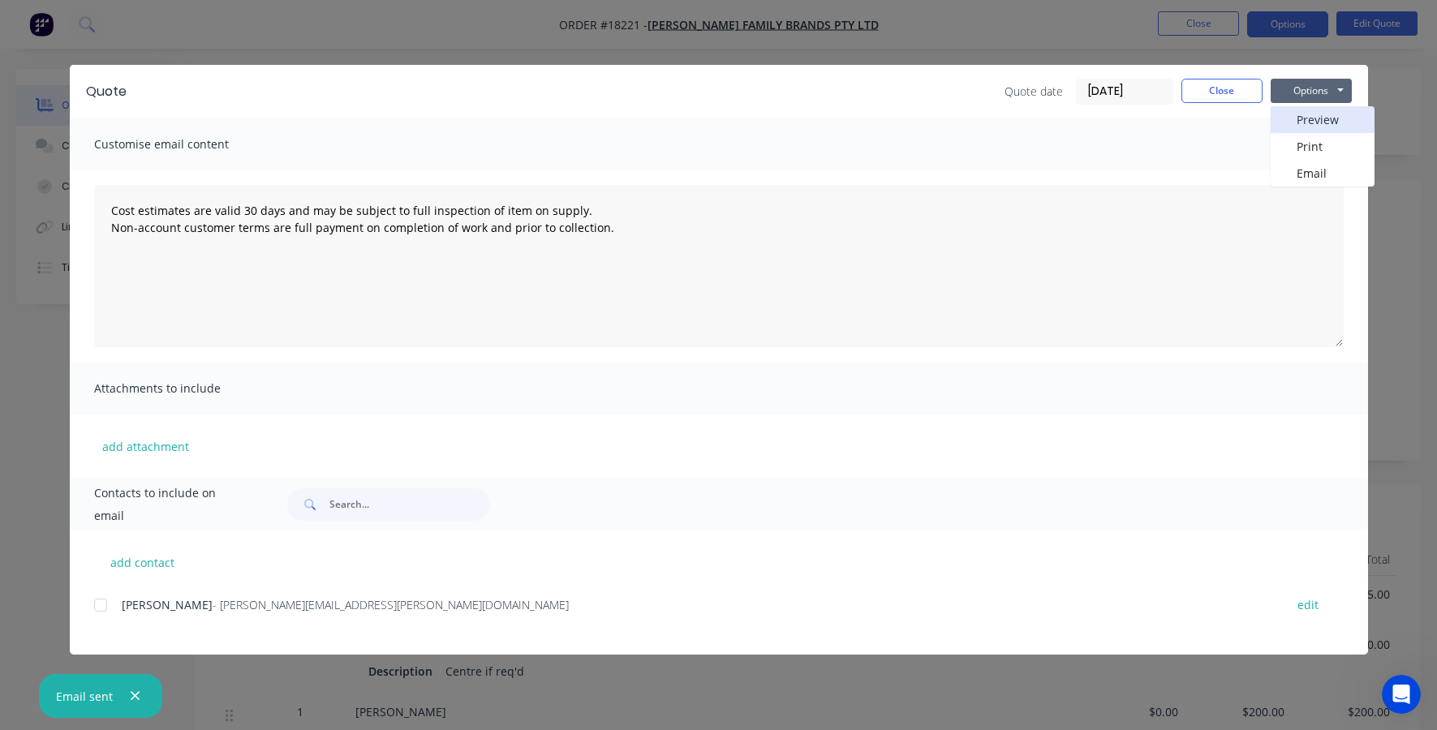
click at [1296, 117] on button "Preview" at bounding box center [1322, 119] width 104 height 27
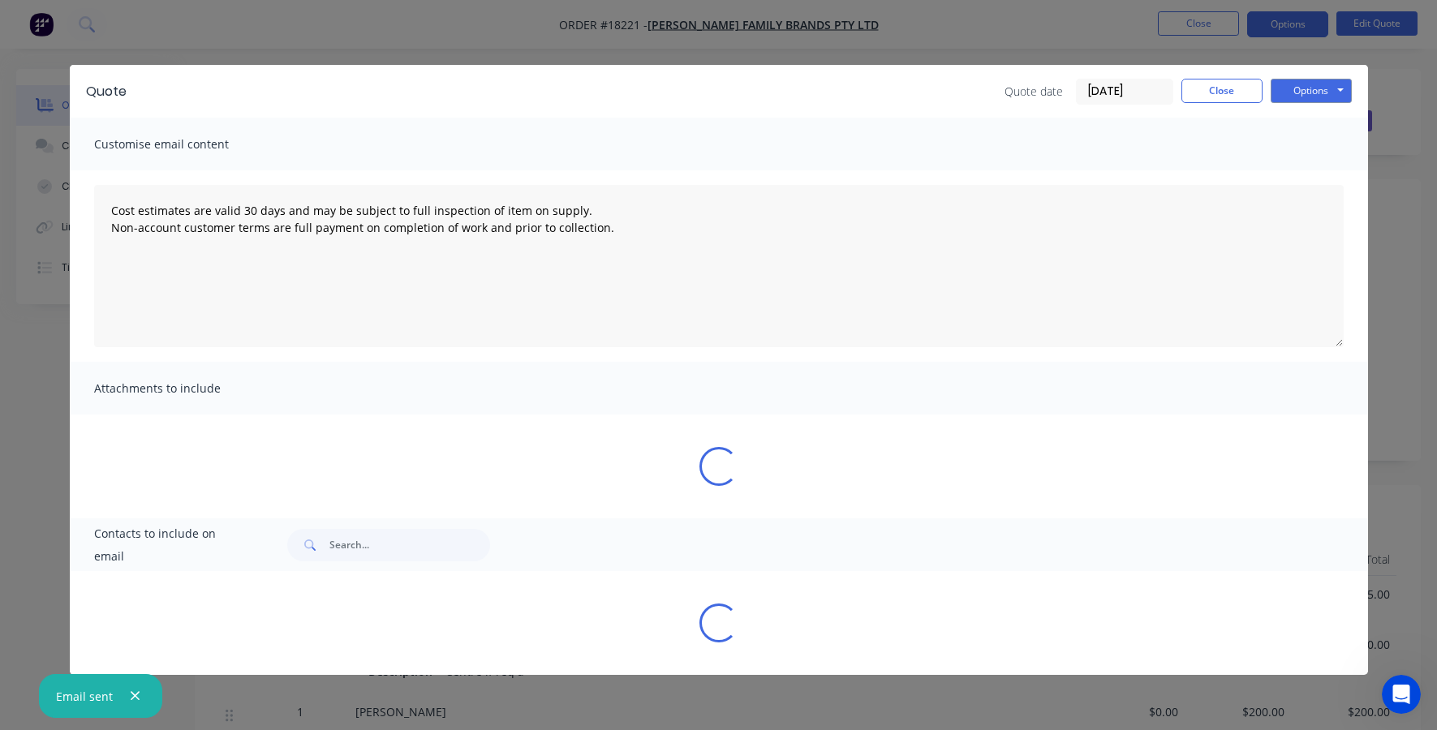
type textarea "Cost estimates are valid 30 days and may be subject to full inspection of item …"
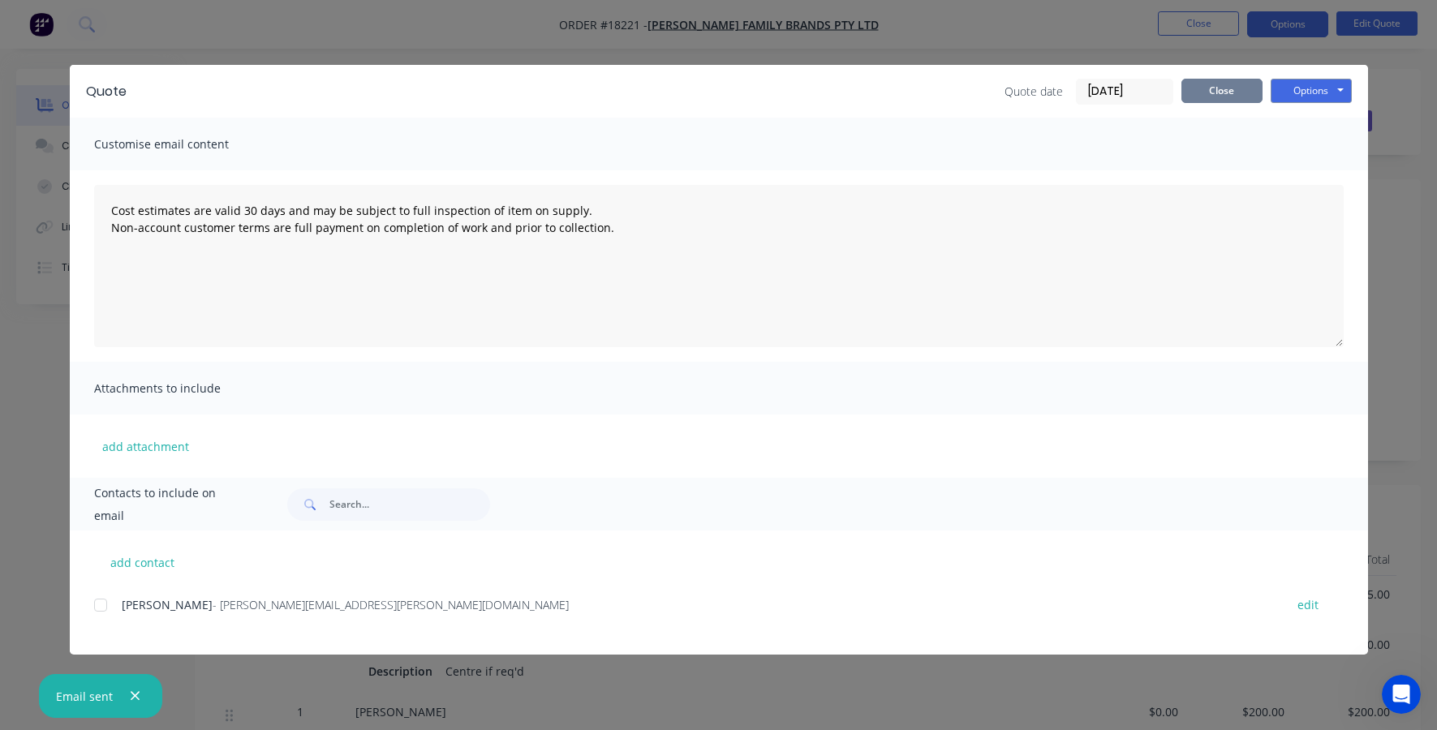
click at [1230, 91] on button "Close" at bounding box center [1221, 91] width 81 height 24
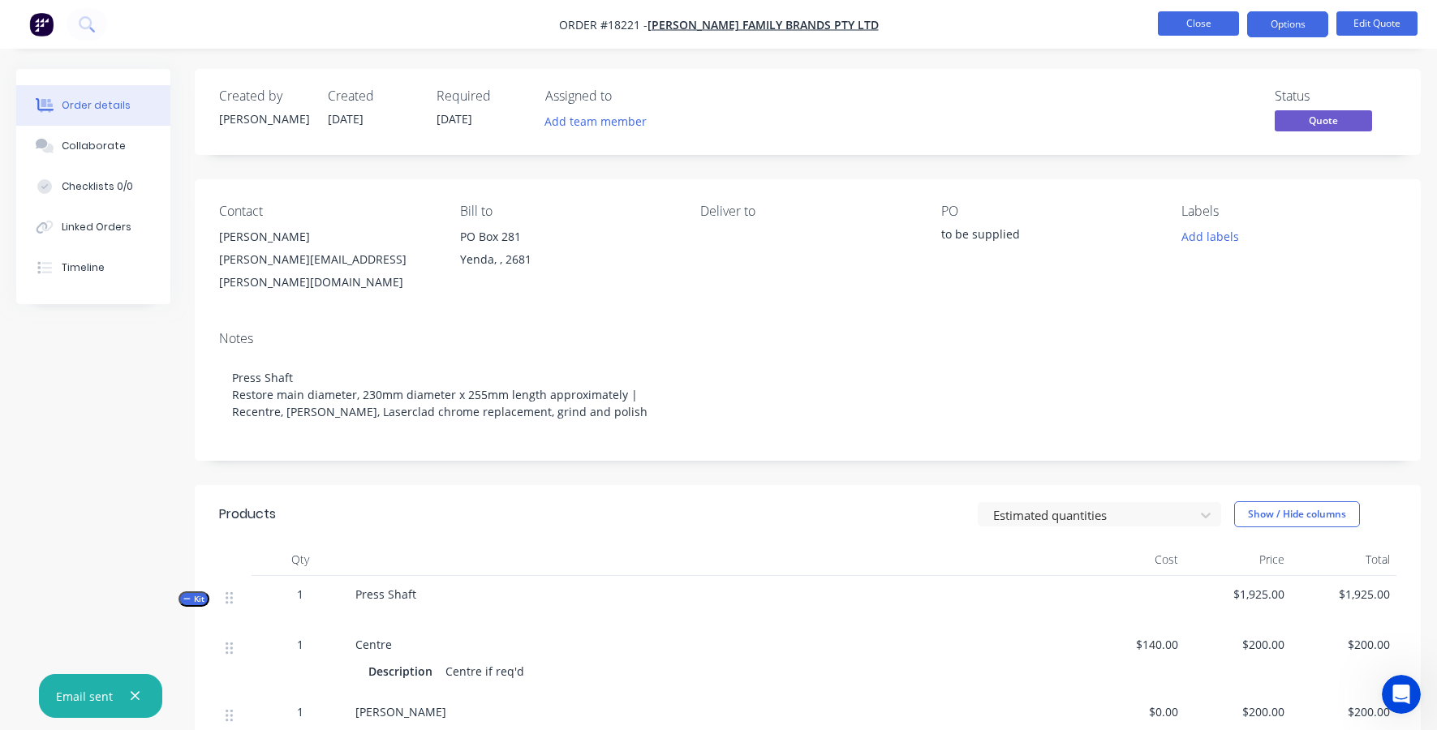
click at [1206, 15] on button "Close" at bounding box center [1198, 23] width 81 height 24
